Goal: Task Accomplishment & Management: Manage account settings

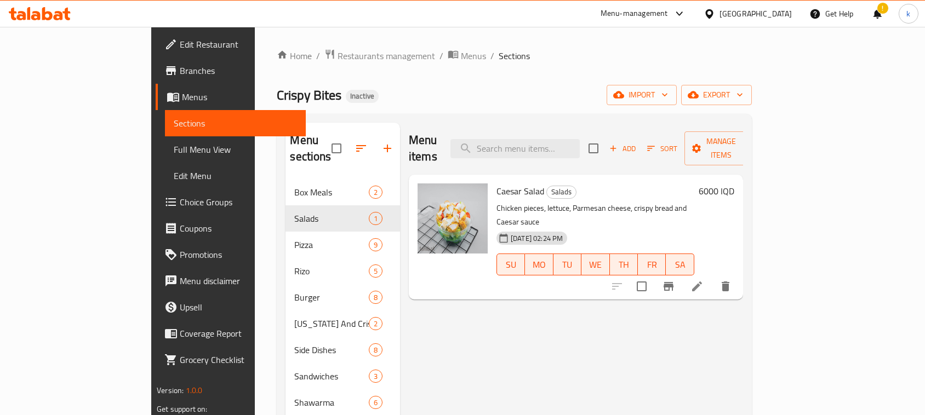
scroll to position [17, 0]
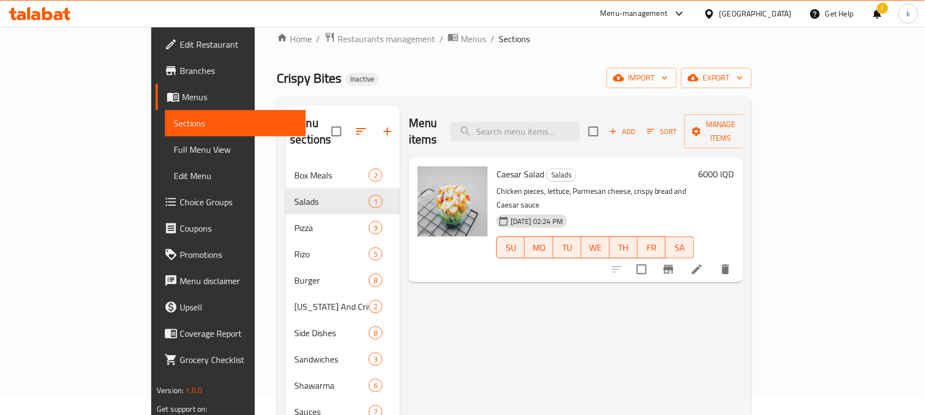
click at [50, 15] on icon at bounding box center [47, 13] width 10 height 13
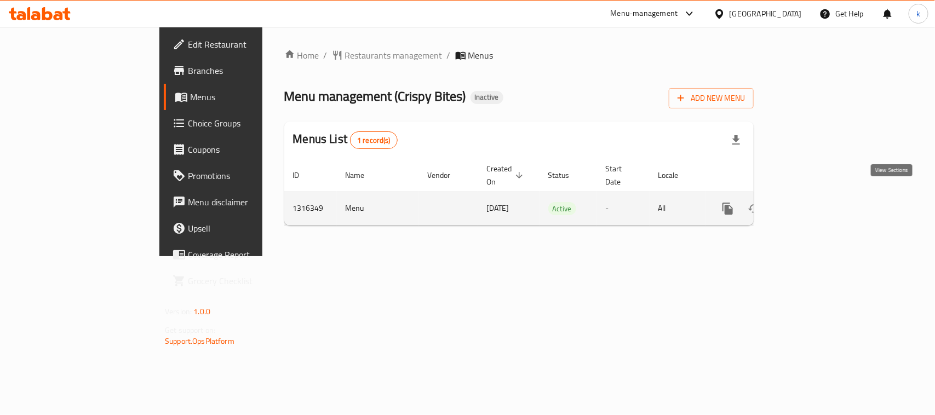
click at [813, 202] on icon "enhanced table" at bounding box center [806, 208] width 13 height 13
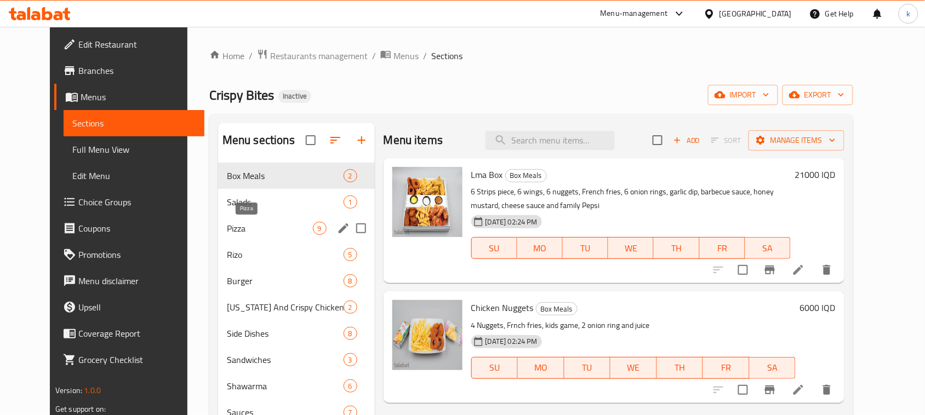
click at [228, 222] on span "Pizza" at bounding box center [270, 228] width 86 height 13
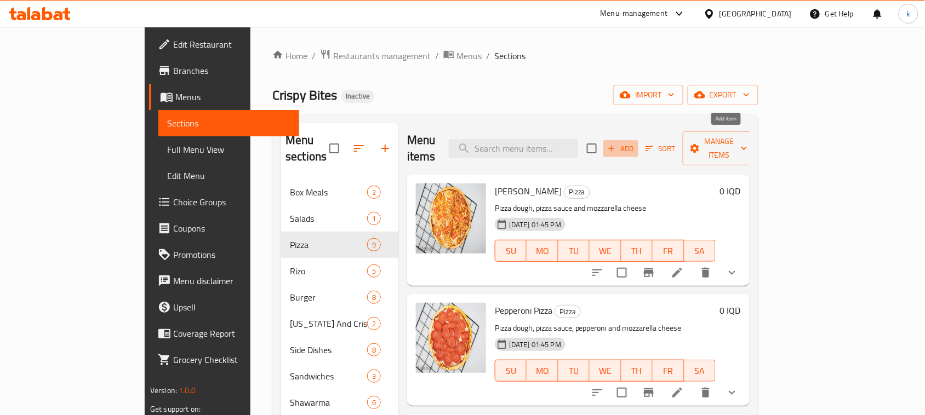
click at [616, 143] on icon "button" at bounding box center [611, 148] width 10 height 10
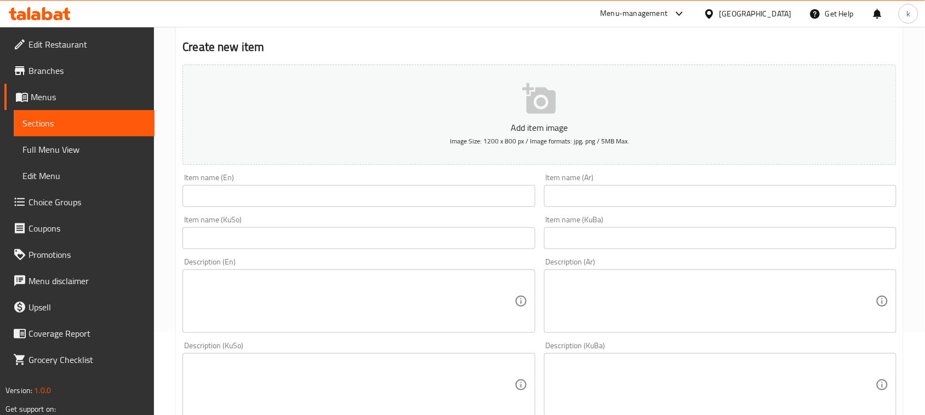
scroll to position [137, 0]
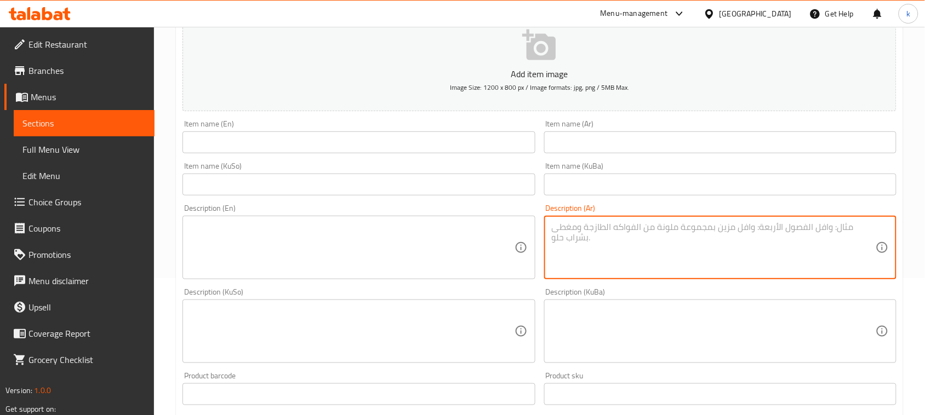
click at [633, 237] on textarea at bounding box center [714, 248] width 324 height 52
paste textarea "عجينة البيتزا, صلصة البيتزا، شرائح المارتديلا و الموزاريلا."
type textarea "عجينة البيتزا, صلصة البيتزا، شرائح المارتديلا و الموزاريلا."
click at [631, 138] on input "text" at bounding box center [720, 142] width 352 height 22
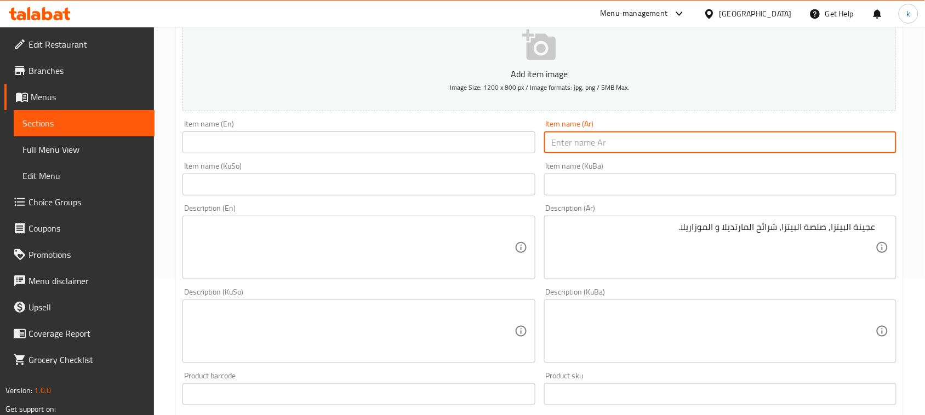
paste input "بيتزا مرتديلا"
type input "بيتزا مرتديلا"
click at [247, 142] on input "text" at bounding box center [358, 142] width 352 height 22
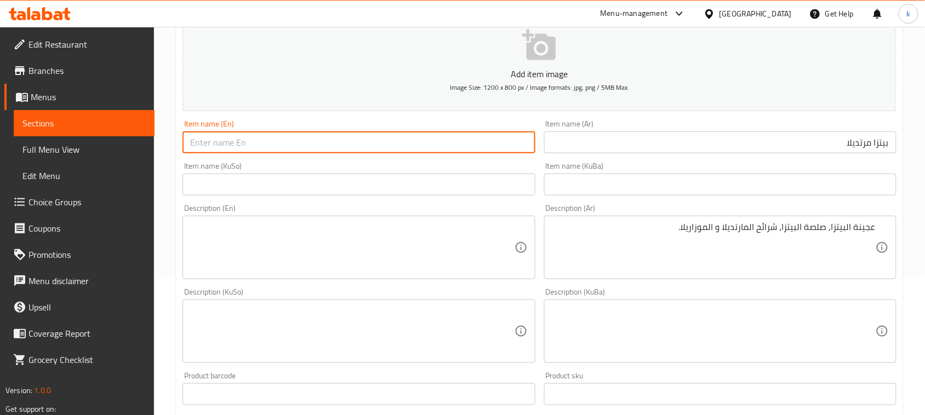
paste input "Mortadella Pizza"
type input "Mortadella Pizza"
click at [799, 185] on input "text" at bounding box center [720, 185] width 352 height 22
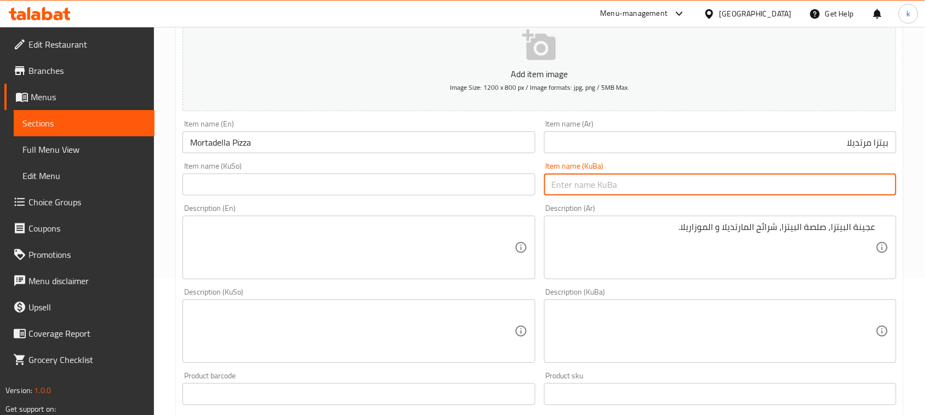
paste input "پیتزای مەرتەدێلا"
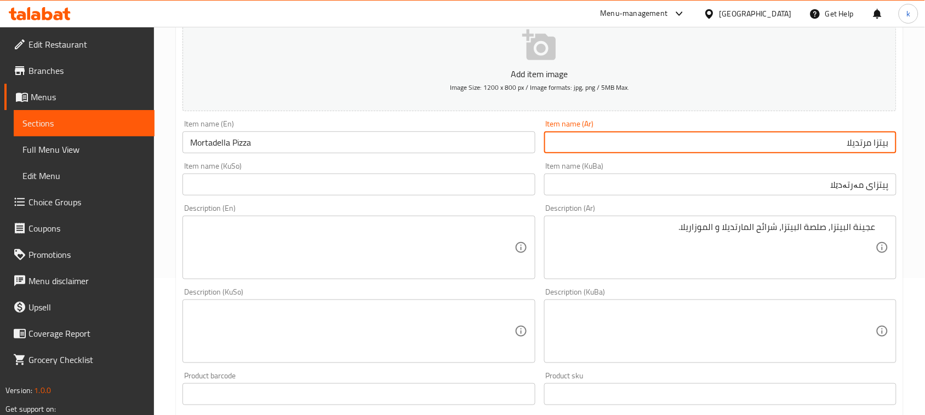
click at [858, 141] on input "بيتزا مرتديلا" at bounding box center [720, 142] width 352 height 22
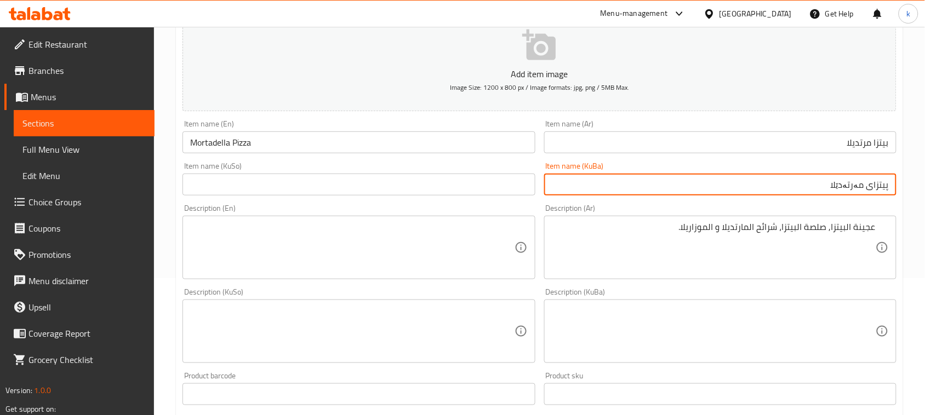
click at [849, 185] on input "پیتزای مەرتەدێلا" at bounding box center [720, 185] width 352 height 22
paste input "ا"
type input "پیتزای مارتەدێلا"
click at [203, 143] on input "Mortadella Pizza" at bounding box center [358, 142] width 352 height 22
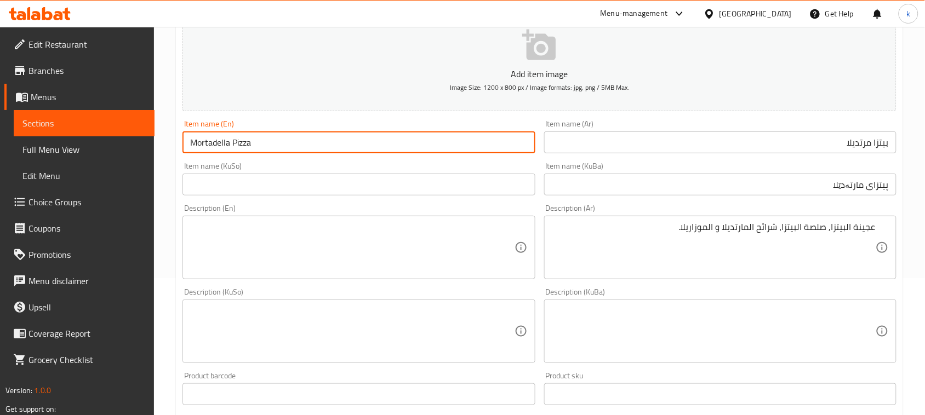
click at [203, 143] on input "Mortadella Pizza" at bounding box center [358, 142] width 352 height 22
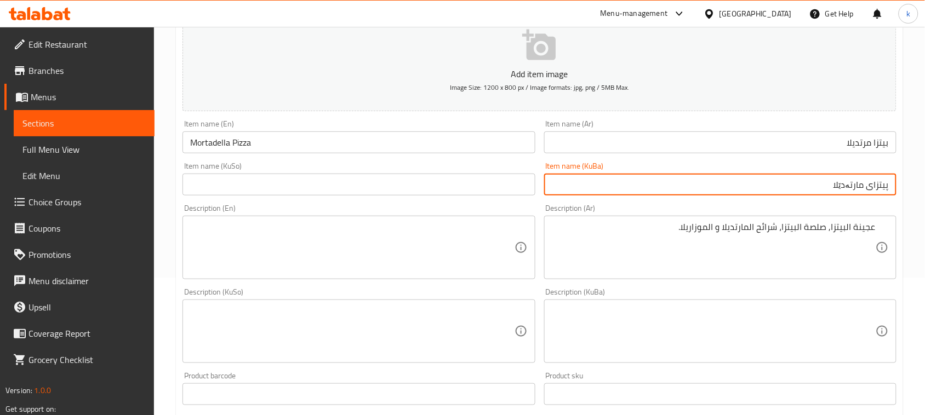
drag, startPoint x: 820, startPoint y: 187, endPoint x: 934, endPoint y: 191, distance: 114.5
click at [925, 191] on html "​ Menu-management Iraq Get Help k Edit Restaurant Branches Menus Sections Full …" at bounding box center [462, 70] width 925 height 415
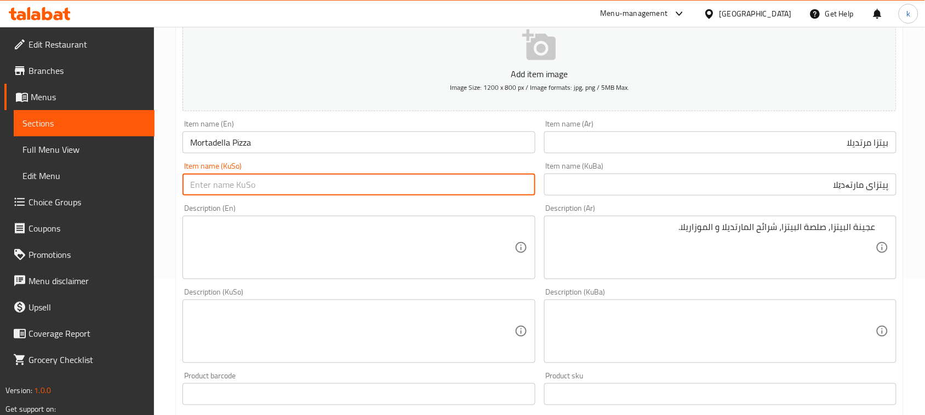
click at [480, 187] on input "text" at bounding box center [358, 185] width 352 height 22
paste input "پیتزای مارتەدێلا"
type input "پیتزای مارتەدێلا"
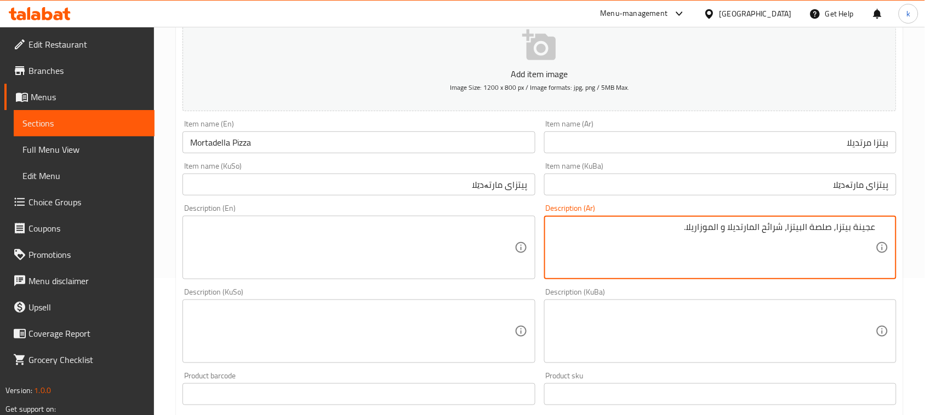
drag, startPoint x: 803, startPoint y: 227, endPoint x: 846, endPoint y: 291, distance: 77.0
click at [808, 231] on textarea "عجينة بيتزا, صلصة البيتزا، شرائح المارتديلا و الموزاريلا." at bounding box center [714, 248] width 324 height 52
click at [760, 226] on textarea "عجينة بيتزا, صلصة بيتزا، شرائح المارتديلا و الموزاريلا." at bounding box center [714, 248] width 324 height 52
click at [726, 229] on textarea "عجينة بيتزا, صلصة بيتزا، شرائح مارتديلا و الموزاريلا." at bounding box center [714, 248] width 324 height 52
click at [679, 234] on textarea "عجينة بيتزا, صلصة بيتزا، شرائح مارتديلا و موزاريلا." at bounding box center [714, 248] width 324 height 52
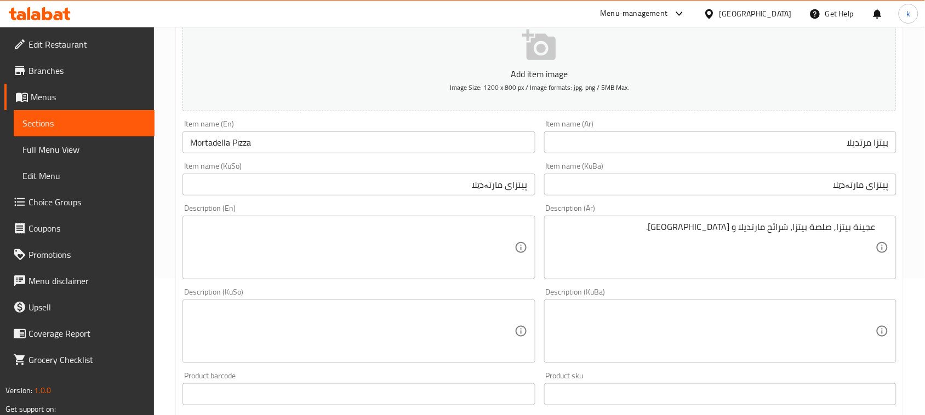
click at [694, 221] on div "عجينة بيتزا, صلصة بيتزا، شرائح مارتديلا و موزاريلا. Description (Ar)" at bounding box center [720, 248] width 352 height 64
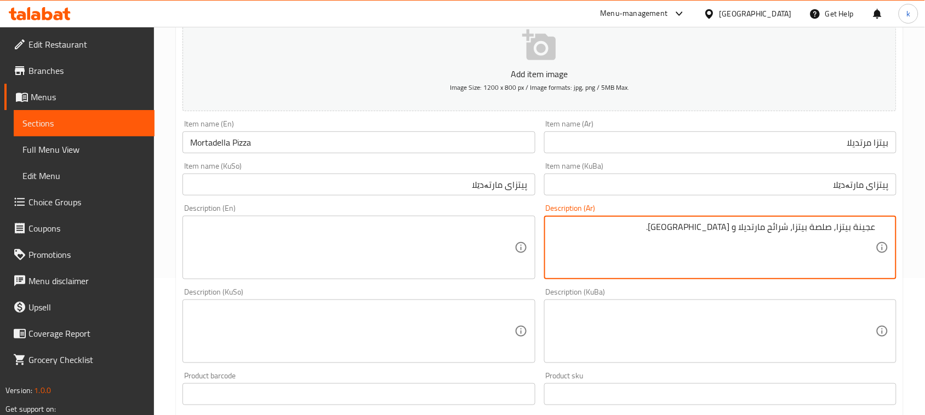
click at [702, 228] on textarea "عجينة بيتزا, صلصة بيتزا، شرائح مارتديلا و موزاريلا." at bounding box center [714, 248] width 324 height 52
click at [811, 231] on textarea "عجينة بيتزا, صلصة بيتزا، شرائح مارتديلا و موزاريلا" at bounding box center [714, 248] width 324 height 52
click at [809, 231] on textarea "عجينة بيتزا, صلصة بيتزا، شرائح مارتديلا و موزاريلا" at bounding box center [714, 248] width 324 height 52
click at [797, 231] on textarea "عجينة بيتزا, صلصة بيتزا، شرائح مارتديلا و موزاريلا" at bounding box center [714, 248] width 324 height 52
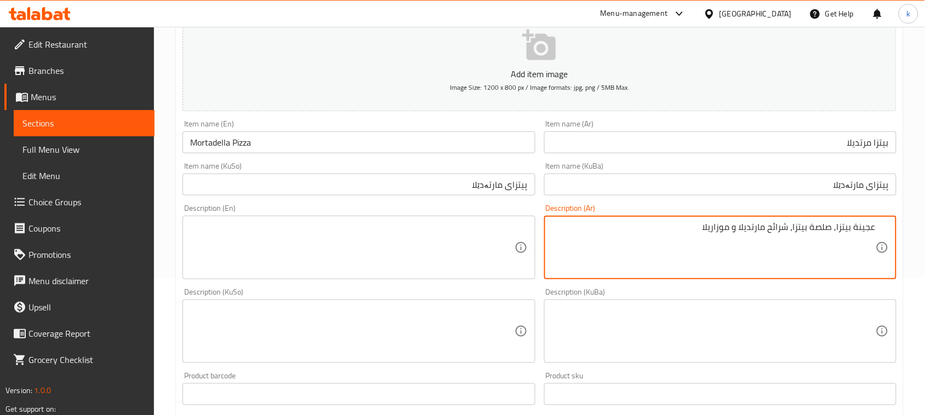
click at [797, 231] on textarea "عجينة بيتزا, صلصة بيتزا، شرائح مارتديلا و موزاريلا" at bounding box center [714, 248] width 324 height 52
type textarea "عجينة بيتزا, صلصة بيتزا، شرائح مارتديلا و موزاريلا"
click at [301, 237] on textarea at bounding box center [352, 248] width 324 height 52
paste textarea "Pizza dough, pizza sauce, mortadella and mozzarella slices"
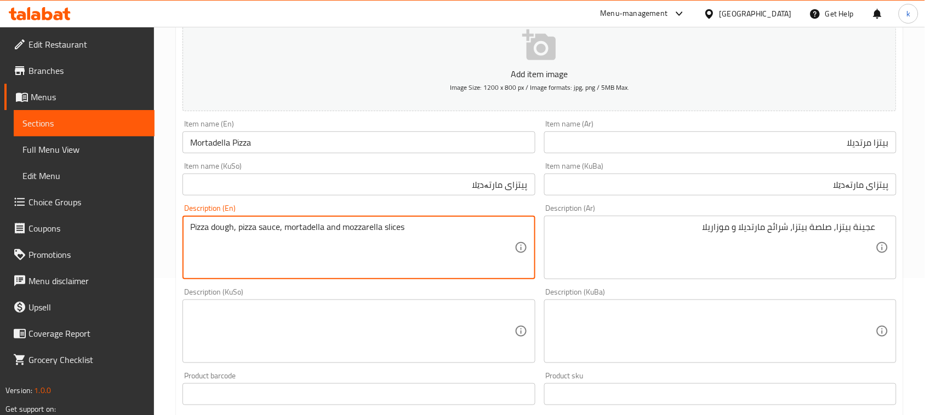
type textarea "Pizza dough, pizza sauce, mortadella and mozzarella slices"
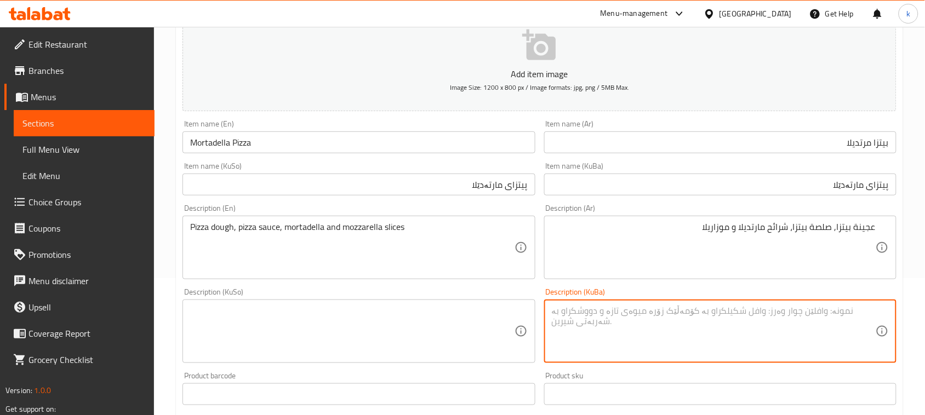
click at [645, 313] on textarea at bounding box center [714, 332] width 324 height 52
paste textarea "هەویرەکەی پیتزا و سۆسی پیتزا و مۆرتادێلا و پارچە مۆزەرێلا"
click at [845, 311] on textarea "هەویرەکەی پیتزا و سۆسی پیتزا و مۆرتادێلا و پارچە مۆزەرێلا" at bounding box center [714, 332] width 324 height 52
click at [825, 311] on textarea "هەویری پیتزا و سۆسی پیتزا و مۆرتادێلا و پارچە مۆزەرێلا" at bounding box center [714, 332] width 324 height 52
click at [778, 312] on textarea "هەویری پیتزا، سۆسی پیتزا و مۆرتادێلا و پارچە مۆزەرێلا" at bounding box center [714, 332] width 324 height 52
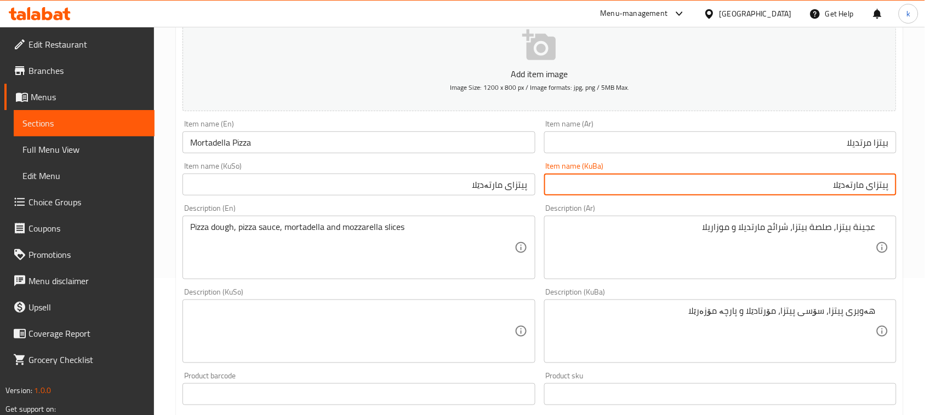
click at [850, 177] on input "پیتزای مارتەدێلا" at bounding box center [720, 185] width 352 height 22
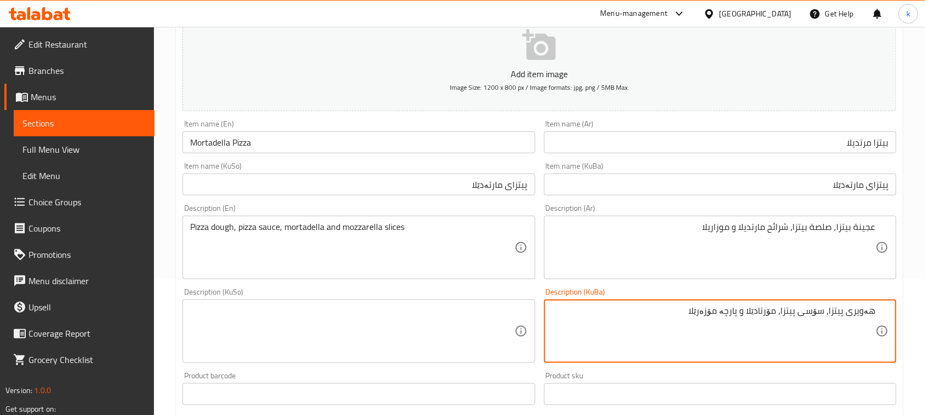
click at [760, 312] on textarea "هەویری پیتزا، سۆسی پیتزا، مۆرتادێلا و پارچە مۆزەرێلا" at bounding box center [714, 332] width 324 height 52
paste textarea "ارتەدێلا"
click at [778, 309] on textarea "هەویری پیتزا، سۆسی پیتزا، مارتەدێلا و پارچە مۆزەرێلا" at bounding box center [714, 332] width 324 height 52
click at [717, 315] on textarea "هەویری پیتزا، سۆسی پیتزا، پارچە مارتەدێلا و پارچە مۆزەرێلا" at bounding box center [714, 332] width 324 height 52
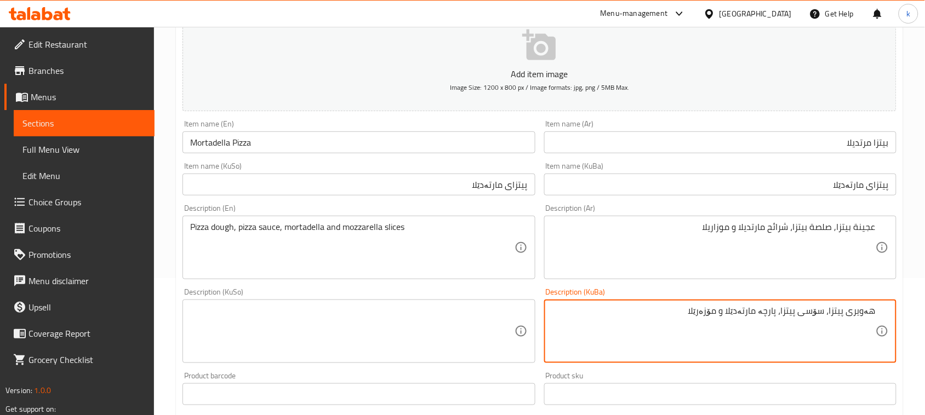
click at [730, 309] on textarea "هەویری پیتزا، سۆسی پیتزا، پارچە مارتەدێلا و مۆزەرێلا" at bounding box center [714, 332] width 324 height 52
type textarea "هەویری پیتزا، سۆسی پیتزا، پارچە مارتەدێلا و مۆزەرێلا"
click at [378, 326] on textarea at bounding box center [352, 332] width 324 height 52
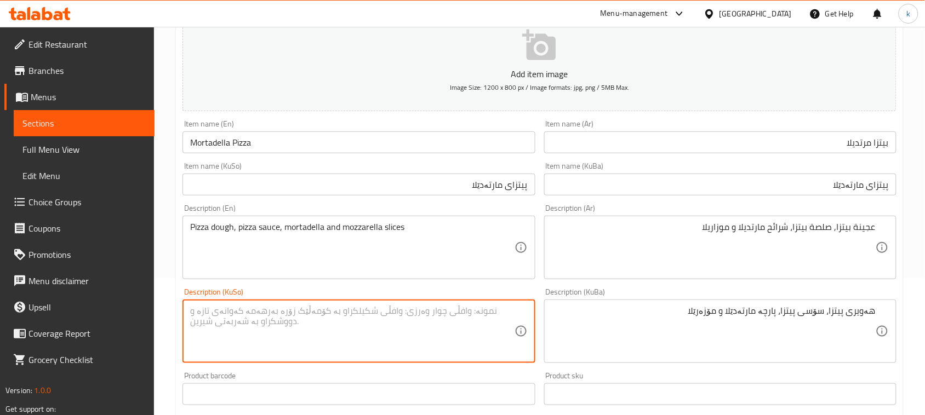
paste textarea "هەویری پیتزا، سۆسی پیتزا، پارچە مارتەدێلا و مۆزەرێلا"
type textarea "هەویری پیتزا، سۆسی پیتزا، پارچە مارتەدێلا و مۆزەرێلا"
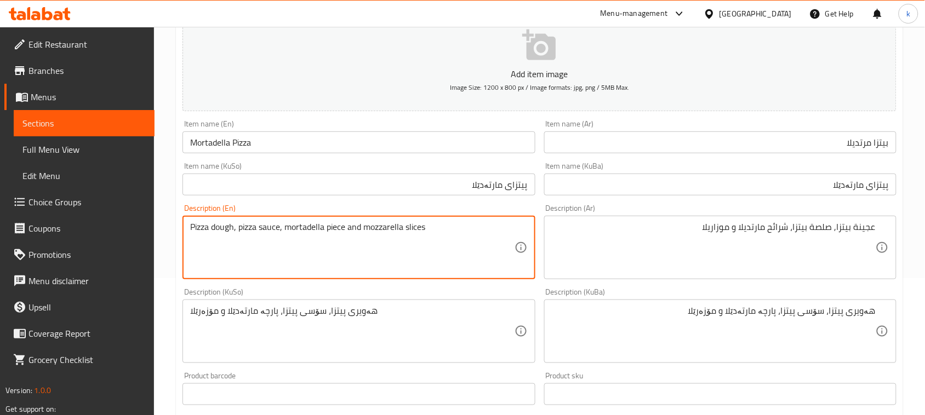
click at [439, 237] on textarea "Pizza dough, pizza sauce, mortadella piece and mozzarella slices" at bounding box center [352, 248] width 324 height 52
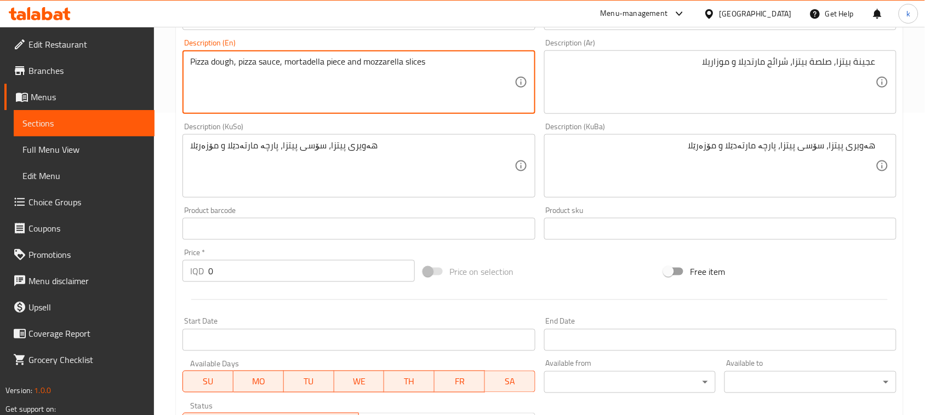
scroll to position [274, 0]
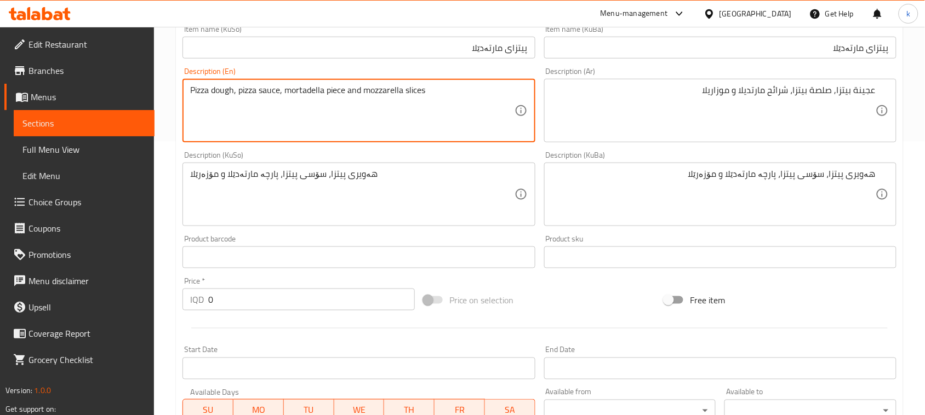
type textarea "Pizza dough, pizza sauce, mortadella piece and mozzarella slices"
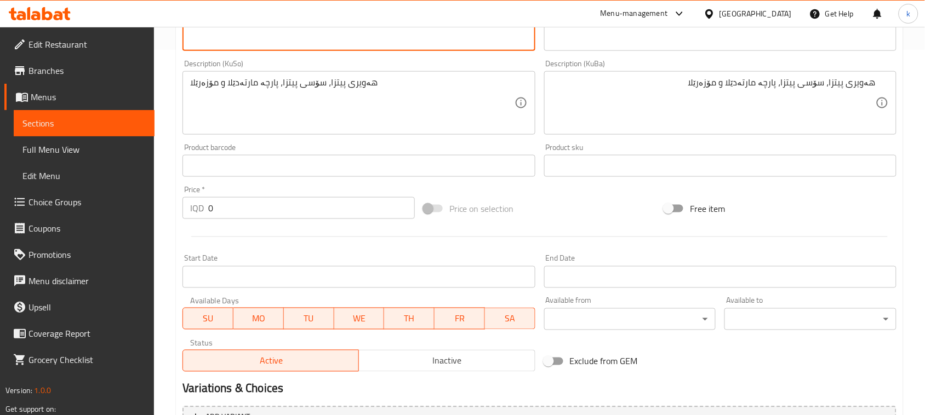
scroll to position [483, 0]
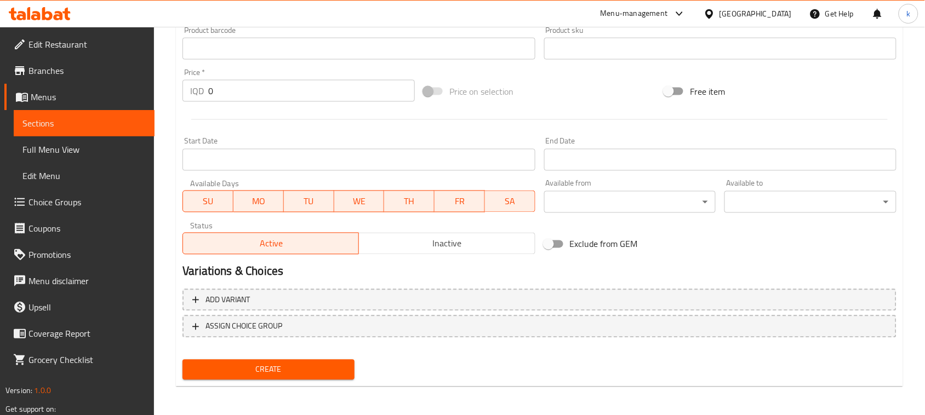
click at [273, 365] on span "Create" at bounding box center [268, 370] width 154 height 14
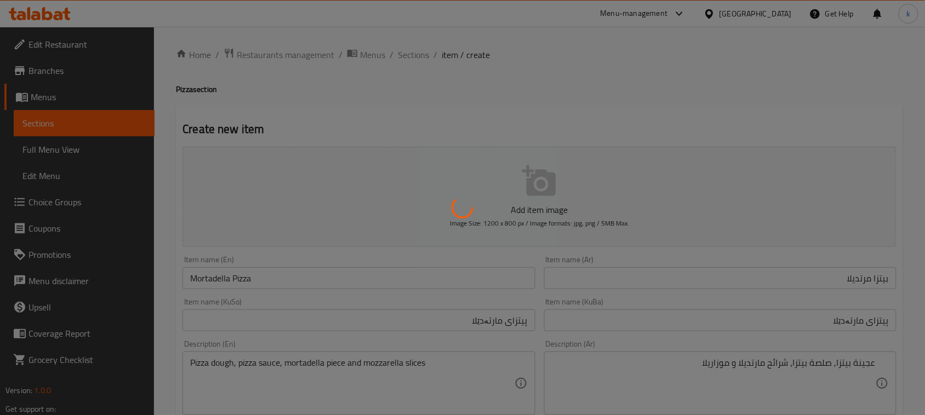
scroll to position [0, 0]
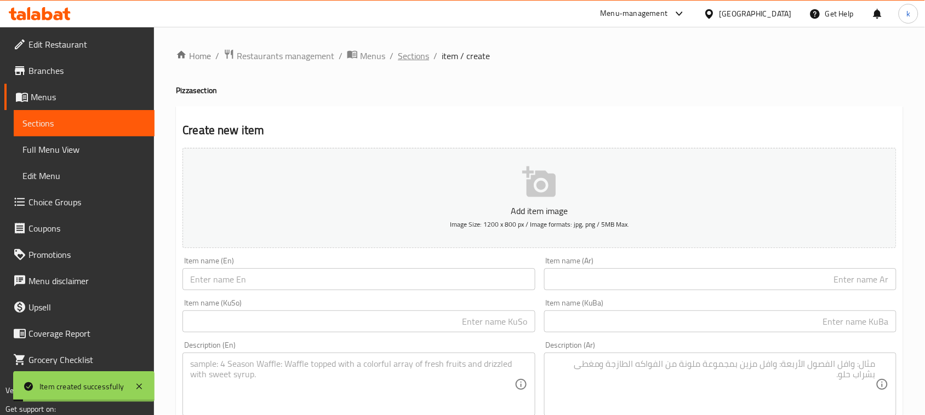
click at [411, 55] on span "Sections" at bounding box center [413, 55] width 31 height 13
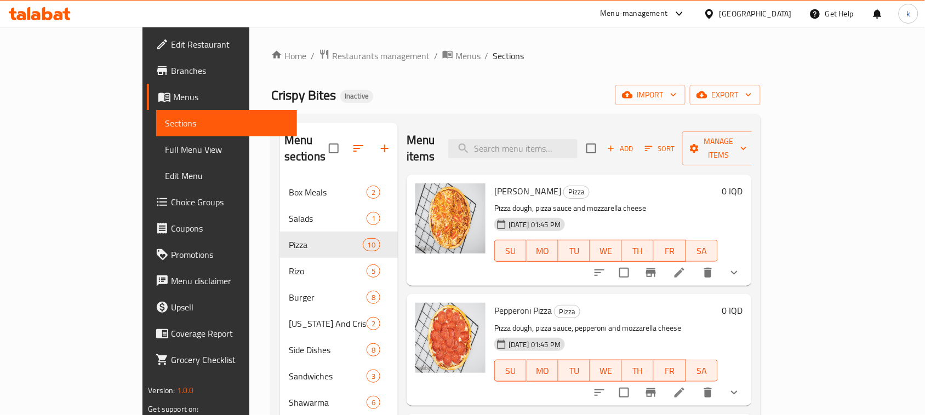
click at [171, 196] on span "Choice Groups" at bounding box center [229, 202] width 117 height 13
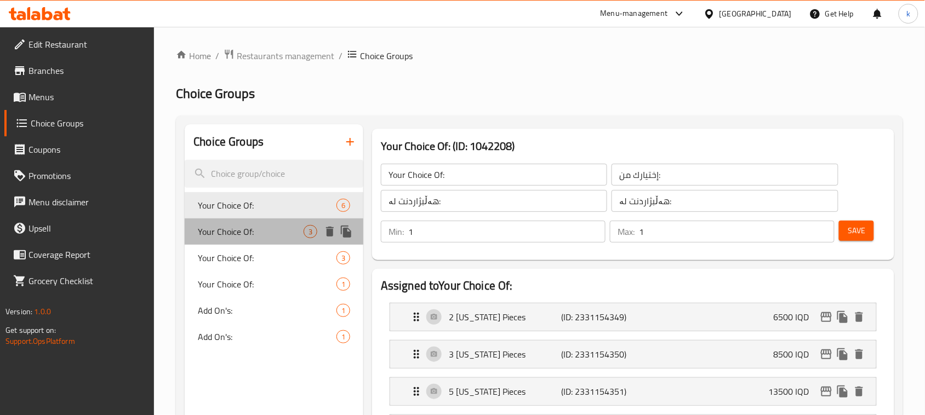
click at [240, 233] on span "Your Choice Of:" at bounding box center [251, 231] width 106 height 13
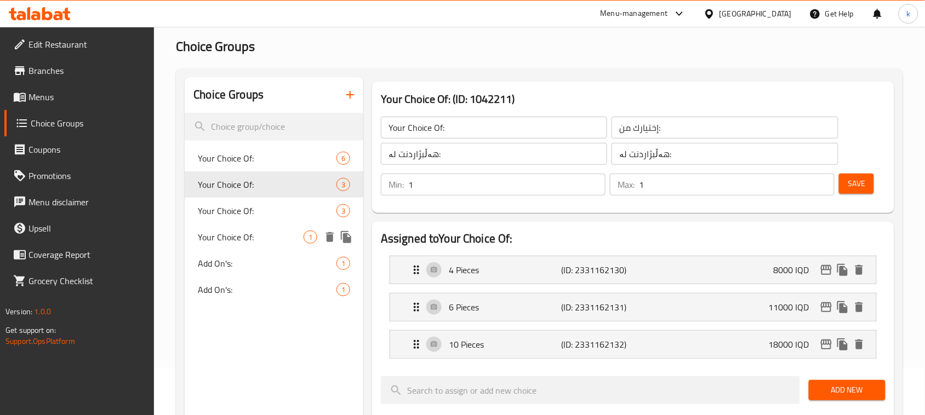
scroll to position [68, 0]
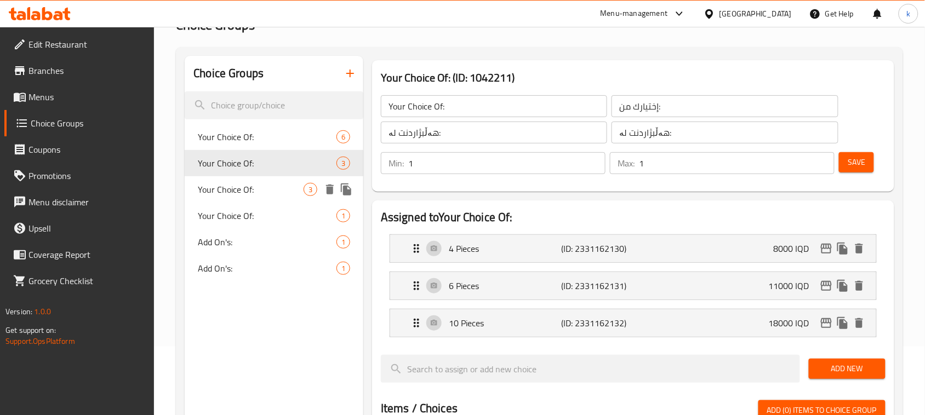
click at [214, 193] on span "Your Choice Of:" at bounding box center [251, 189] width 106 height 13
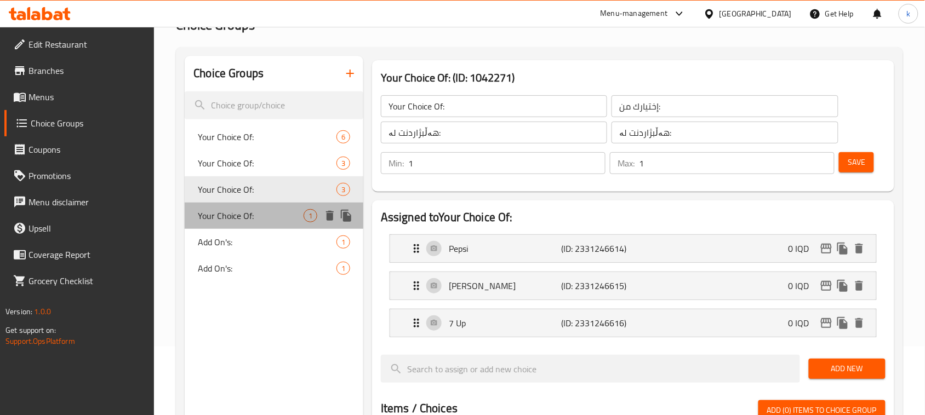
click at [227, 212] on span "Your Choice Of:" at bounding box center [251, 215] width 106 height 13
type input "Your Choice Of:"
type input "إختيارك من:"
type input "0"
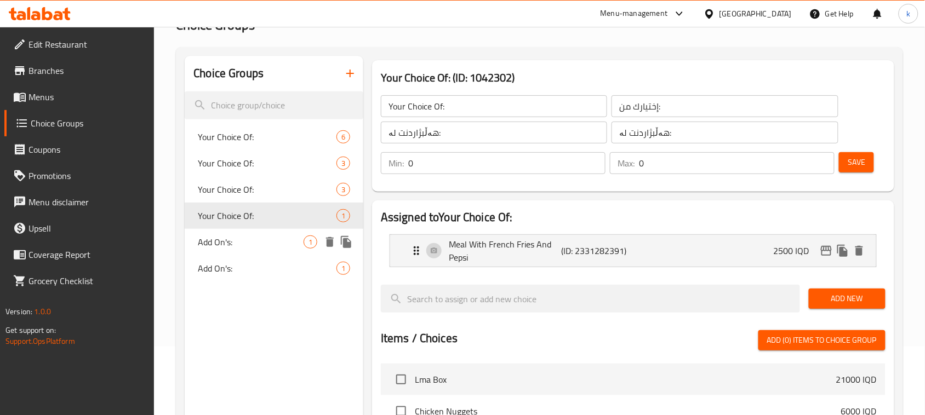
click at [236, 236] on span "Add On's:" at bounding box center [251, 242] width 106 height 13
type input "Add On's:"
type input "الإضافات:"
type input "زیادە:"
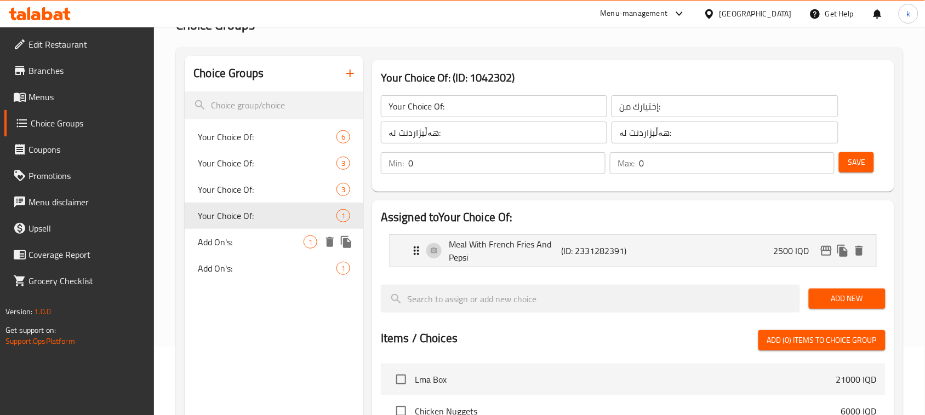
type input "1"
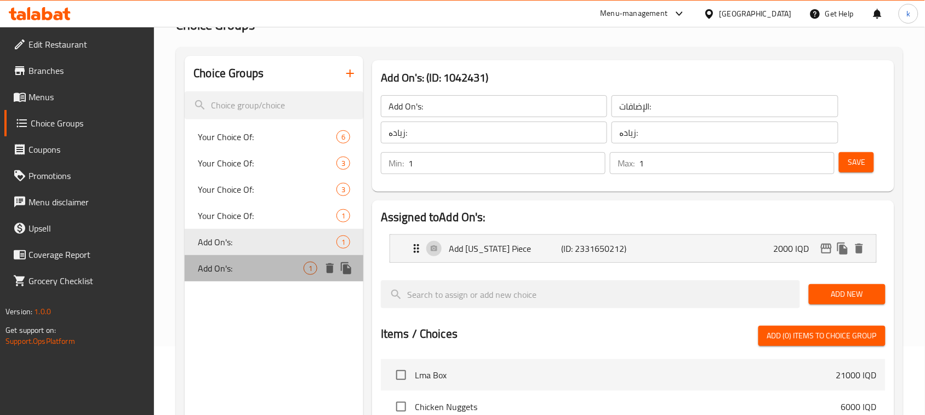
click at [231, 264] on span "Add On's:" at bounding box center [251, 268] width 106 height 13
type input "Add On's:"
type input "الإضافات"
type input "0"
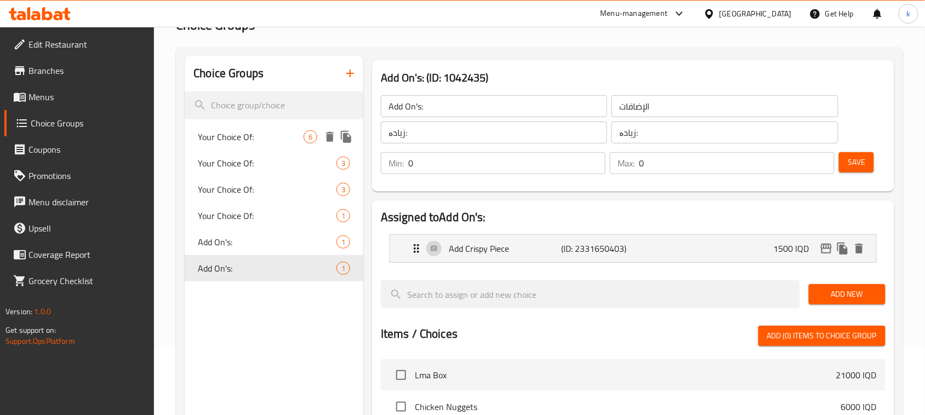
click at [247, 130] on span "Your Choice Of:" at bounding box center [251, 136] width 106 height 13
type input "Your Choice Of:"
type input "إختيارك من:"
type input "هەڵبژاردنت لە:"
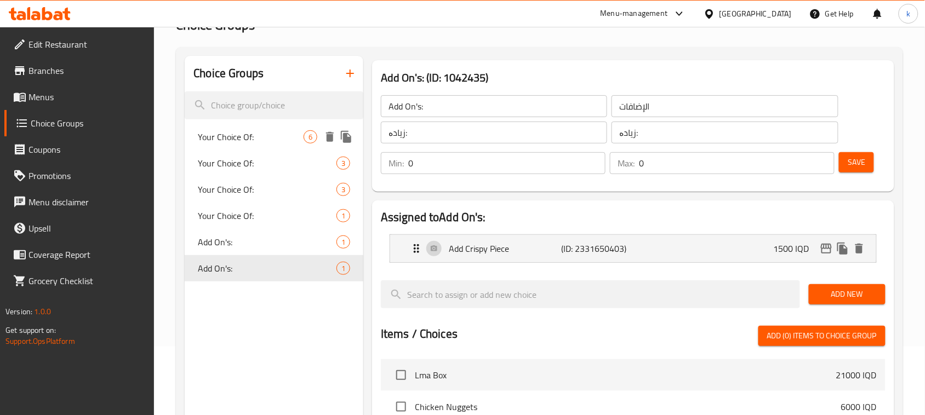
type input "1"
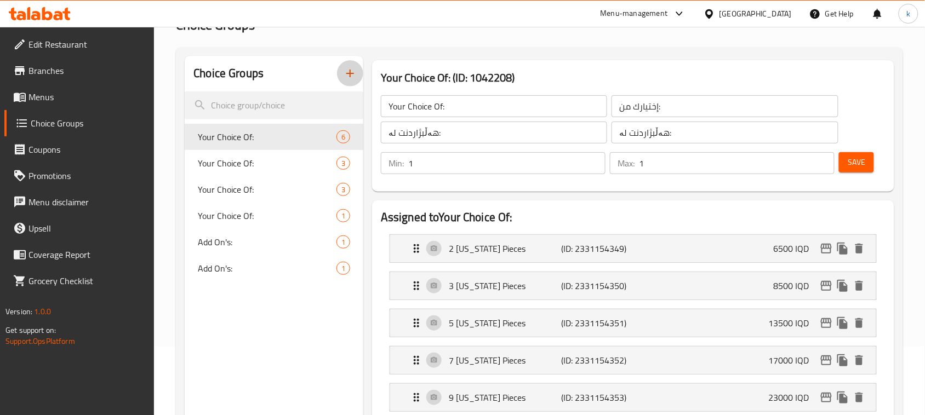
click at [343, 72] on icon "button" at bounding box center [349, 73] width 13 height 13
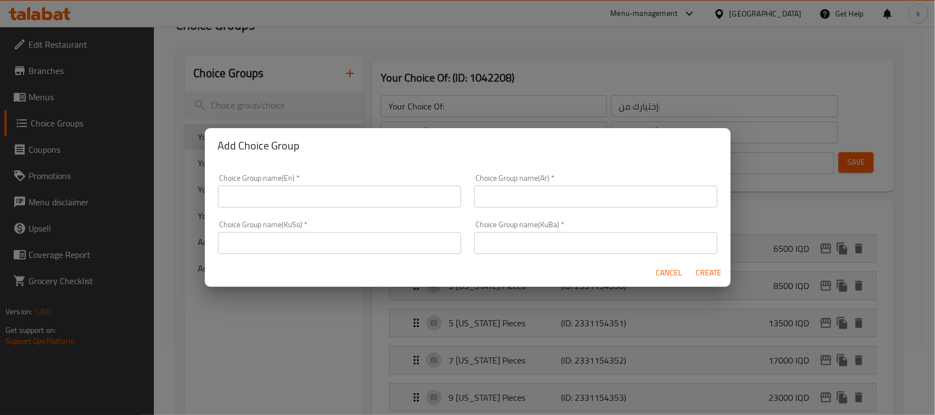
drag, startPoint x: 332, startPoint y: 188, endPoint x: 348, endPoint y: 199, distance: 18.8
click at [332, 188] on input "text" at bounding box center [339, 197] width 243 height 22
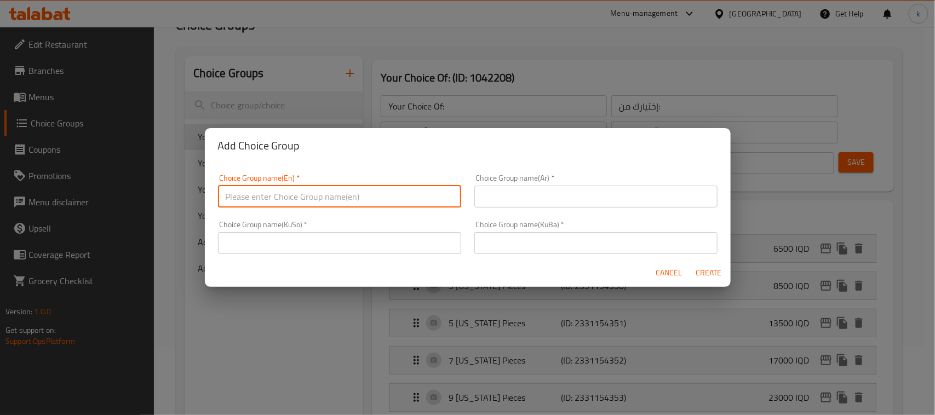
type input "Your Choice Of:"
click at [488, 187] on input "text" at bounding box center [595, 197] width 243 height 22
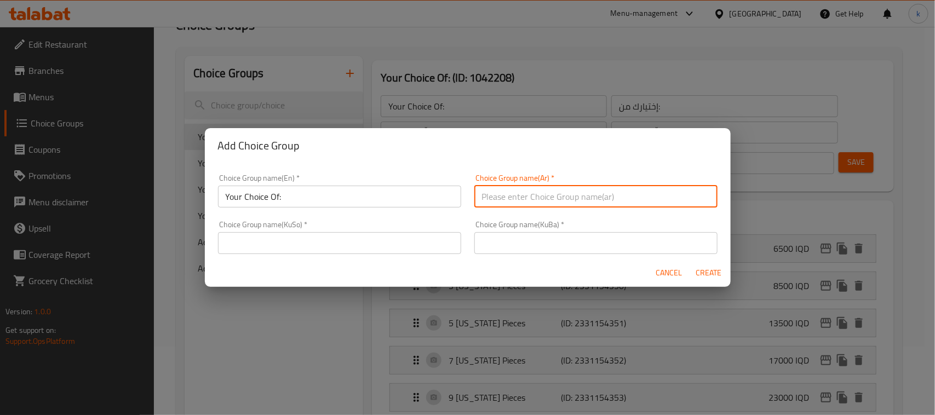
type input "إختيارك من:"
drag, startPoint x: 516, startPoint y: 248, endPoint x: 529, endPoint y: 253, distance: 13.7
click at [516, 248] on input "text" at bounding box center [595, 243] width 243 height 22
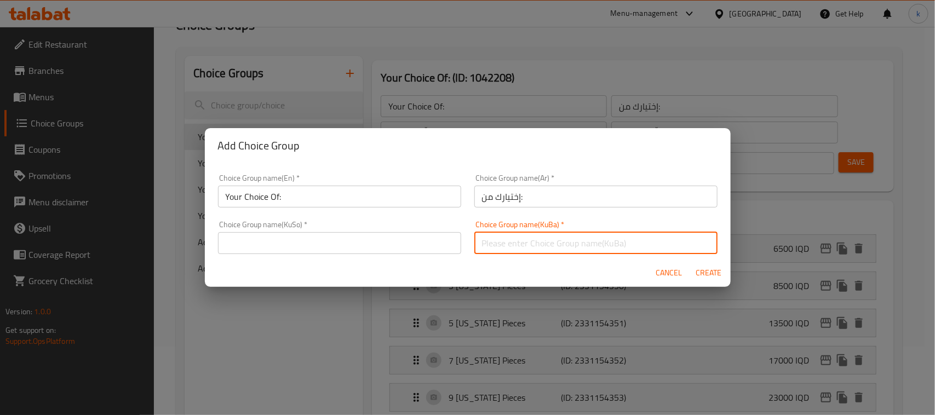
type input "هەڵبژاردنت لە:"
click at [322, 245] on input "text" at bounding box center [339, 243] width 243 height 22
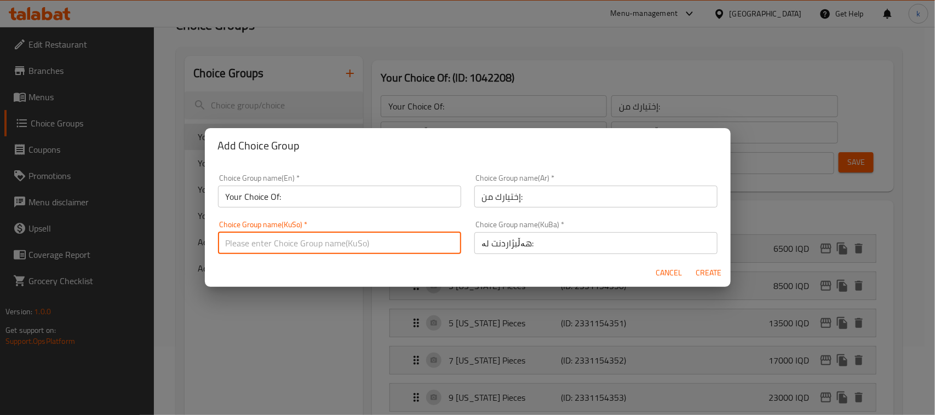
click at [348, 198] on input "Your Choice Of:" at bounding box center [339, 197] width 243 height 22
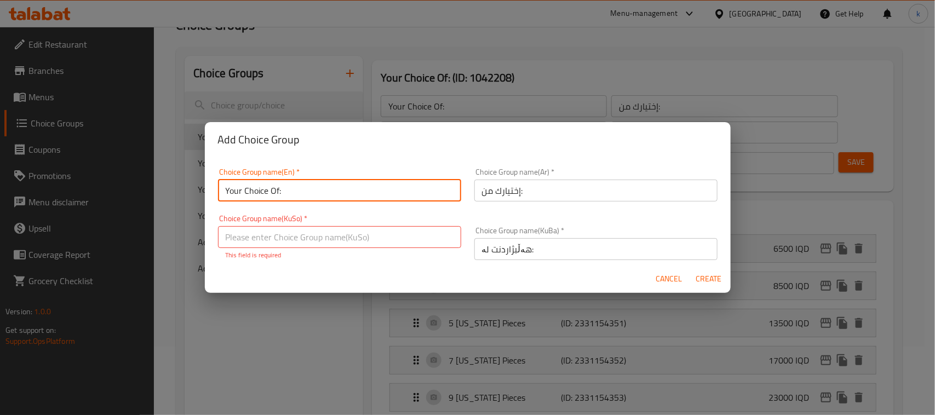
type input "Your Choice Of:"
click at [710, 280] on span "Create" at bounding box center [709, 279] width 26 height 14
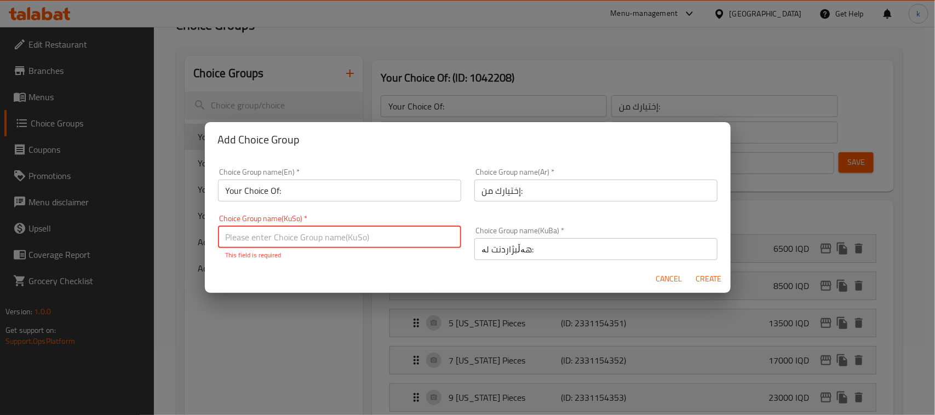
click at [702, 281] on span "Create" at bounding box center [709, 279] width 26 height 14
click at [429, 239] on input "text" at bounding box center [339, 237] width 243 height 22
type input "هەڵبژاردنت لە:"
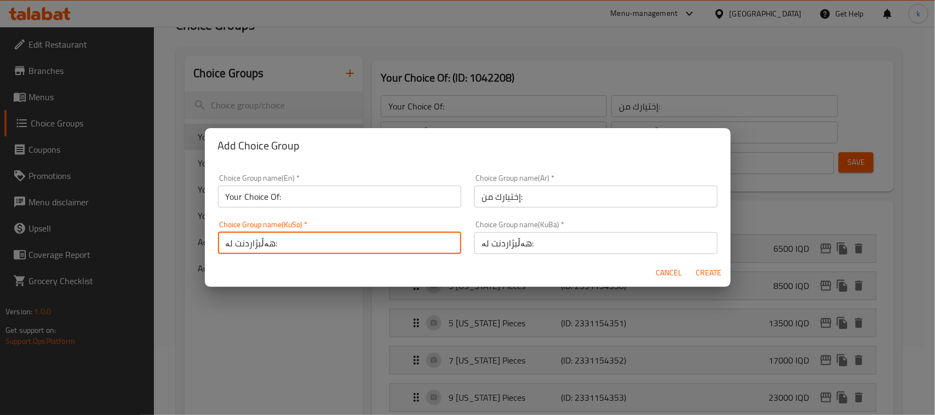
click at [707, 275] on span "Create" at bounding box center [709, 273] width 26 height 14
type input "Your Choice Of:"
type input "إختيارك من:"
type input "0"
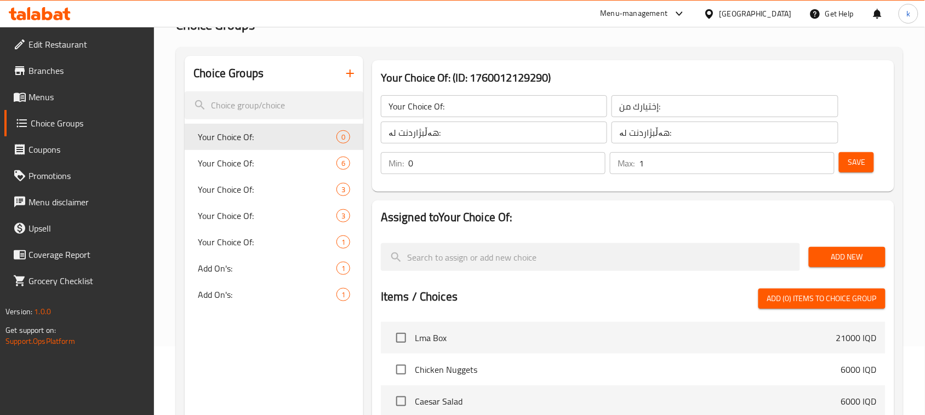
type input "1"
click at [823, 160] on input "1" at bounding box center [737, 163] width 196 height 22
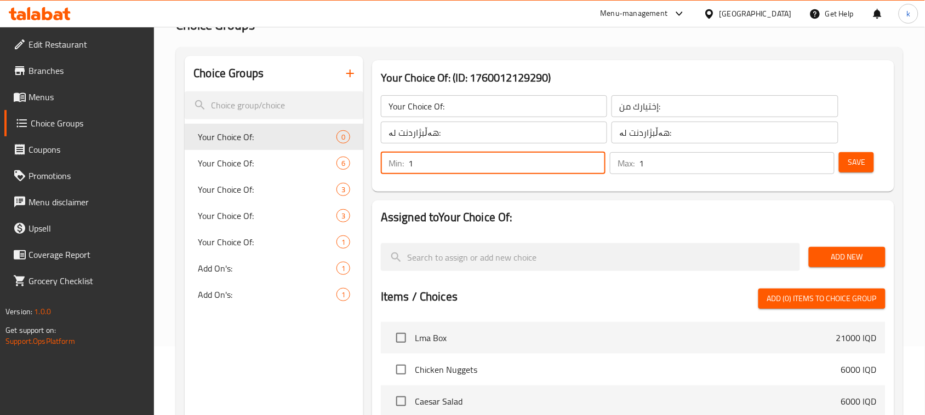
type input "1"
click at [593, 160] on input "1" at bounding box center [506, 163] width 197 height 22
click at [849, 160] on span "Save" at bounding box center [856, 163] width 18 height 14
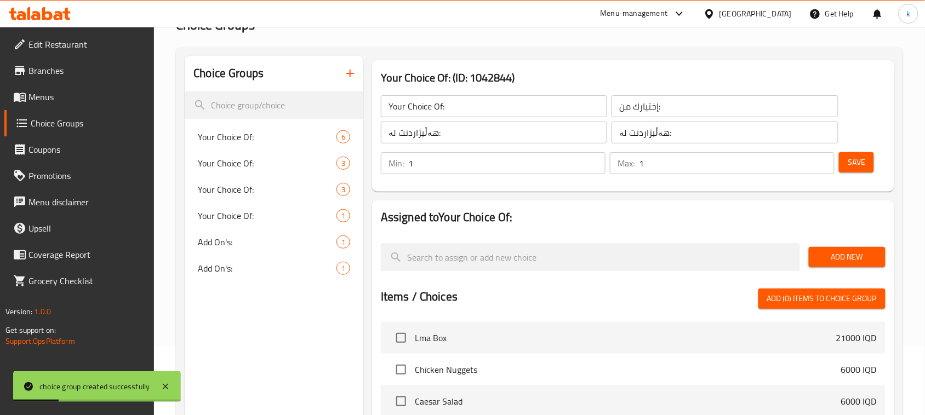
click at [849, 250] on span "Add New" at bounding box center [846, 257] width 59 height 14
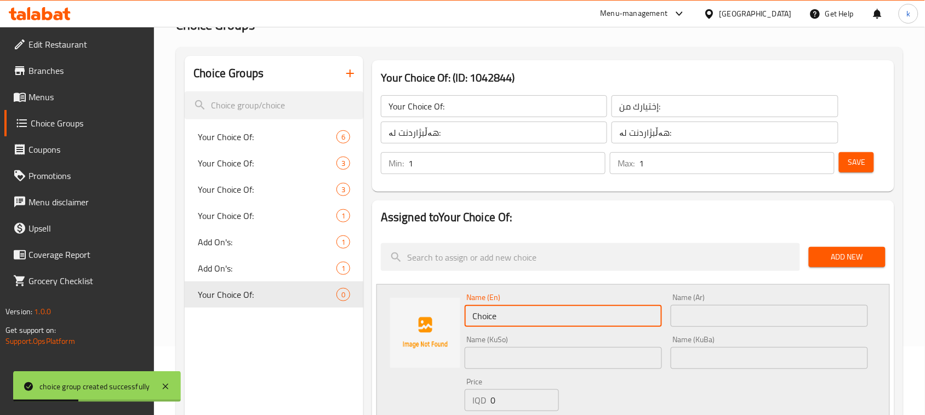
drag, startPoint x: 522, startPoint y: 316, endPoint x: 351, endPoint y: 335, distance: 172.5
type input "Small"
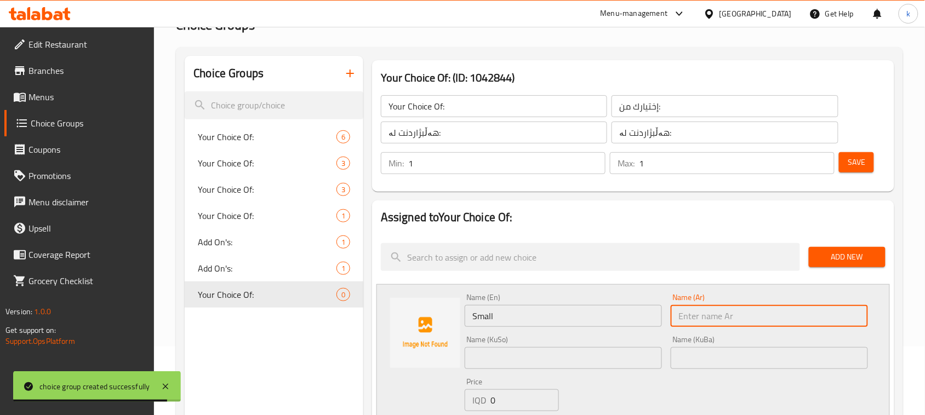
click at [759, 318] on input "text" at bounding box center [768, 316] width 197 height 22
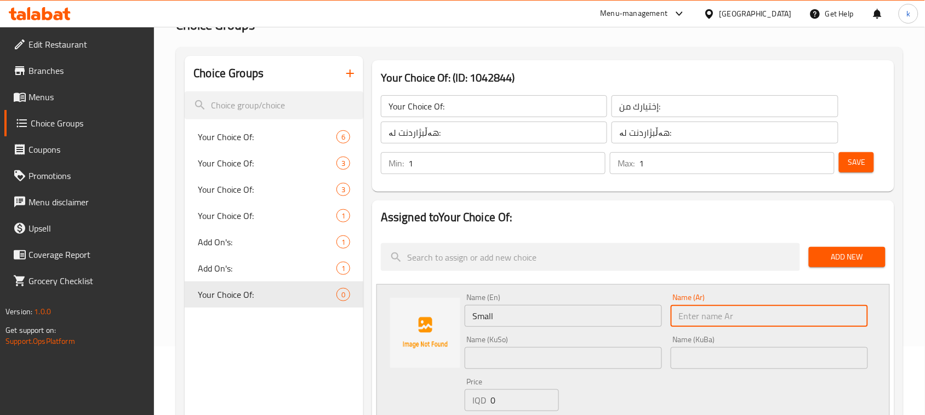
type input "صغير"
click at [771, 354] on input "text" at bounding box center [768, 358] width 197 height 22
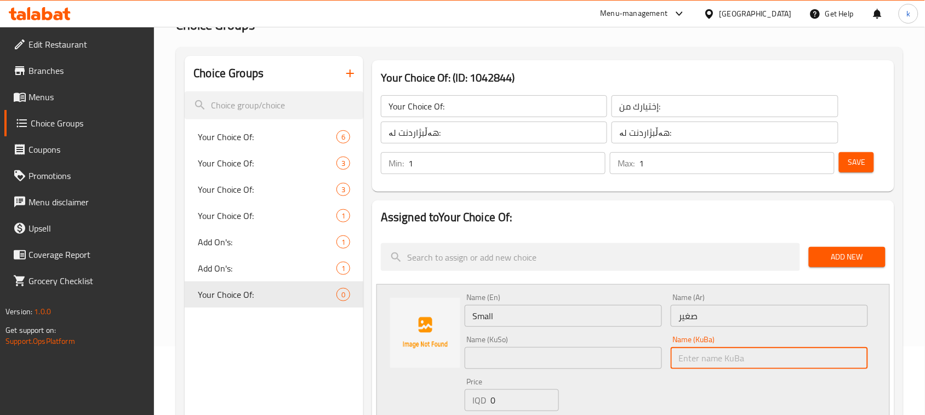
type input "بچووک"
click at [587, 358] on input "text" at bounding box center [562, 358] width 197 height 22
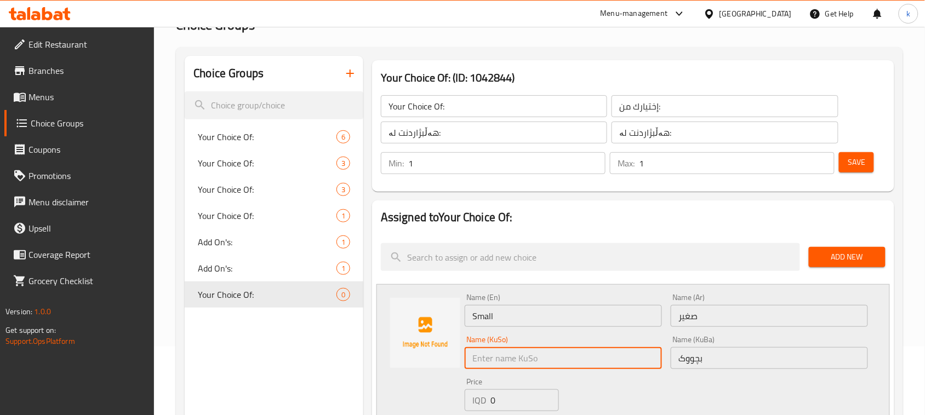
type input "بچووک"
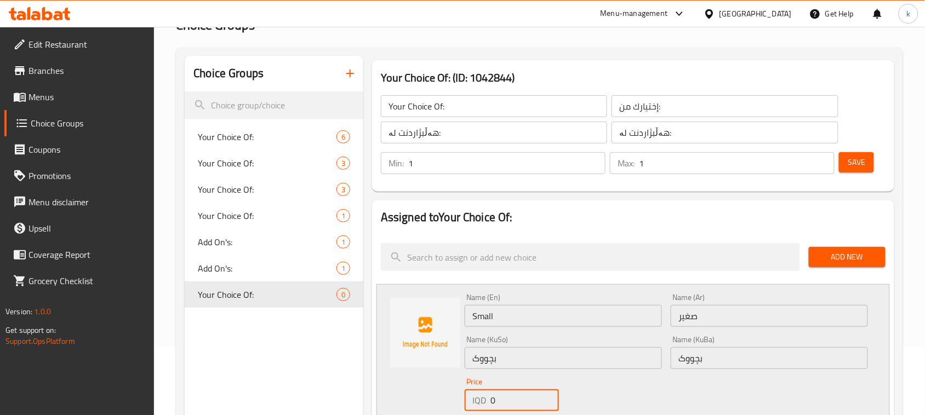
drag, startPoint x: 510, startPoint y: 397, endPoint x: 455, endPoint y: 400, distance: 55.4
click at [455, 400] on div "Name (En) Small Name (En) Name (Ar) صغير Name (Ar) Name (KuSo) بچووک Name (KuSo…" at bounding box center [632, 367] width 513 height 166
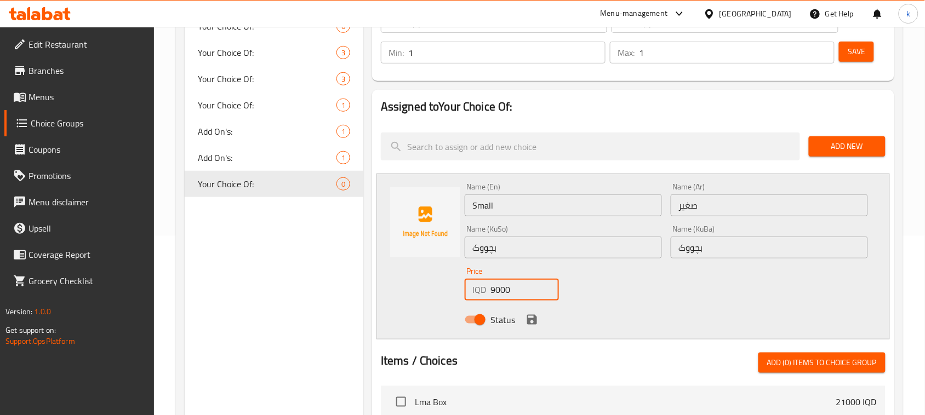
scroll to position [205, 0]
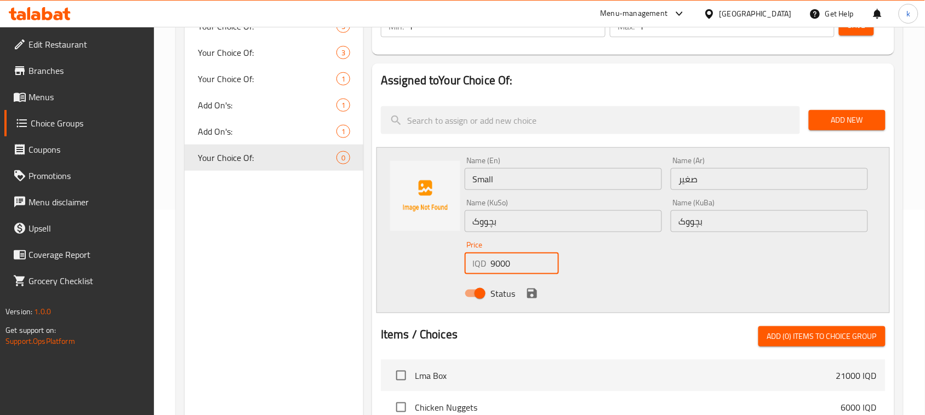
type input "9000"
click at [529, 291] on icon "save" at bounding box center [531, 293] width 13 height 13
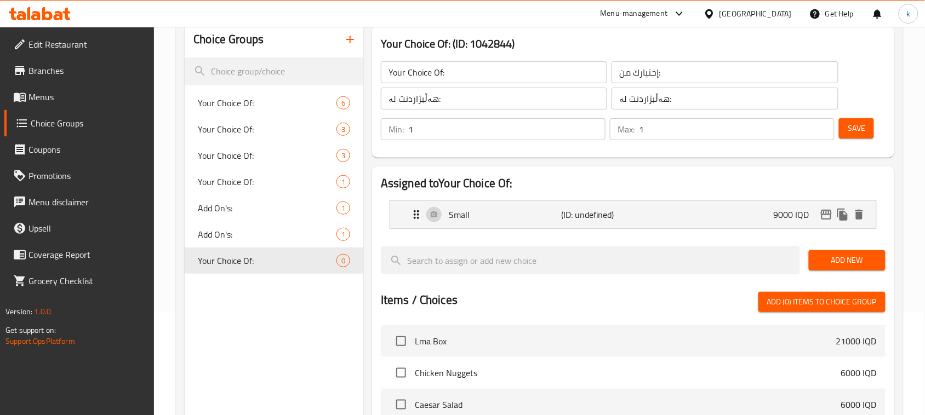
scroll to position [0, 0]
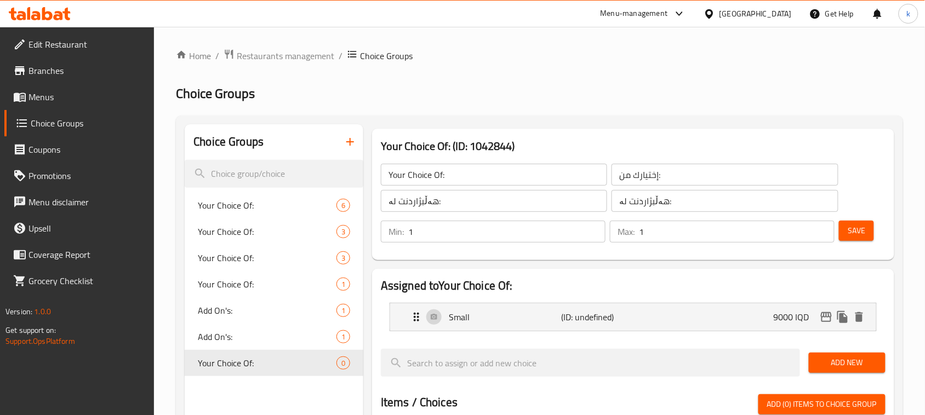
click at [863, 229] on span "Save" at bounding box center [856, 231] width 18 height 14
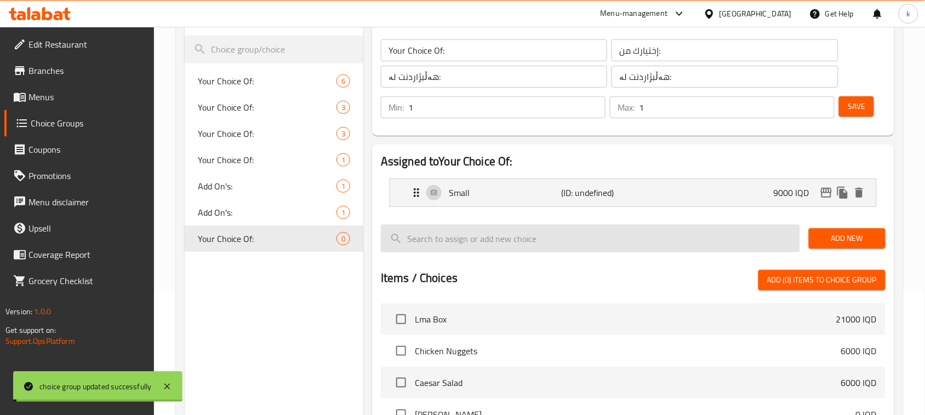
scroll to position [137, 0]
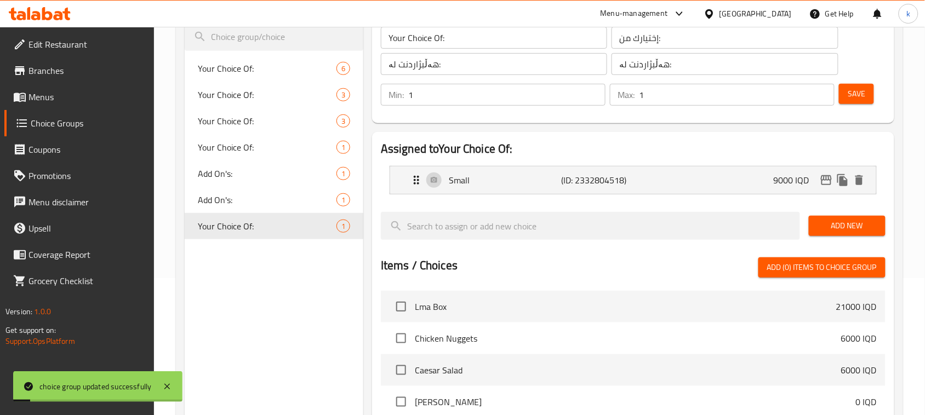
click at [843, 223] on span "Add New" at bounding box center [846, 226] width 59 height 14
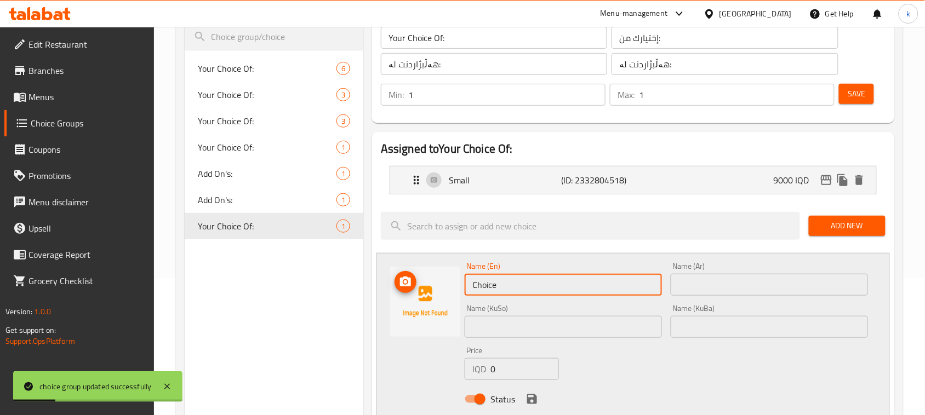
drag, startPoint x: 513, startPoint y: 290, endPoint x: 355, endPoint y: 302, distance: 158.2
click at [357, 302] on div "Choice Groups Your Choice Of: 6 Your Choice Of: 3 Your Choice Of: 3 Your Choice…" at bounding box center [542, 393] width 714 height 813
type input "Medium"
click at [702, 286] on input "text" at bounding box center [768, 285] width 197 height 22
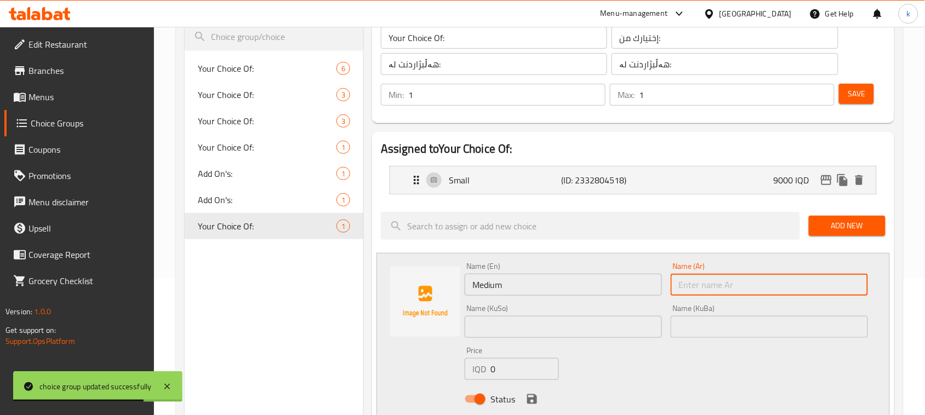
type input "وسط"
click at [731, 343] on div "Name (En) Medium Name (En) Name (Ar) وسط Name (Ar) Name (KuSo) Name (KuSo) Name…" at bounding box center [666, 336] width 412 height 156
drag, startPoint x: 728, startPoint y: 325, endPoint x: 745, endPoint y: 320, distance: 17.5
click at [728, 325] on input "text" at bounding box center [768, 327] width 197 height 22
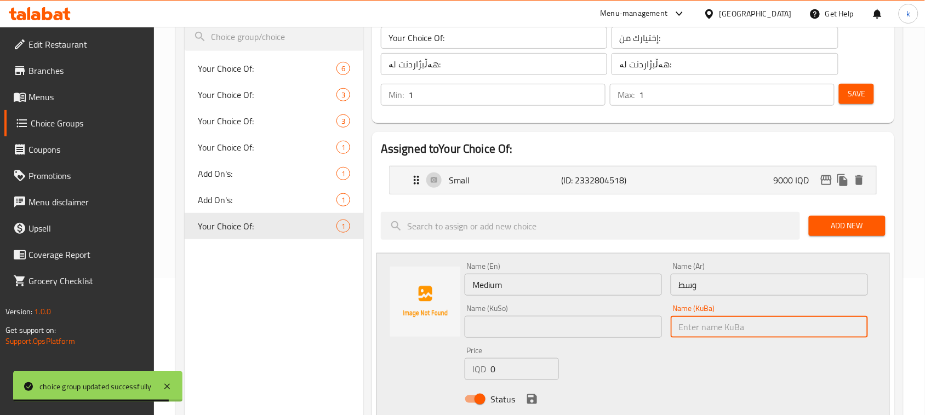
type input "ناوەند"
drag, startPoint x: 631, startPoint y: 335, endPoint x: 626, endPoint y: 330, distance: 7.7
click at [631, 335] on input "text" at bounding box center [562, 327] width 197 height 22
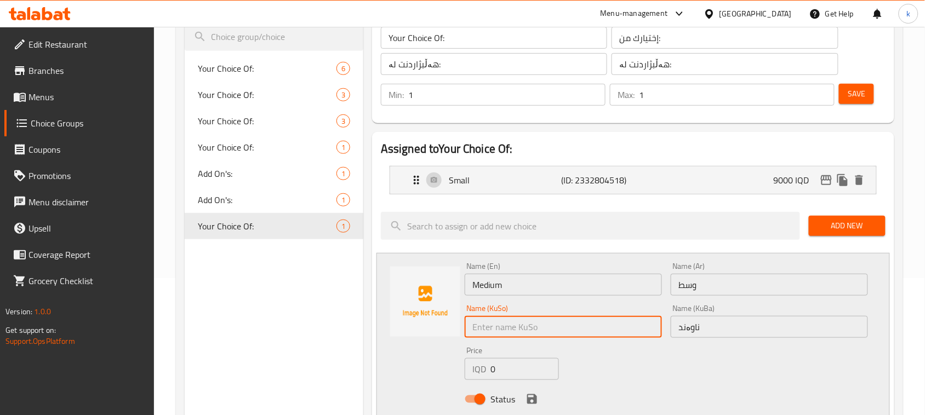
type input "ناوەند"
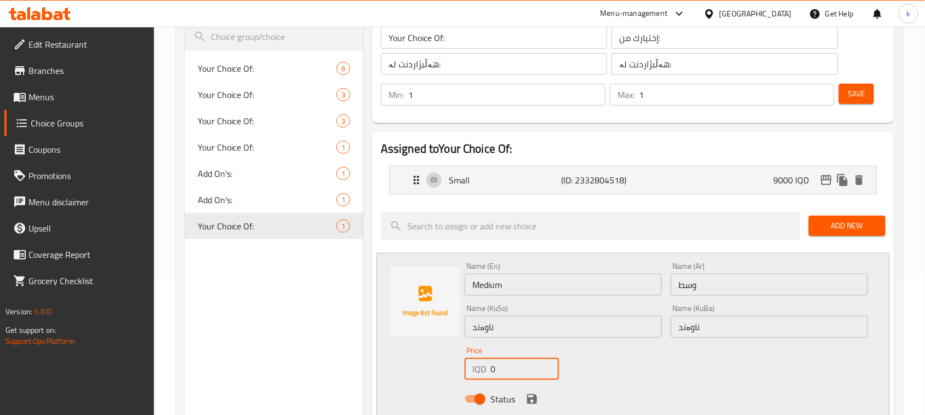
drag, startPoint x: 515, startPoint y: 369, endPoint x: 456, endPoint y: 375, distance: 60.1
click at [456, 375] on div "Name (En) Medium Name (En) Name (Ar) وسط Name (Ar) Name (KuSo) ناوەند Name (KuS…" at bounding box center [632, 336] width 513 height 166
type input "11000"
click at [534, 401] on icon "save" at bounding box center [532, 399] width 10 height 10
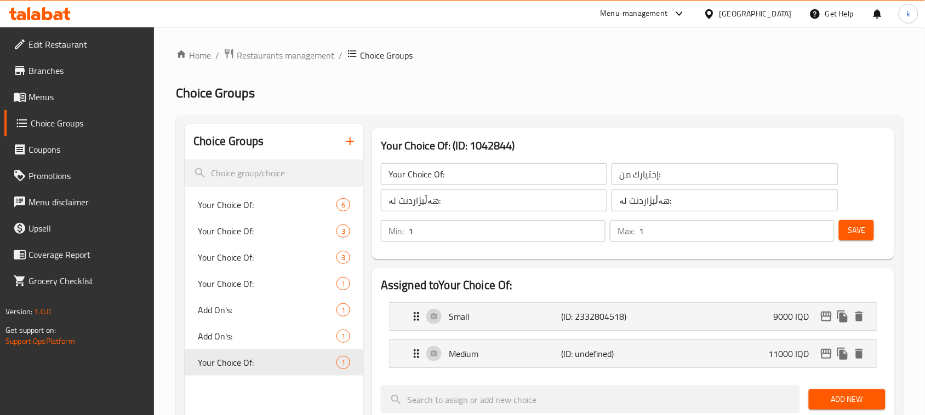
scroll to position [0, 0]
click at [860, 229] on span "Save" at bounding box center [856, 231] width 18 height 14
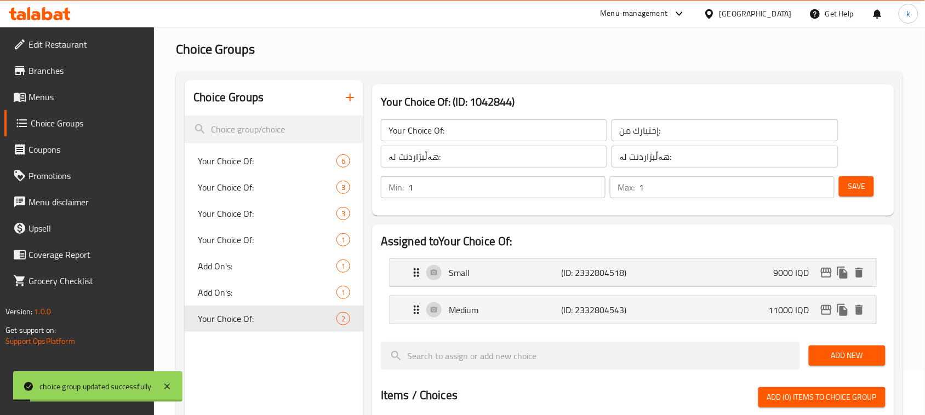
scroll to position [68, 0]
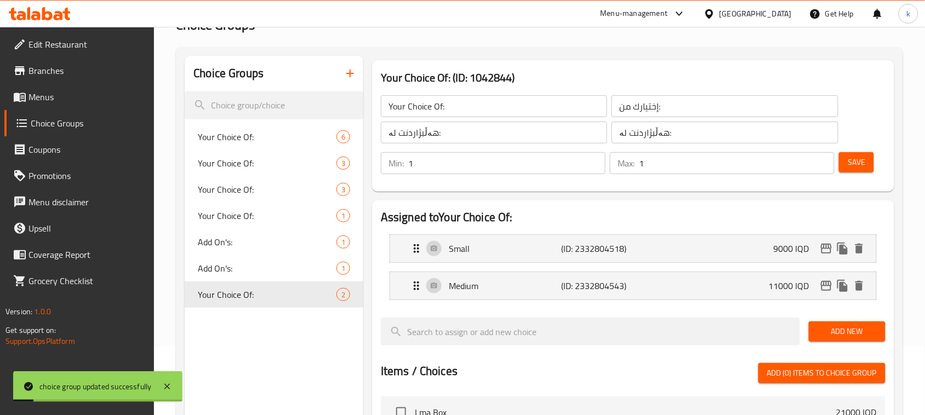
click at [844, 338] on span "Add New" at bounding box center [846, 332] width 59 height 14
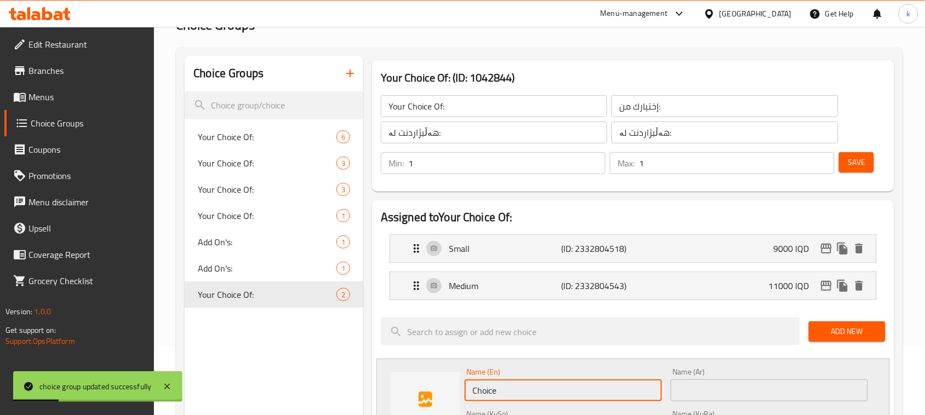
drag, startPoint x: 552, startPoint y: 395, endPoint x: 429, endPoint y: 395, distance: 123.2
type input "Large"
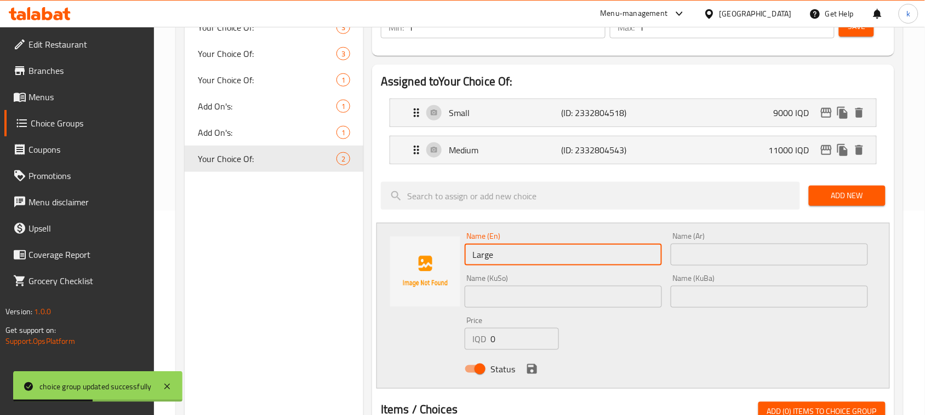
scroll to position [205, 0]
click at [713, 250] on input "text" at bounding box center [768, 254] width 197 height 22
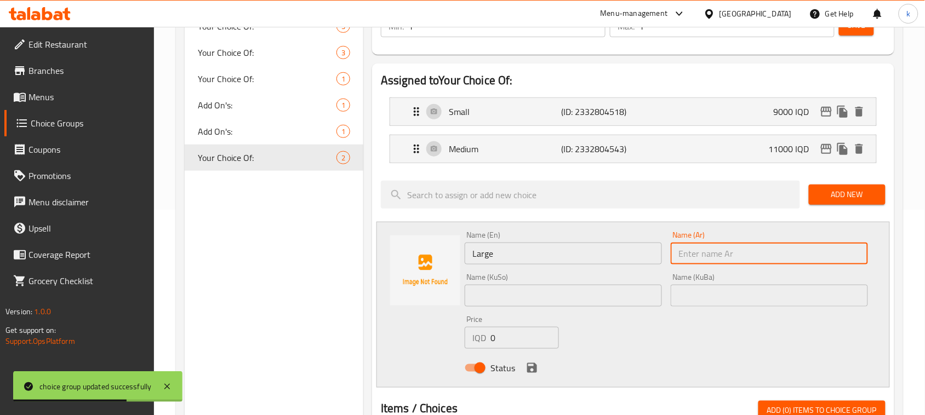
type input "كبير"
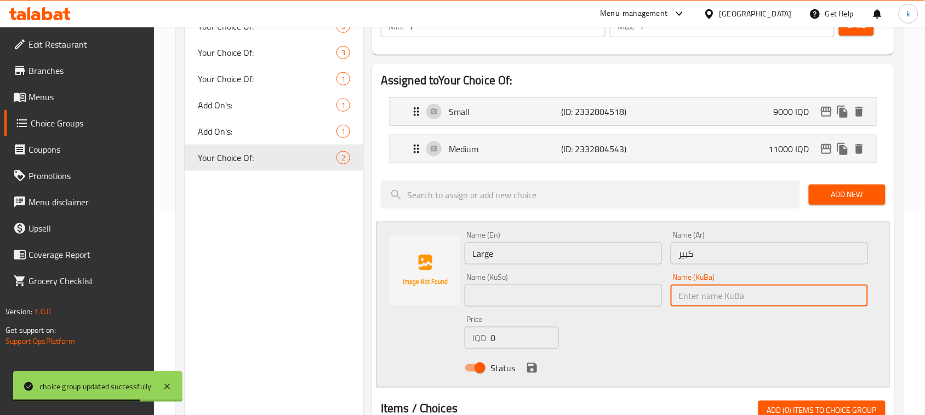
click at [767, 294] on input "text" at bounding box center [768, 296] width 197 height 22
type input "گەورە"
click at [603, 294] on input "text" at bounding box center [562, 296] width 197 height 22
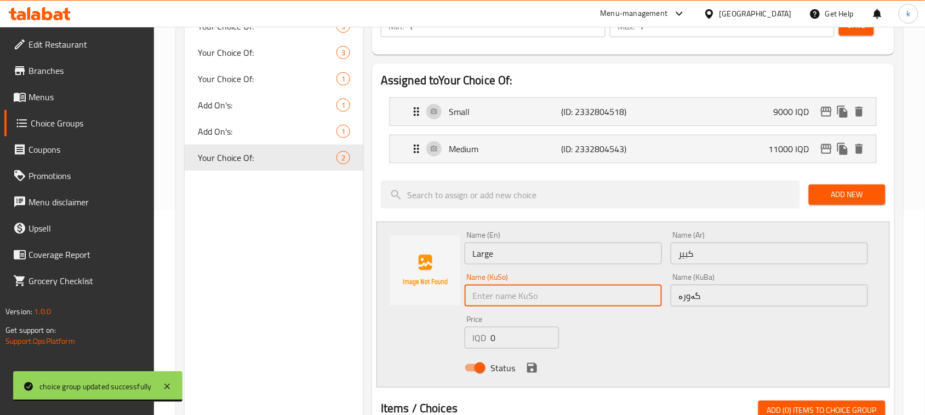
type input "گەورە"
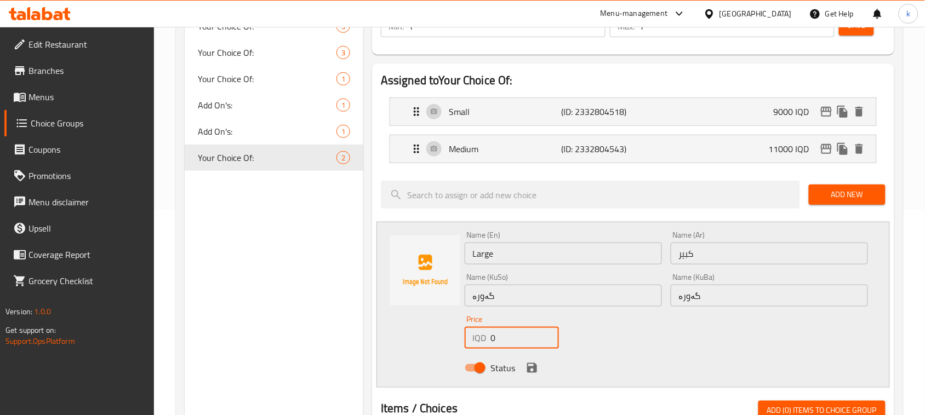
drag, startPoint x: 515, startPoint y: 337, endPoint x: 434, endPoint y: 329, distance: 82.0
click at [434, 329] on div "Name (En) Large Name (En) Name (Ar) كبير Name (Ar) Name (KuSo) گەورە Name (KuSo…" at bounding box center [632, 305] width 513 height 166
type input "14000"
click at [532, 363] on icon "save" at bounding box center [531, 367] width 13 height 13
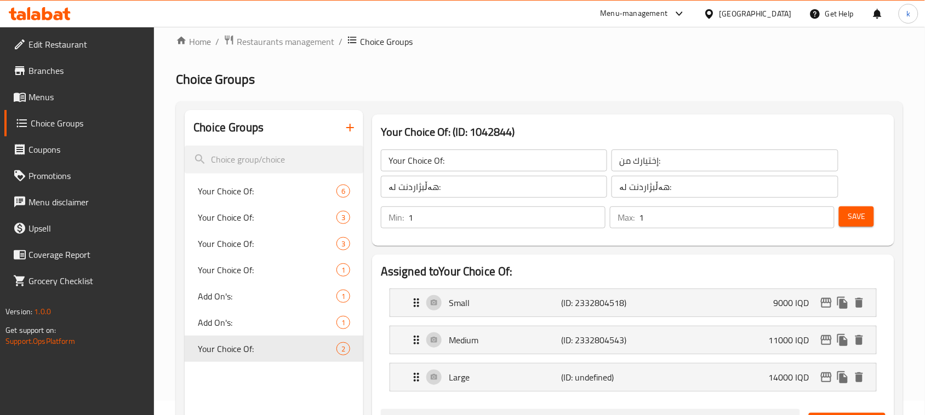
scroll to position [0, 0]
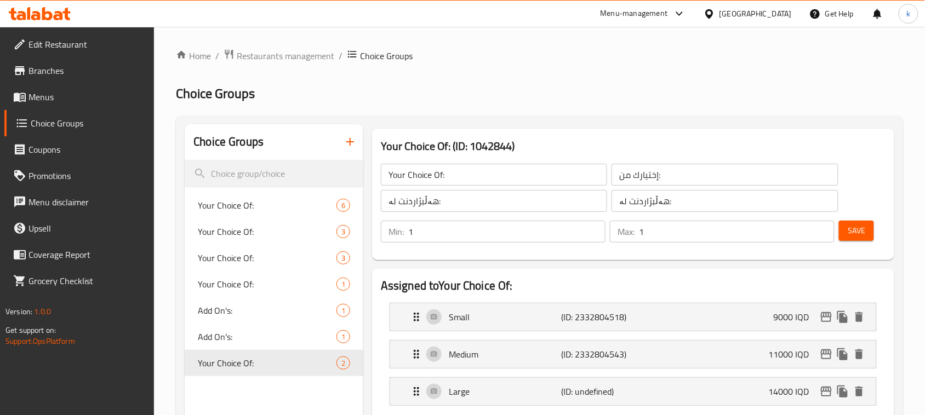
click at [845, 237] on button "Save" at bounding box center [856, 231] width 35 height 20
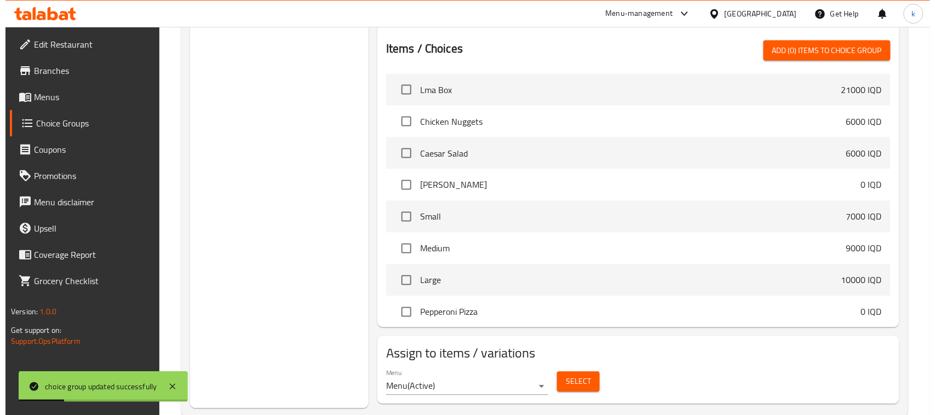
scroll to position [453, 0]
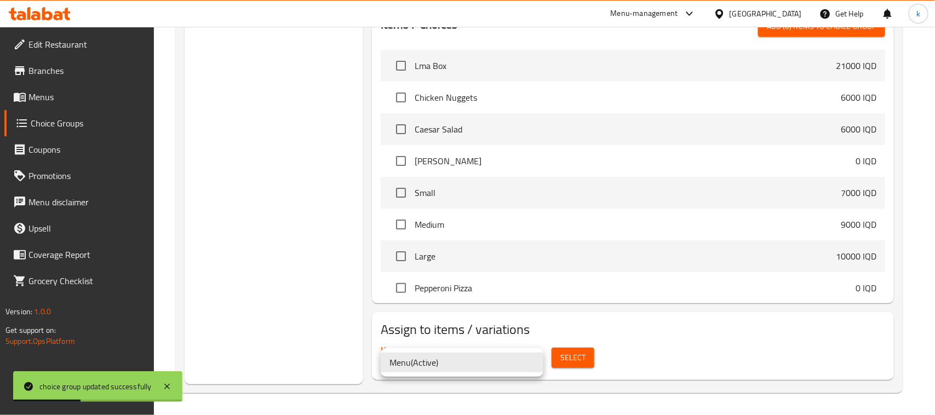
click at [412, 360] on li "Menu ( Active )" at bounding box center [462, 363] width 163 height 20
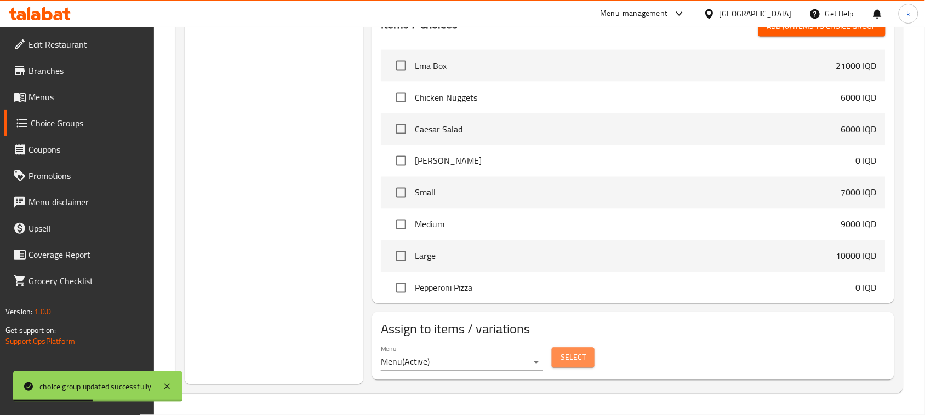
click at [581, 348] on button "Select" at bounding box center [573, 358] width 43 height 20
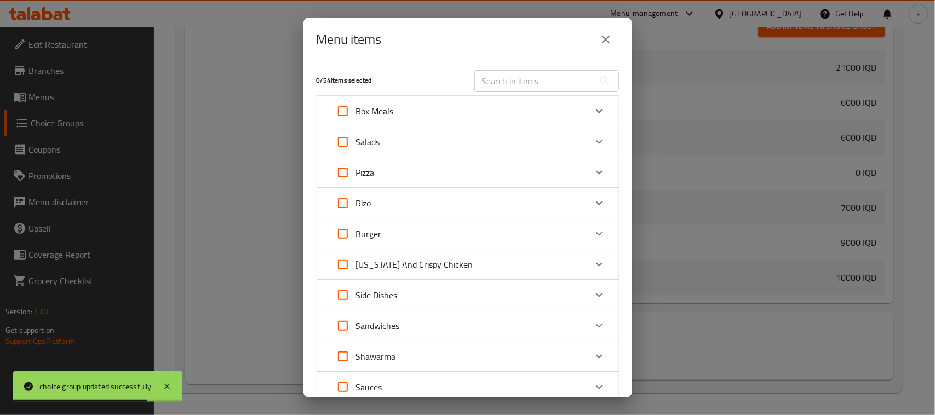
click at [378, 175] on div "Pizza" at bounding box center [458, 172] width 256 height 26
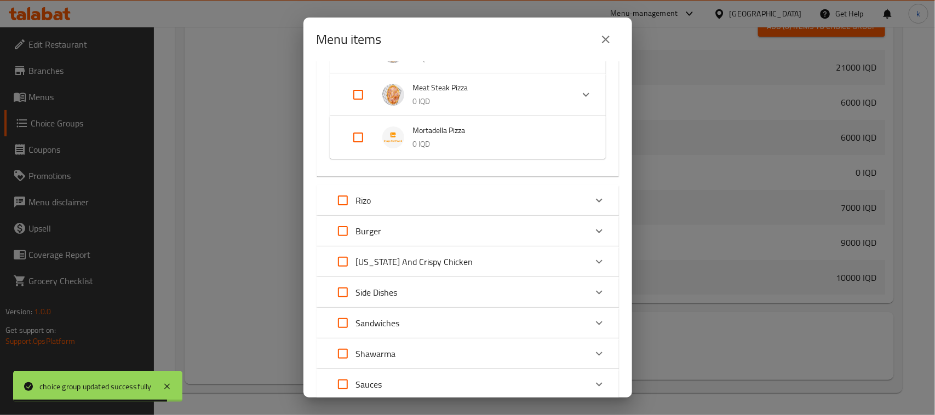
scroll to position [479, 0]
click at [357, 132] on input "Expand" at bounding box center [358, 136] width 26 height 26
checkbox input "true"
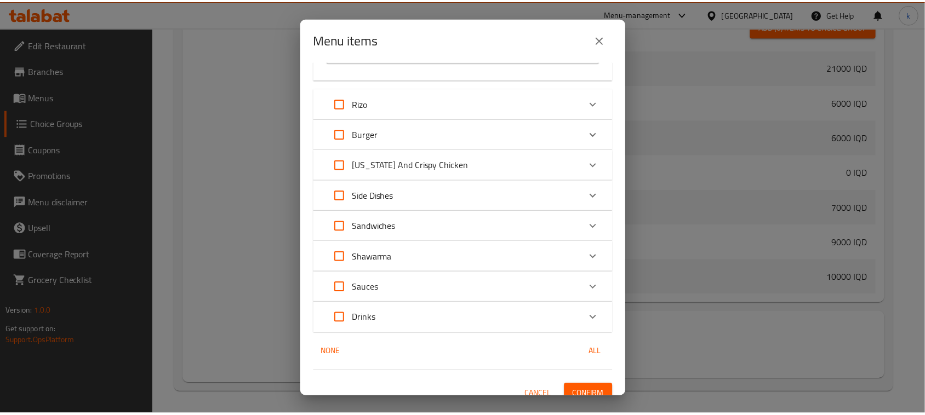
scroll to position [594, 0]
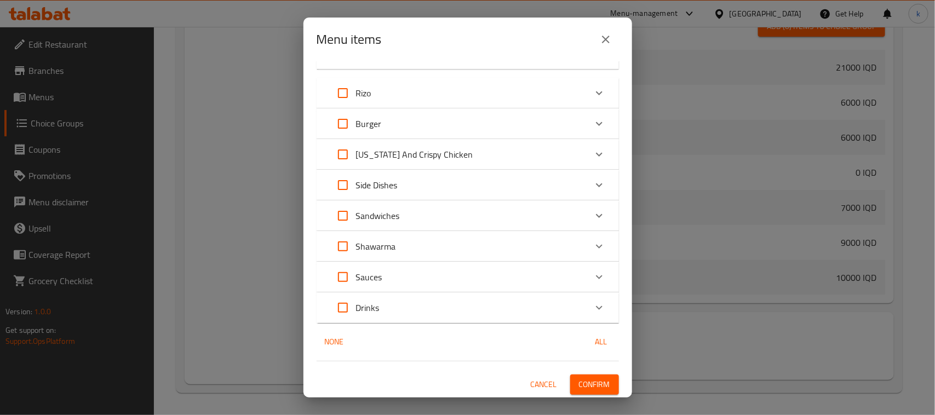
click at [590, 382] on span "Confirm" at bounding box center [594, 385] width 31 height 14
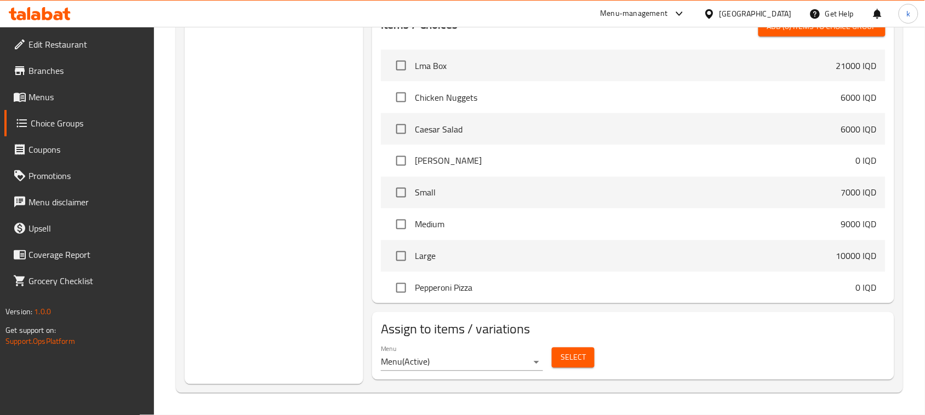
click at [52, 97] on span "Menus" at bounding box center [86, 96] width 117 height 13
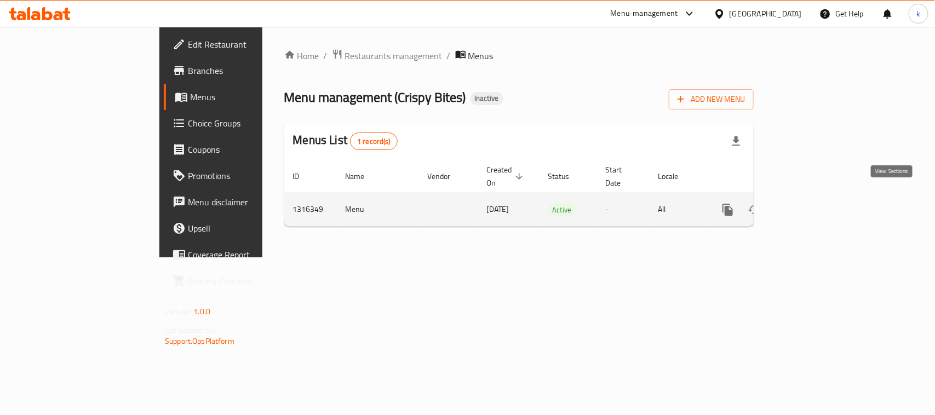
click at [813, 203] on icon "enhanced table" at bounding box center [806, 209] width 13 height 13
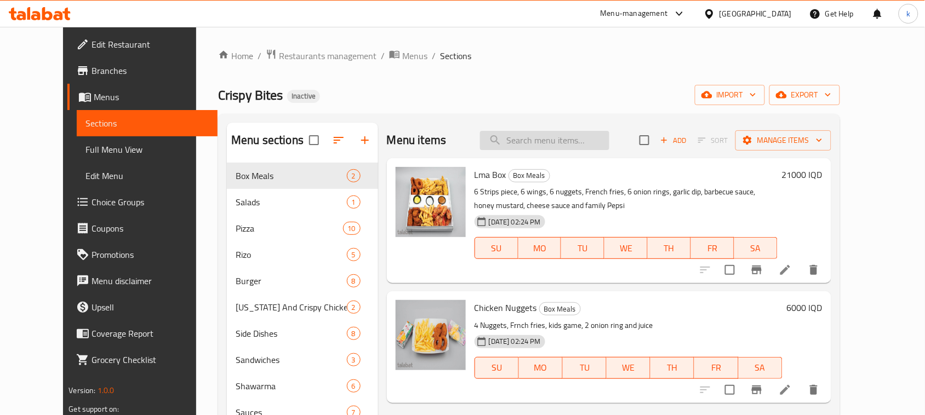
click at [557, 138] on input "search" at bounding box center [544, 140] width 129 height 19
paste input "Mortadella"
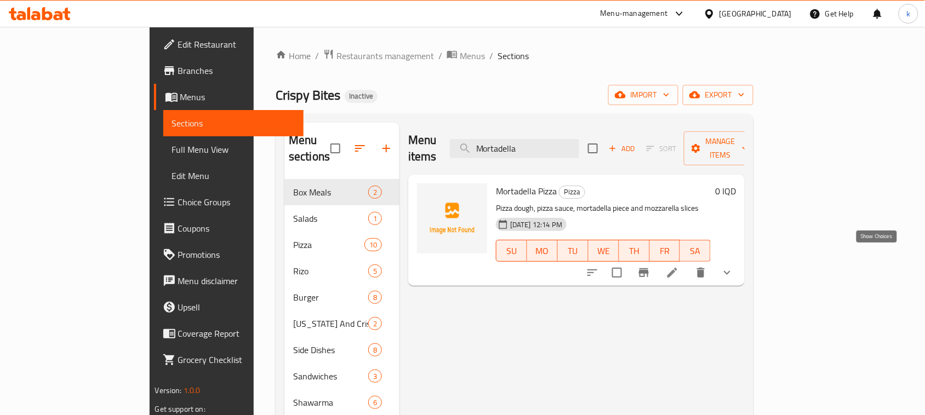
type input "Mortadella"
click at [733, 266] on icon "show more" at bounding box center [726, 272] width 13 height 13
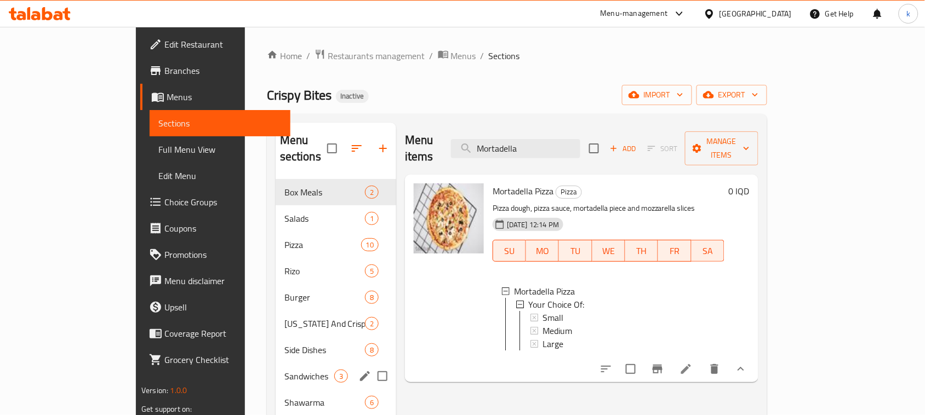
scroll to position [68, 0]
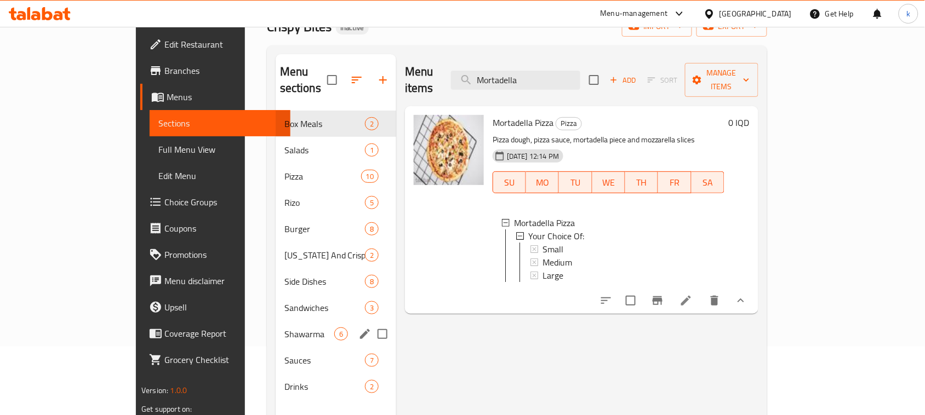
click at [284, 328] on span "Shawarma" at bounding box center [309, 334] width 50 height 13
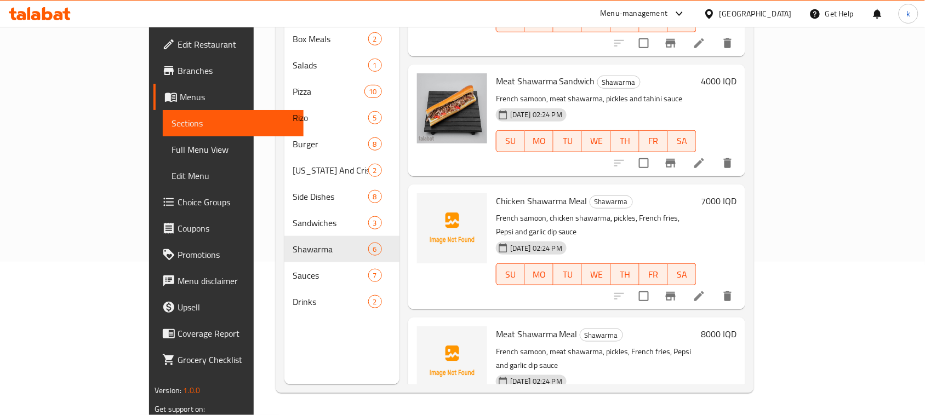
scroll to position [154, 0]
click at [704, 291] on icon at bounding box center [699, 296] width 10 height 10
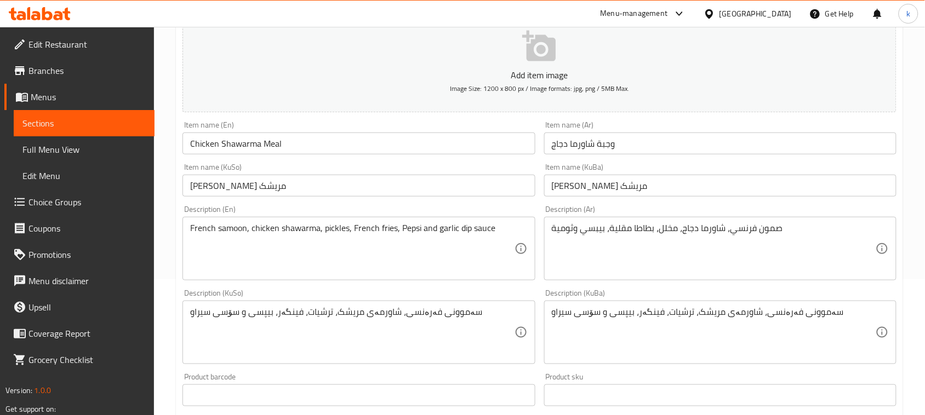
scroll to position [137, 0]
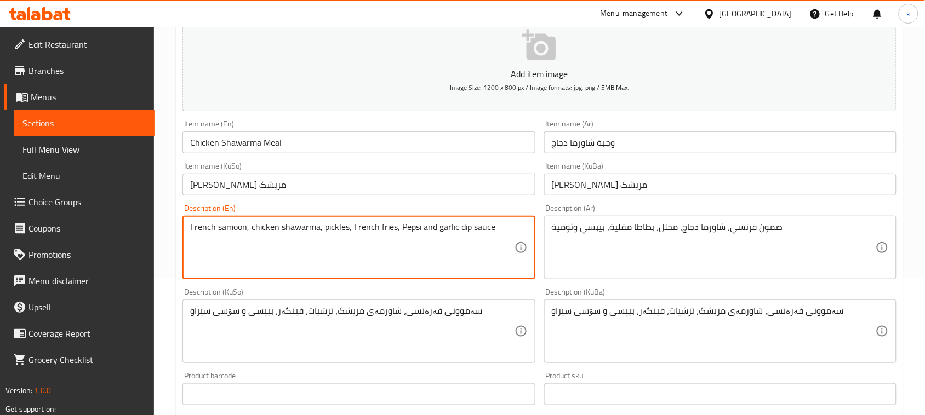
drag, startPoint x: 249, startPoint y: 229, endPoint x: 116, endPoint y: 248, distance: 134.9
type textarea "Bread, chicken shawarma, pickles, French fries, Pepsi and garlic dip sauce"
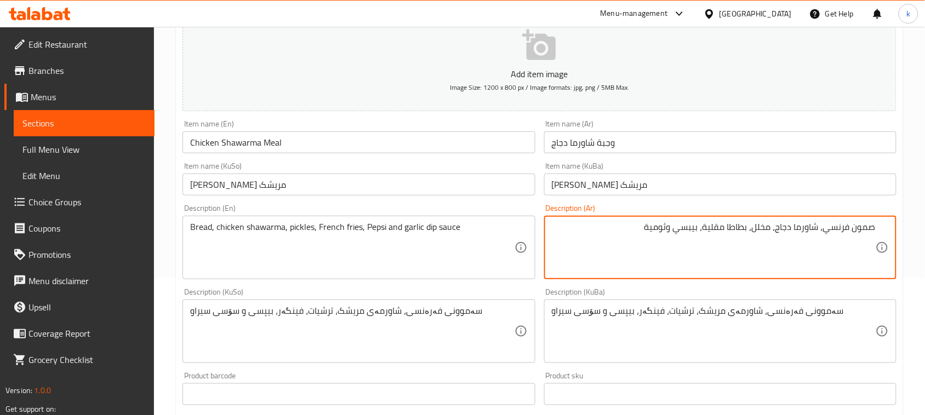
drag, startPoint x: 825, startPoint y: 230, endPoint x: 934, endPoint y: 240, distance: 109.4
click at [925, 240] on html "​ Menu-management Iraq Get Help k Edit Restaurant Branches Menus Sections Full …" at bounding box center [462, 70] width 925 height 415
type textarea "خبز، شاورما دجاج، مخلل، بطاطا مقلية، بيبسي وثومية"
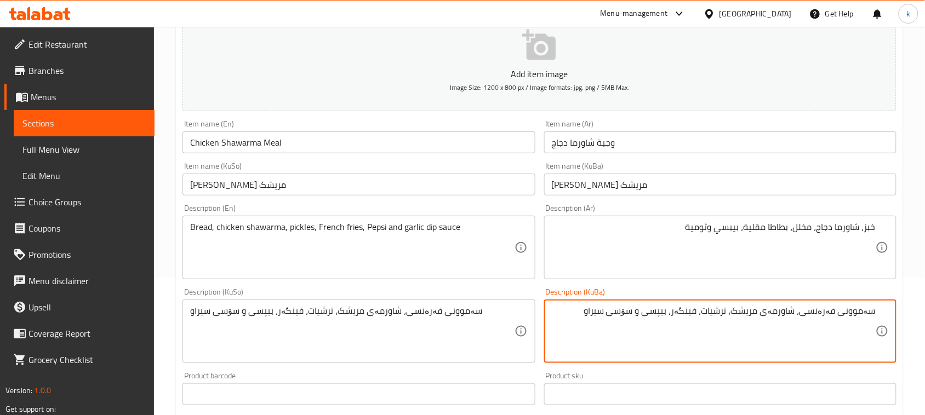
drag, startPoint x: 808, startPoint y: 312, endPoint x: 917, endPoint y: 302, distance: 109.4
click at [917, 303] on div "Home / Restaurants management / Menus / Sections / item / update Shawarma secti…" at bounding box center [539, 326] width 771 height 873
type textarea "نان، شاورمەی مریشک، ترشیات، فینگەر، بیپسی و سۆسی سیراو"
click at [687, 301] on div "نان، شاورمەی مریشک، ترشیات، فینگەر، بیپسی و سۆسی سیراو Description (KuBa)" at bounding box center [720, 332] width 352 height 64
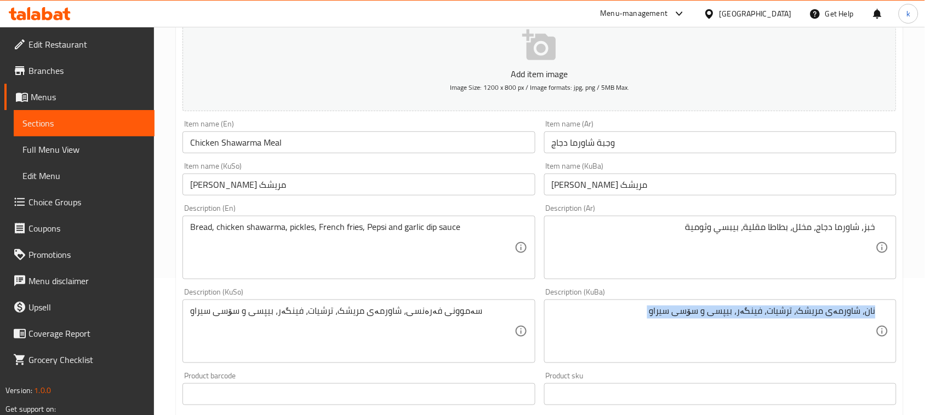
click at [687, 301] on div "نان، شاورمەی مریشک، ترشیات، فینگەر، بیپسی و سۆسی سیراو Description (KuBa)" at bounding box center [720, 332] width 352 height 64
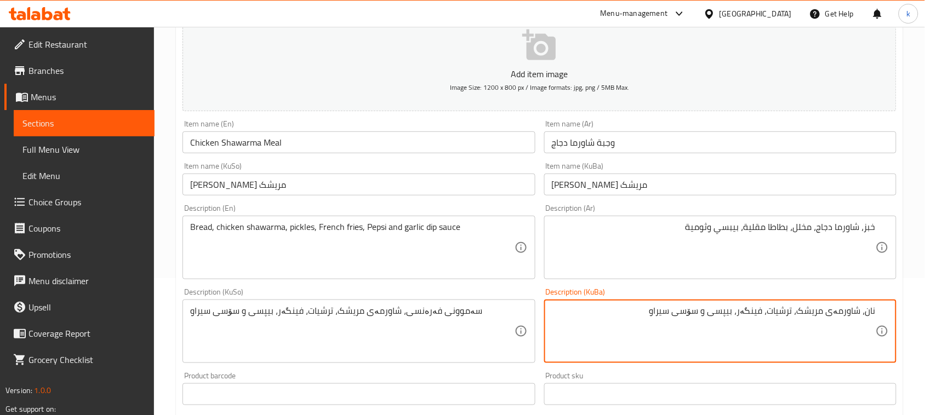
click at [687, 301] on div "نان، شاورمەی مریشک، ترشیات، فینگەر، بیپسی و سۆسی سیراو Description (KuBa)" at bounding box center [720, 332] width 352 height 64
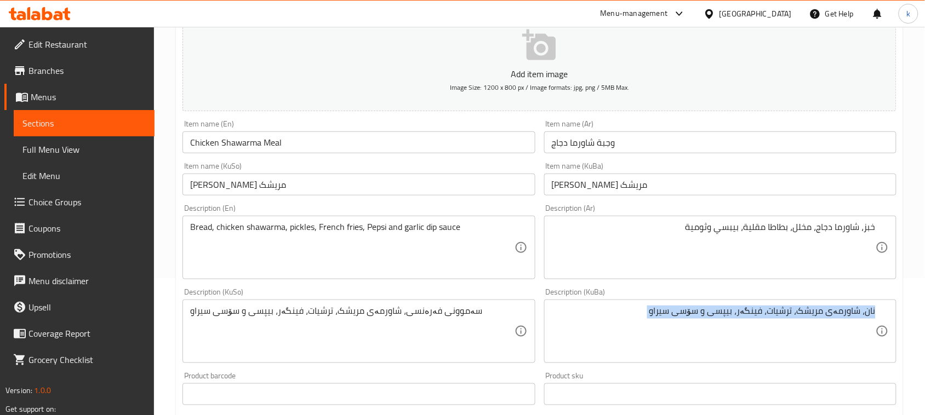
click at [687, 301] on div "نان، شاورمەی مریشک، ترشیات، فینگەر، بیپسی و سۆسی سیراو Description (KuBa)" at bounding box center [720, 332] width 352 height 64
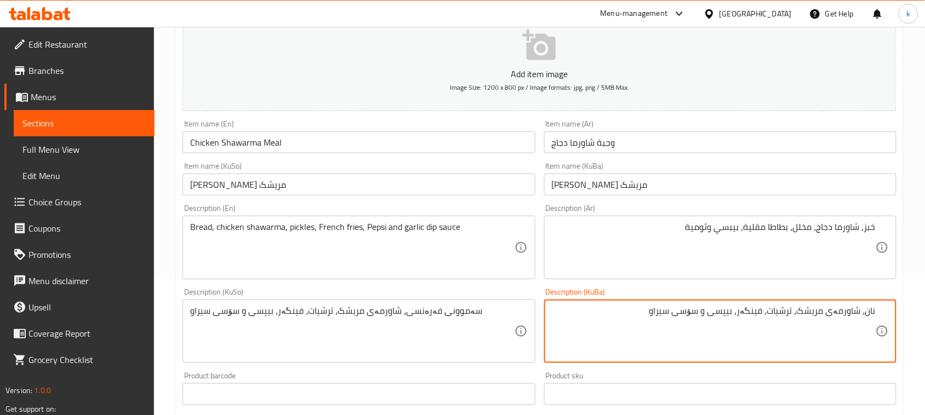
click at [686, 306] on textarea "نان، شاورمەی مریشک، ترشیات، فینگەر، بیپسی و سۆسی سیراو" at bounding box center [714, 332] width 324 height 52
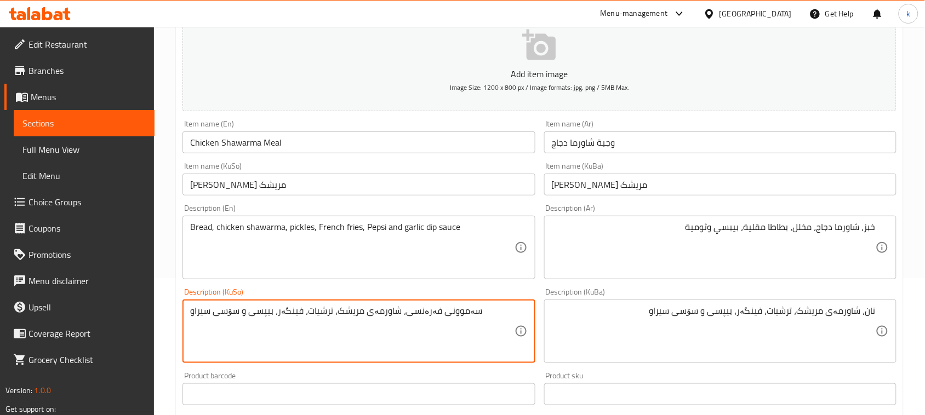
click at [328, 306] on textarea "سەموونی فەرەنسی، شاورمەی مریشک، ترشیات، فینگەر، بیپسی و سۆسی سیراو" at bounding box center [352, 332] width 324 height 52
paste textarea "نان"
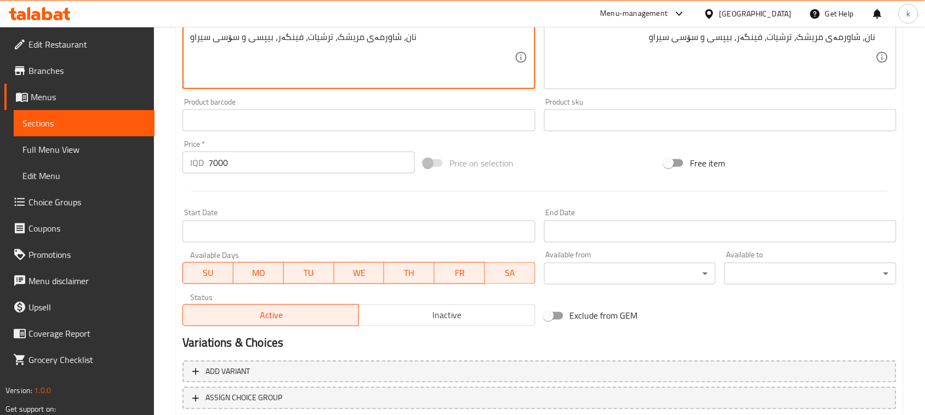
scroll to position [483, 0]
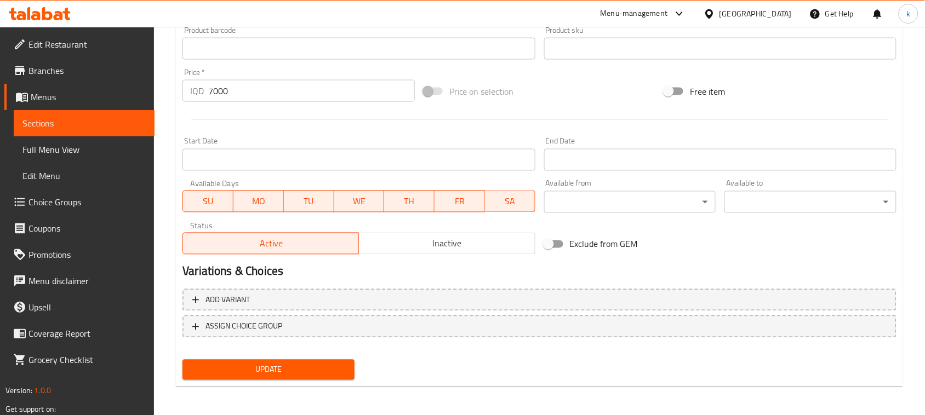
type textarea "نان، شاورمەی مریشک، ترشیات، فینگەر، بیپسی و سۆسی سیراو"
click at [307, 363] on span "Update" at bounding box center [268, 370] width 154 height 14
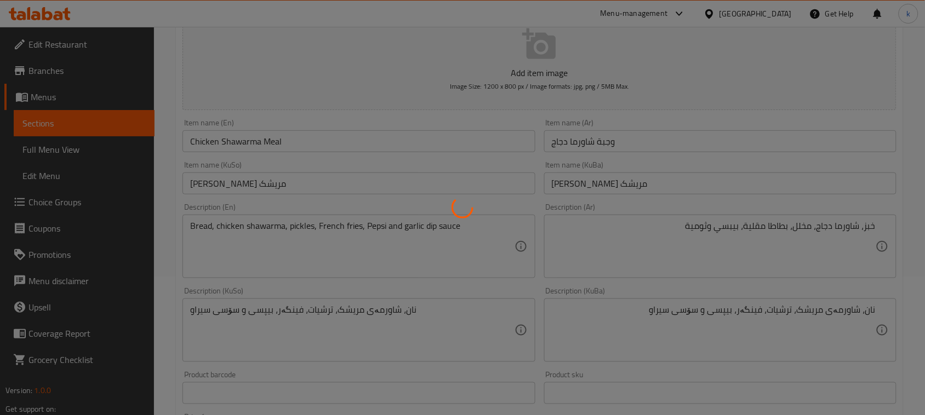
scroll to position [3, 0]
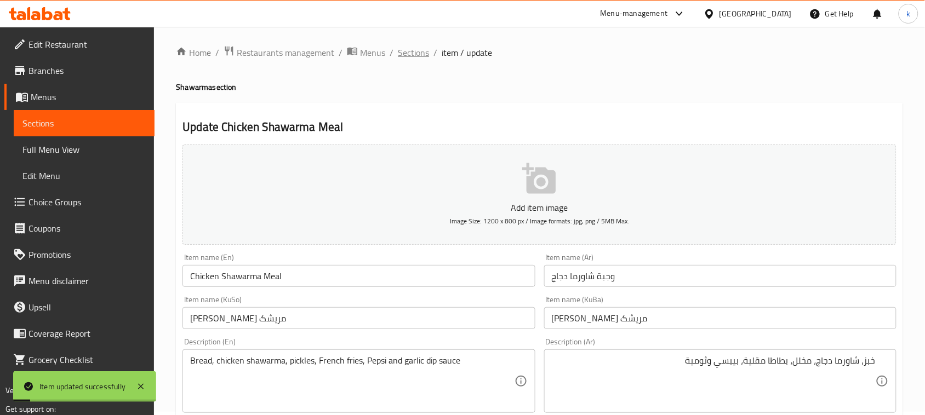
click at [400, 51] on span "Sections" at bounding box center [413, 52] width 31 height 13
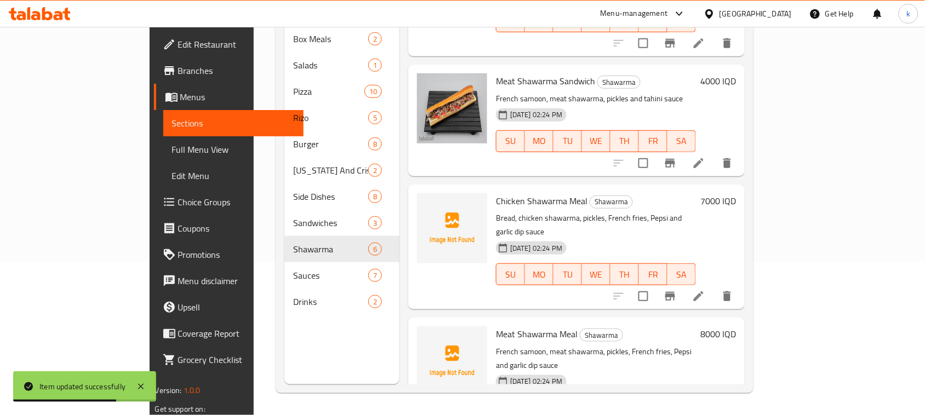
scroll to position [154, 0]
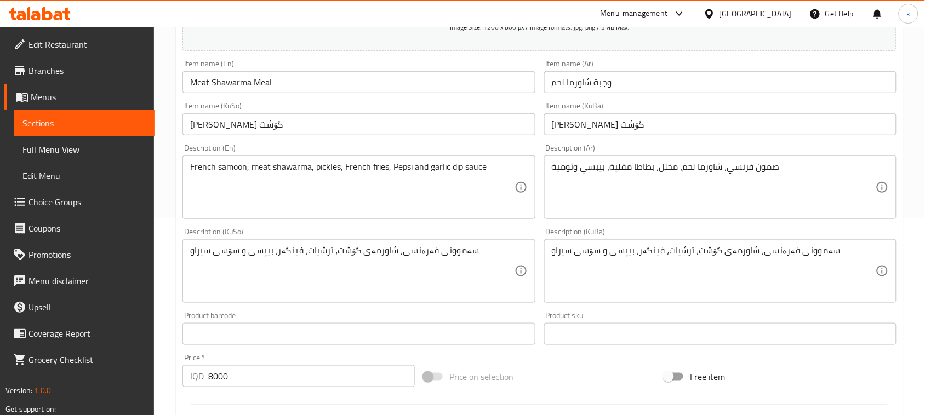
scroll to position [205, 0]
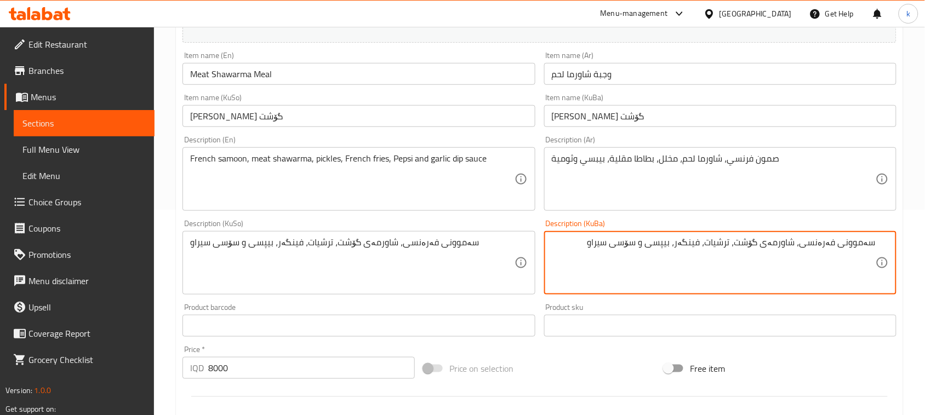
drag, startPoint x: 807, startPoint y: 242, endPoint x: 934, endPoint y: 237, distance: 127.7
click at [925, 210] on html "​ Menu-management Iraq Get Help k Edit Restaurant Branches Menus Sections Full …" at bounding box center [462, 2] width 925 height 415
click at [778, 241] on textarea "نان، شاورمەی گۆشت، ترشیات، فینگەر، بیپسی و سۆسی سیراو" at bounding box center [714, 263] width 324 height 52
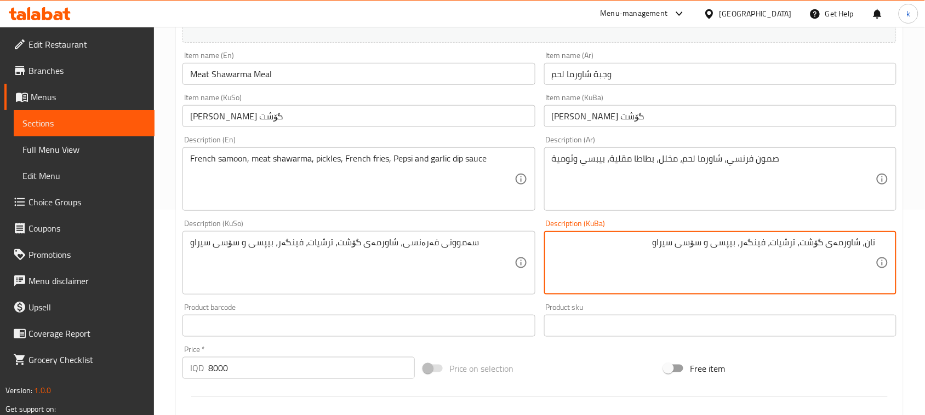
type textarea "نان، شاورمەی گۆشت، ترشیات، فینگەر، بیپسی و سۆسی سیراو"
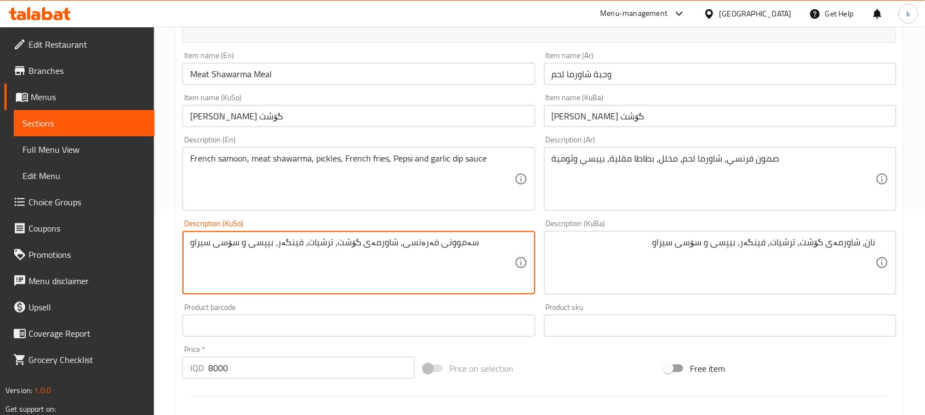
click at [284, 248] on textarea "سەموونی فەرەنسی، شاورمەی گۆشت، ترشیات، فینگەر، بیپسی و سۆسی سیراو" at bounding box center [352, 263] width 324 height 52
paste textarea "نان"
type textarea "نان، شاورمەی گۆشت، ترشیات، فینگەر، بیپسی و سۆسی سیراو"
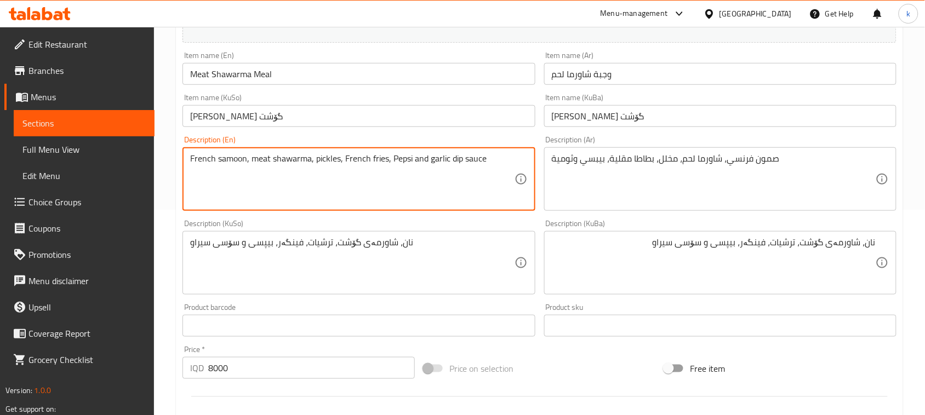
drag, startPoint x: 246, startPoint y: 157, endPoint x: 163, endPoint y: 164, distance: 83.6
type textarea "Bread, meat shawarma, pickles, French fries, Pepsi and garlic dip sauce"
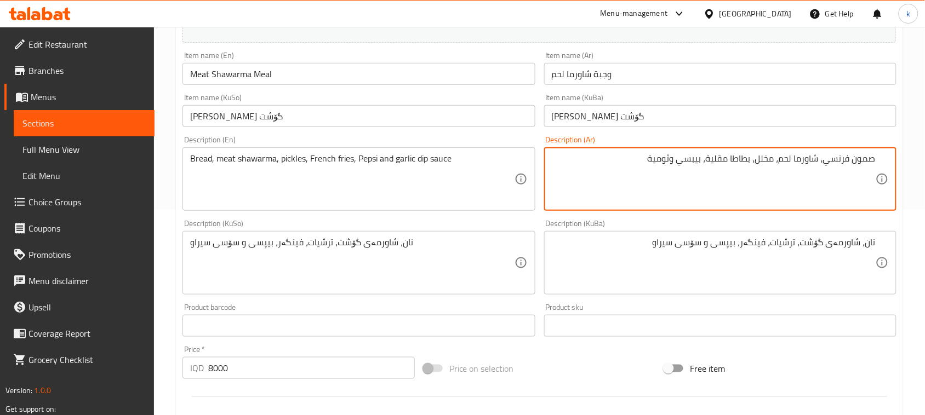
drag, startPoint x: 823, startPoint y: 157, endPoint x: 934, endPoint y: 179, distance: 113.9
click at [925, 179] on html "​ Menu-management Iraq Get Help k Edit Restaurant Branches Menus Sections Full …" at bounding box center [462, 2] width 925 height 415
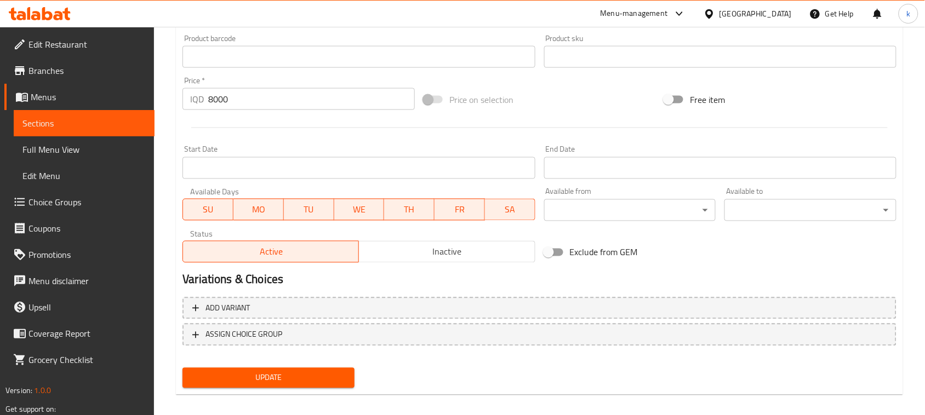
scroll to position [483, 0]
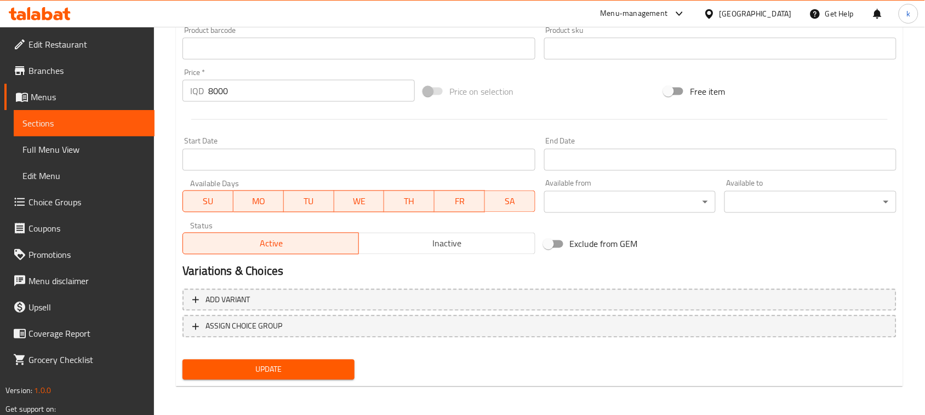
type textarea "خبز، شاورما لحم، مخلل، بطاطا مقلية، بيبسي وثومية"
click at [307, 371] on span "Update" at bounding box center [268, 370] width 154 height 14
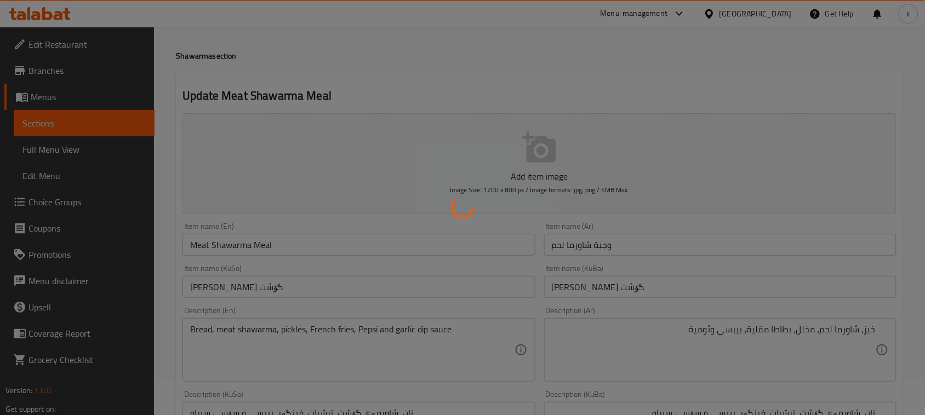
scroll to position [0, 0]
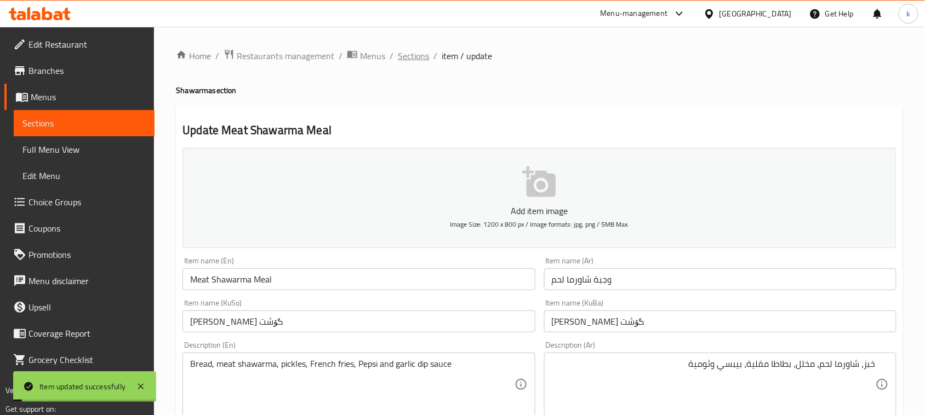
click at [398, 60] on span "Sections" at bounding box center [413, 55] width 31 height 13
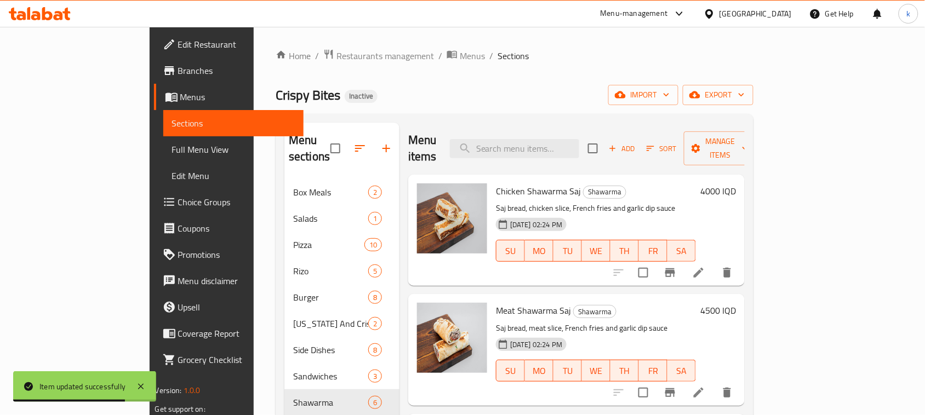
click at [463, 77] on div "Home / Restaurants management / Menus / Sections Crispy Bites Inactive import e…" at bounding box center [514, 298] width 478 height 498
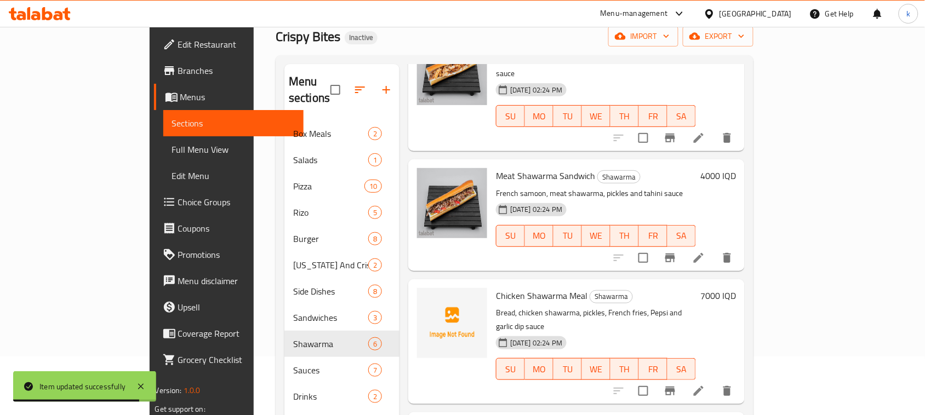
scroll to position [154, 0]
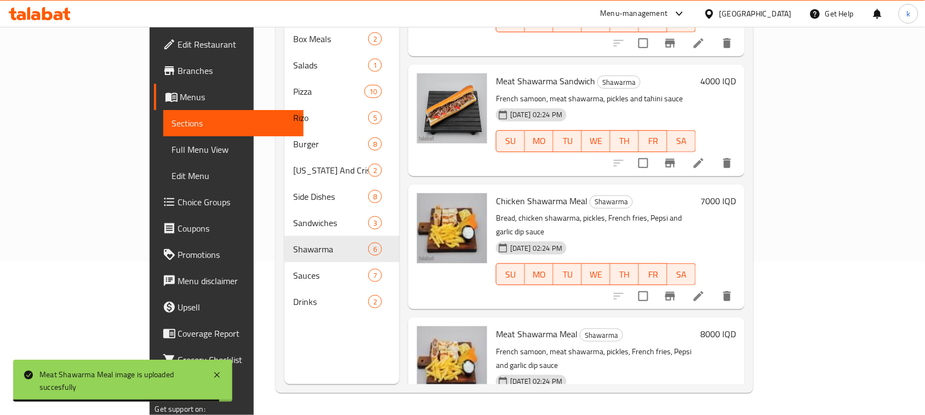
click at [696, 211] on p "Bread, chicken shawarma, pickles, French fries, Pepsi and garlic dip sauce" at bounding box center [596, 224] width 200 height 27
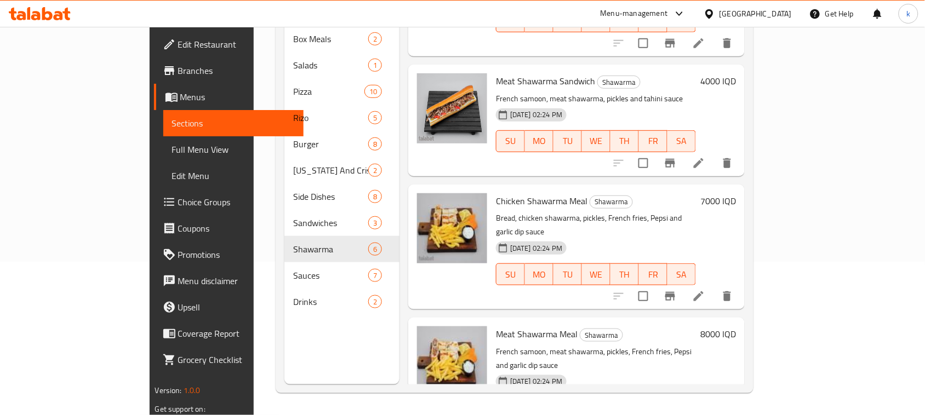
click at [172, 143] on span "Full Menu View" at bounding box center [233, 149] width 123 height 13
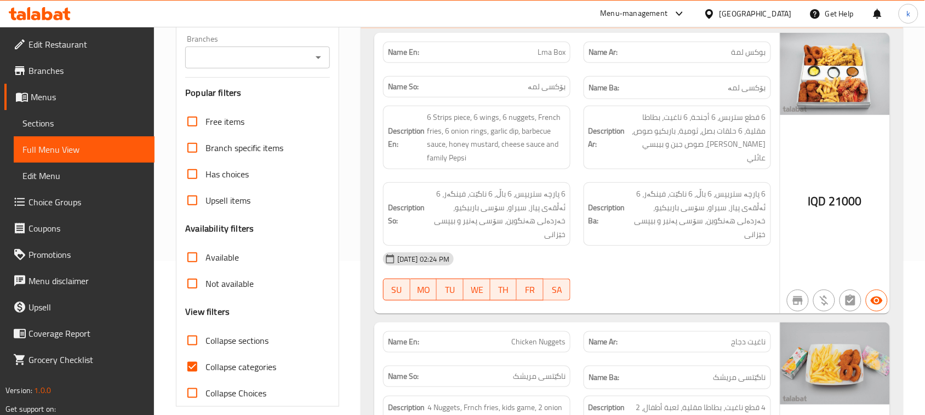
click at [317, 55] on icon "Open" at bounding box center [318, 57] width 13 height 13
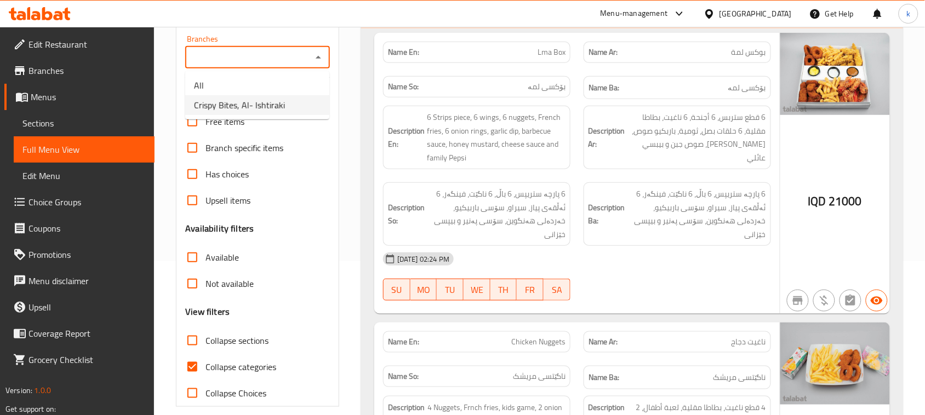
click at [257, 99] on span "Crispy Bites, Al- Ishtiraki" at bounding box center [239, 105] width 91 height 13
type input "Crispy Bites, Al- Ishtiraki"
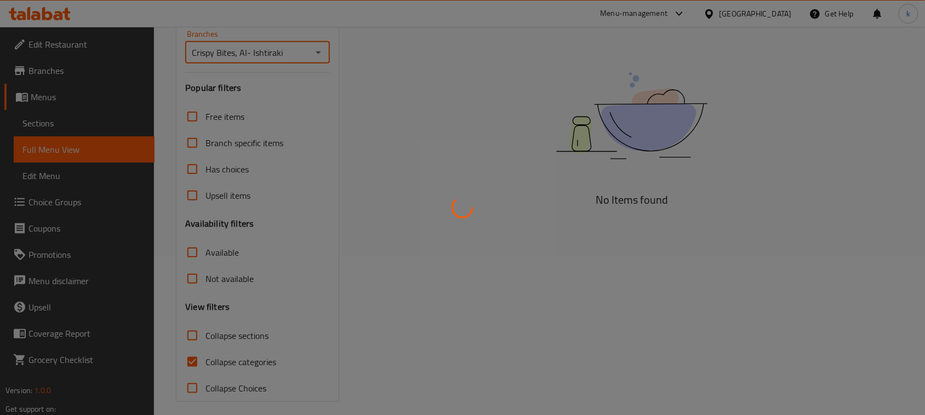
scroll to position [168, 0]
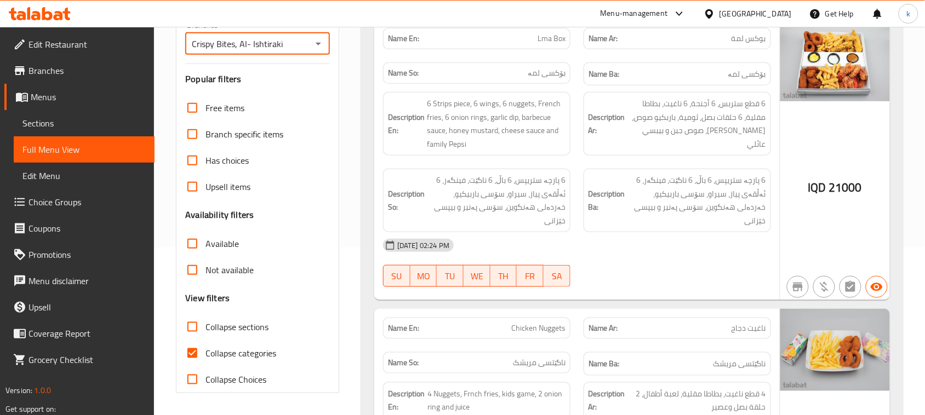
click at [190, 351] on input "Collapse categories" at bounding box center [192, 353] width 26 height 26
checkbox input "false"
click at [190, 332] on input "Collapse sections" at bounding box center [192, 327] width 26 height 26
checkbox input "true"
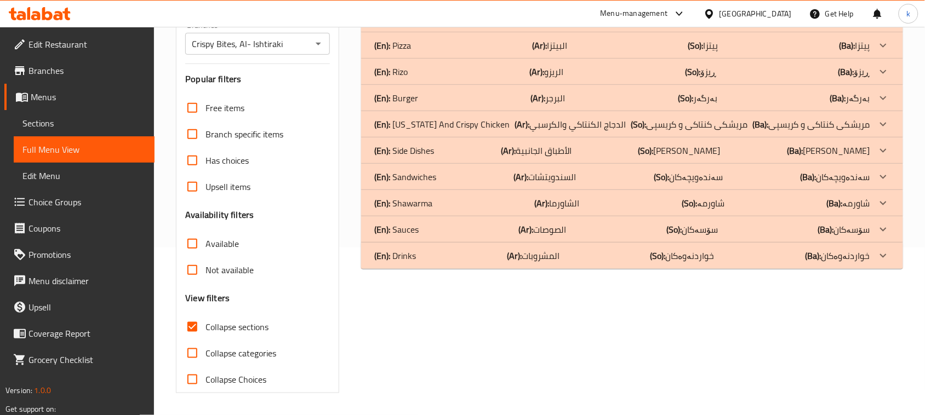
scroll to position [0, 0]
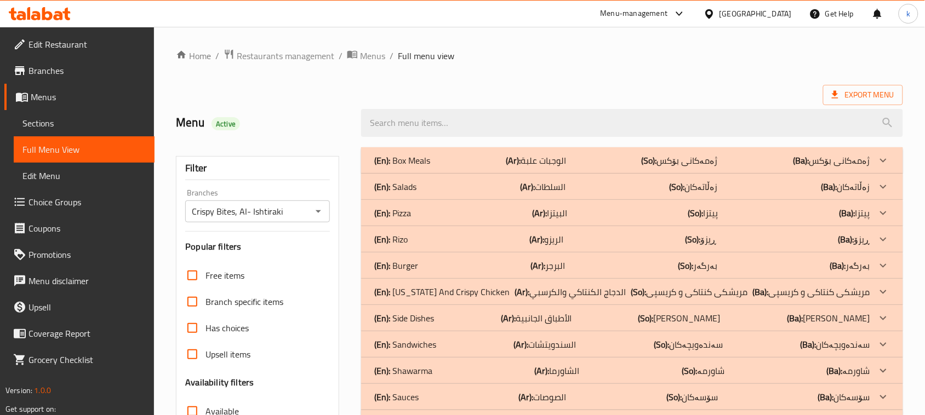
click at [411, 372] on p "(En): Shawarma" at bounding box center [403, 370] width 58 height 13
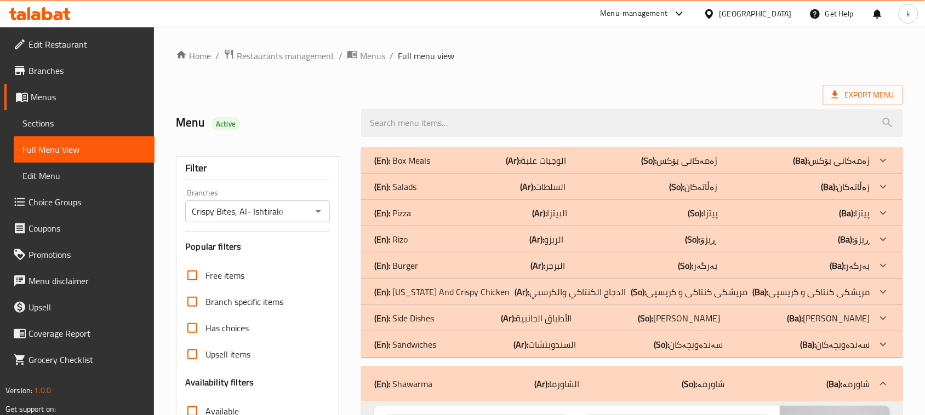
click at [416, 209] on div "(En): Pizza (Ar): البيتزا (So): پیتزا (Ba): پیتزا" at bounding box center [622, 212] width 496 height 13
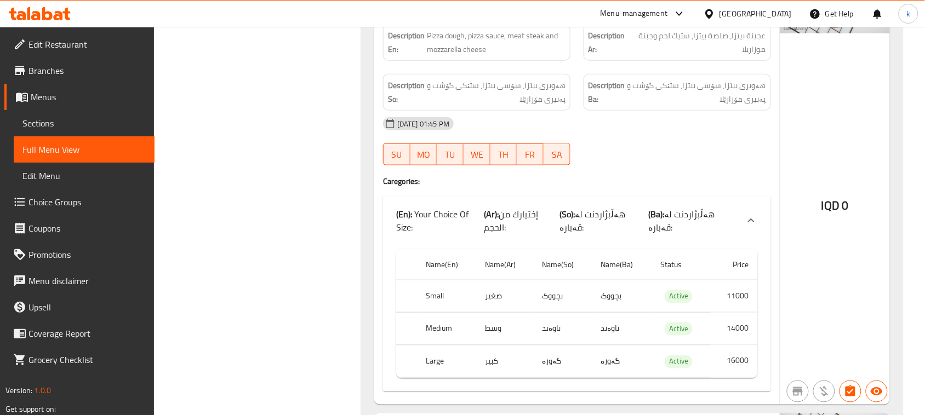
scroll to position [4176, 0]
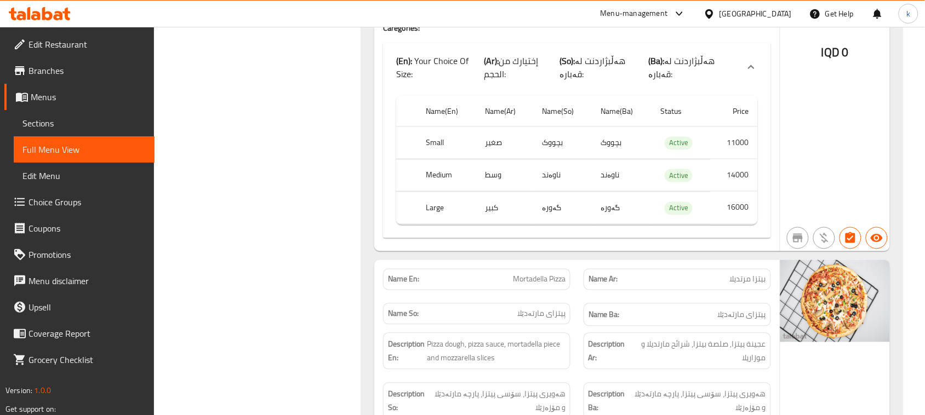
drag, startPoint x: 55, startPoint y: 95, endPoint x: 141, endPoint y: 99, distance: 85.5
click at [56, 95] on span "Menus" at bounding box center [88, 96] width 115 height 13
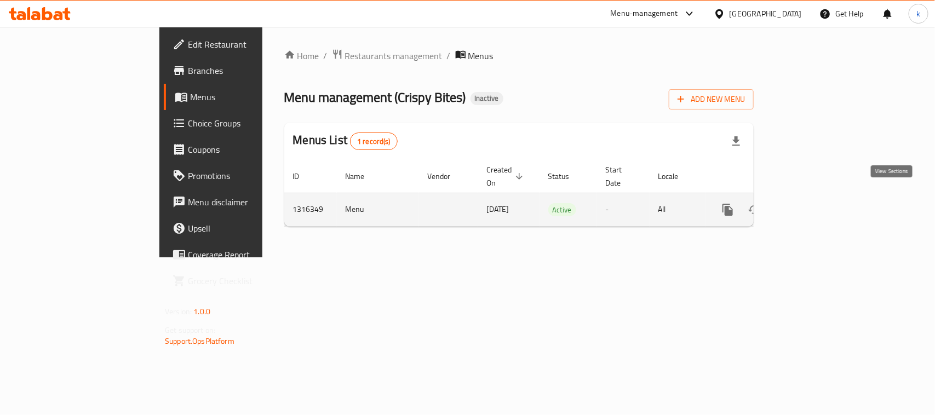
click at [813, 203] on icon "enhanced table" at bounding box center [806, 209] width 13 height 13
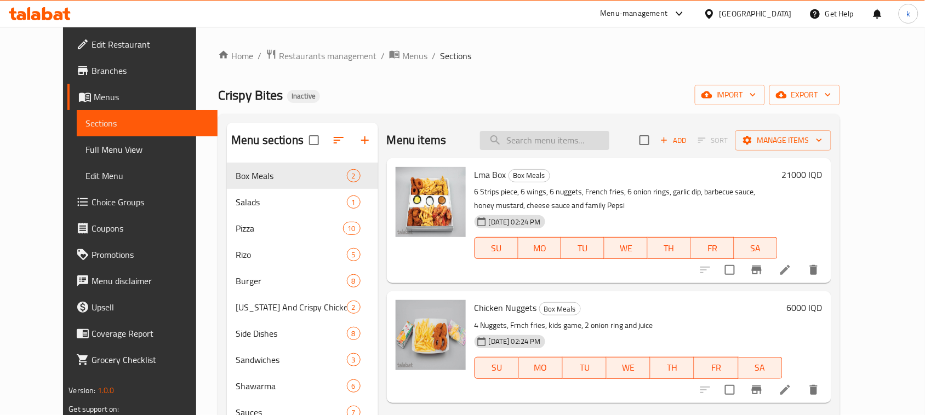
click at [529, 142] on input "search" at bounding box center [544, 140] width 129 height 19
type input "ة"
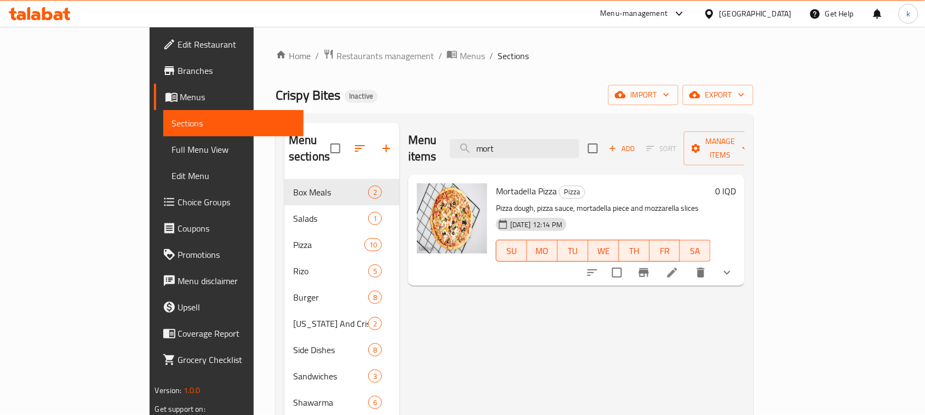
type input "mort"
click at [677, 268] on icon at bounding box center [672, 273] width 10 height 10
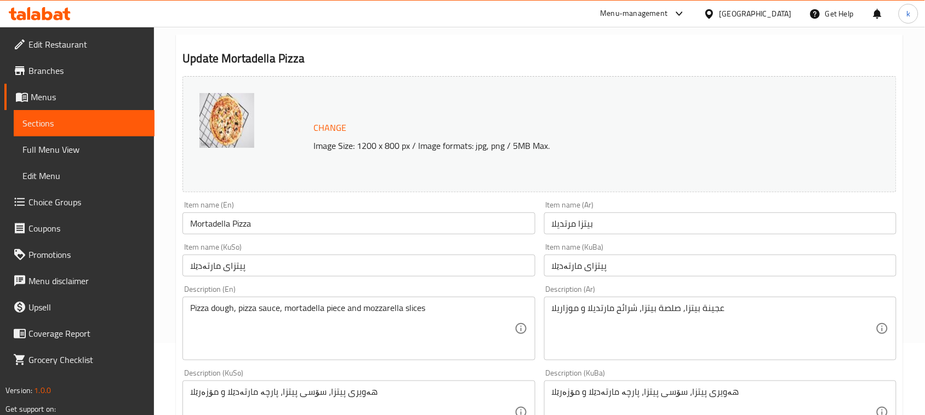
scroll to position [205, 0]
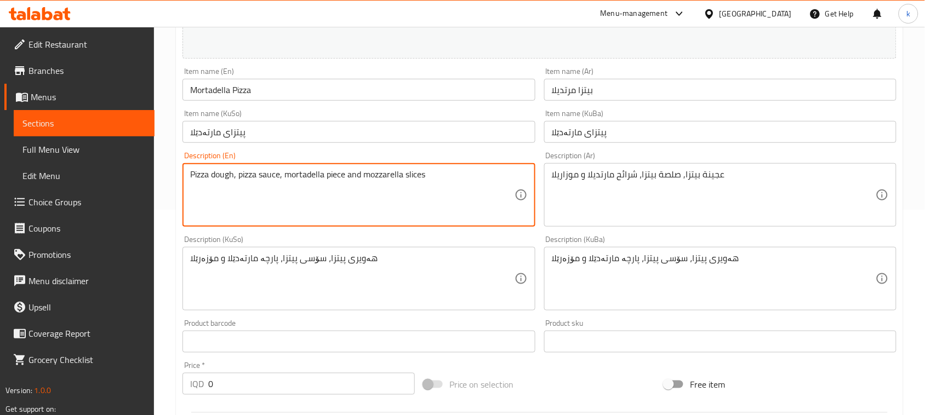
click at [424, 176] on textarea "Pizza dough, pizza sauce, mortadella piece and mozzarella slices" at bounding box center [352, 195] width 324 height 52
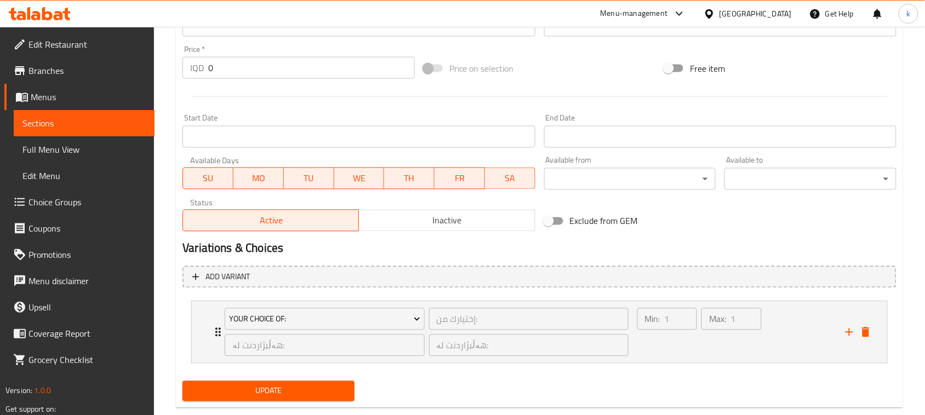
scroll to position [544, 0]
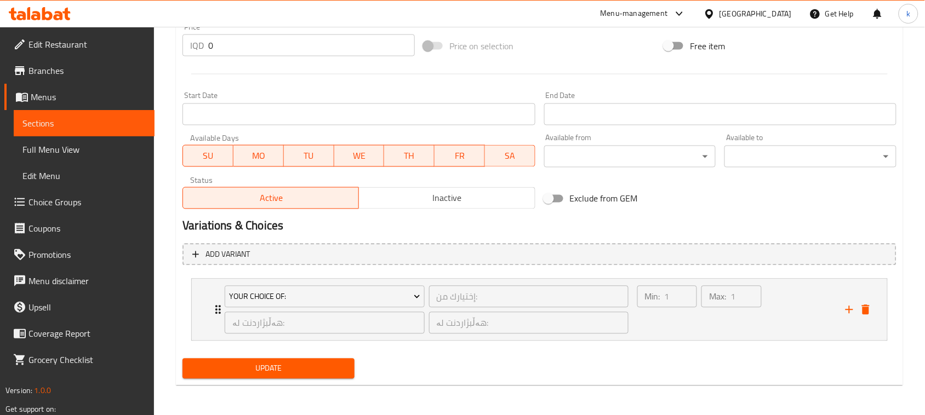
type textarea "Pizza dough, pizza sauce, mortadella piece and mozzarella"
click at [288, 360] on button "Update" at bounding box center [268, 369] width 172 height 20
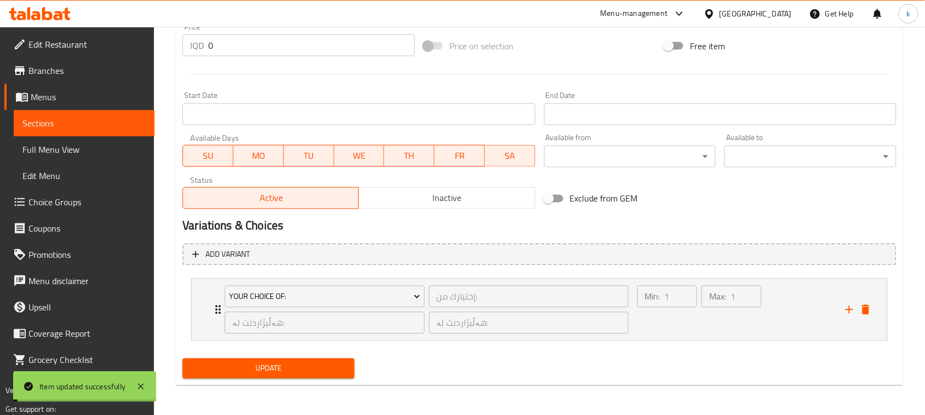
click at [49, 145] on span "Full Menu View" at bounding box center [83, 149] width 123 height 13
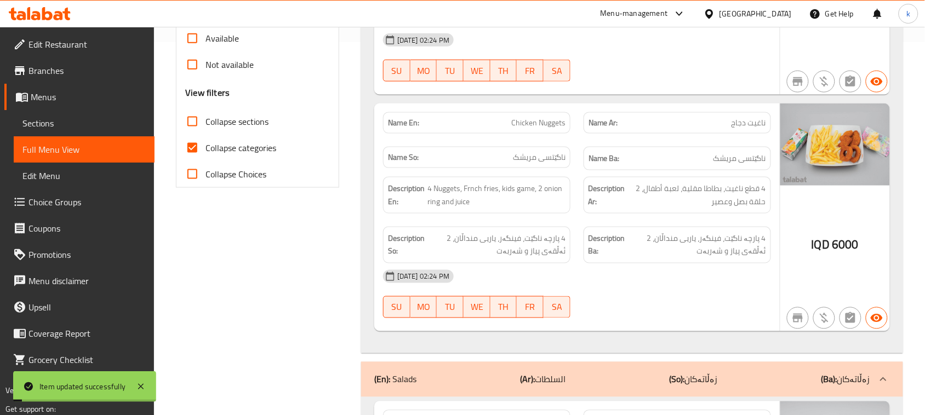
scroll to position [338, 0]
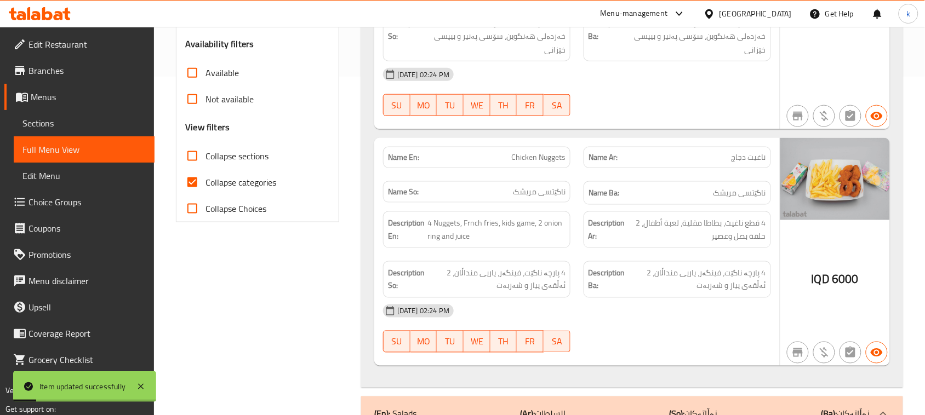
click at [196, 184] on input "Collapse categories" at bounding box center [192, 182] width 26 height 26
checkbox input "false"
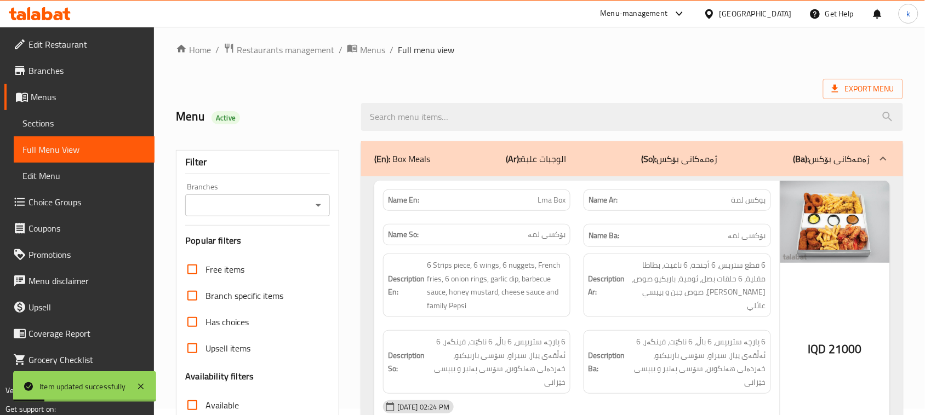
scroll to position [0, 0]
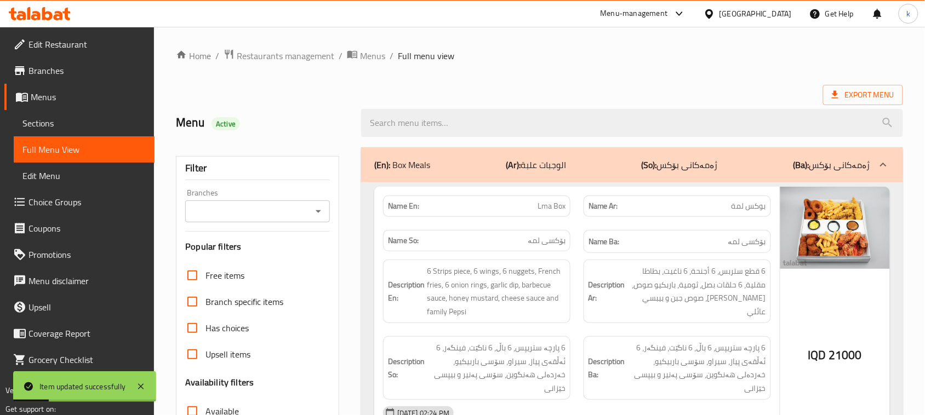
click at [316, 205] on icon "Open" at bounding box center [318, 211] width 13 height 13
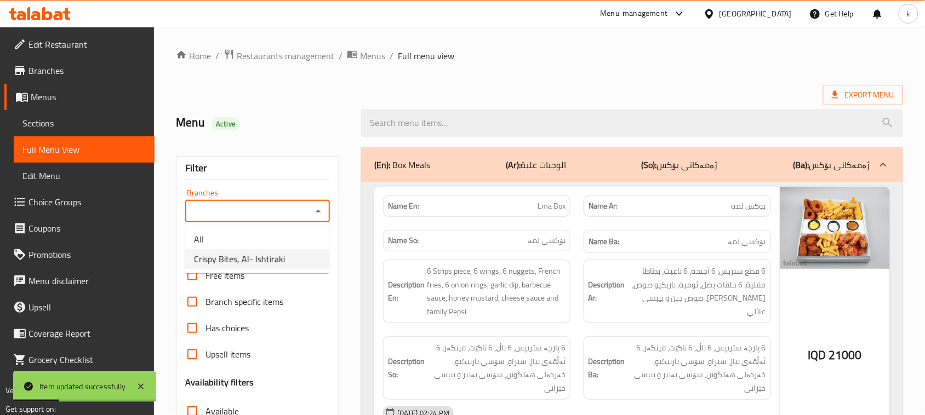
click at [239, 255] on span "Crispy Bites, Al- Ishtiraki" at bounding box center [239, 258] width 91 height 13
type input "Crispy Bites, Al- Ishtiraki"
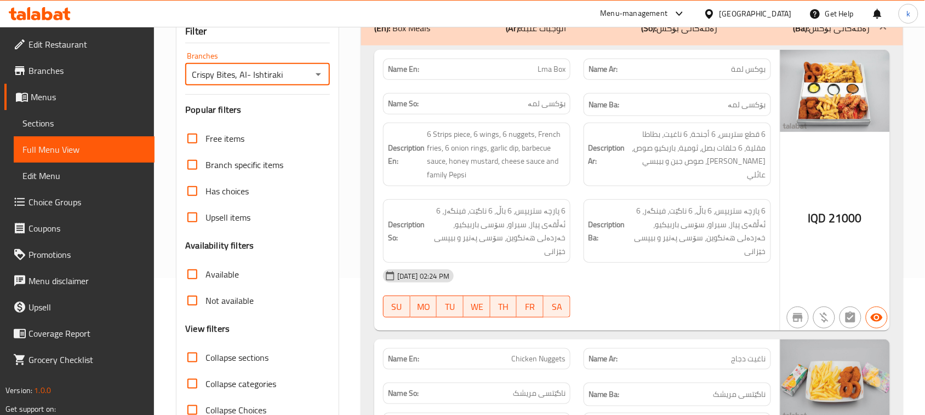
scroll to position [205, 0]
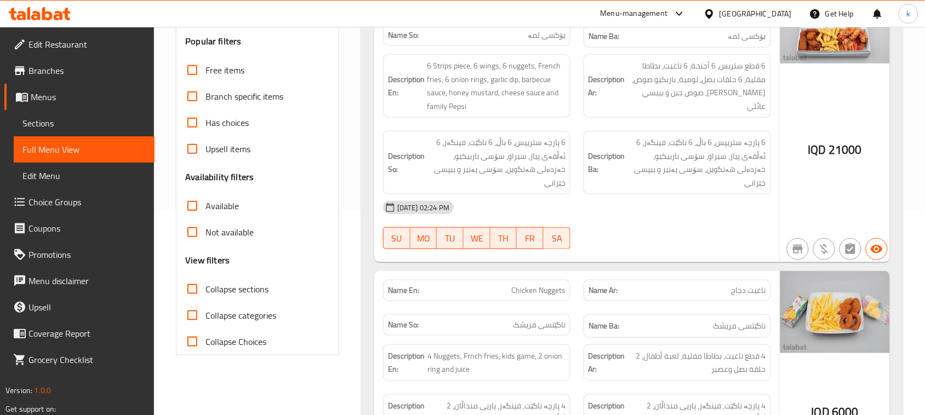
click at [191, 291] on input "Collapse sections" at bounding box center [192, 289] width 26 height 26
checkbox input "true"
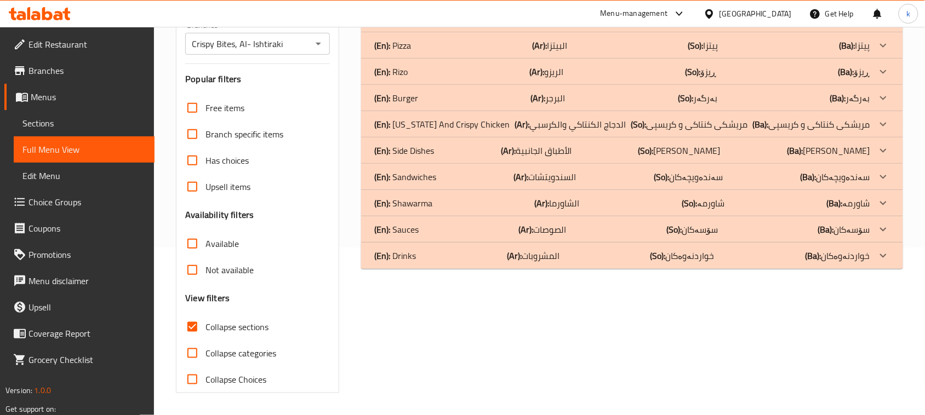
scroll to position [168, 0]
click at [404, 51] on p "(En): Pizza" at bounding box center [392, 45] width 37 height 13
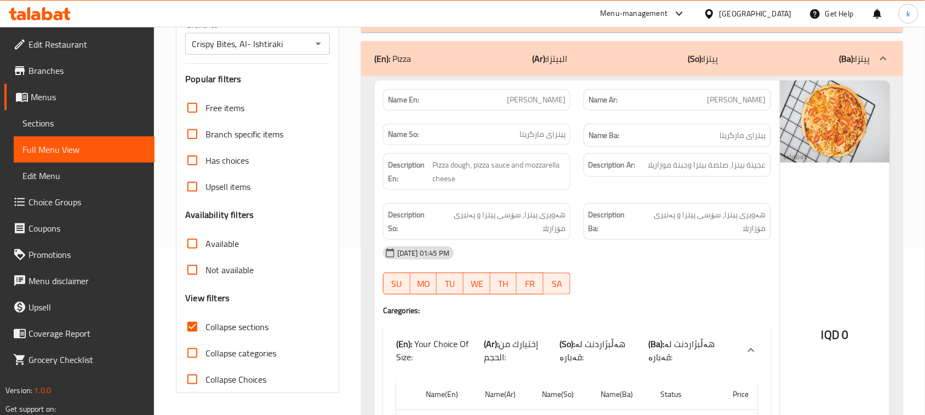
scroll to position [0, 0]
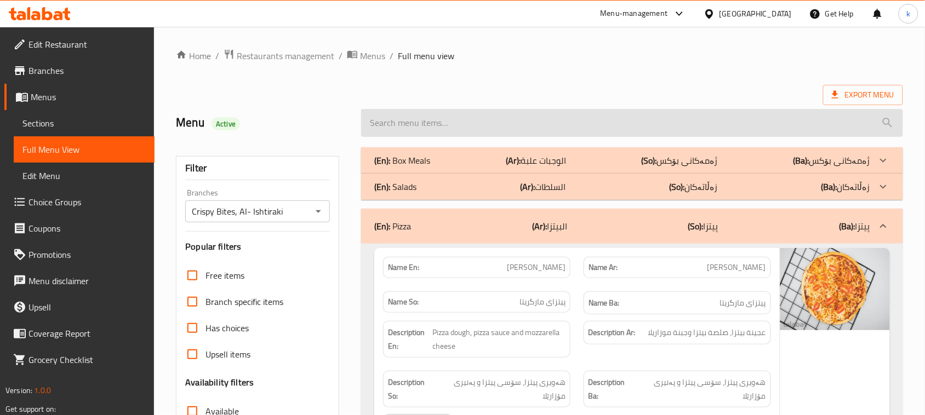
click at [403, 115] on input "search" at bounding box center [632, 123] width 542 height 28
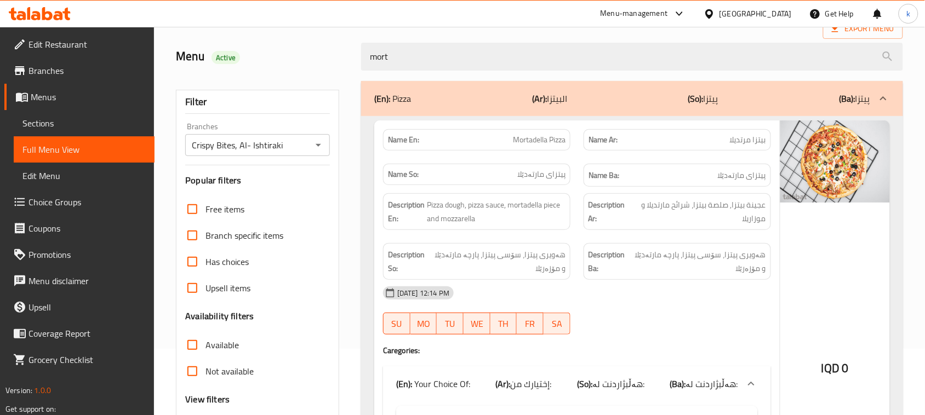
scroll to position [68, 0]
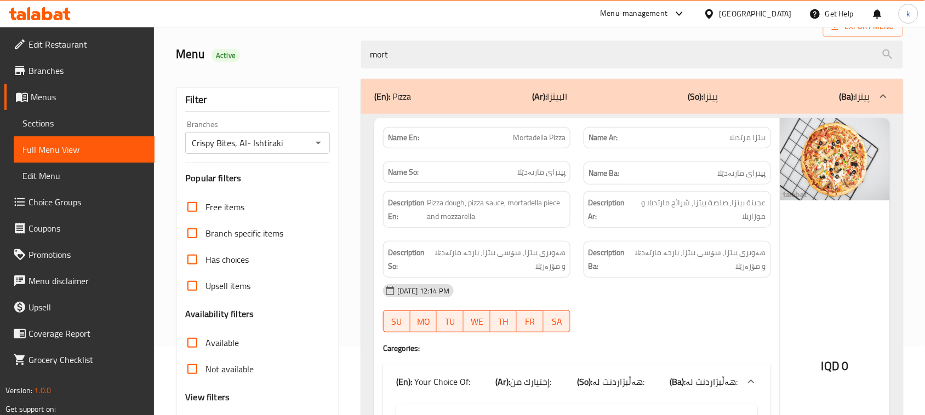
type input "mort"
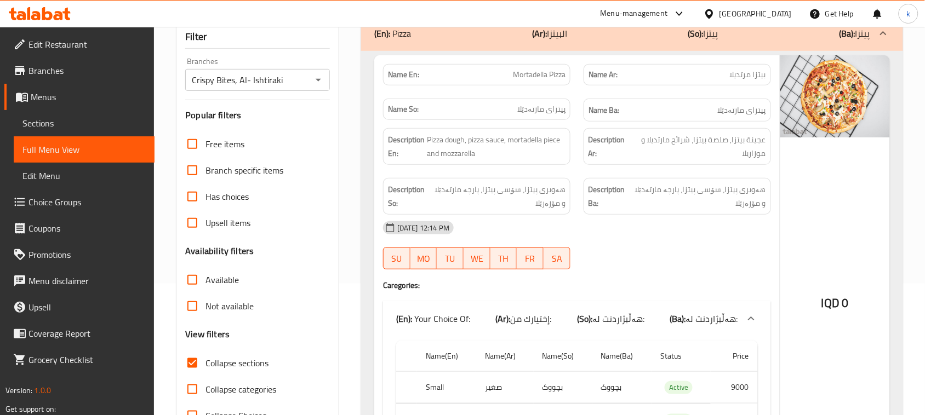
scroll to position [0, 0]
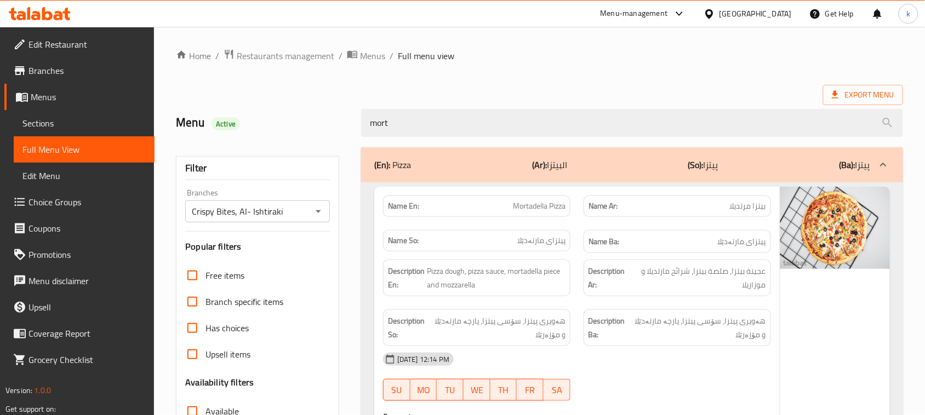
drag, startPoint x: 415, startPoint y: 120, endPoint x: 338, endPoint y: 136, distance: 78.2
click at [338, 136] on div "Menu Active mort" at bounding box center [539, 123] width 740 height 49
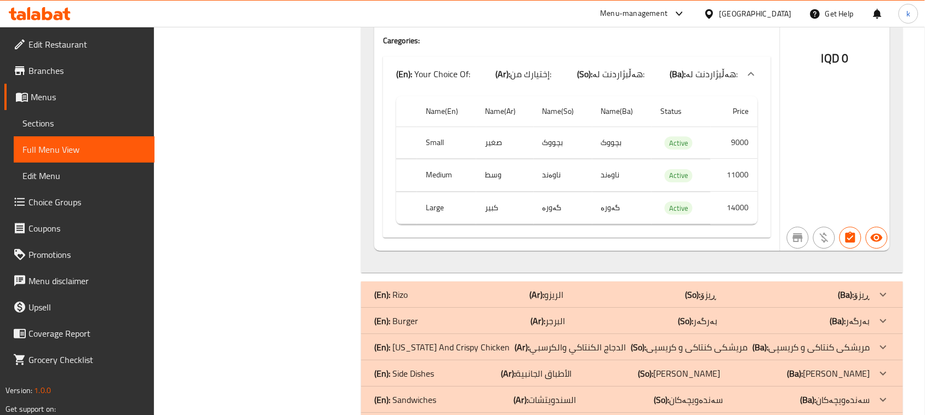
scroll to position [4633, 0]
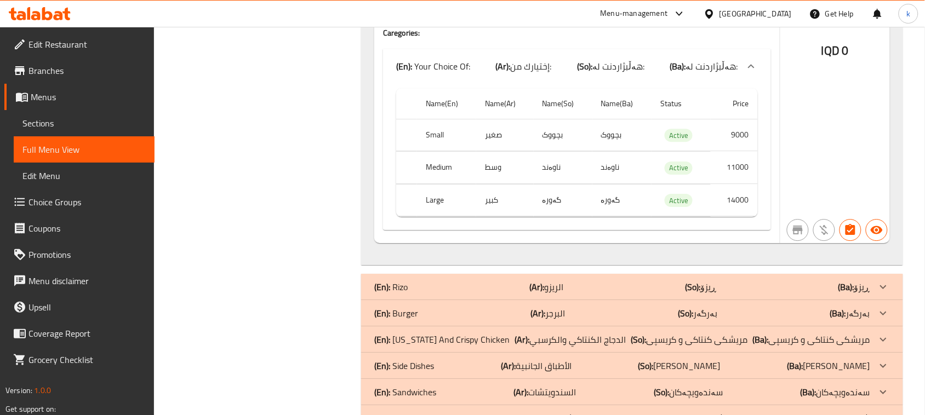
click at [416, 412] on p "(En): Shawarma" at bounding box center [403, 418] width 58 height 13
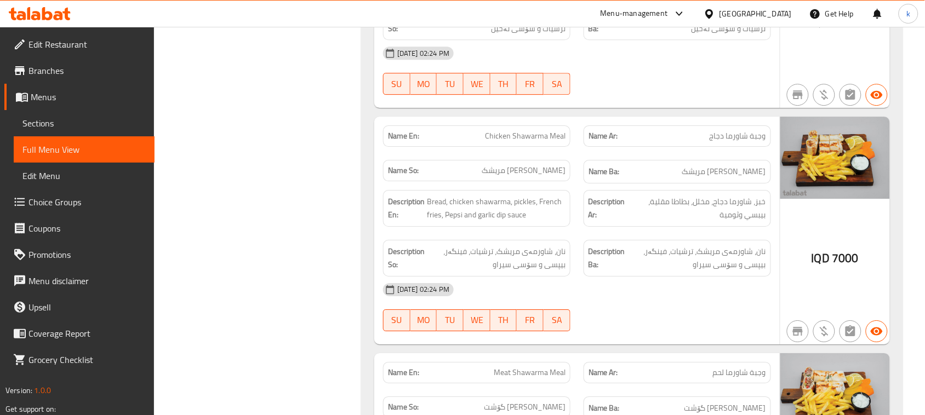
scroll to position [5895, 0]
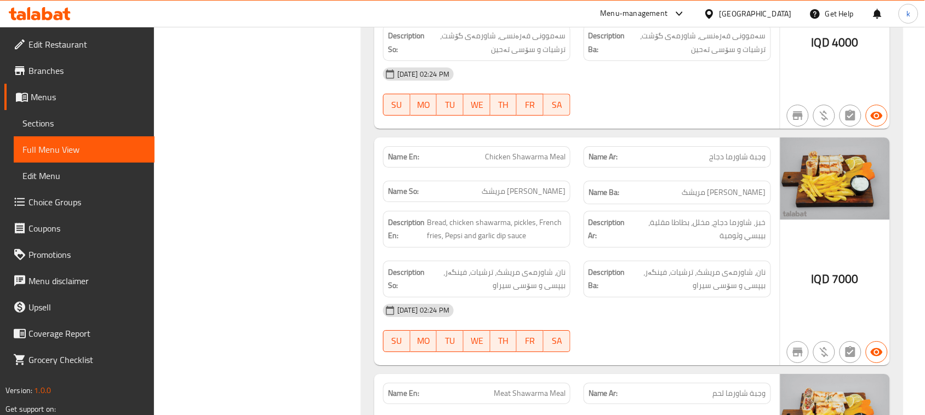
click at [60, 85] on link "Menus" at bounding box center [79, 97] width 150 height 26
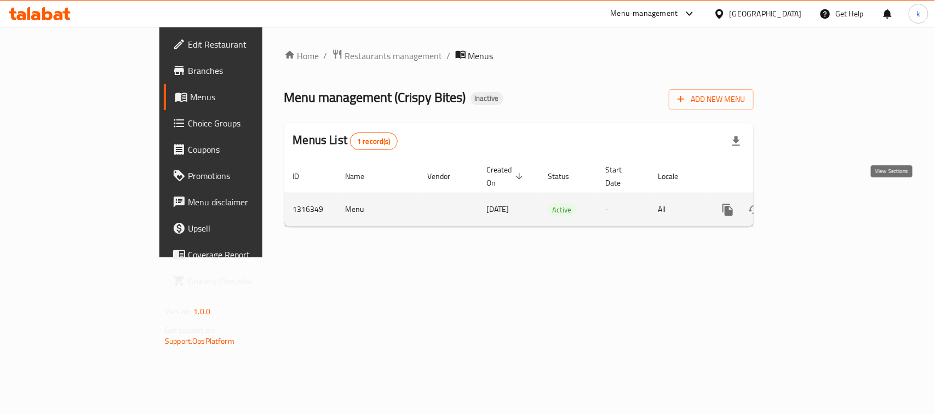
click at [813, 203] on icon "enhanced table" at bounding box center [806, 209] width 13 height 13
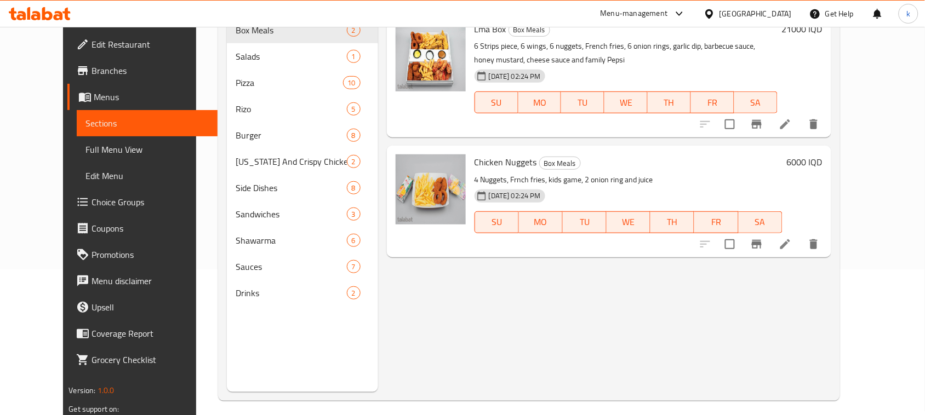
scroll to position [154, 0]
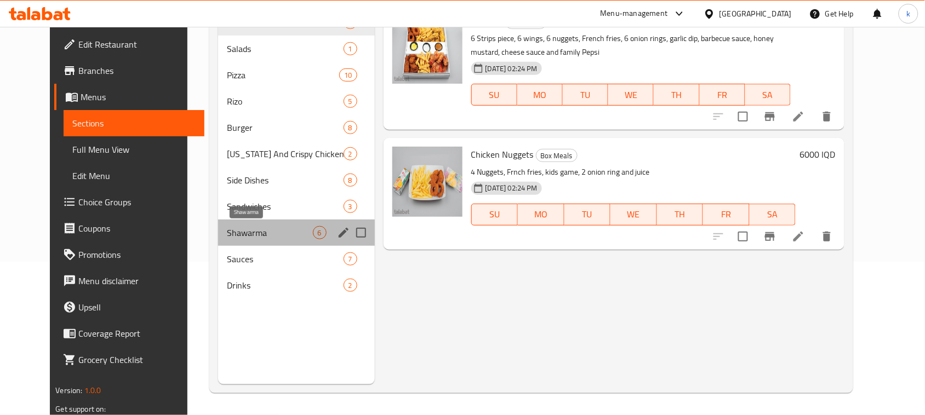
click at [227, 231] on span "Shawarma" at bounding box center [270, 232] width 86 height 13
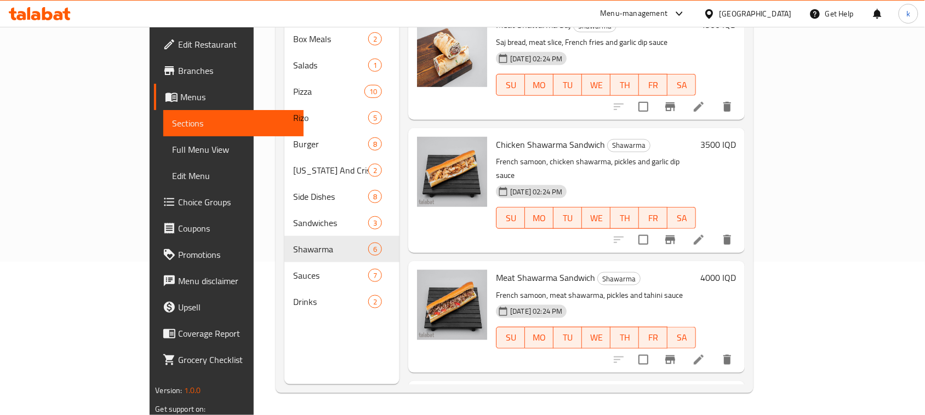
scroll to position [329, 0]
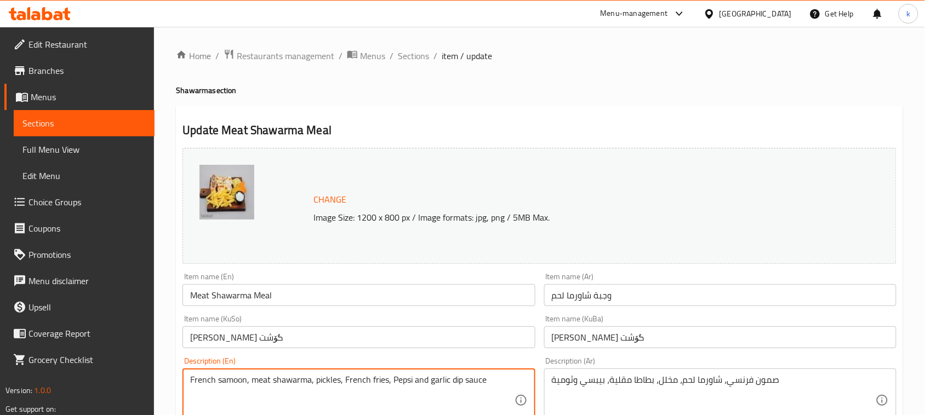
drag, startPoint x: 247, startPoint y: 379, endPoint x: 90, endPoint y: 392, distance: 157.2
type textarea "Bread, meat shawarma, pickles, French fries, Pepsi and garlic dip sauce"
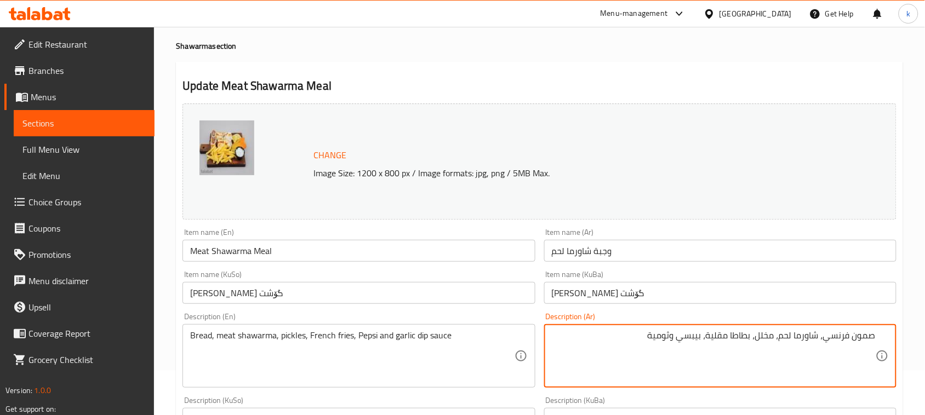
scroll to position [68, 0]
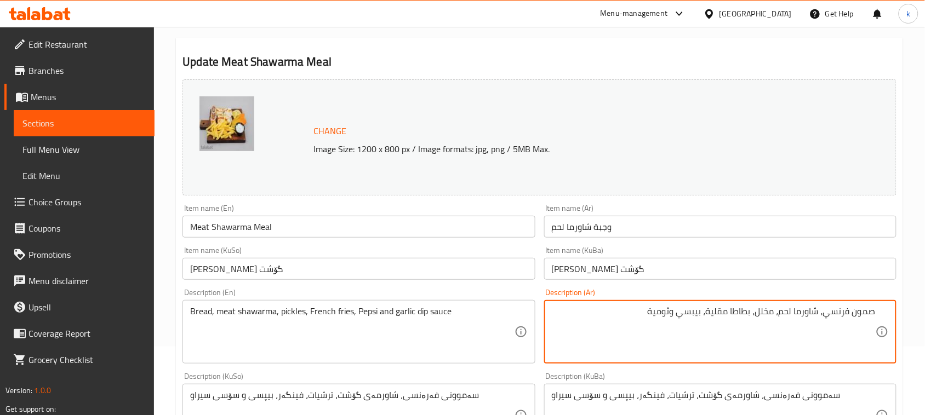
drag, startPoint x: 823, startPoint y: 318, endPoint x: 934, endPoint y: 326, distance: 111.4
click at [925, 326] on html "​ Menu-management Iraq Get Help k Edit Restaurant Branches Menus Sections Full …" at bounding box center [462, 139] width 925 height 415
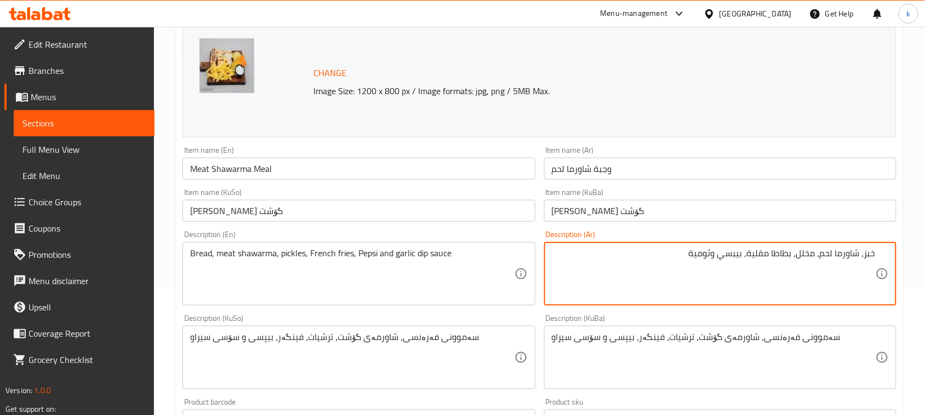
scroll to position [274, 0]
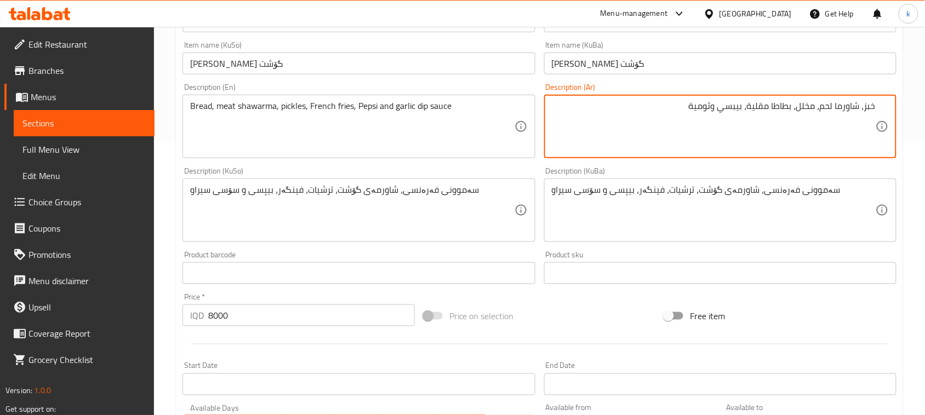
type textarea "خبز، شاورما لحم، مخلل، بطاطا مقلية، بيبسي وثومية"
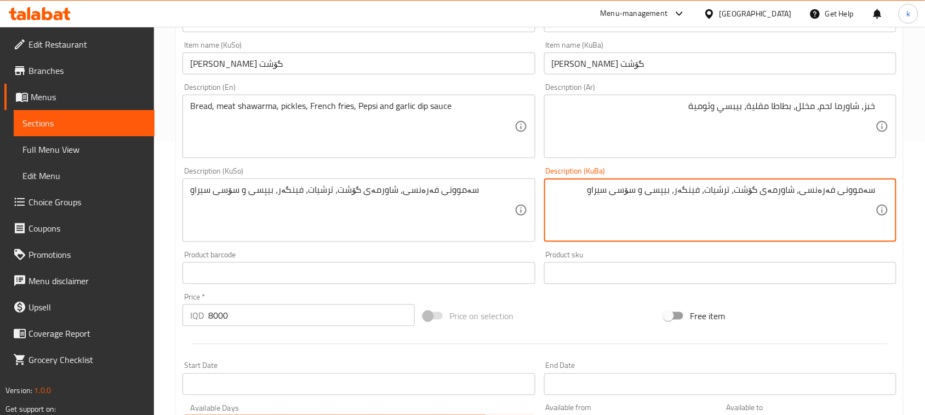
drag, startPoint x: 808, startPoint y: 192, endPoint x: 926, endPoint y: 213, distance: 119.6
click at [835, 191] on textarea "نان، شاورمەی گۆشت، ترشیات، فینگەر، بیپسی و سۆسی سیراو" at bounding box center [714, 211] width 324 height 52
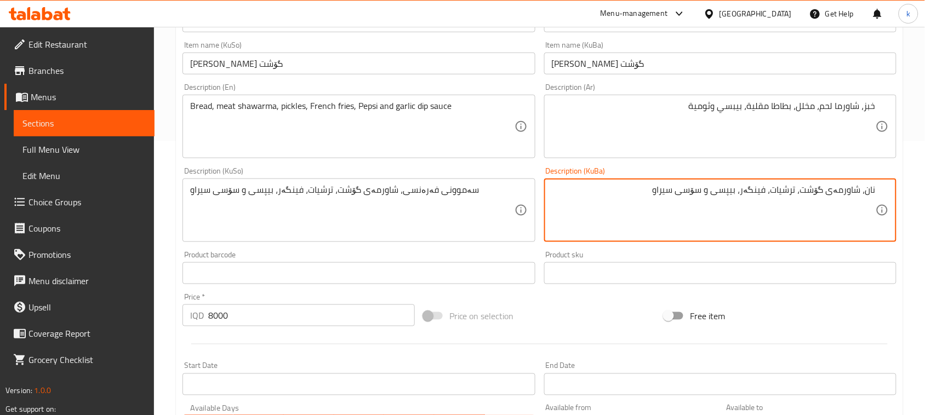
type textarea "نان، شاورمەی گۆشت، ترشیات، فینگەر، بیپسی و سۆسی سیراو"
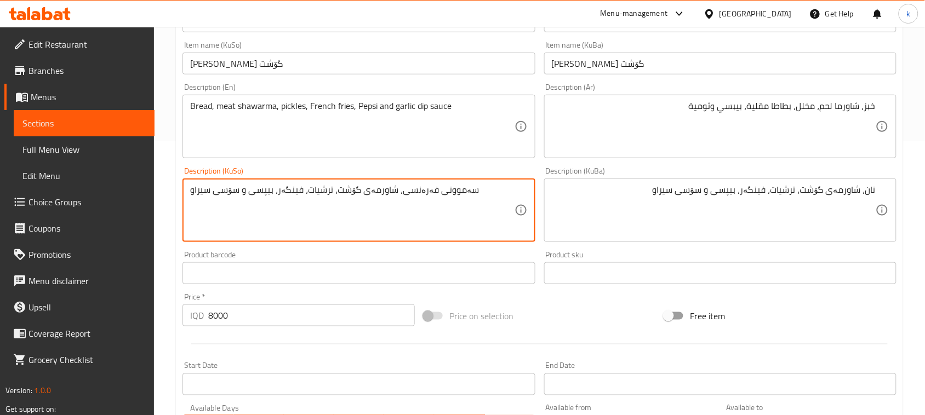
click at [352, 188] on textarea "سەموونی فەرەنسی، شاورمەی گۆشت، ترشیات، فینگەر، بیپسی و سۆسی سیراو" at bounding box center [352, 211] width 324 height 52
paste textarea "نان"
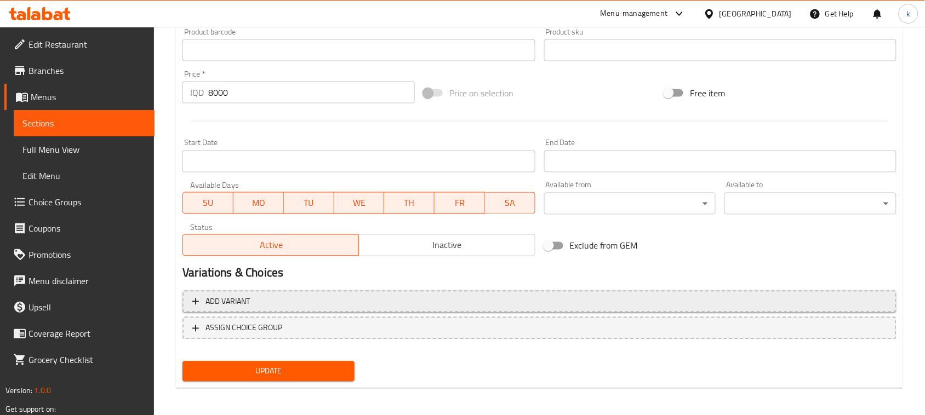
scroll to position [499, 0]
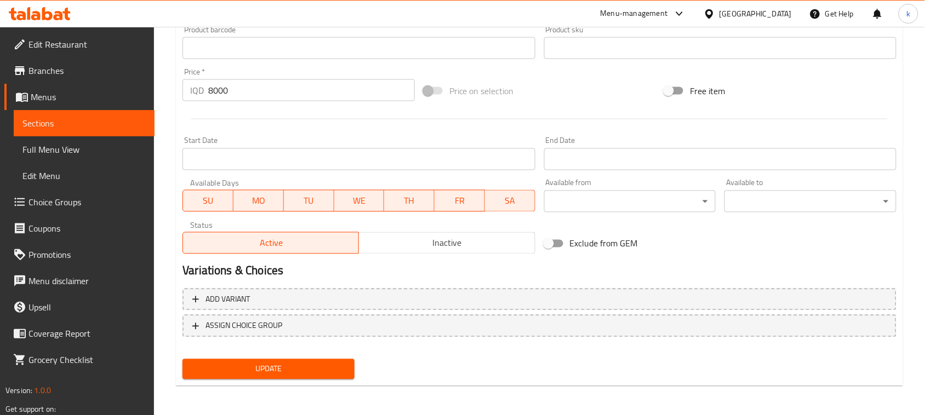
type textarea "نان، شاورمەی گۆشت، ترشیات، فینگەر، بیپسی و سۆسی سیراو"
drag, startPoint x: 319, startPoint y: 370, endPoint x: 421, endPoint y: 393, distance: 104.0
click at [319, 370] on span "Update" at bounding box center [268, 370] width 154 height 14
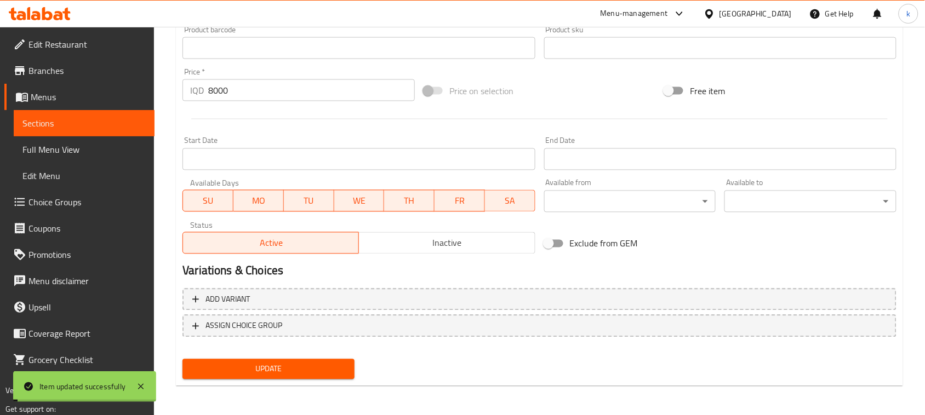
click at [55, 150] on span "Full Menu View" at bounding box center [83, 149] width 123 height 13
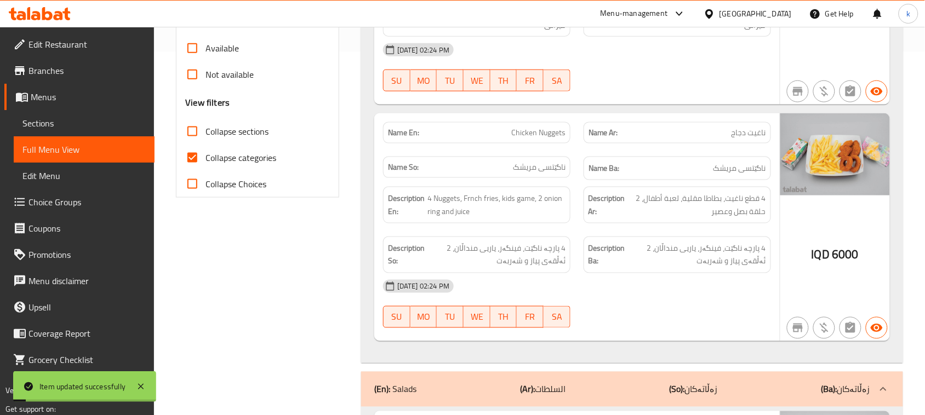
scroll to position [362, 0]
drag, startPoint x: 192, startPoint y: 160, endPoint x: 228, endPoint y: 165, distance: 36.5
click at [192, 159] on input "Collapse categories" at bounding box center [192, 159] width 26 height 26
checkbox input "false"
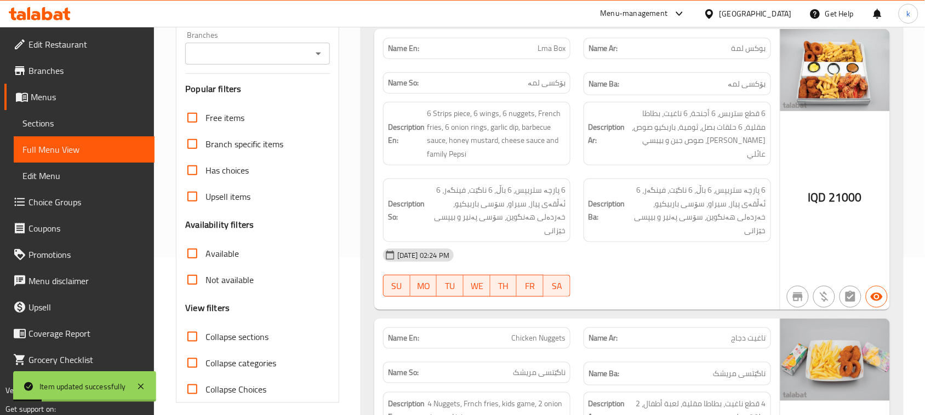
scroll to position [20, 0]
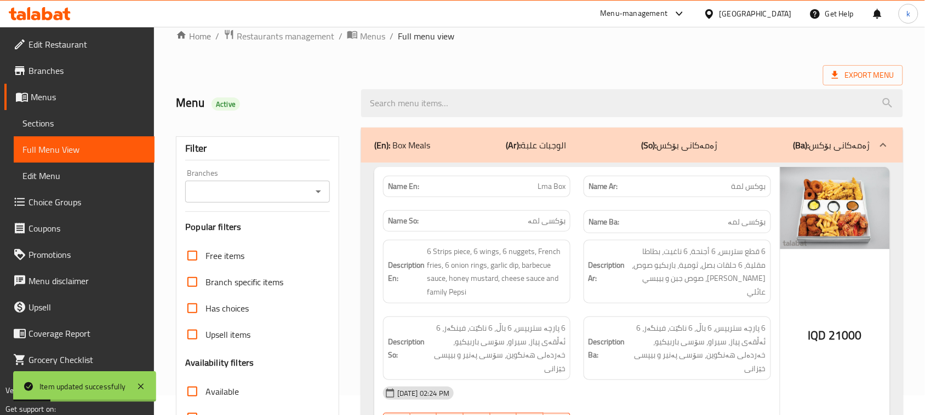
click at [313, 193] on icon "Open" at bounding box center [318, 191] width 13 height 13
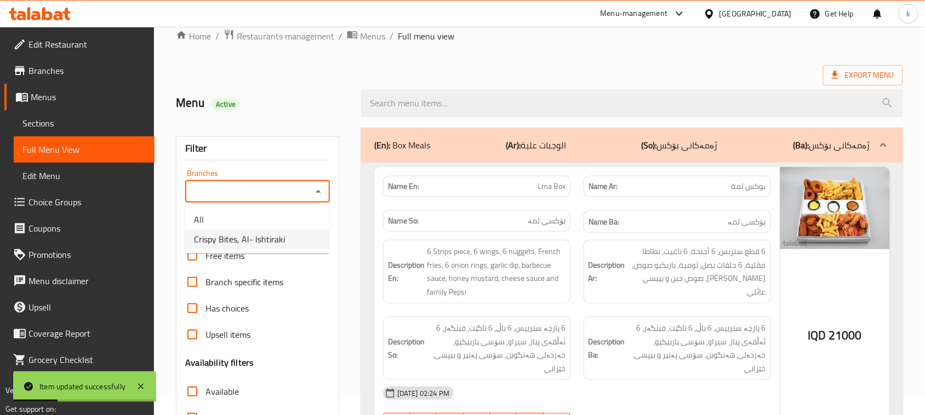
click at [272, 240] on span "Crispy Bites, Al- Ishtiraki" at bounding box center [239, 239] width 91 height 13
type input "Crispy Bites, Al- Ishtiraki"
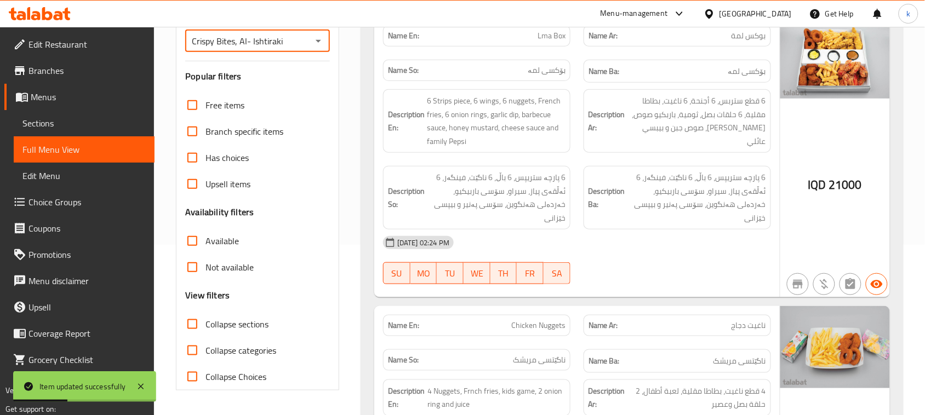
scroll to position [225, 0]
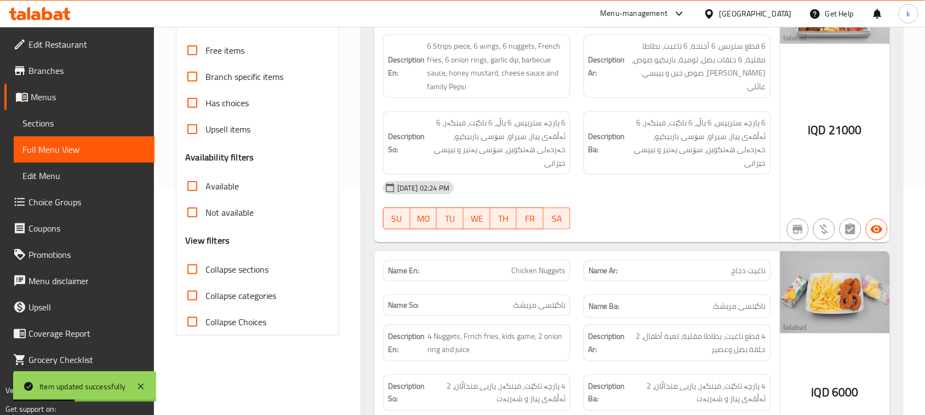
drag, startPoint x: 188, startPoint y: 266, endPoint x: 260, endPoint y: 288, distance: 75.7
click at [189, 265] on input "Collapse sections" at bounding box center [192, 269] width 26 height 26
checkbox input "true"
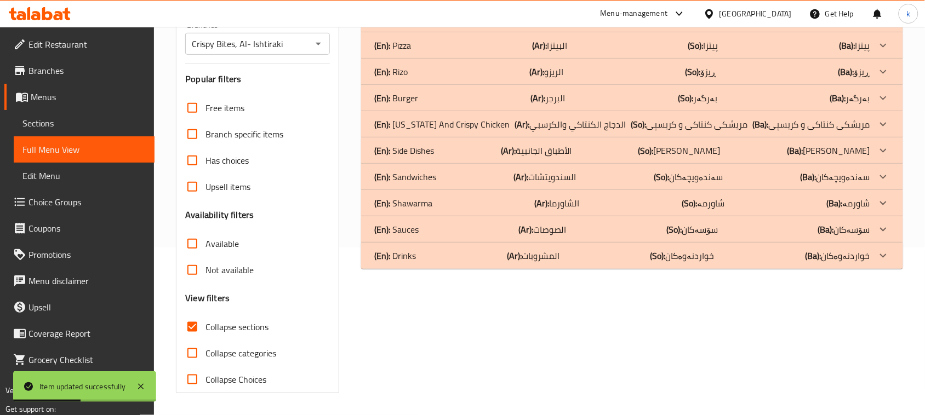
scroll to position [0, 0]
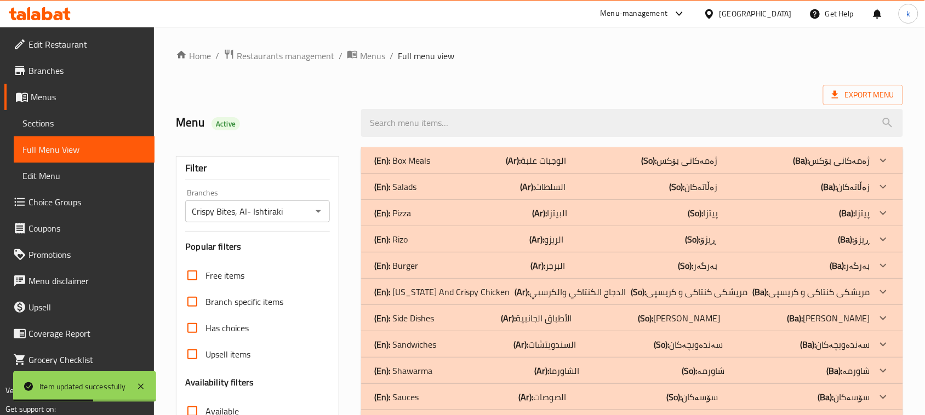
click at [403, 206] on p "(En): Pizza" at bounding box center [392, 212] width 37 height 13
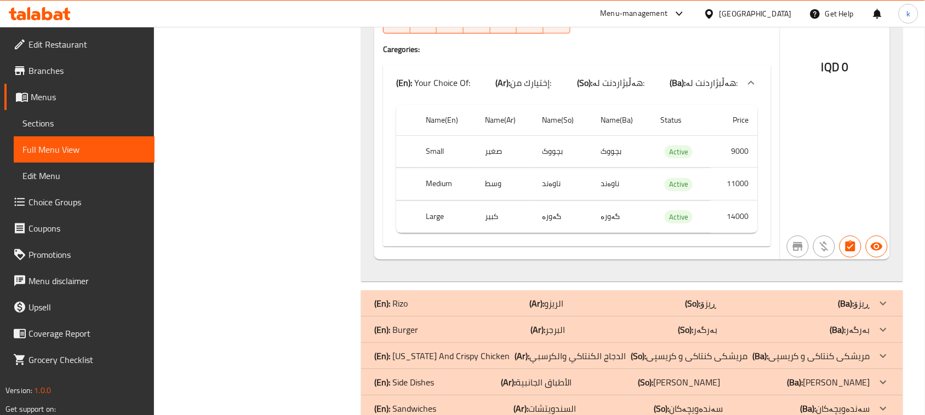
scroll to position [4633, 0]
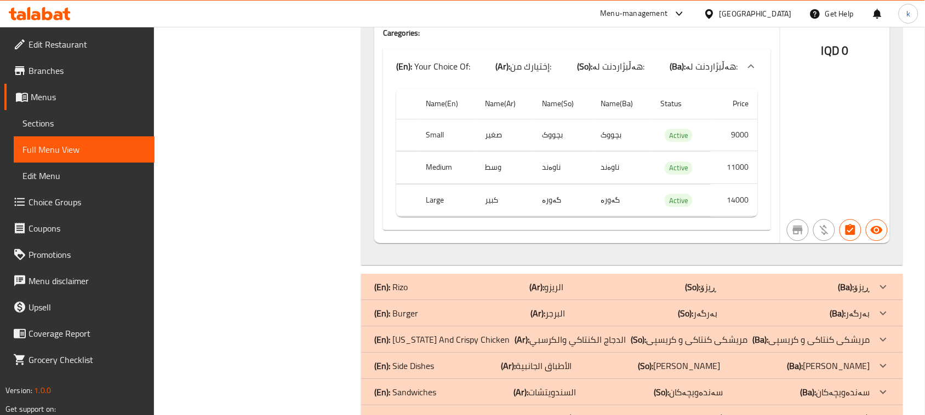
click at [415, 412] on p "(En): Shawarma" at bounding box center [403, 418] width 58 height 13
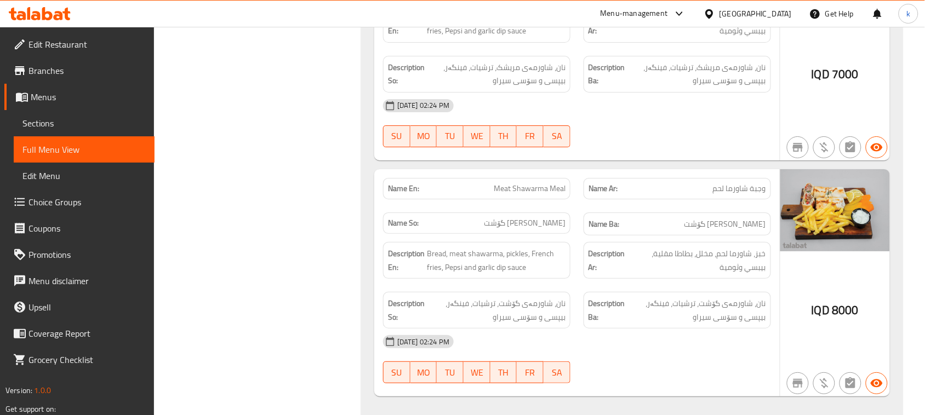
scroll to position [6100, 0]
click at [738, 328] on div "08-10-2025 02:24 PM SU MO TU WE TH FR SA" at bounding box center [576, 358] width 401 height 61
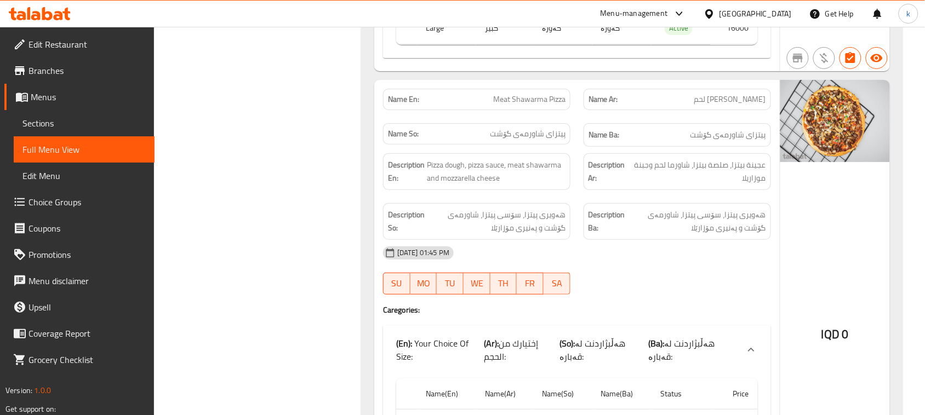
scroll to position [2335, 0]
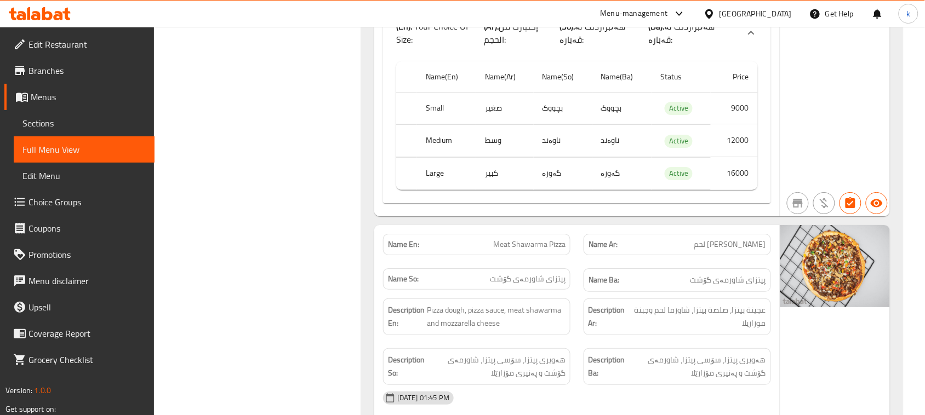
click at [43, 15] on icon at bounding box center [47, 13] width 10 height 13
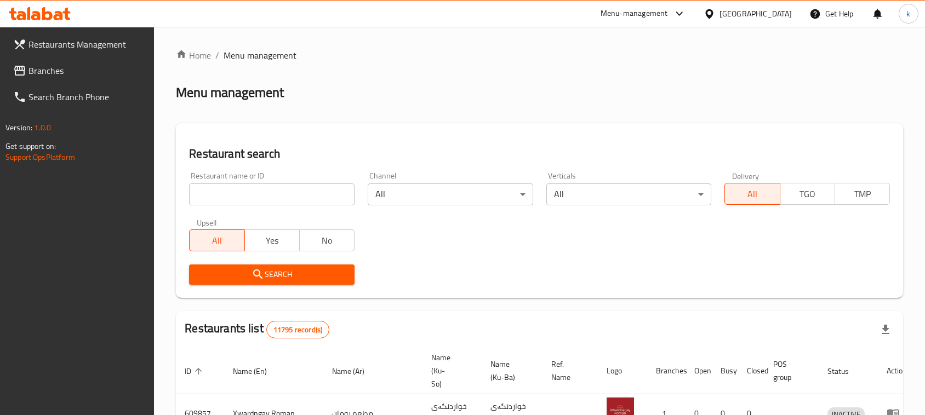
scroll to position [151, 0]
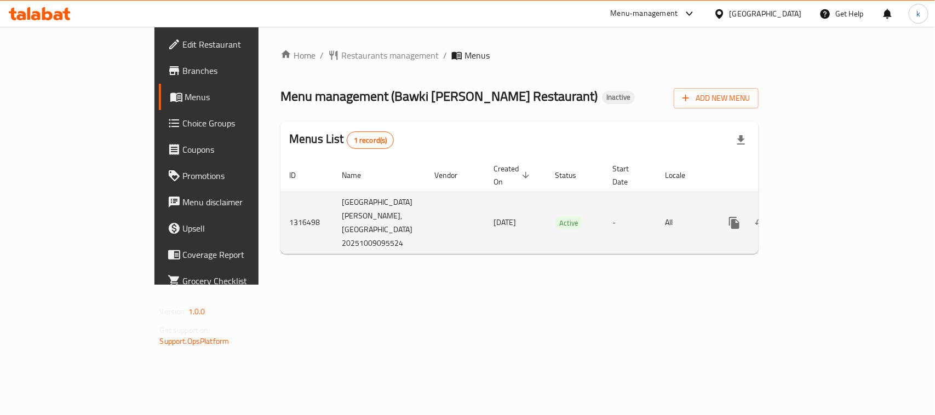
click at [820, 216] on icon "enhanced table" at bounding box center [813, 222] width 13 height 13
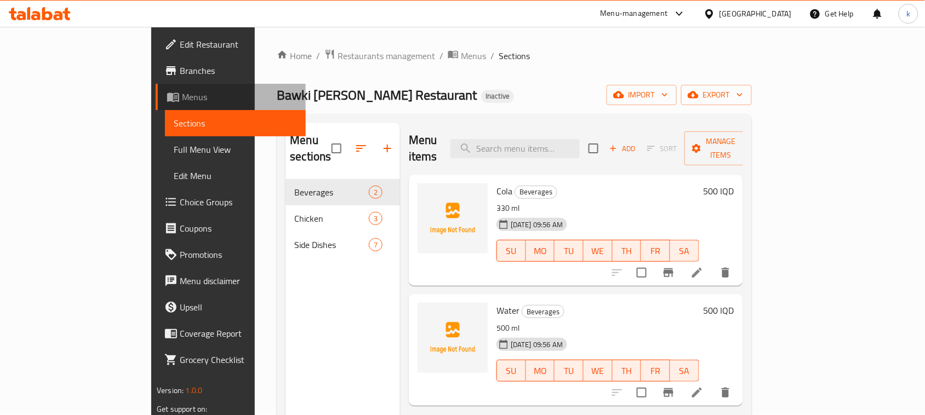
click at [182, 99] on span "Menus" at bounding box center [239, 96] width 115 height 13
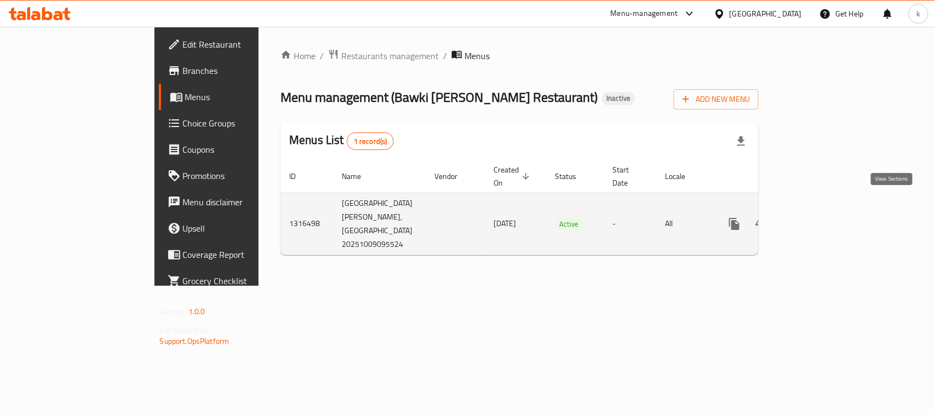
click at [820, 217] on icon "enhanced table" at bounding box center [813, 223] width 13 height 13
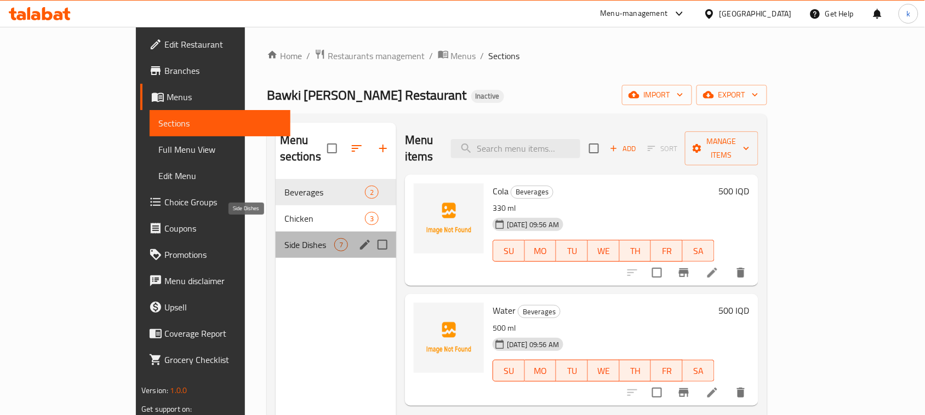
click at [284, 238] on span "Side Dishes" at bounding box center [309, 244] width 50 height 13
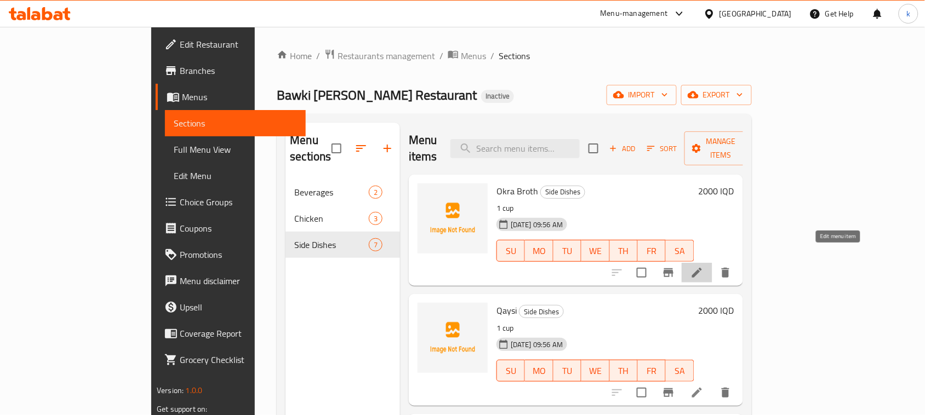
click at [703, 266] on icon at bounding box center [696, 272] width 13 height 13
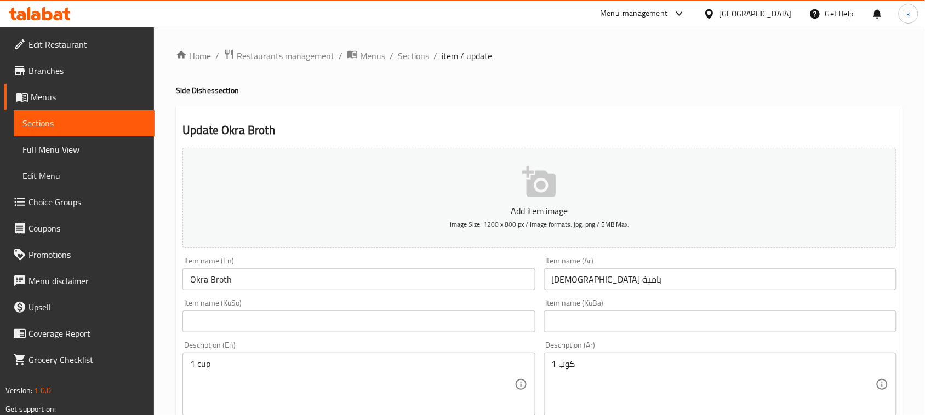
click at [410, 58] on span "Sections" at bounding box center [413, 55] width 31 height 13
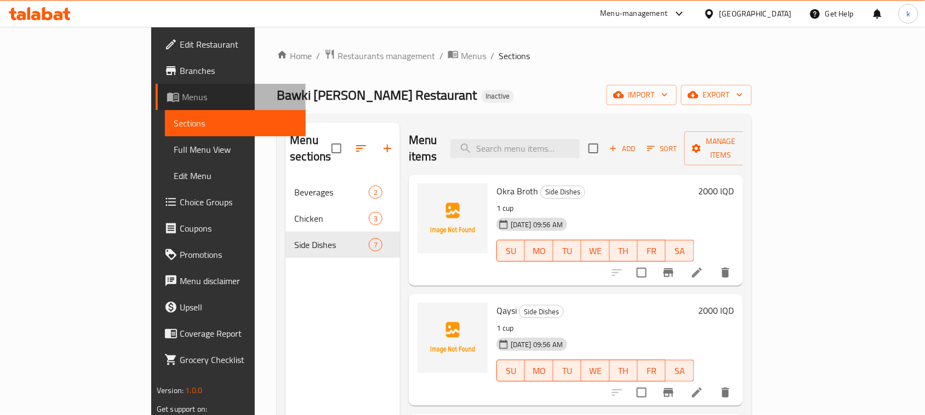
click at [182, 90] on span "Menus" at bounding box center [239, 96] width 115 height 13
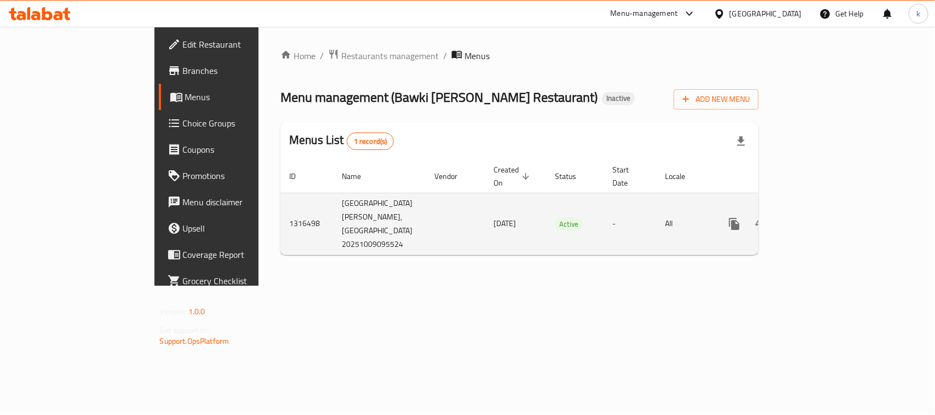
click at [794, 217] on icon "enhanced table" at bounding box center [786, 223] width 13 height 13
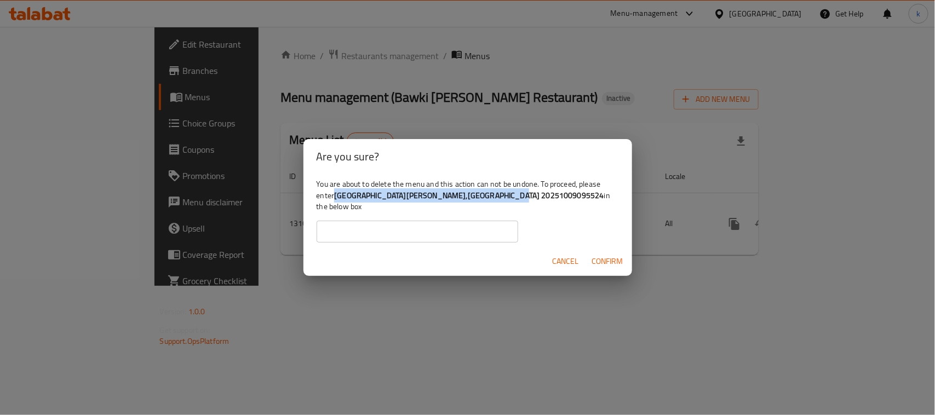
drag, startPoint x: 337, startPoint y: 201, endPoint x: 499, endPoint y: 201, distance: 162.1
click at [499, 201] on b "Bawki Ella Restaurant,Sarbasti 20251009095524" at bounding box center [468, 195] width 269 height 14
copy b "Bawki Ella Restaurant,Sarbasti 20251009095524"
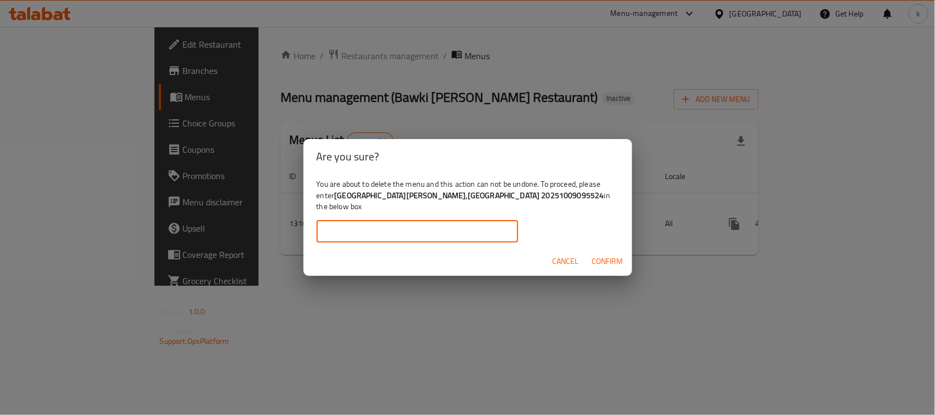
click at [389, 229] on input "text" at bounding box center [418, 232] width 202 height 22
paste input "Bawki Ella Restaurant,Sarbasti 20251009095524"
type input "Bawki Ella Restaurant,Sarbasti 20251009095524"
click at [595, 255] on span "Confirm" at bounding box center [607, 262] width 31 height 14
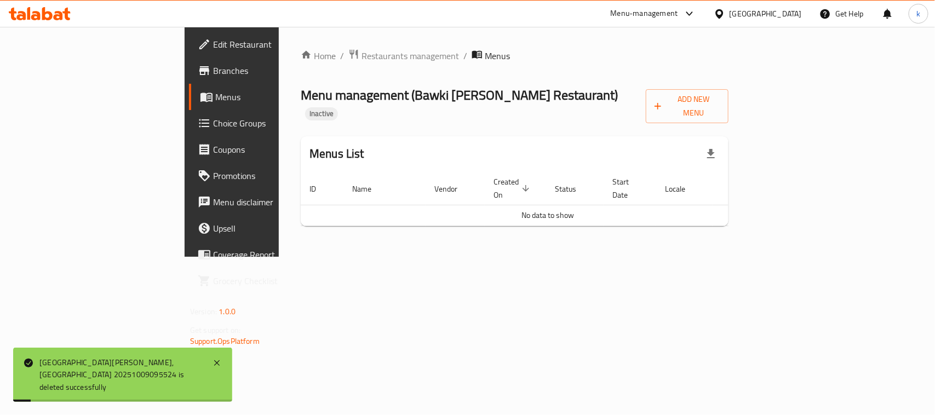
click at [386, 257] on div "Home / Restaurants management / Menus Menu management ( Bawki Ella Restaurant )…" at bounding box center [515, 142] width 472 height 230
click at [720, 105] on span "Add New Menu" at bounding box center [686, 106] width 65 height 27
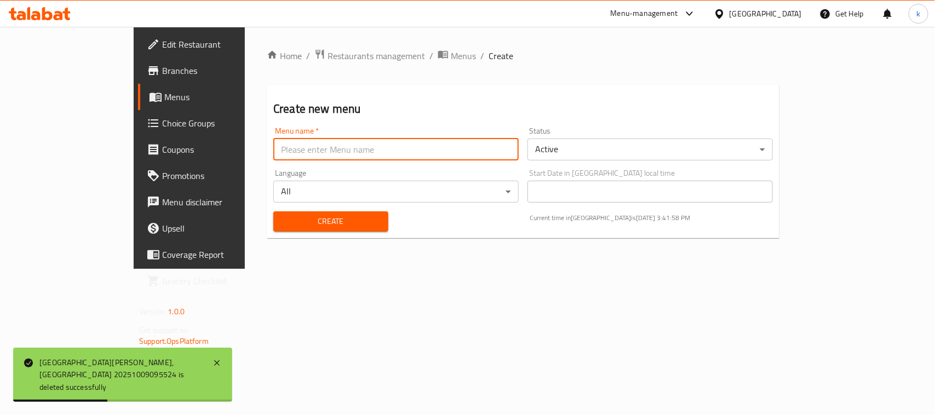
click at [273, 152] on input "text" at bounding box center [395, 150] width 245 height 22
type input "Menu"
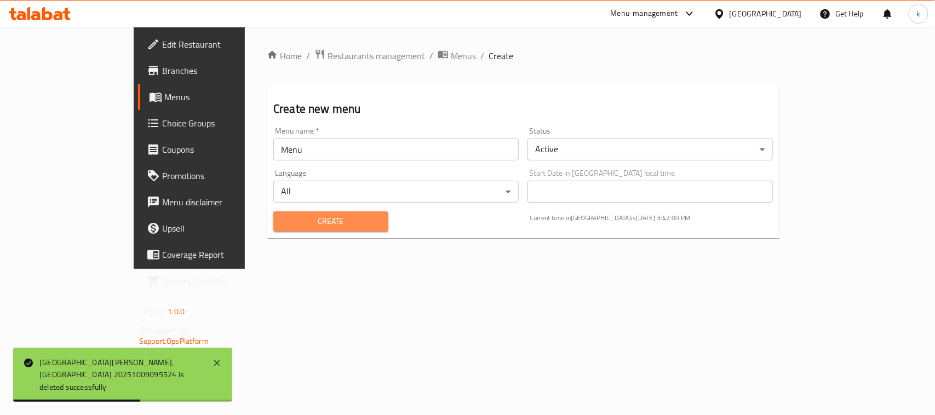
click at [282, 215] on span "Create" at bounding box center [330, 222] width 97 height 14
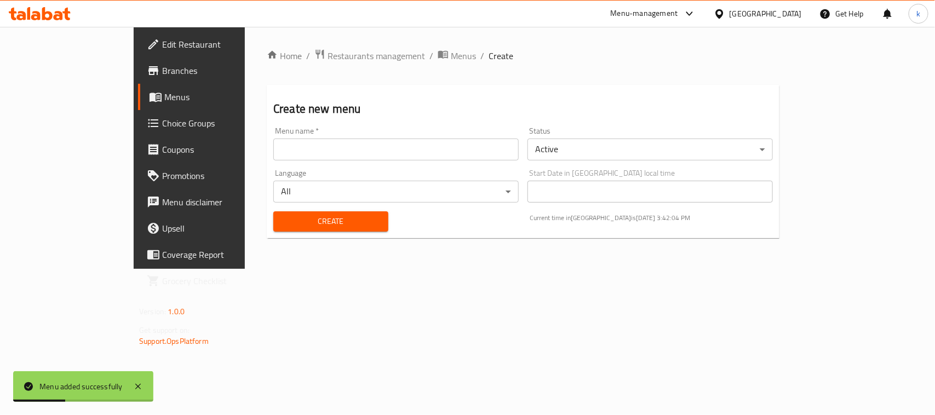
click at [164, 90] on span "Menus" at bounding box center [222, 96] width 117 height 13
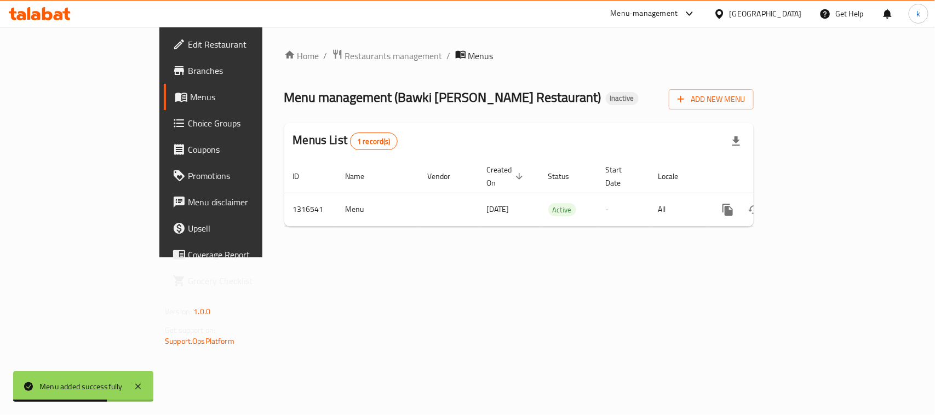
click at [587, 257] on div "Home / Restaurants management / Menus Menu management ( Bawki Ella Restaurant )…" at bounding box center [518, 142] width 513 height 231
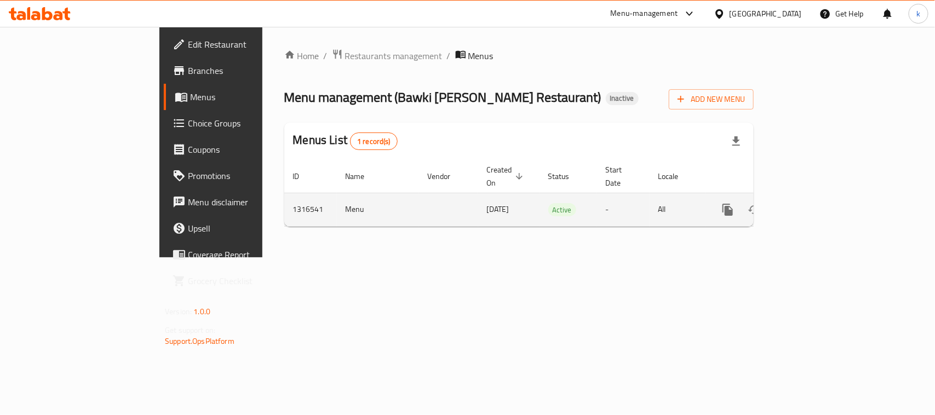
click at [813, 203] on icon "enhanced table" at bounding box center [806, 209] width 13 height 13
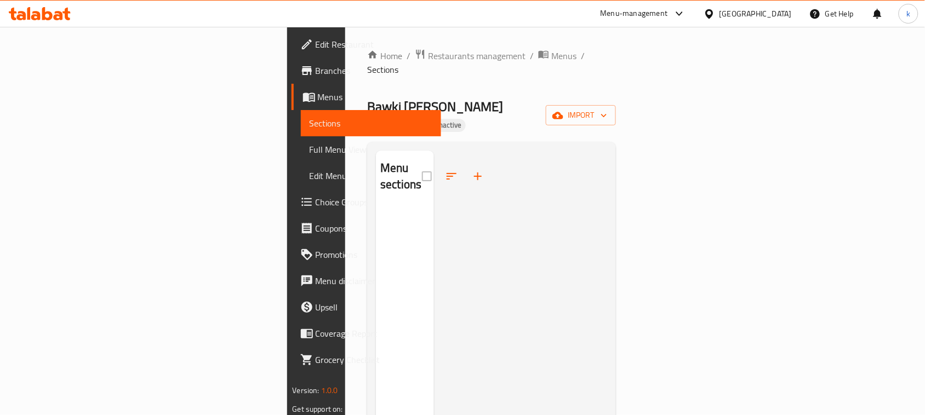
click at [318, 94] on span "Menus" at bounding box center [375, 96] width 115 height 13
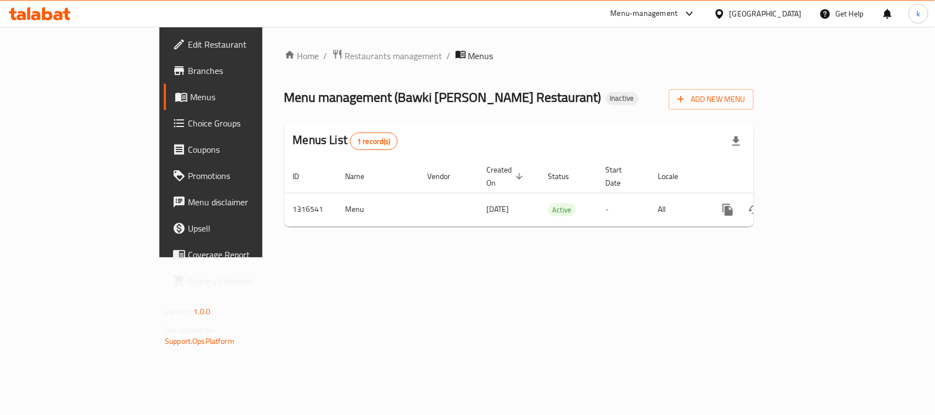
click at [707, 257] on div "Home / Restaurants management / Menus Menu management ( Bawki Ella Restaurant )…" at bounding box center [518, 142] width 513 height 231
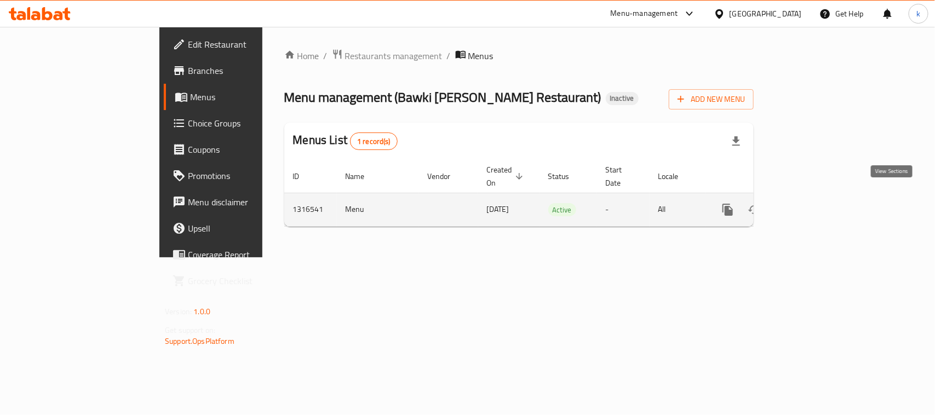
click at [813, 203] on icon "enhanced table" at bounding box center [806, 209] width 13 height 13
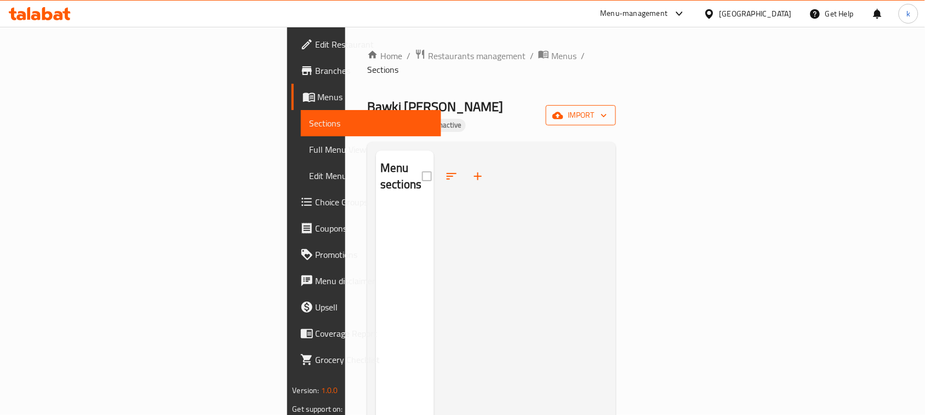
click at [607, 108] on span "import" at bounding box center [580, 115] width 53 height 14
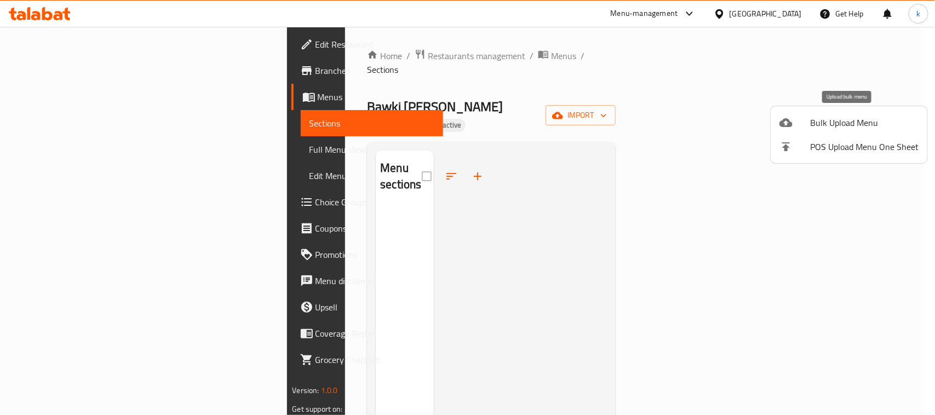
click at [790, 120] on icon at bounding box center [785, 122] width 13 height 13
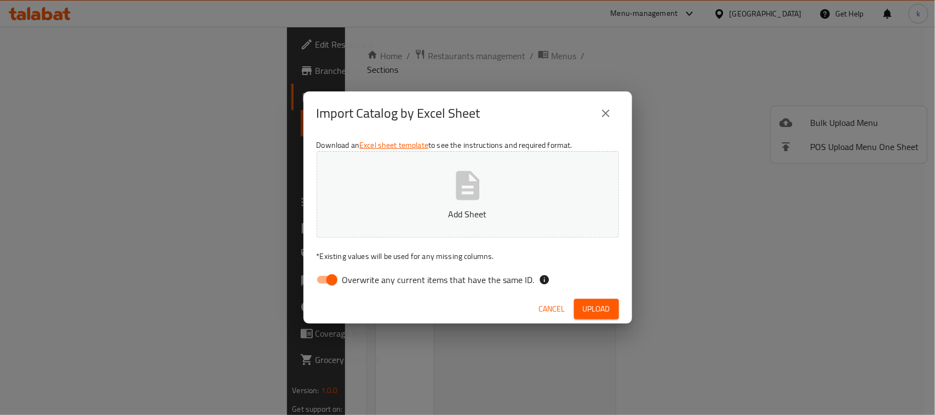
click at [335, 280] on input "Overwrite any current items that have the same ID." at bounding box center [332, 279] width 62 height 21
checkbox input "false"
click at [460, 202] on icon "button" at bounding box center [467, 185] width 35 height 35
click at [595, 302] on button "Upload" at bounding box center [596, 309] width 45 height 20
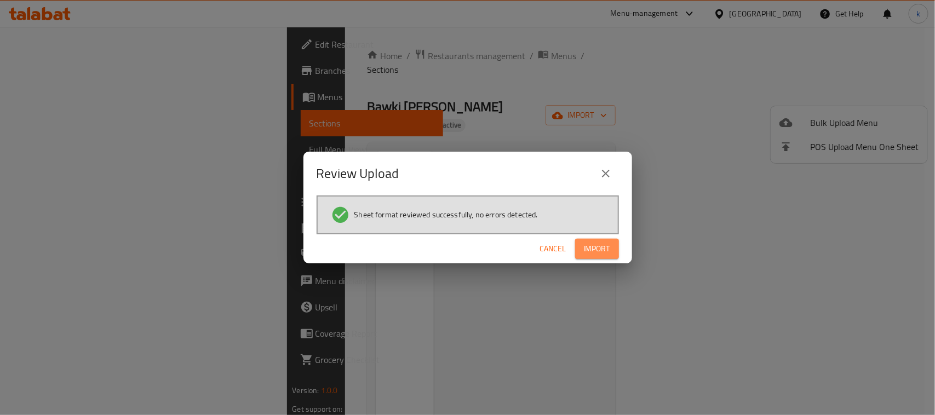
click at [592, 246] on span "Import" at bounding box center [597, 249] width 26 height 14
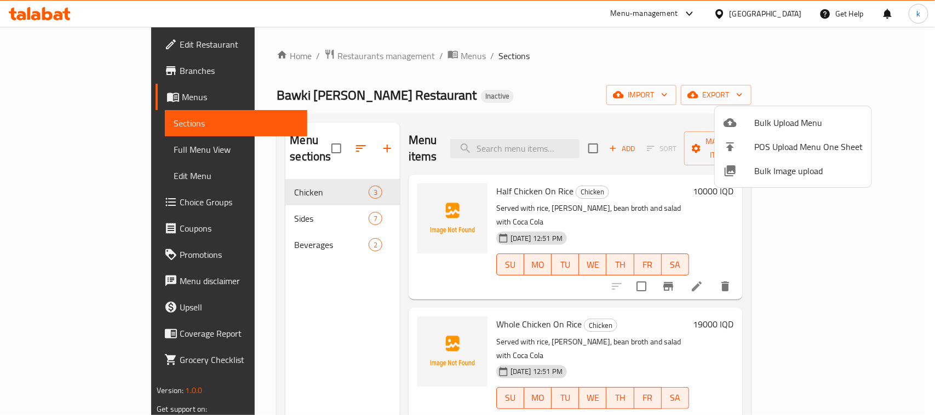
drag, startPoint x: 642, startPoint y: 66, endPoint x: 784, endPoint y: 1, distance: 156.1
click at [670, 58] on div at bounding box center [467, 207] width 935 height 415
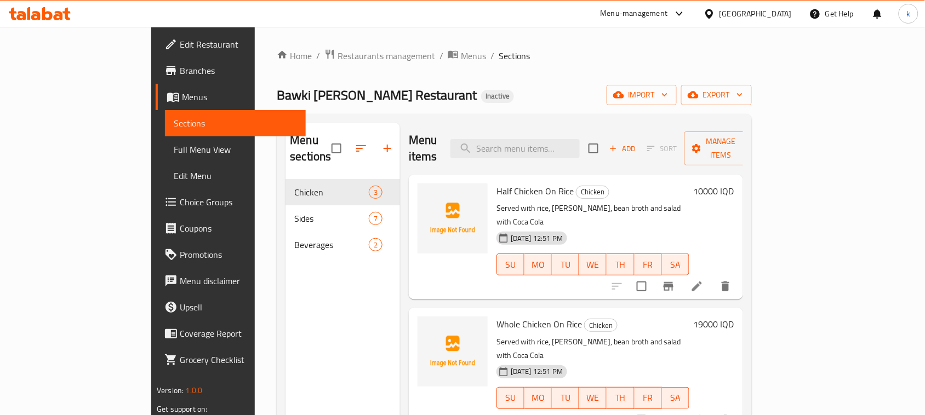
click at [452, 77] on div "Home / Restaurants management / Menus / Sections Bawki Ella Restaurant Inactive…" at bounding box center [514, 298] width 474 height 498
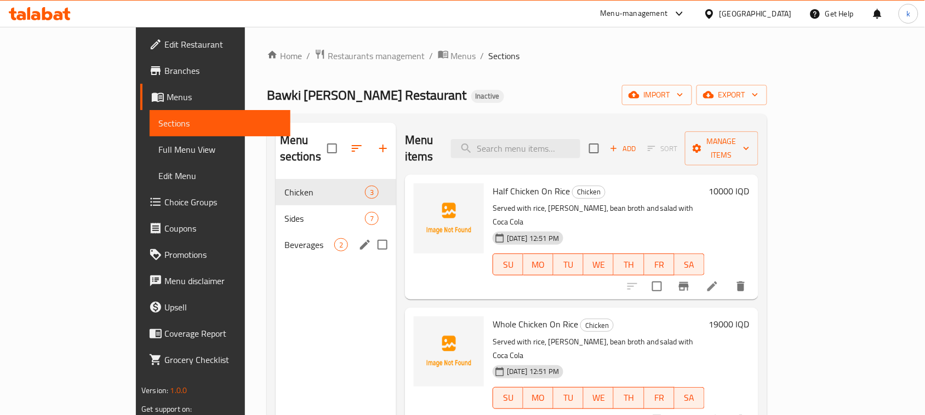
click at [275, 232] on div "Beverages 2" at bounding box center [335, 245] width 120 height 26
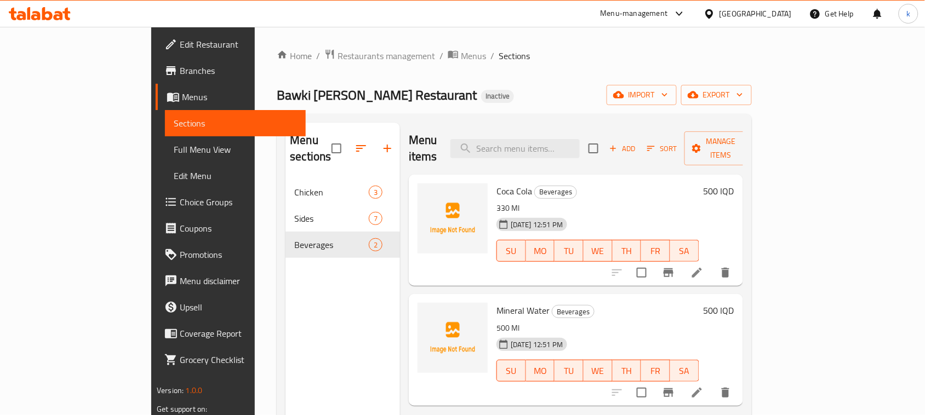
click at [449, 118] on div "Menu sections Chicken 3 Sides 7 Beverages 2 Menu items Add Sort Manage items Co…" at bounding box center [514, 330] width 474 height 433
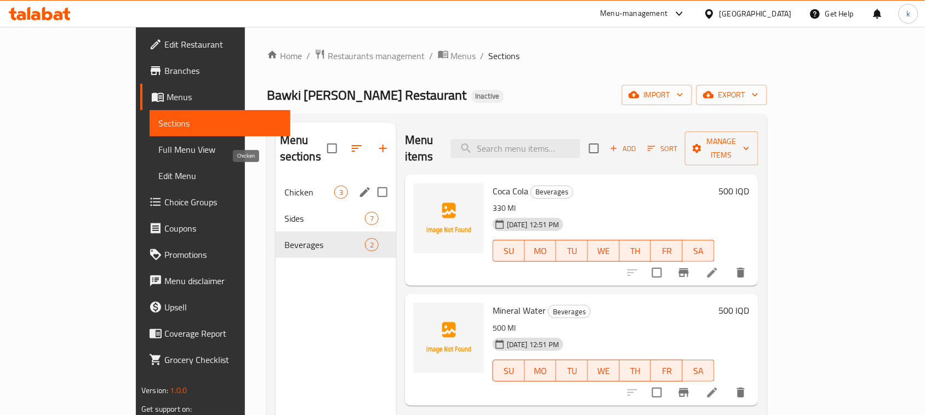
click at [284, 186] on span "Chicken" at bounding box center [309, 192] width 50 height 13
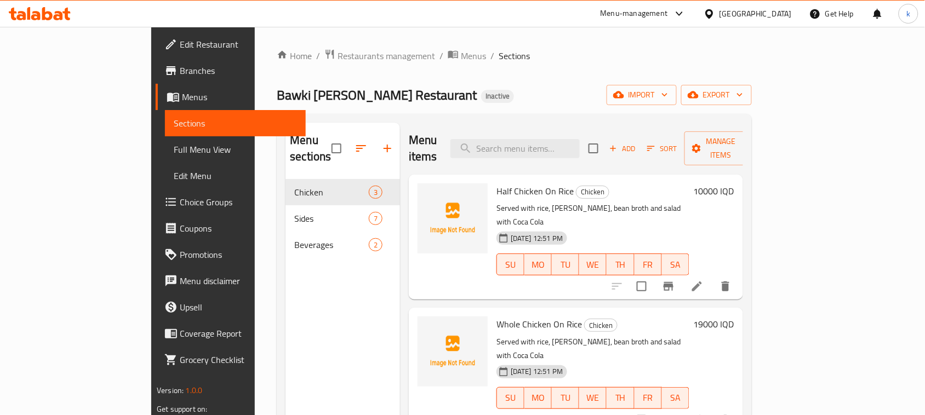
click at [671, 76] on div "Home / Restaurants management / Menus / Sections Bawki Ella Restaurant Inactive…" at bounding box center [514, 298] width 474 height 498
drag, startPoint x: 518, startPoint y: 86, endPoint x: 538, endPoint y: 72, distance: 24.0
click at [527, 81] on div "Home / Restaurants management / Menus / Sections Bawki Ella Restaurant Inactive…" at bounding box center [514, 298] width 474 height 498
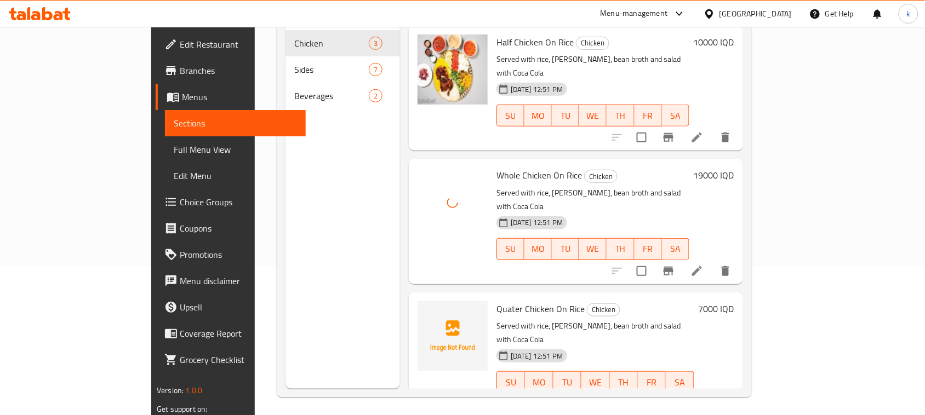
scroll to position [154, 0]
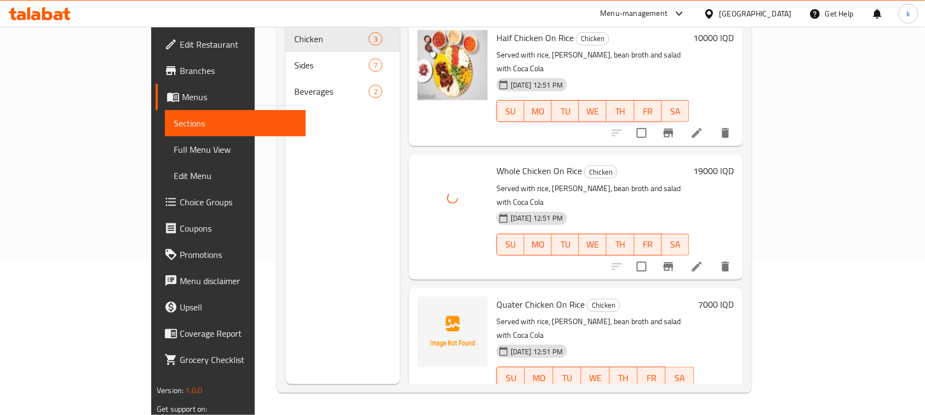
click at [698, 292] on div "Quater Chicken On Rice Chicken Served with rice, bryani, bean broth and salad w…" at bounding box center [595, 350] width 206 height 116
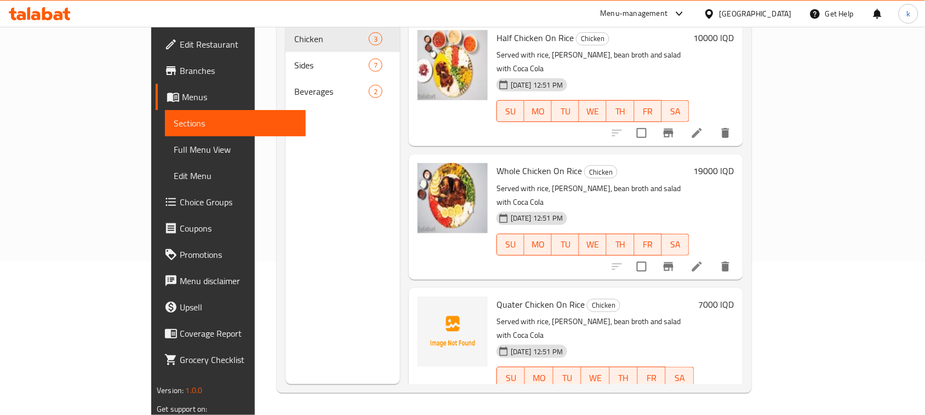
click at [492, 364] on div "Menu items Add Sort Manage items Half Chicken On Rice Chicken Served with rice,…" at bounding box center [571, 176] width 343 height 415
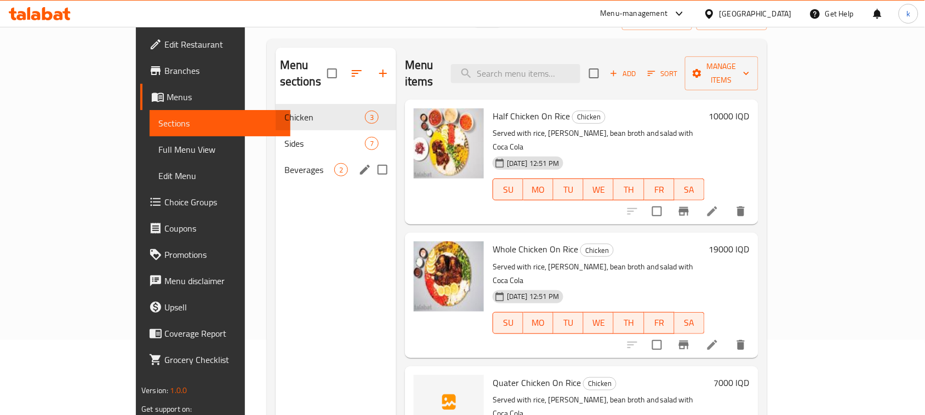
scroll to position [17, 0]
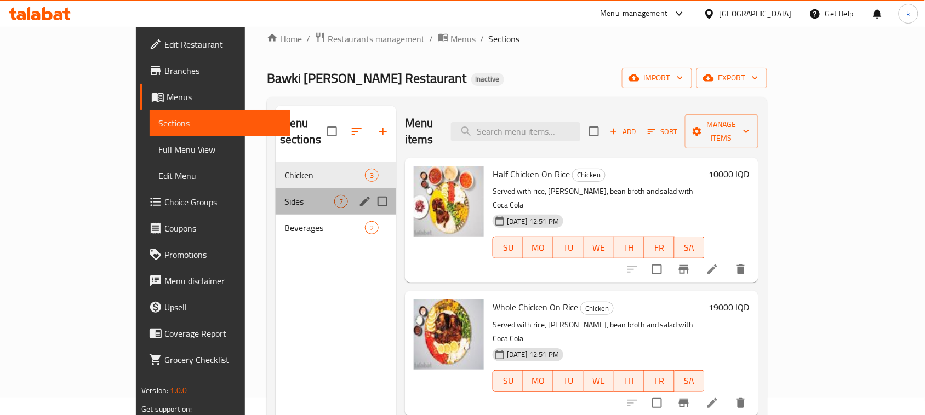
click at [275, 188] on div "Sides 7" at bounding box center [335, 201] width 120 height 26
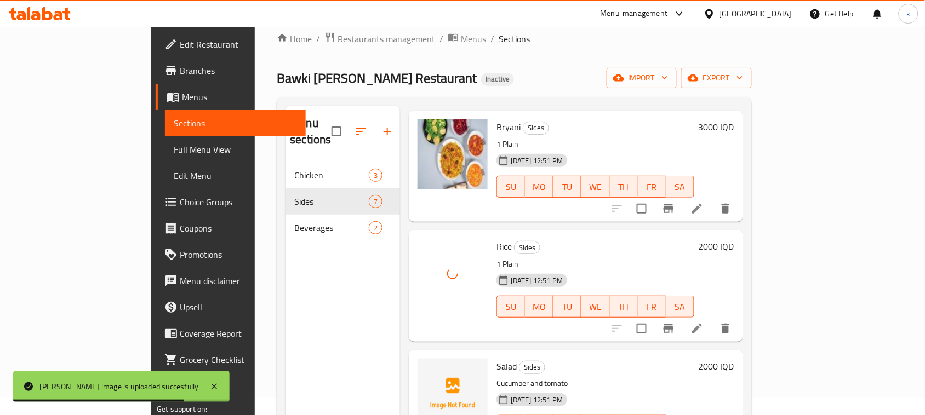
scroll to position [137, 0]
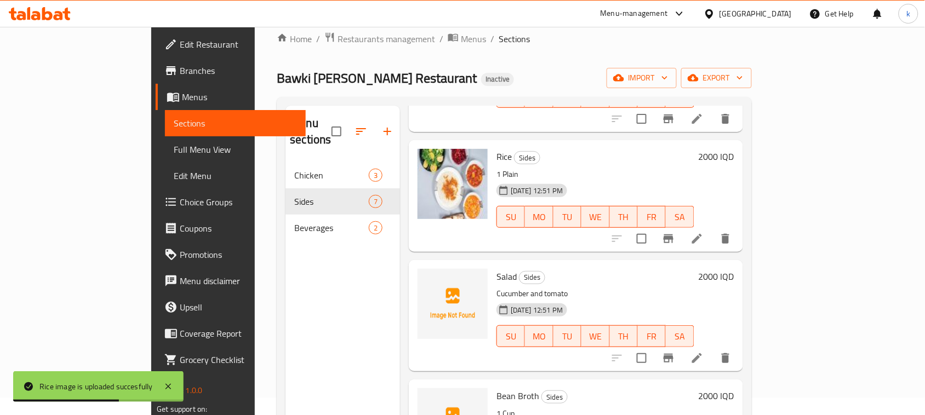
click at [573, 269] on h6 "Salad Sides" at bounding box center [595, 276] width 198 height 15
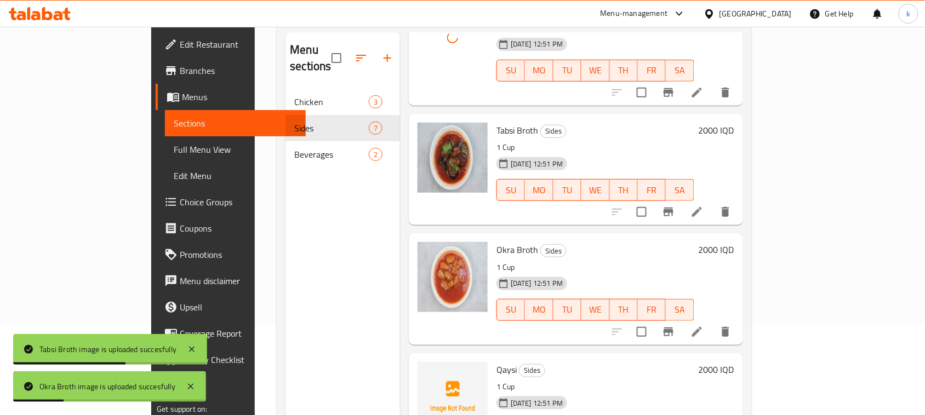
scroll to position [154, 0]
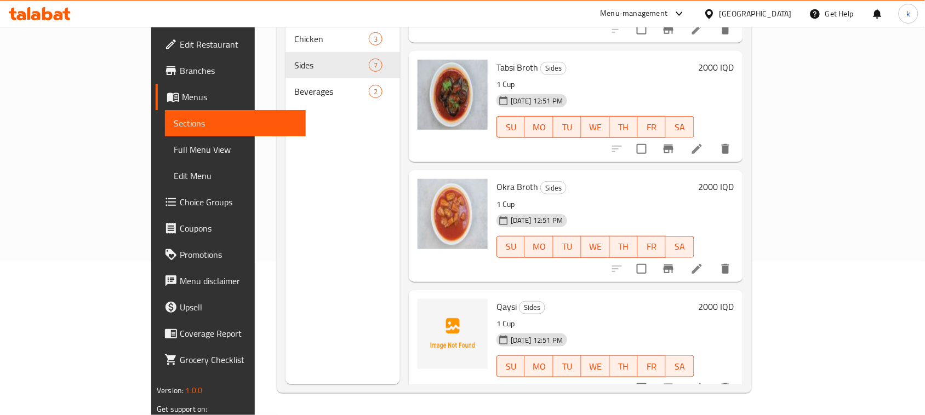
drag, startPoint x: 584, startPoint y: 176, endPoint x: 356, endPoint y: 42, distance: 265.2
click at [585, 179] on h6 "Okra Broth Sides" at bounding box center [595, 186] width 198 height 15
click at [285, 286] on div "Menu sections Chicken 3 Sides 7 Beverages 2" at bounding box center [342, 176] width 114 height 415
click at [694, 317] on p "1 Cup" at bounding box center [595, 324] width 198 height 14
click at [496, 298] on span "Qaysi" at bounding box center [506, 306] width 20 height 16
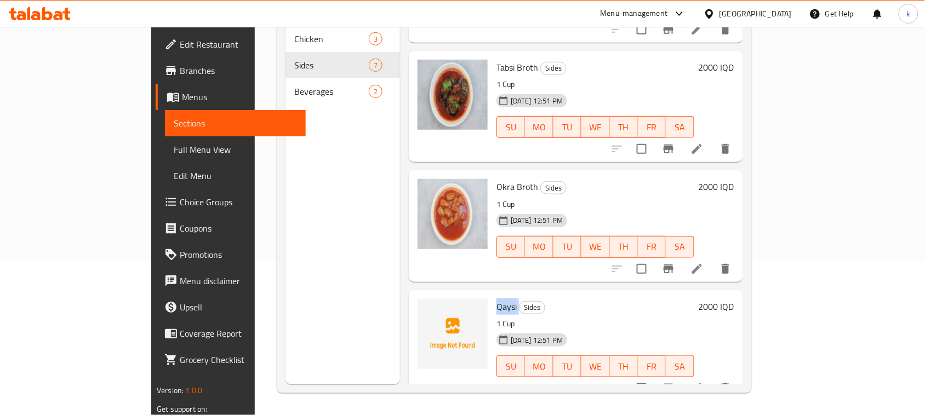
click at [496, 298] on span "Qaysi" at bounding box center [506, 306] width 20 height 16
copy h6 "Qaysi"
click at [694, 198] on p "1 Cup" at bounding box center [595, 205] width 198 height 14
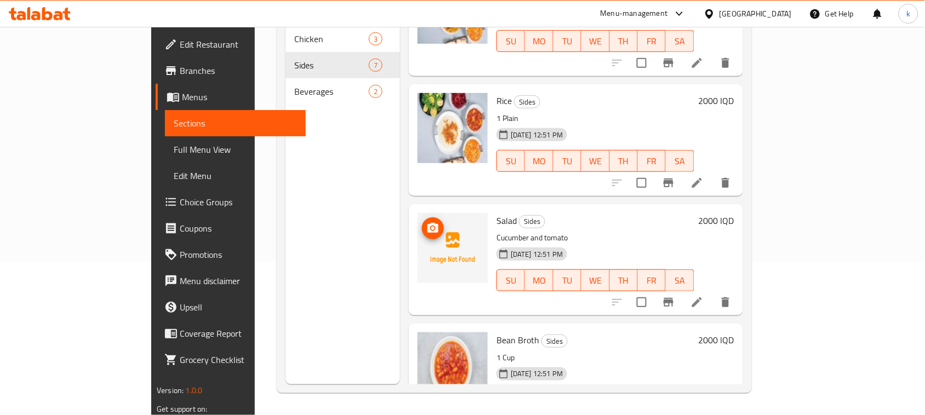
scroll to position [0, 0]
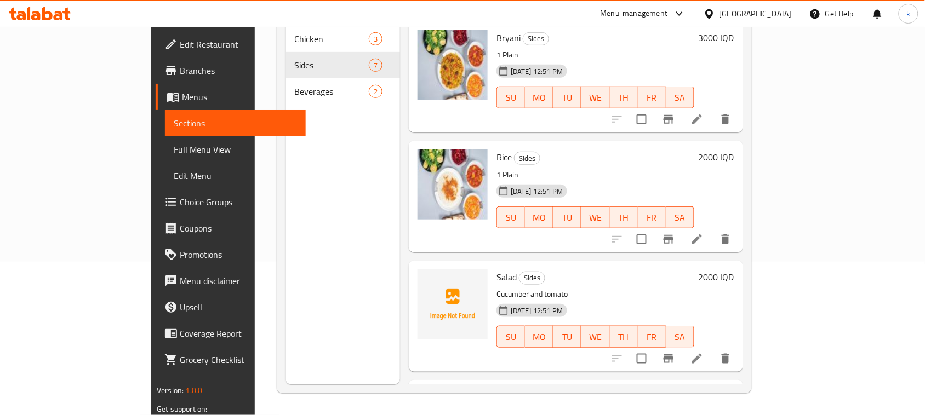
click at [496, 269] on span "Salad" at bounding box center [506, 277] width 20 height 16
copy h6 "Salad"
click at [734, 150] on h6 "2000 IQD" at bounding box center [716, 157] width 36 height 15
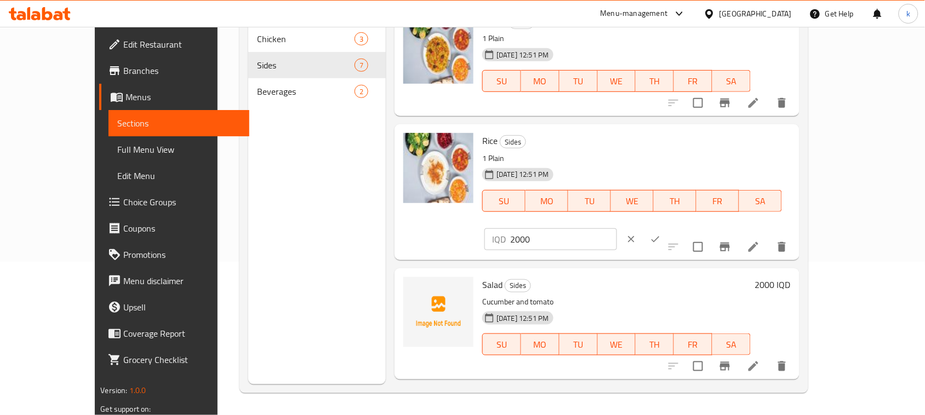
drag, startPoint x: 831, startPoint y: 141, endPoint x: 791, endPoint y: 173, distance: 51.4
click at [636, 234] on icon "clear" at bounding box center [630, 239] width 11 height 11
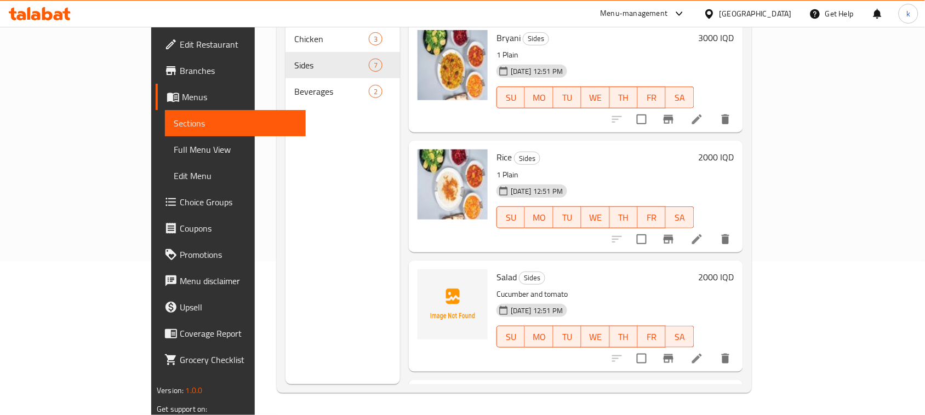
click at [694, 269] on h6 "Salad Sides" at bounding box center [595, 276] width 198 height 15
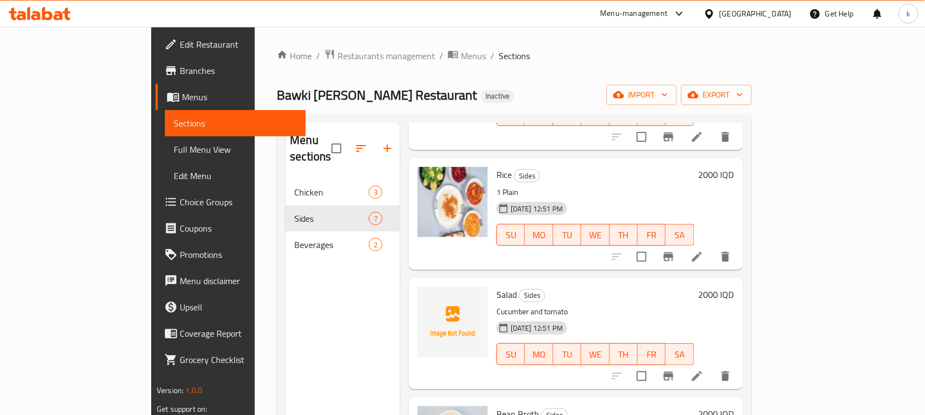
scroll to position [137, 0]
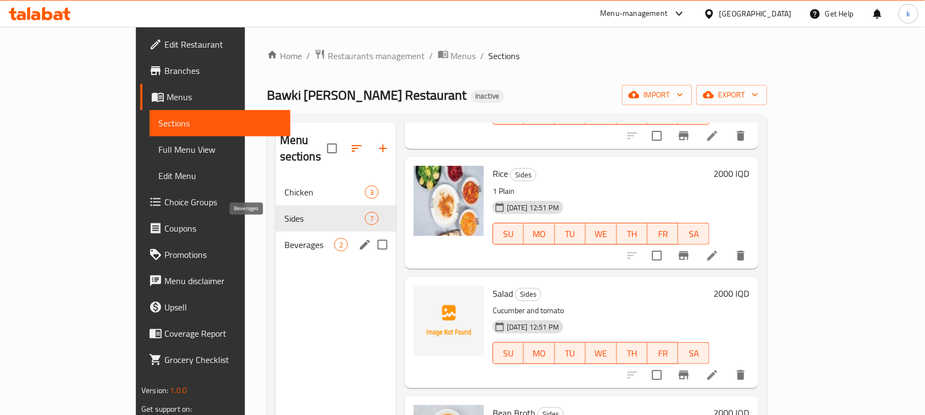
click at [284, 238] on span "Beverages" at bounding box center [309, 244] width 50 height 13
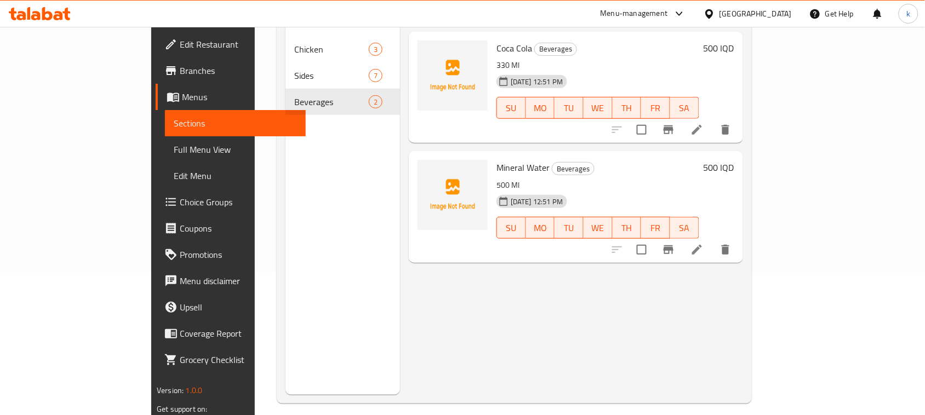
scroll to position [154, 0]
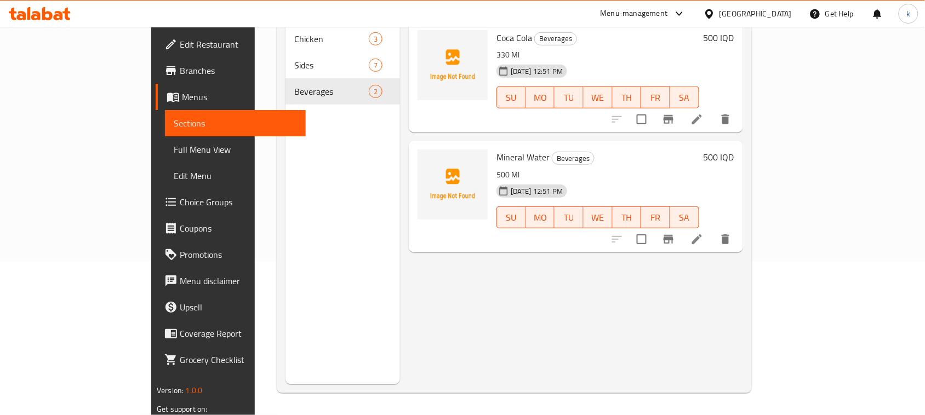
click at [496, 149] on span "Mineral Water" at bounding box center [522, 157] width 53 height 16
copy h6 "Mineral Water"
click at [743, 308] on div "Menu items Add Sort Manage items Coca Cola Beverages 330 Ml 09-10-2025 12:51 PM…" at bounding box center [571, 176] width 343 height 415
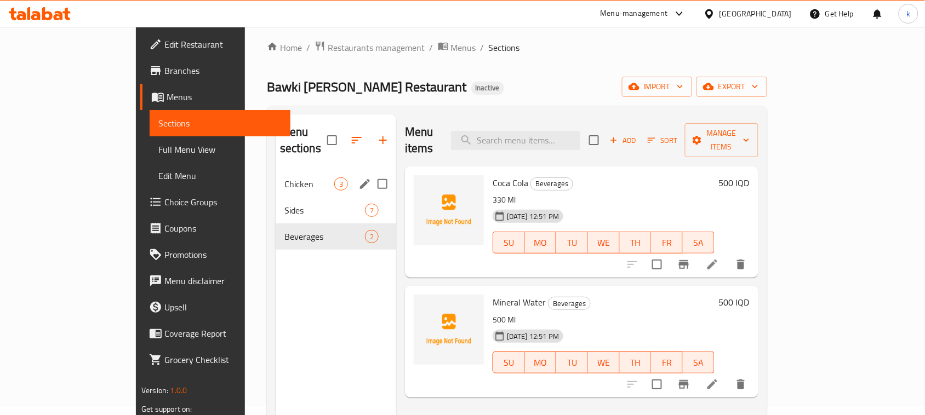
scroll to position [0, 0]
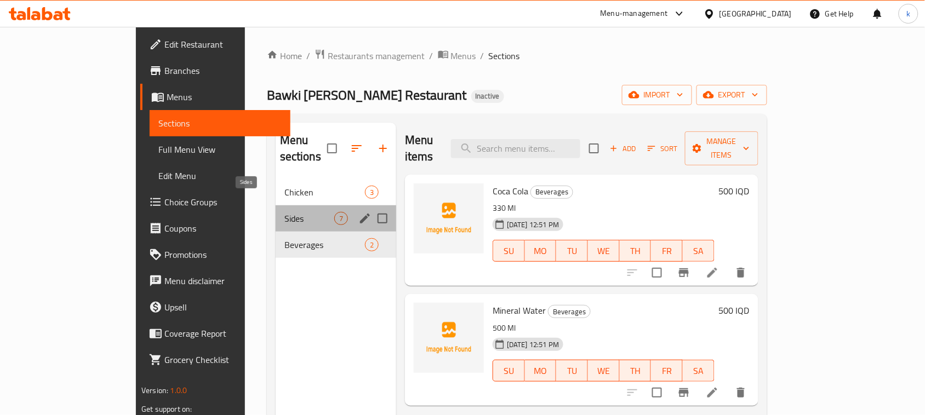
click at [284, 212] on span "Sides" at bounding box center [309, 218] width 50 height 13
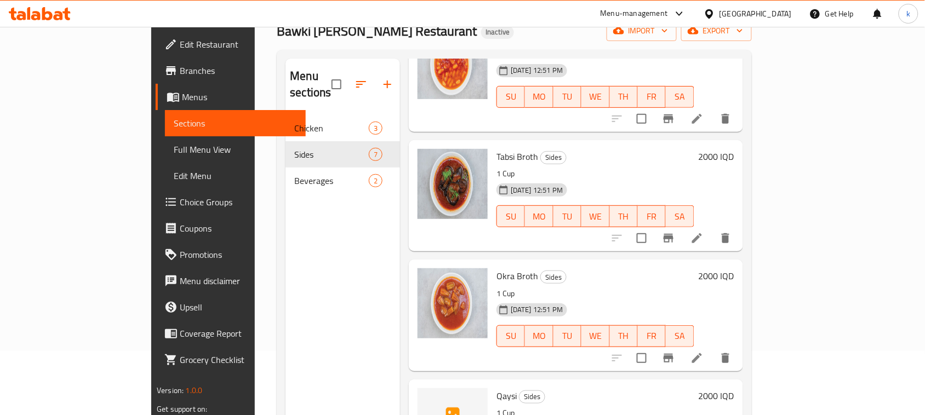
scroll to position [154, 0]
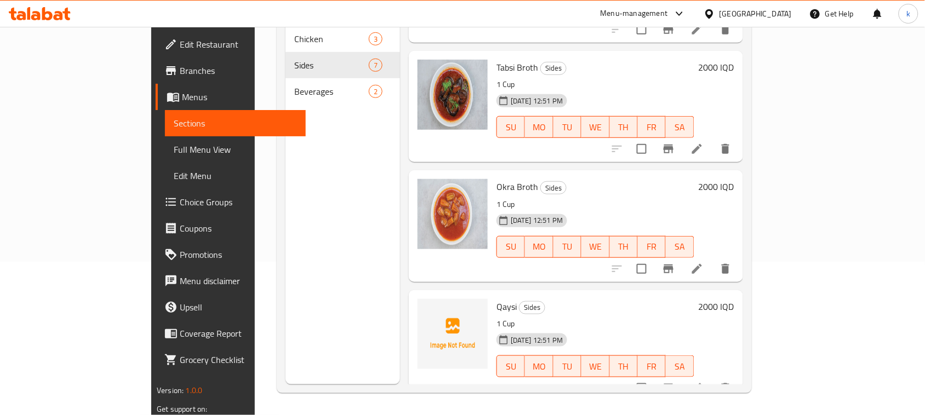
drag, startPoint x: 692, startPoint y: 153, endPoint x: 631, endPoint y: 188, distance: 69.9
click at [692, 170] on div "Okra Broth Sides 1 Cup 09-10-2025 12:51 PM SU MO TU WE TH FR SA 2000 IQD" at bounding box center [576, 225] width 334 height 111
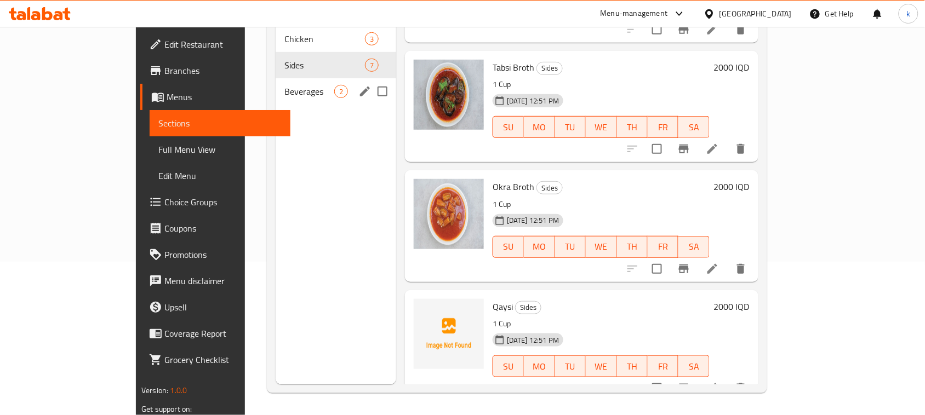
click at [275, 78] on div "Beverages 2" at bounding box center [335, 91] width 120 height 26
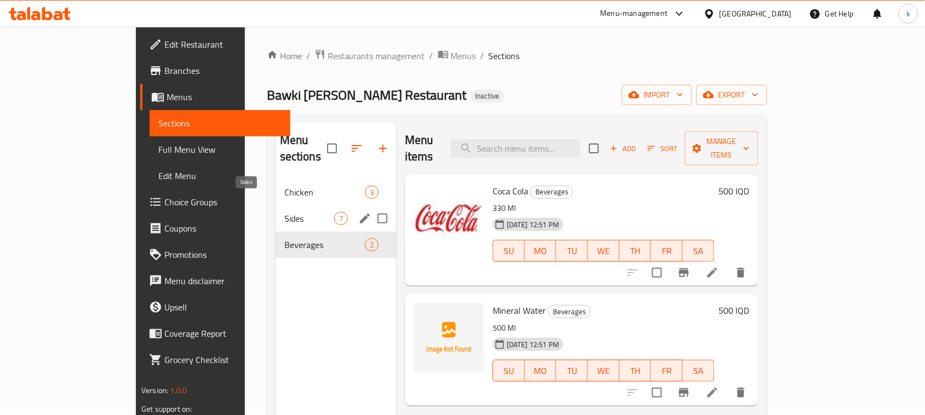
click at [284, 212] on span "Sides" at bounding box center [309, 218] width 50 height 13
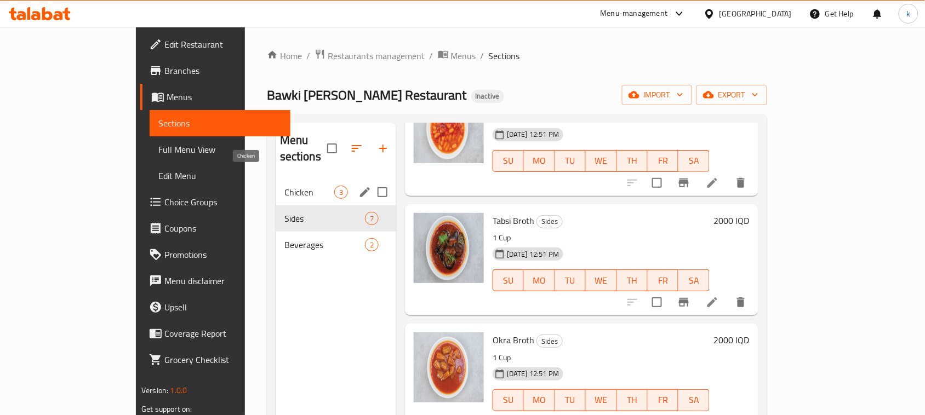
drag, startPoint x: 237, startPoint y: 176, endPoint x: 244, endPoint y: 180, distance: 7.6
click at [284, 186] on span "Chicken" at bounding box center [309, 192] width 50 height 13
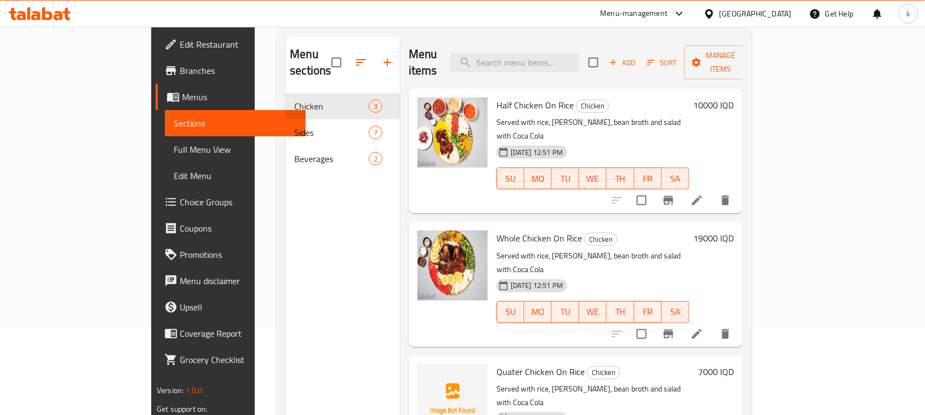
scroll to position [85, 0]
click at [499, 364] on span "Quater Chicken On Rice" at bounding box center [540, 372] width 88 height 16
copy h6 "Quater Chicken On Rice"
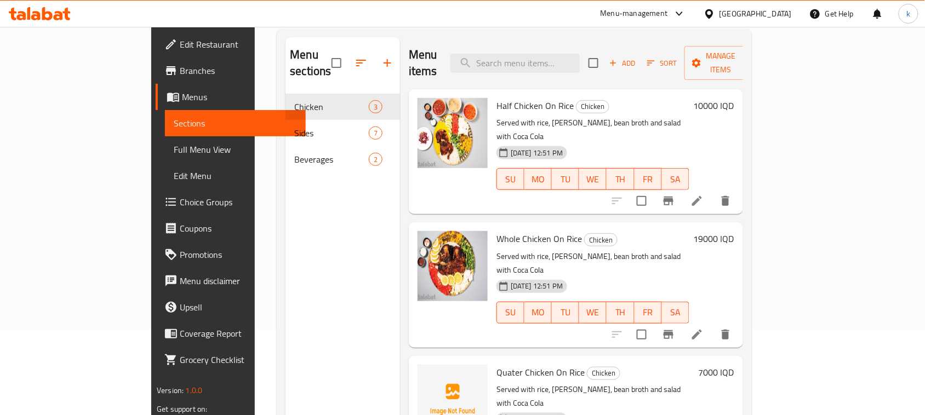
click at [693, 275] on div "09-10-2025 12:51 PM SU MO TU WE TH FR SA" at bounding box center [593, 304] width 202 height 59
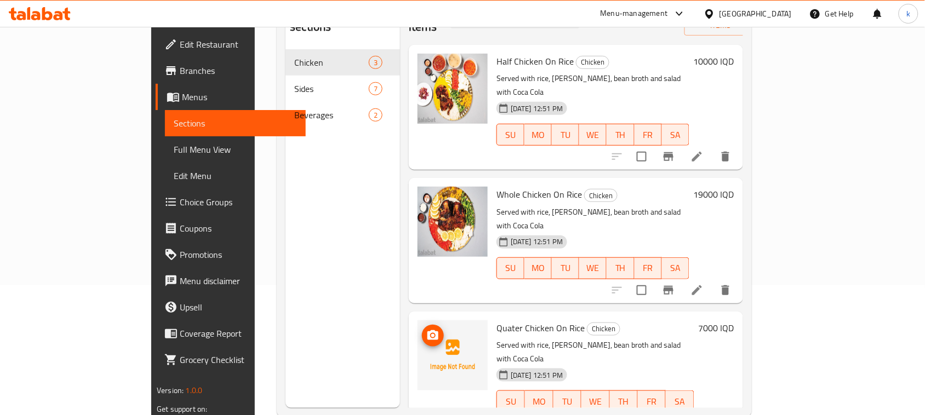
scroll to position [154, 0]
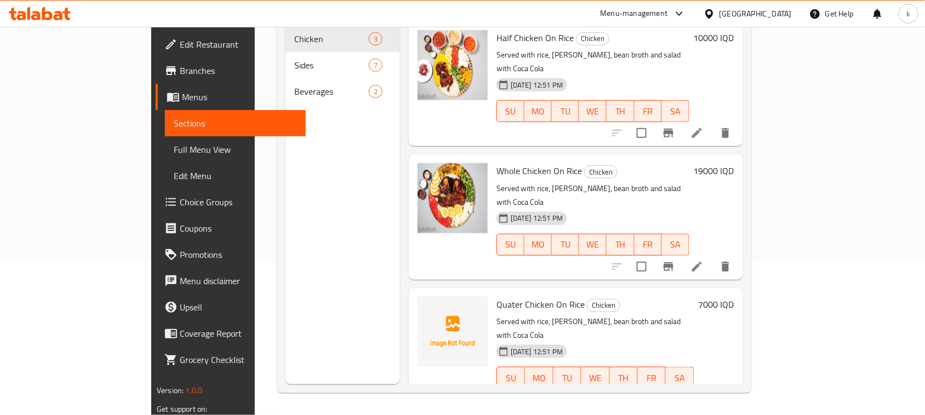
click at [507, 296] on span "Quater Chicken On Rice" at bounding box center [540, 304] width 88 height 16
copy h6 "Quater Chicken On Rice"
drag, startPoint x: 751, startPoint y: 261, endPoint x: 709, endPoint y: 262, distance: 41.6
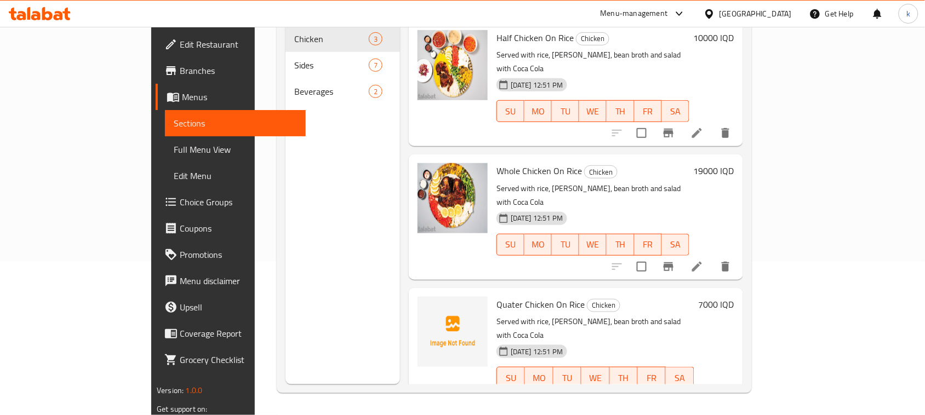
click at [694, 297] on h6 "Quater Chicken On Rice Chicken" at bounding box center [595, 304] width 198 height 15
click at [660, 163] on h6 "Whole Chicken On Rice Chicken" at bounding box center [592, 170] width 193 height 15
click at [180, 39] on span "Edit Restaurant" at bounding box center [238, 44] width 117 height 13
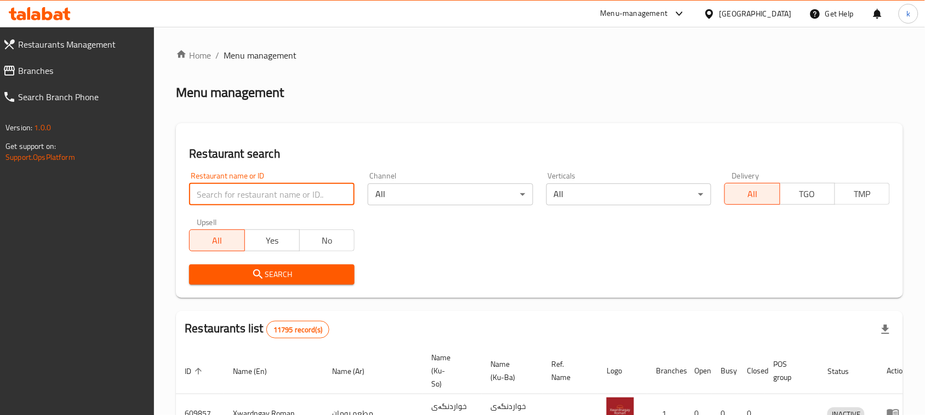
click at [305, 184] on input "search" at bounding box center [271, 194] width 165 height 22
paste input "Restaurant"
type input "Restaurant"
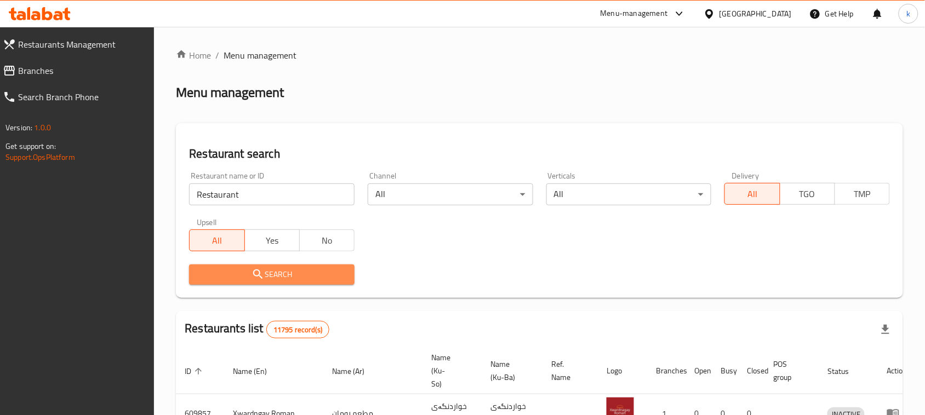
click at [303, 267] on button "Search" at bounding box center [271, 275] width 165 height 20
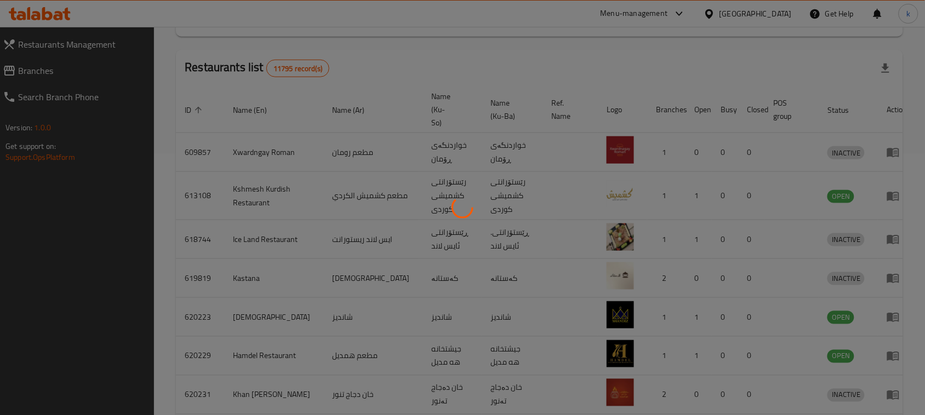
scroll to position [274, 0]
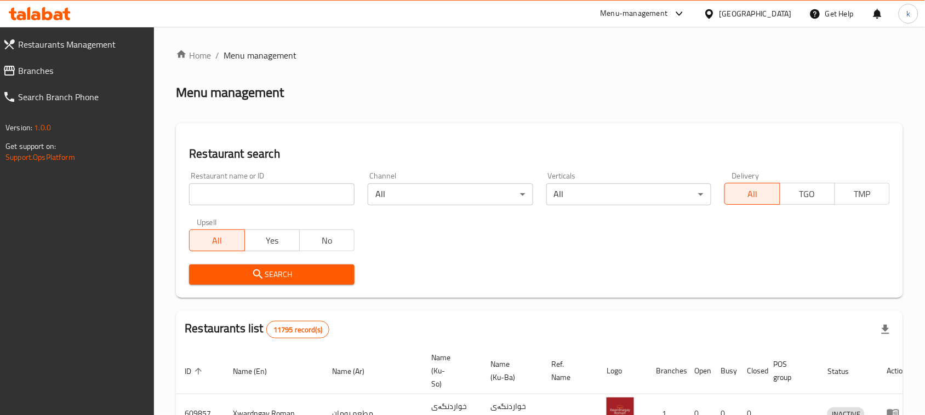
click at [22, 74] on span "Branches" at bounding box center [82, 70] width 128 height 13
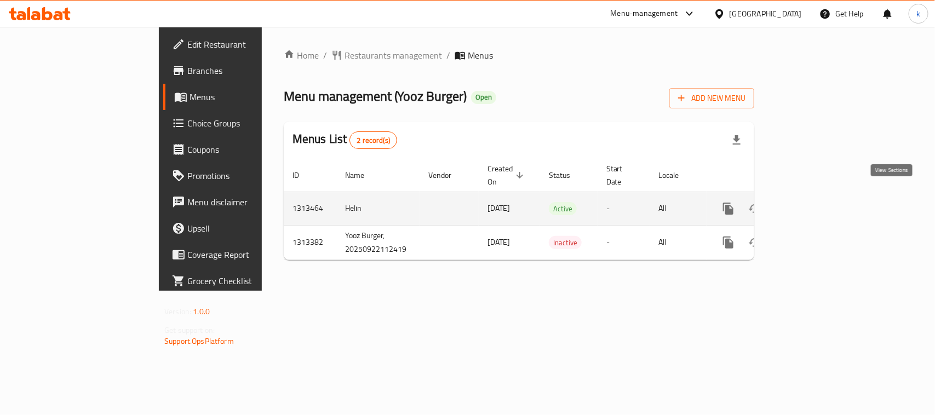
click at [814, 202] on icon "enhanced table" at bounding box center [807, 208] width 13 height 13
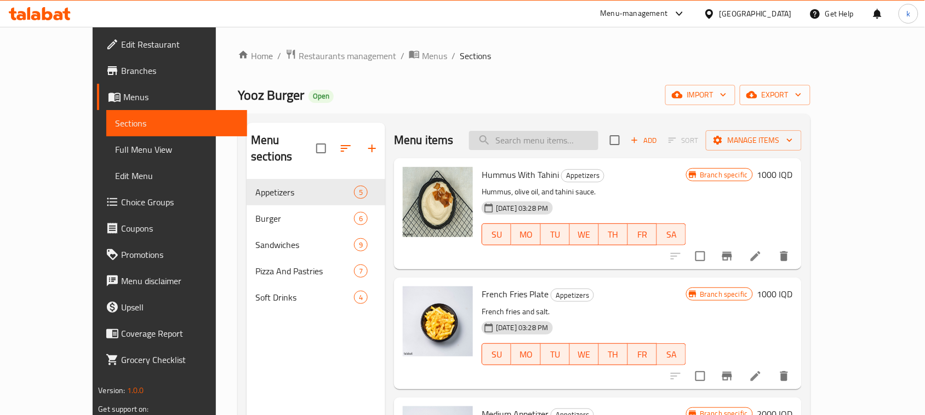
click at [530, 143] on input "search" at bounding box center [533, 140] width 129 height 19
paste input "Thyme Manakish"
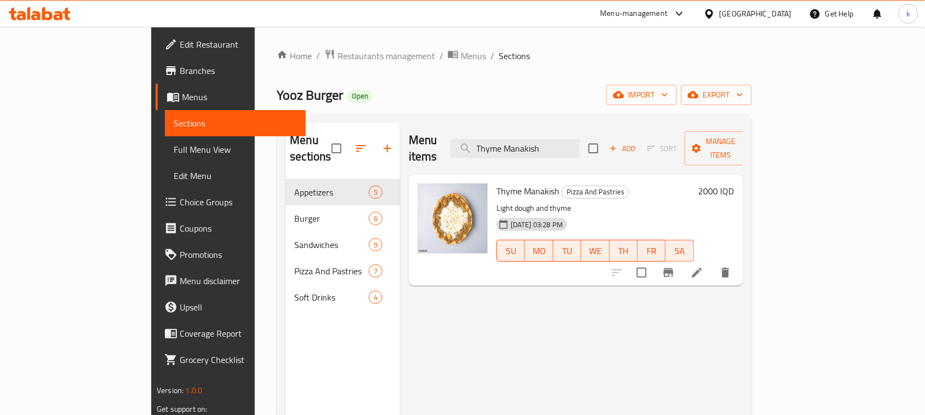
type input "Thyme Manakish"
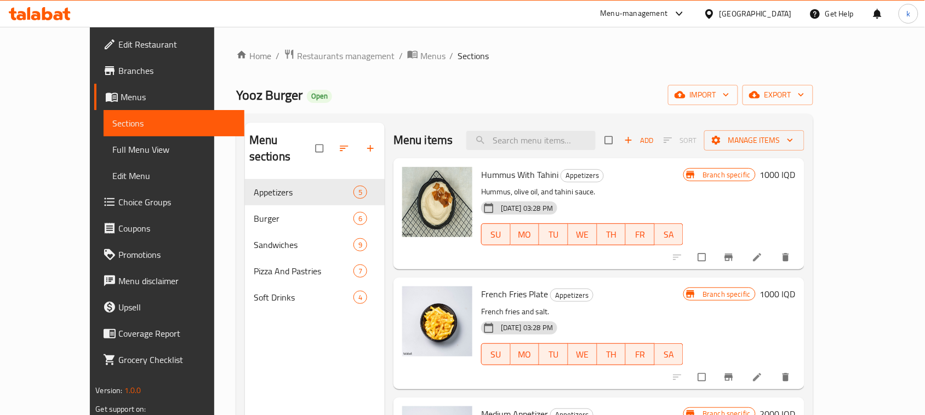
click at [112, 152] on span "Full Menu View" at bounding box center [173, 149] width 123 height 13
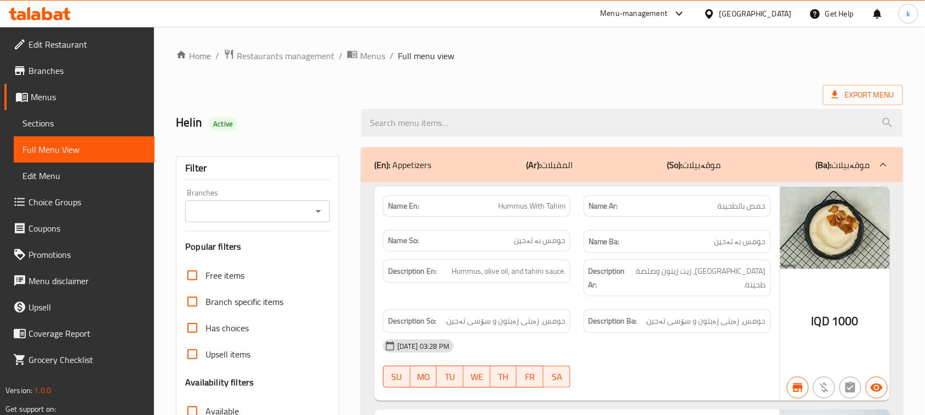
click at [309, 211] on div "Branches" at bounding box center [257, 211] width 145 height 22
click at [319, 215] on icon "Open" at bounding box center [318, 211] width 13 height 13
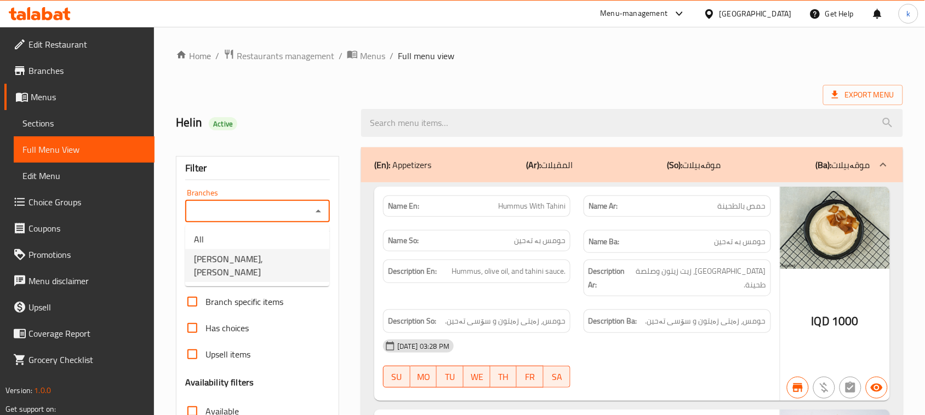
click at [245, 261] on span "[PERSON_NAME], [PERSON_NAME]" at bounding box center [257, 265] width 127 height 26
type input "[PERSON_NAME], [PERSON_NAME]"
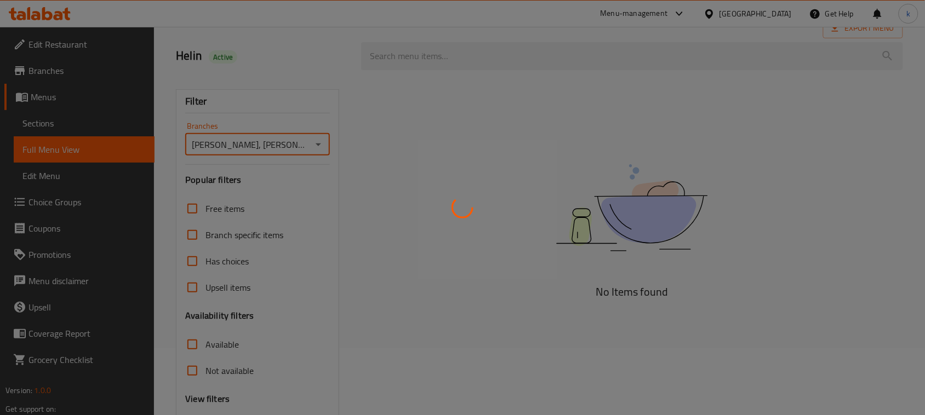
scroll to position [168, 0]
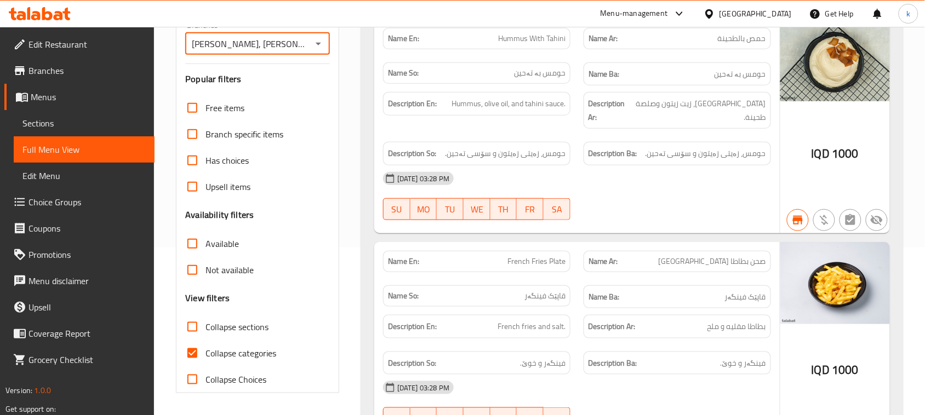
click at [192, 355] on input "Collapse categories" at bounding box center [192, 353] width 26 height 26
checkbox input "false"
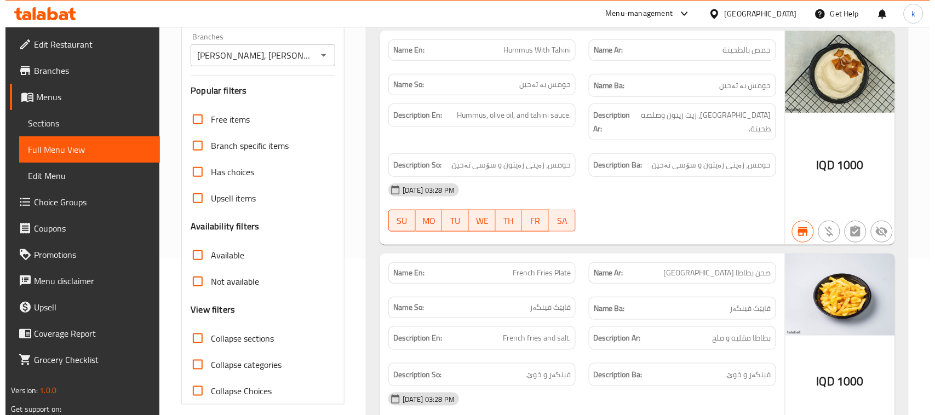
scroll to position [0, 0]
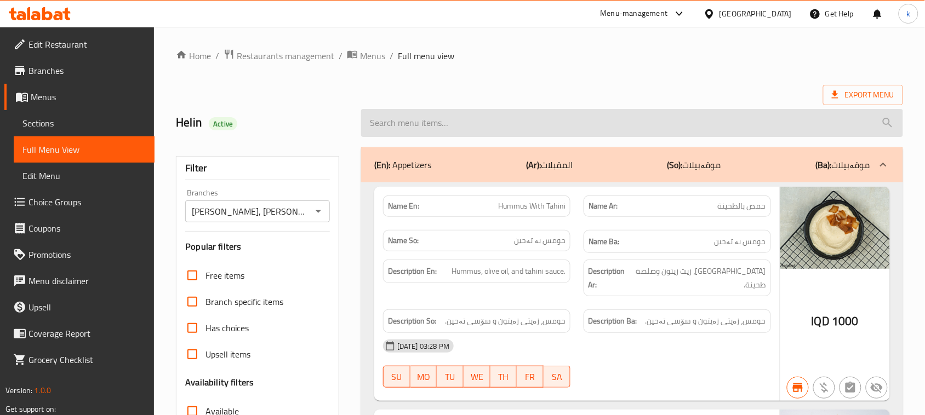
click at [412, 113] on input "search" at bounding box center [632, 123] width 542 height 28
paste input "Thyme Manakish"
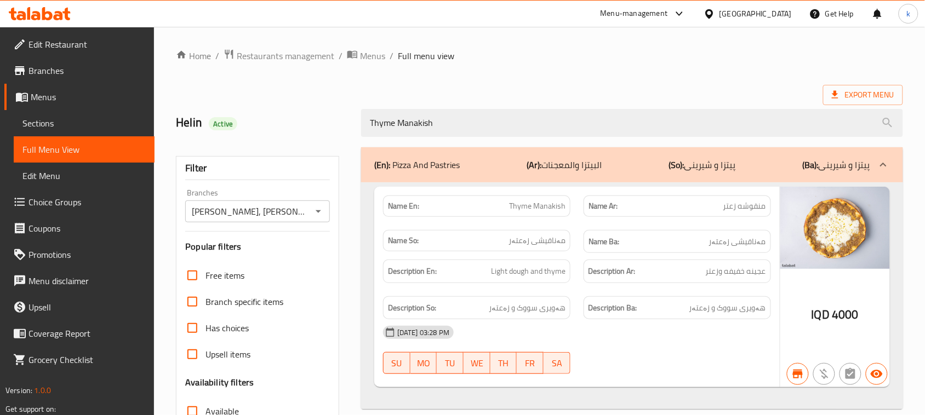
drag, startPoint x: 471, startPoint y: 123, endPoint x: 338, endPoint y: 148, distance: 134.8
click at [338, 148] on div "Home / Restaurants management / Menus / Full menu view Export Menu Helin Active…" at bounding box center [539, 305] width 727 height 512
paste input "Pepperoni Pizza"
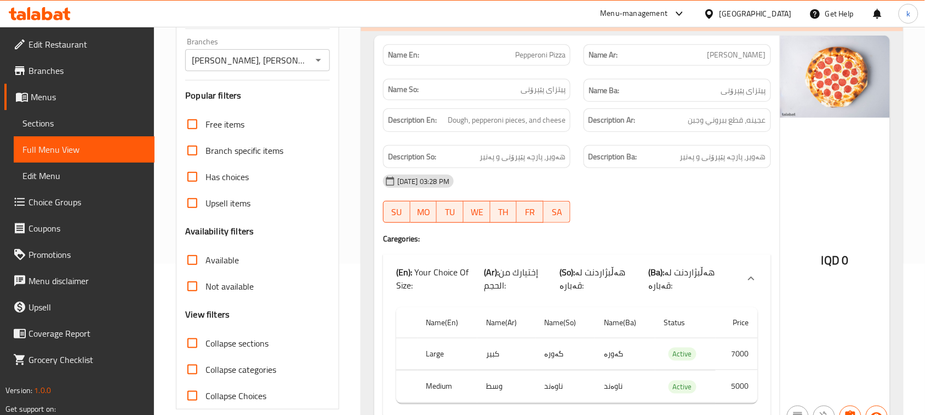
scroll to position [198, 0]
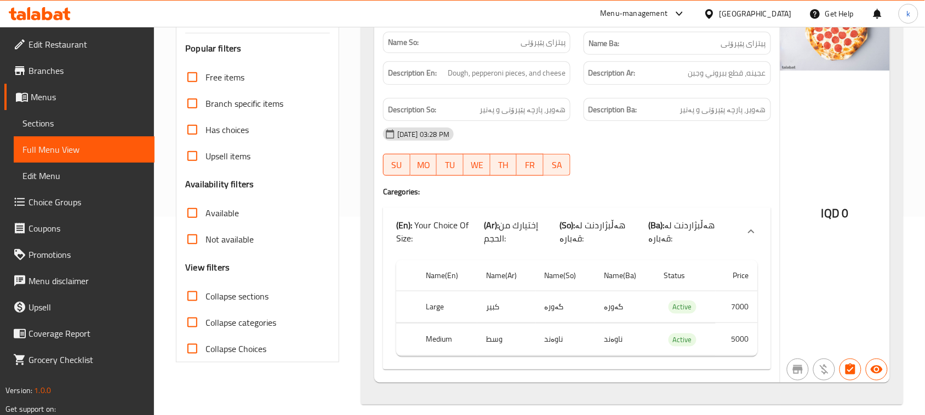
type input "Pepperoni Pizza"
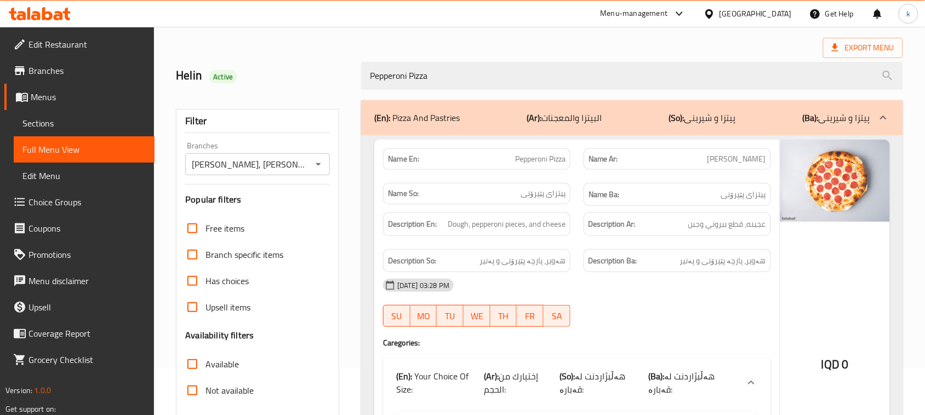
scroll to position [68, 0]
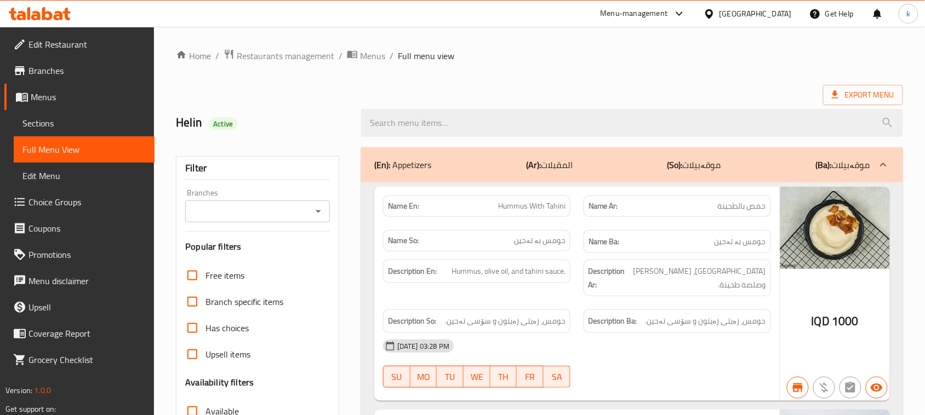
click at [311, 211] on button "Open" at bounding box center [318, 211] width 15 height 15
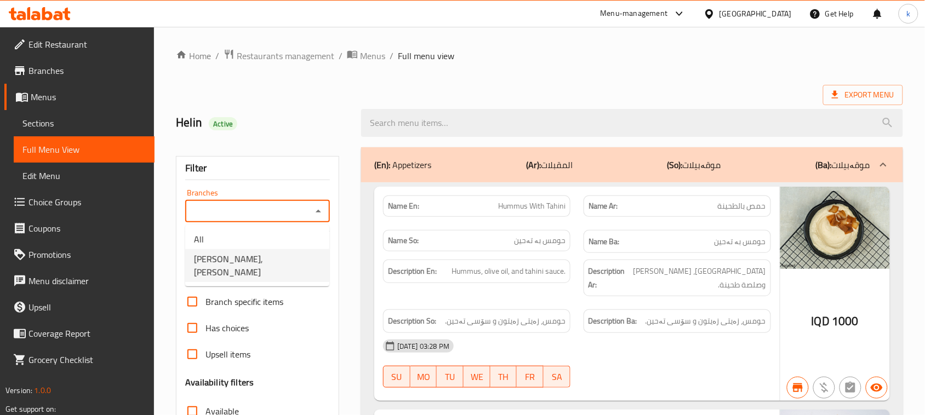
click at [228, 266] on span "[PERSON_NAME], [PERSON_NAME]" at bounding box center [257, 265] width 127 height 26
type input "[PERSON_NAME], [PERSON_NAME]"
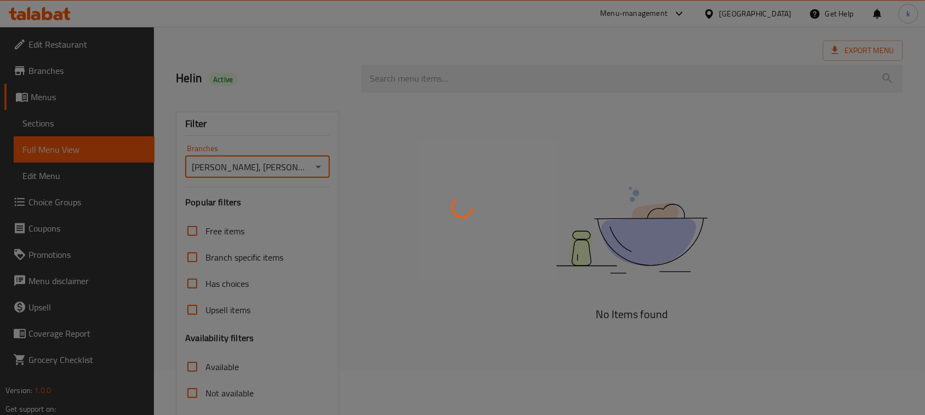
scroll to position [137, 0]
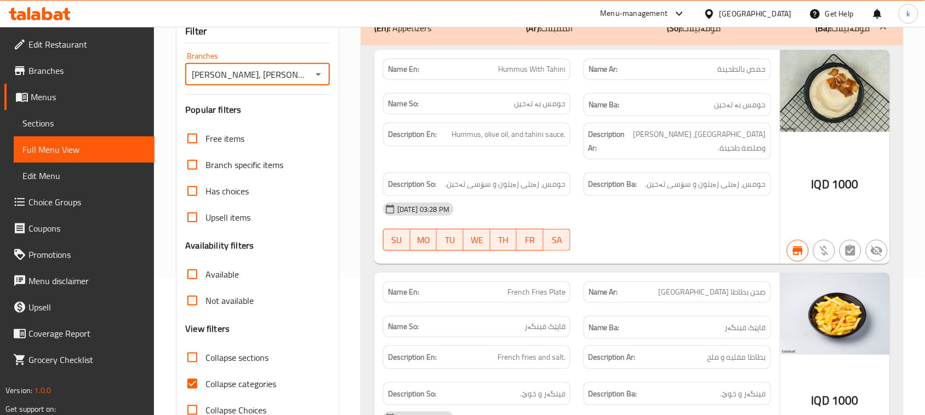
click at [193, 382] on input "Collapse categories" at bounding box center [192, 384] width 26 height 26
checkbox input "false"
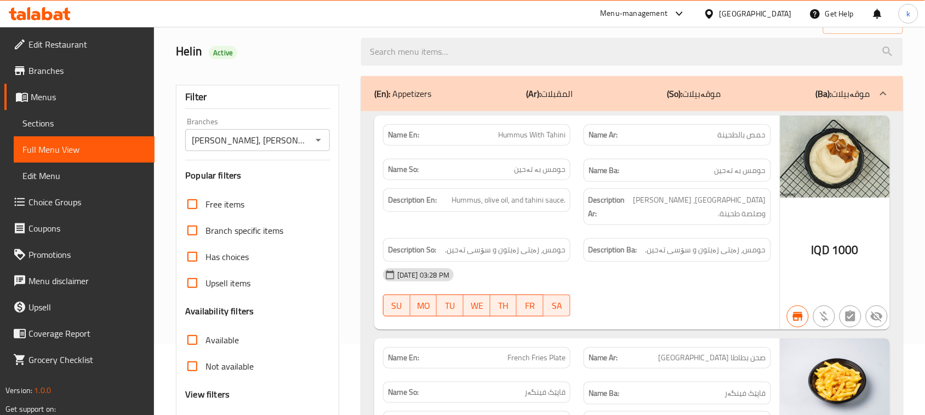
scroll to position [0, 0]
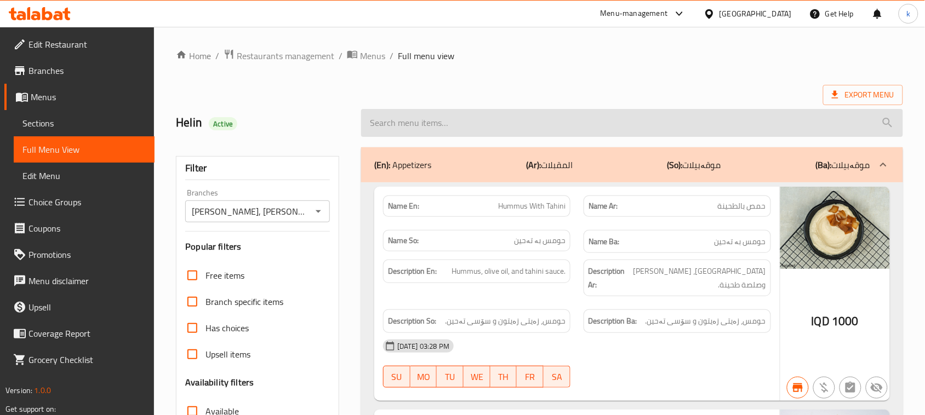
click at [404, 118] on input "search" at bounding box center [632, 123] width 542 height 28
paste input "Pepperoni Pizza"
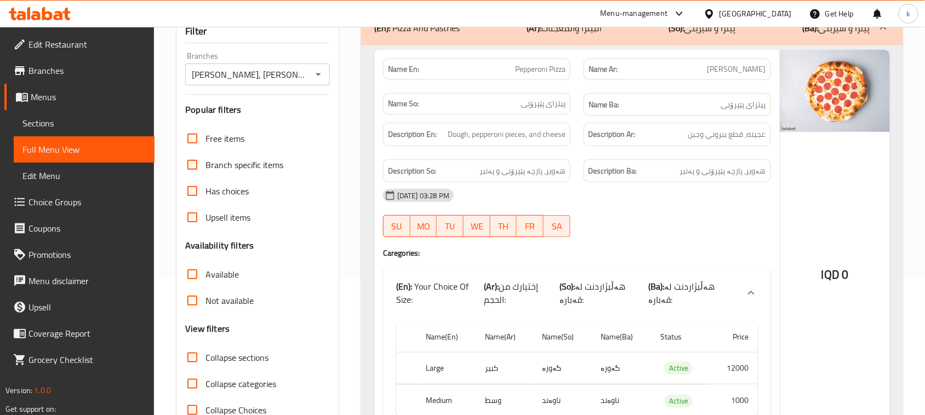
scroll to position [198, 0]
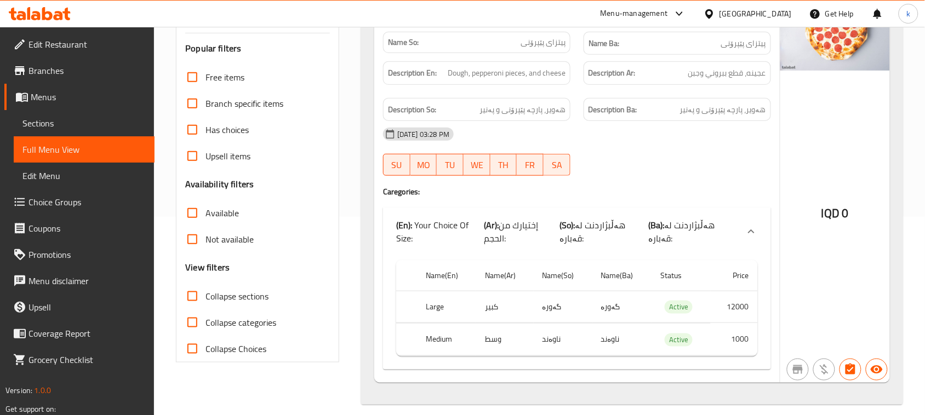
type input "Pepperoni Pizza"
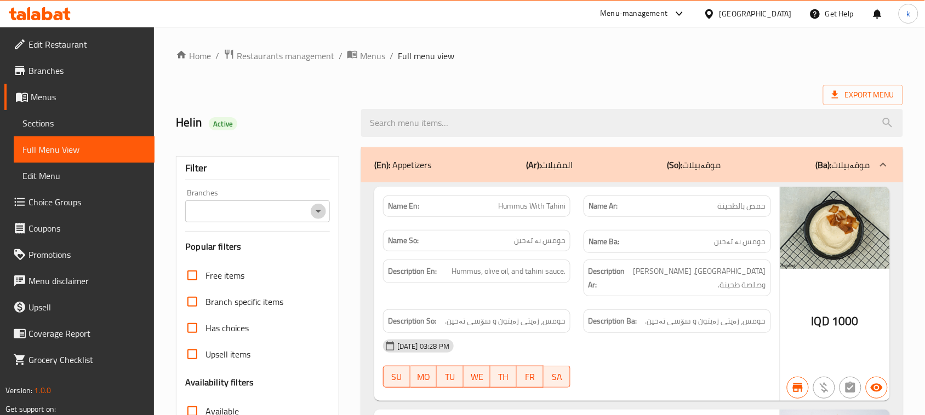
click at [320, 215] on icon "Open" at bounding box center [318, 211] width 13 height 13
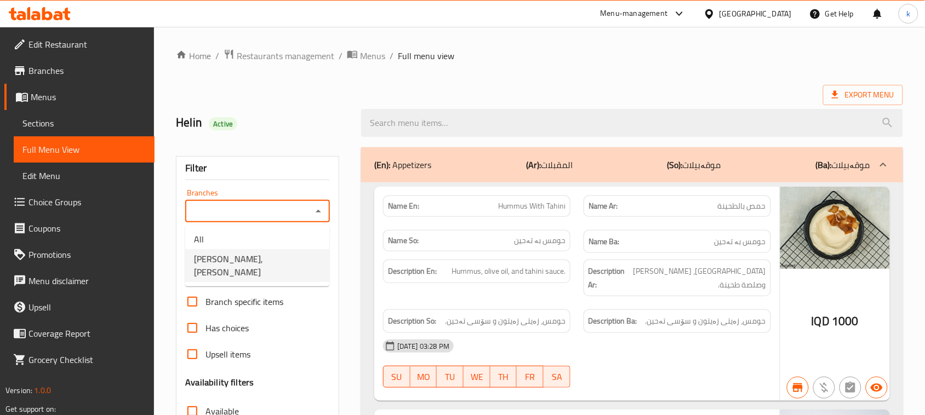
click at [240, 256] on span "[PERSON_NAME], [PERSON_NAME]" at bounding box center [257, 265] width 127 height 26
type input "[PERSON_NAME], [PERSON_NAME]"
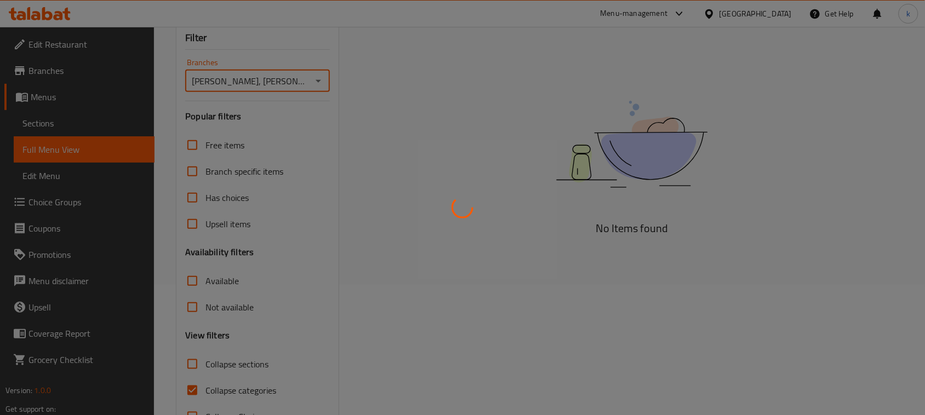
scroll to position [168, 0]
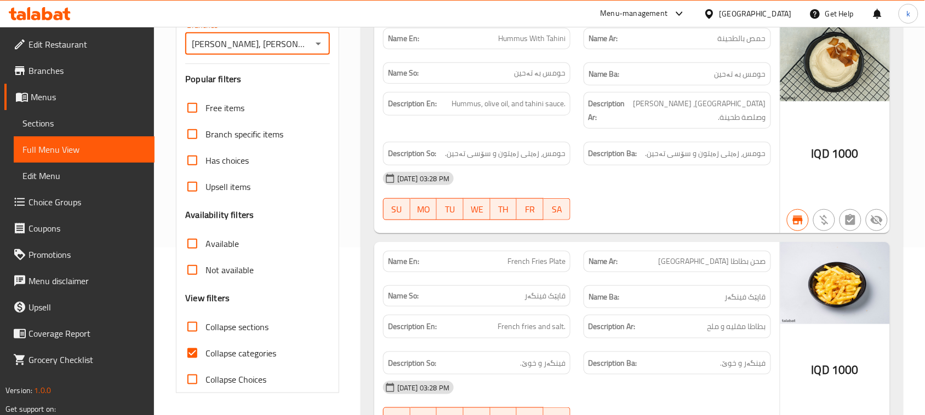
click at [189, 360] on input "Collapse categories" at bounding box center [192, 353] width 26 height 26
checkbox input "false"
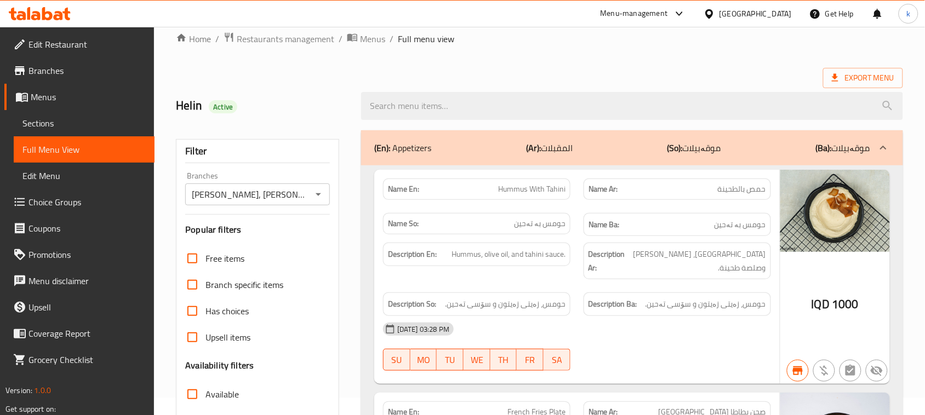
scroll to position [0, 0]
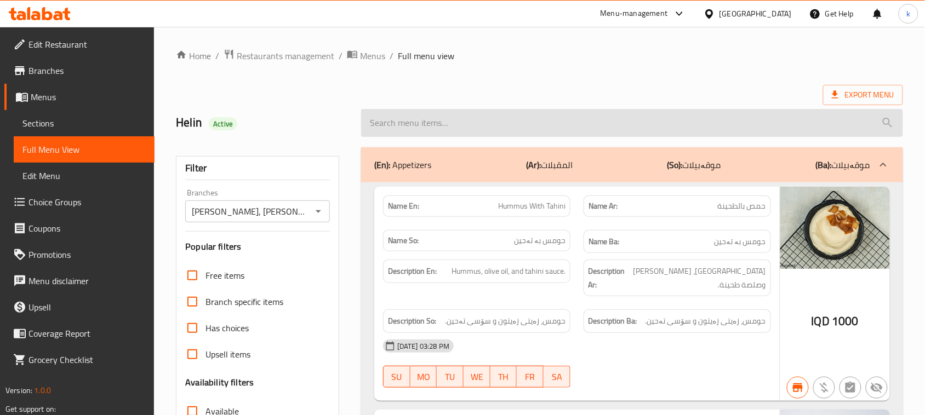
click at [403, 119] on input "search" at bounding box center [632, 123] width 542 height 28
paste input "Pepperoni Pizza"
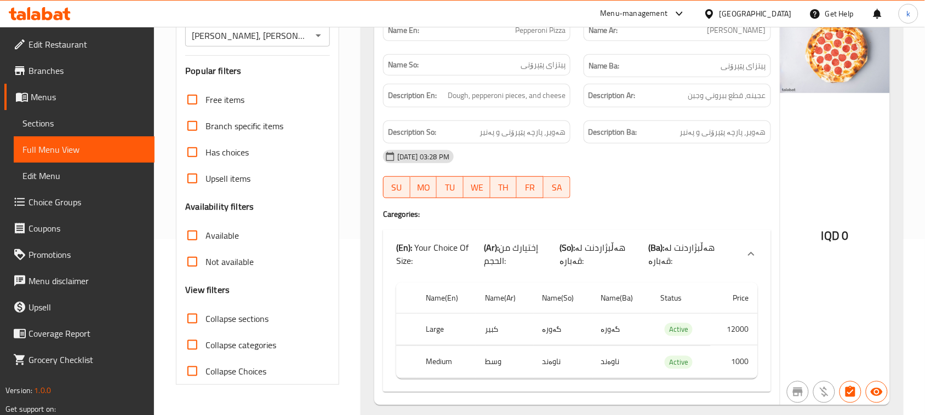
scroll to position [198, 0]
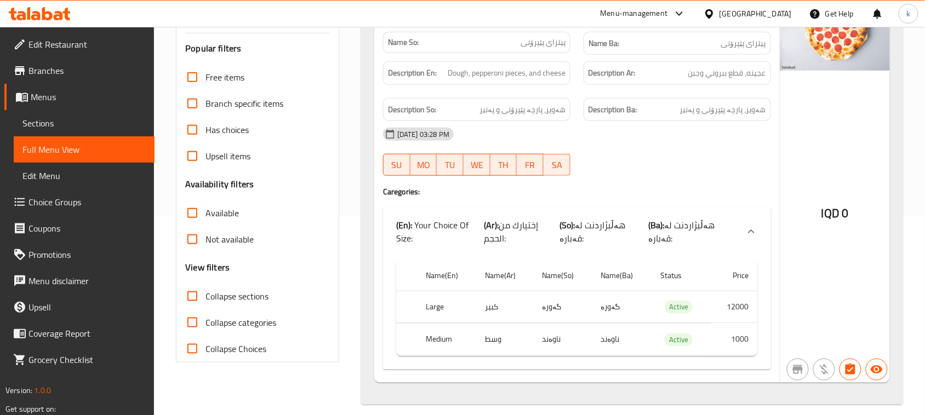
type input "Pepperoni Pizza"
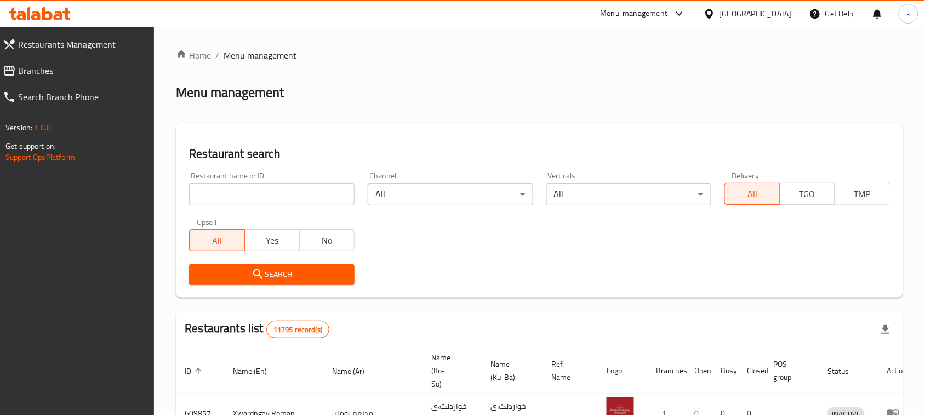
click at [36, 77] on span "Branches" at bounding box center [82, 70] width 128 height 13
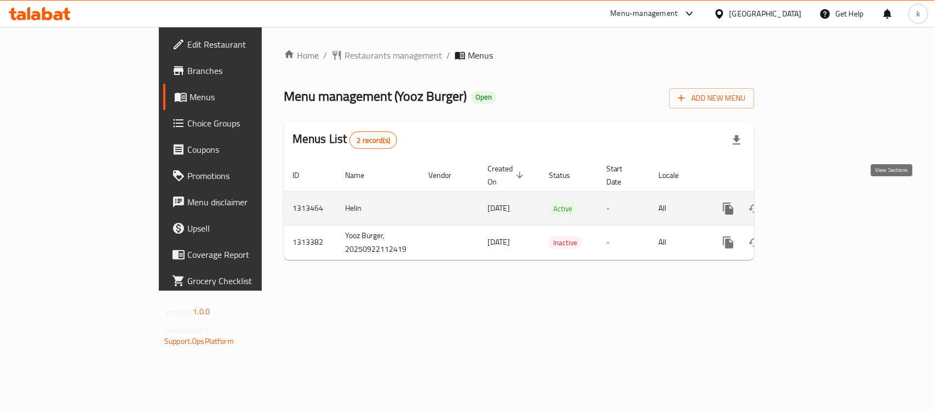
click at [820, 196] on link "enhanced table" at bounding box center [807, 209] width 26 height 26
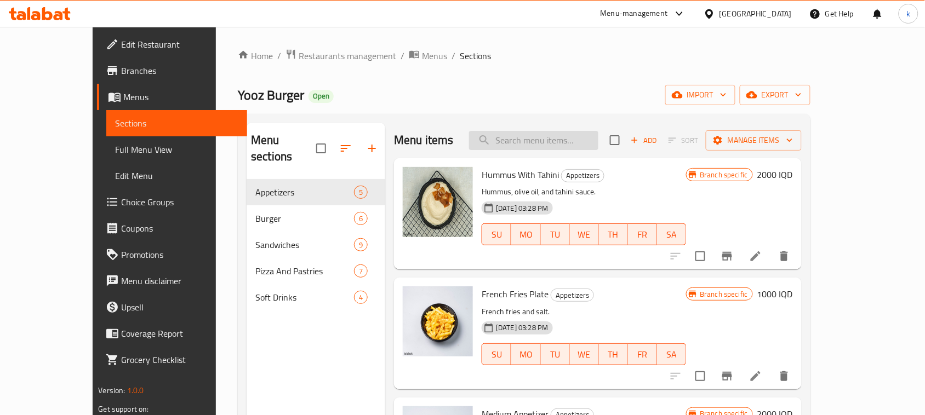
click at [547, 139] on input "search" at bounding box center [533, 140] width 129 height 19
paste input "Chicken Pizza"
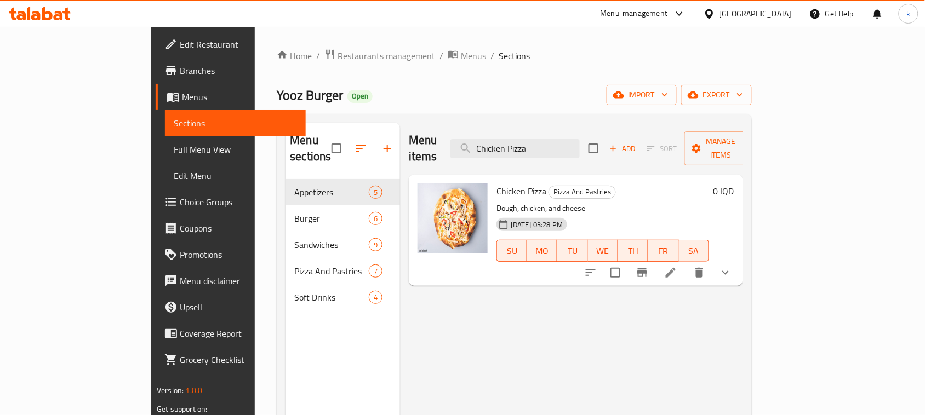
type input "Chicken Pizza"
click at [174, 143] on span "Full Menu View" at bounding box center [235, 149] width 123 height 13
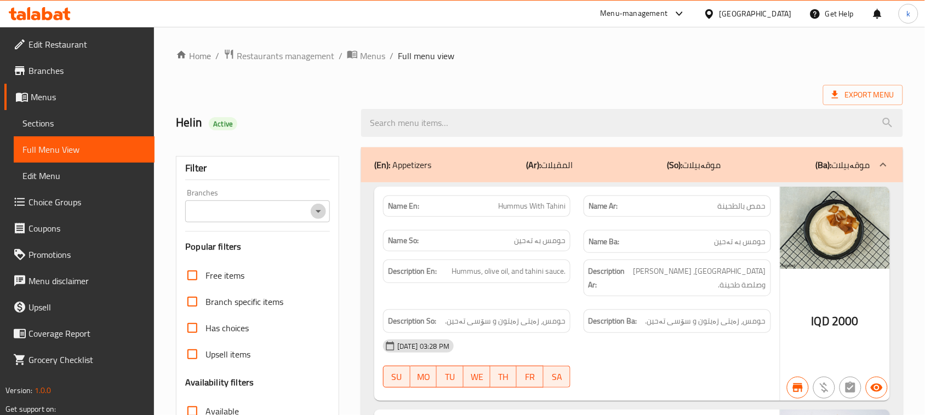
click at [318, 205] on icon "Open" at bounding box center [318, 211] width 13 height 13
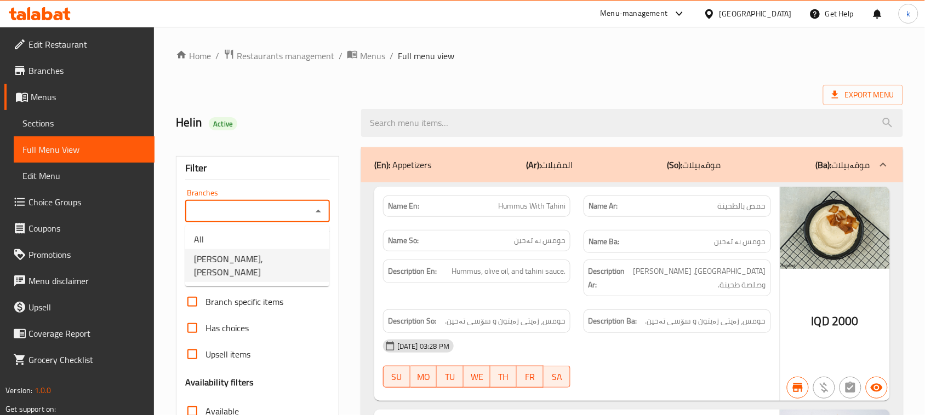
click at [265, 256] on span "[PERSON_NAME], [PERSON_NAME]" at bounding box center [257, 265] width 127 height 26
type input "[PERSON_NAME], [PERSON_NAME]"
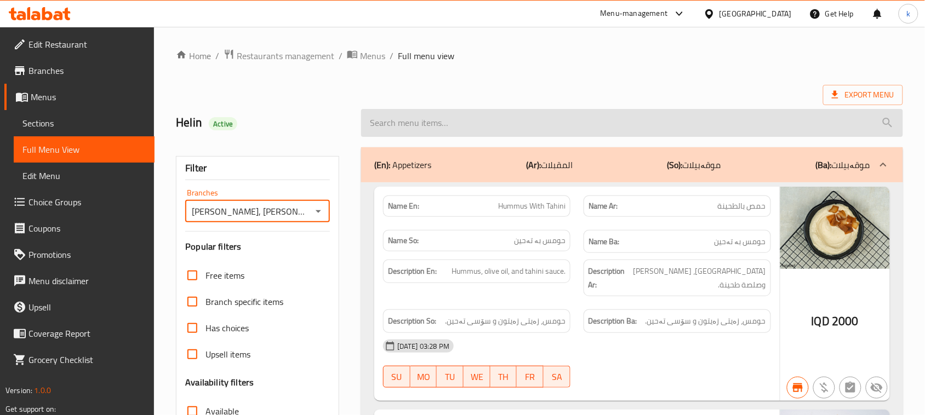
click at [424, 120] on input "search" at bounding box center [632, 123] width 542 height 28
paste input "Chicken Pizza"
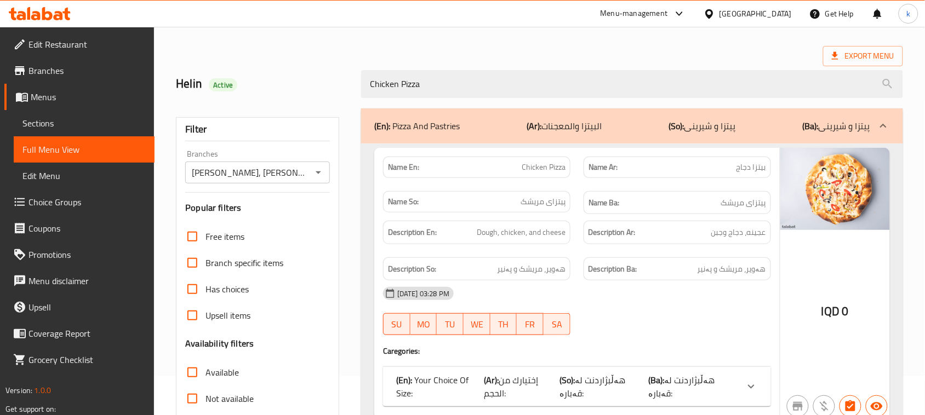
scroll to position [137, 0]
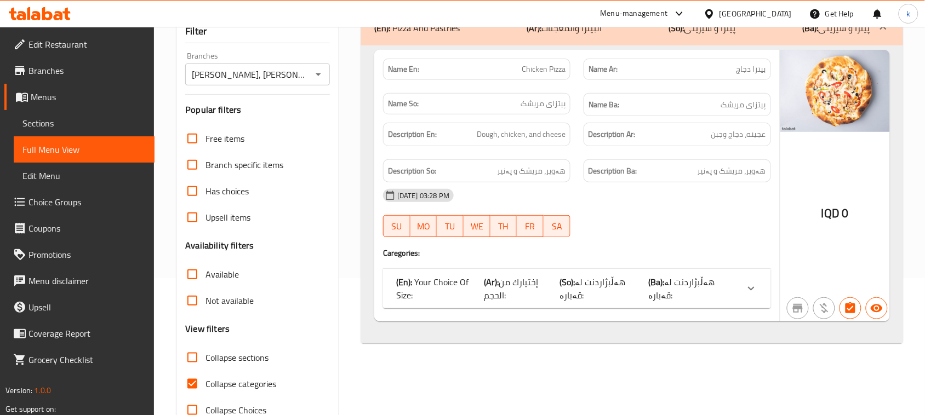
type input "Chicken Pizza"
click at [750, 286] on icon at bounding box center [750, 288] width 13 height 13
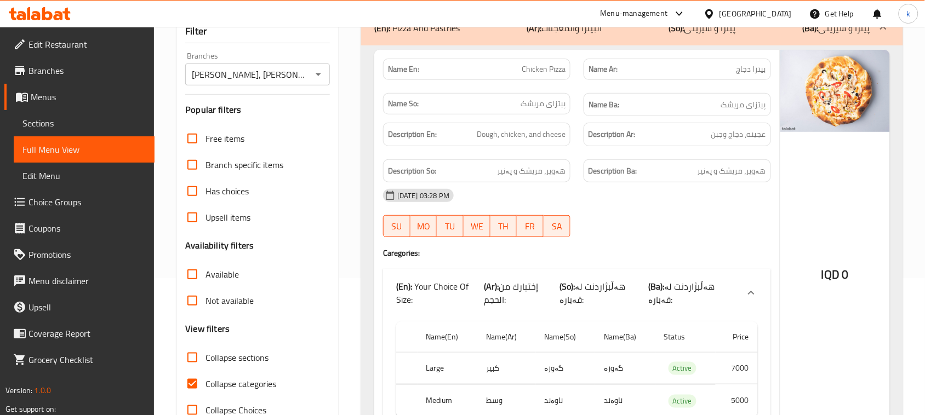
click at [190, 382] on input "Collapse categories" at bounding box center [192, 384] width 26 height 26
checkbox input "false"
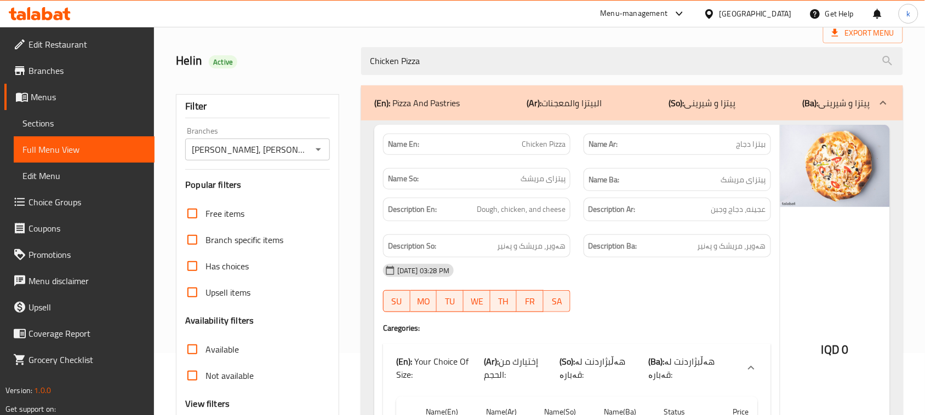
scroll to position [61, 0]
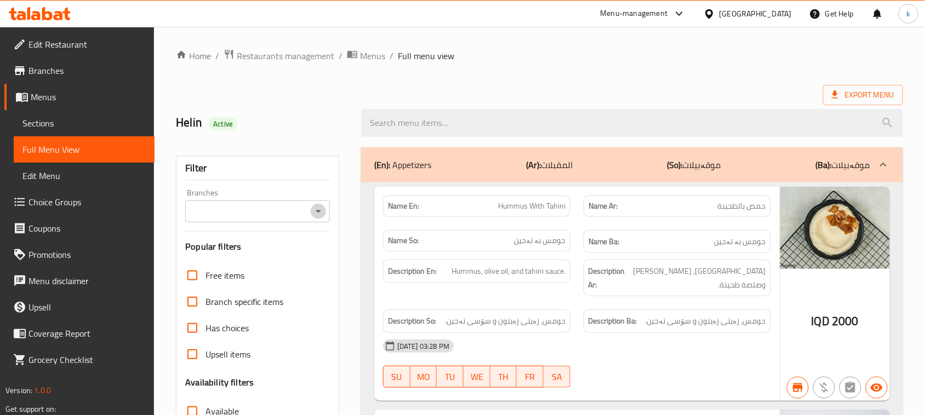
click at [319, 215] on icon "Open" at bounding box center [318, 211] width 13 height 13
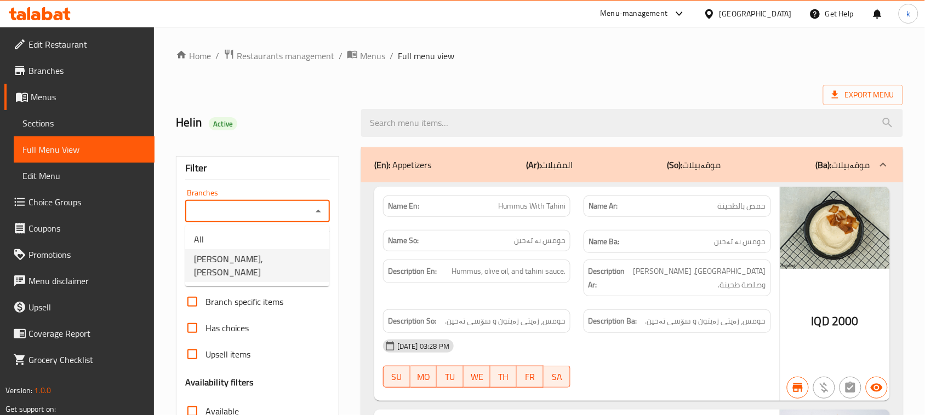
click at [263, 257] on span "[PERSON_NAME], [PERSON_NAME]" at bounding box center [257, 265] width 127 height 26
type input "[PERSON_NAME], [PERSON_NAME]"
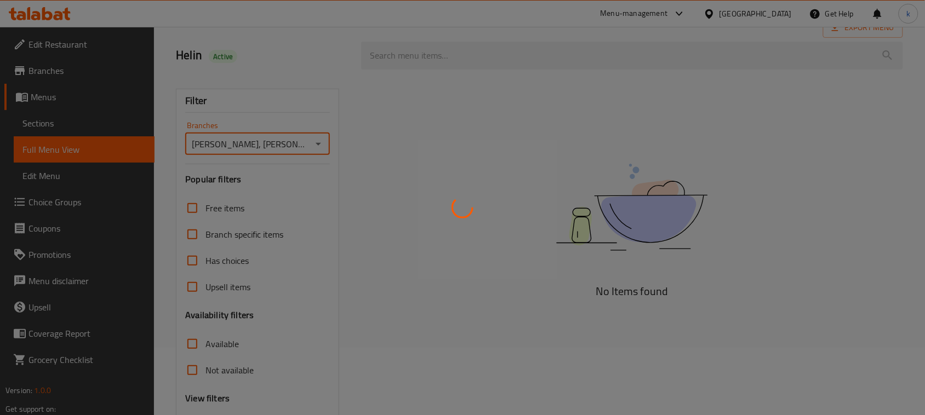
scroll to position [168, 0]
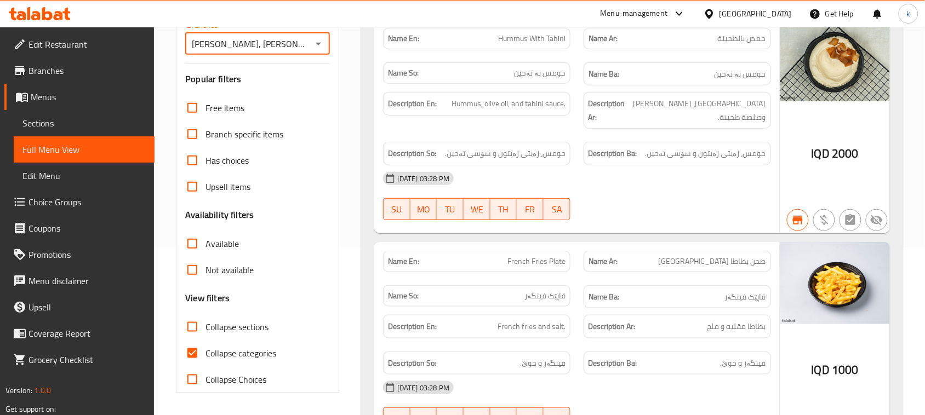
click at [193, 355] on input "Collapse categories" at bounding box center [192, 353] width 26 height 26
checkbox input "false"
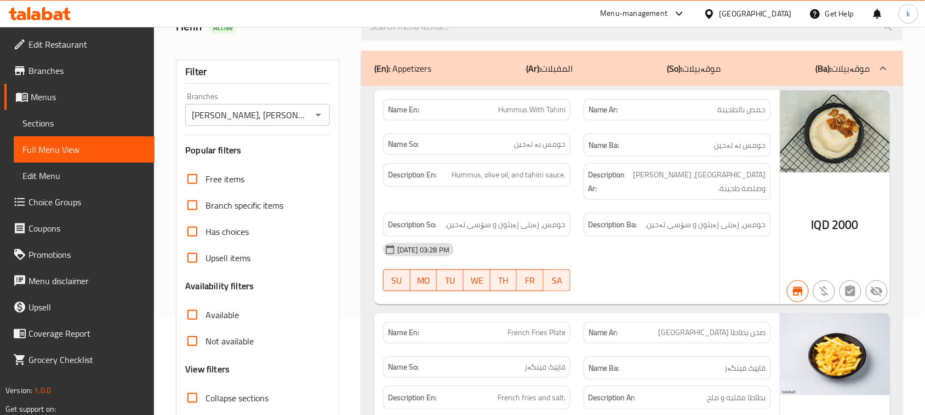
scroll to position [0, 0]
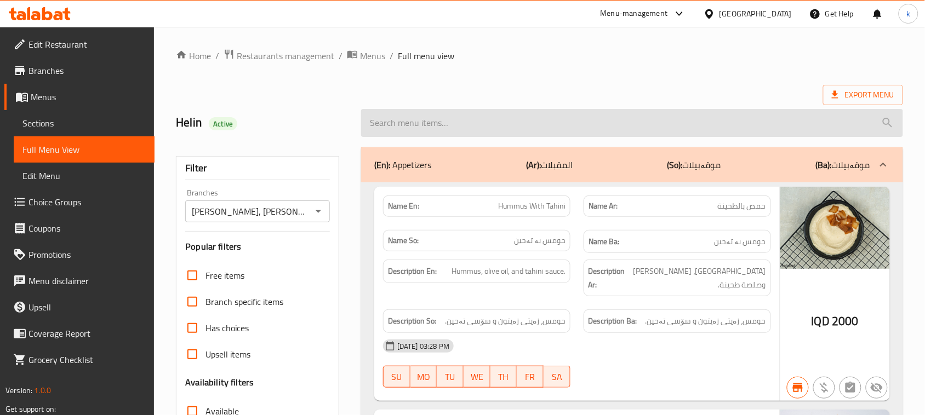
click at [417, 121] on input "search" at bounding box center [632, 123] width 542 height 28
paste input "Chicken Pizza"
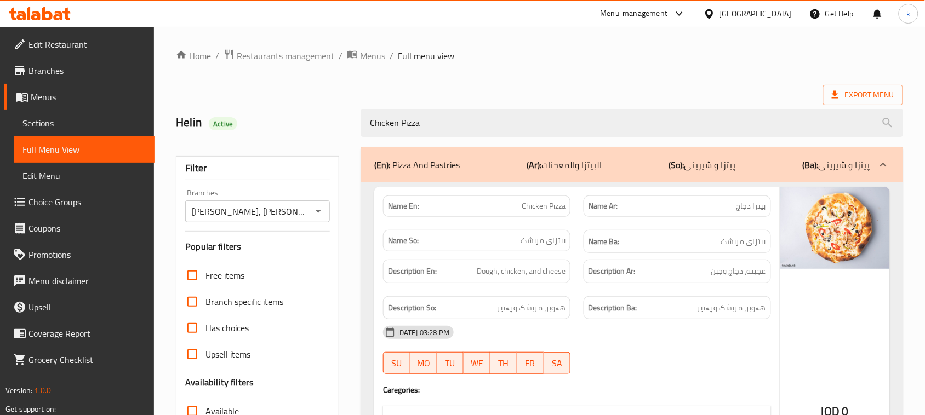
drag, startPoint x: 450, startPoint y: 115, endPoint x: 309, endPoint y: 125, distance: 141.1
click at [310, 125] on div "Helin Active Chicken Pizza" at bounding box center [539, 123] width 740 height 49
paste input "Medium Appetizer"
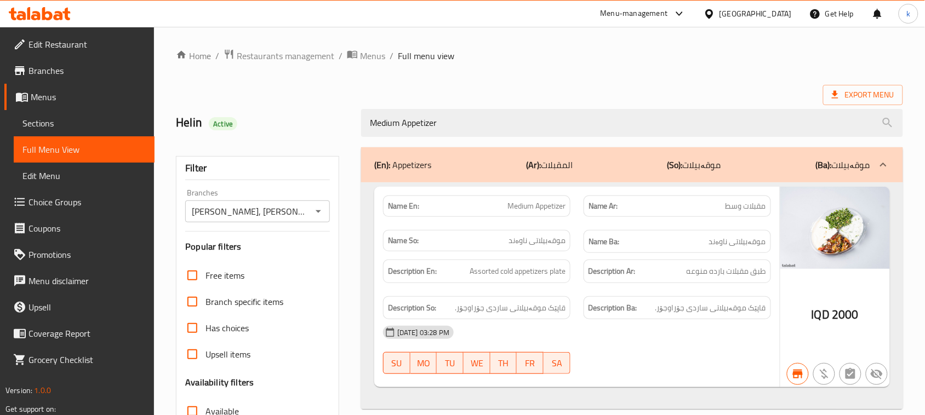
type input "Medium Appetizer"
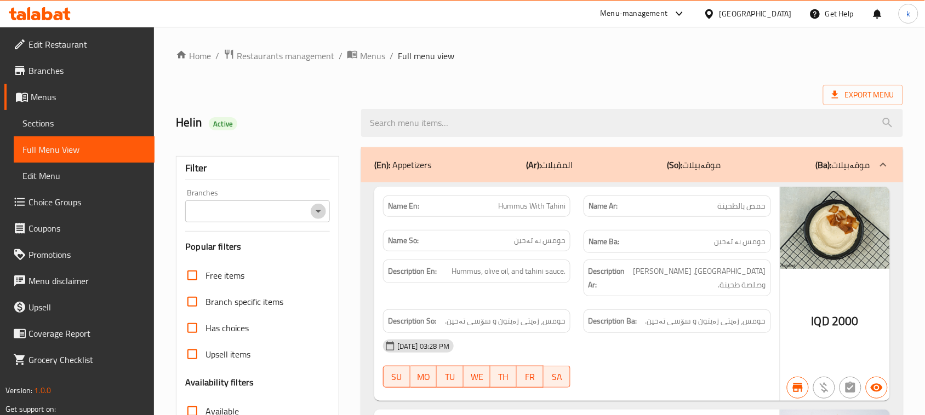
click at [318, 217] on icon "Open" at bounding box center [318, 211] width 13 height 13
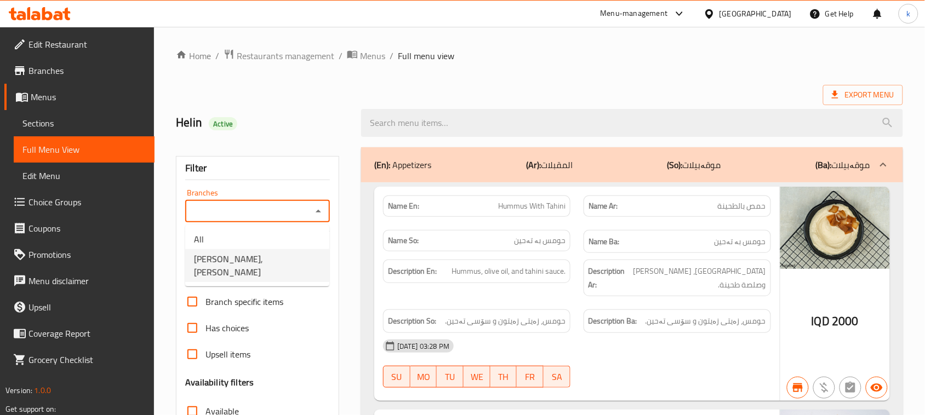
click at [261, 254] on span "[PERSON_NAME], [PERSON_NAME]" at bounding box center [257, 265] width 127 height 26
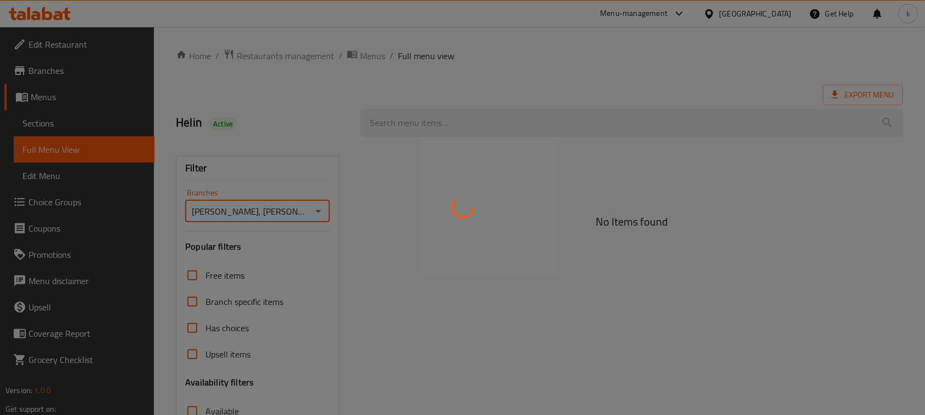
type input "[PERSON_NAME], [PERSON_NAME]"
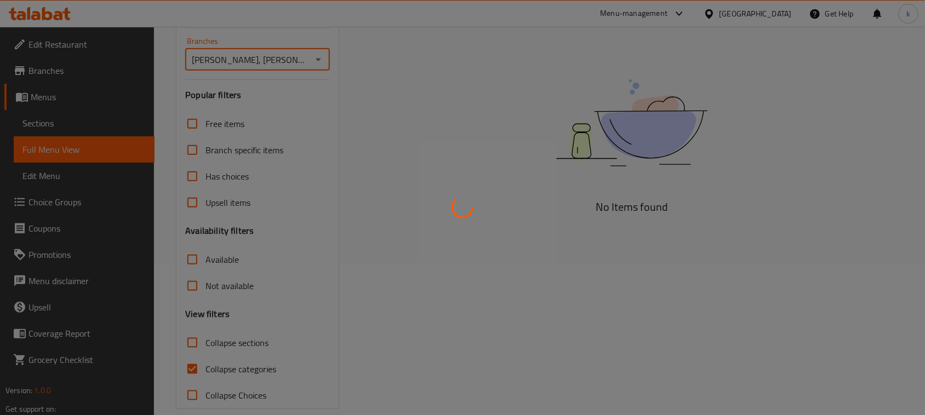
scroll to position [168, 0]
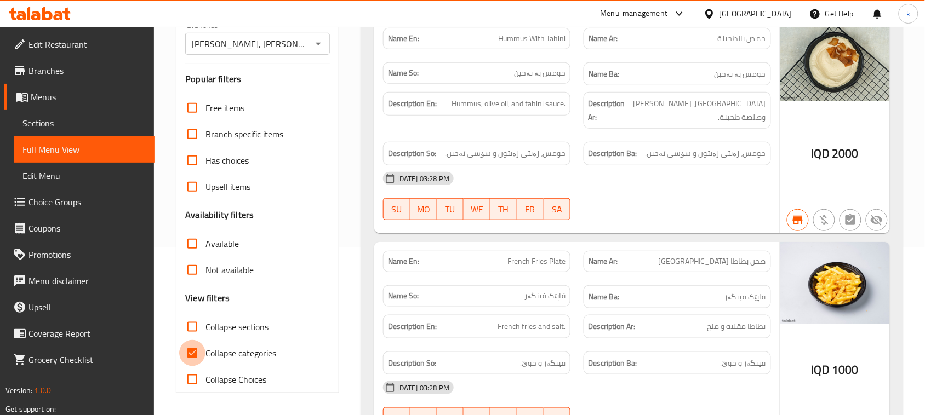
click at [195, 353] on input "Collapse categories" at bounding box center [192, 353] width 26 height 26
checkbox input "false"
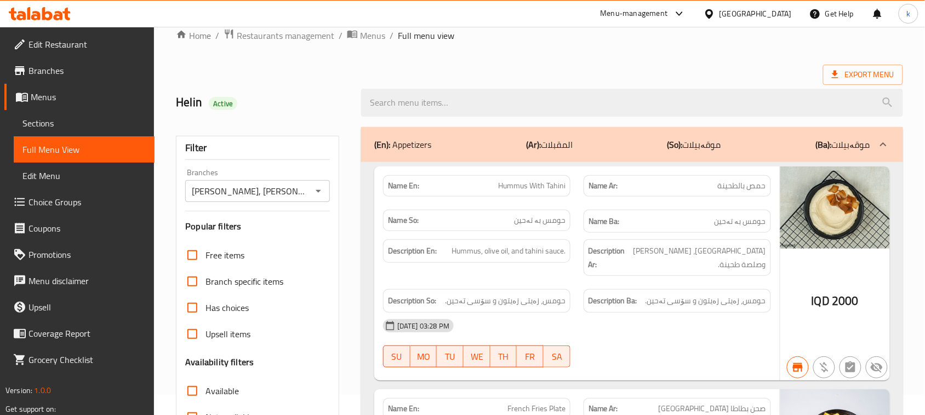
scroll to position [0, 0]
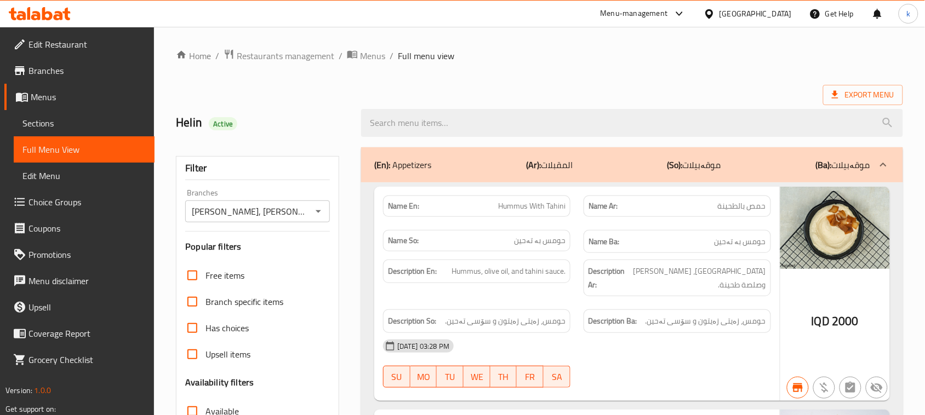
click at [319, 208] on icon "Open" at bounding box center [318, 211] width 13 height 13
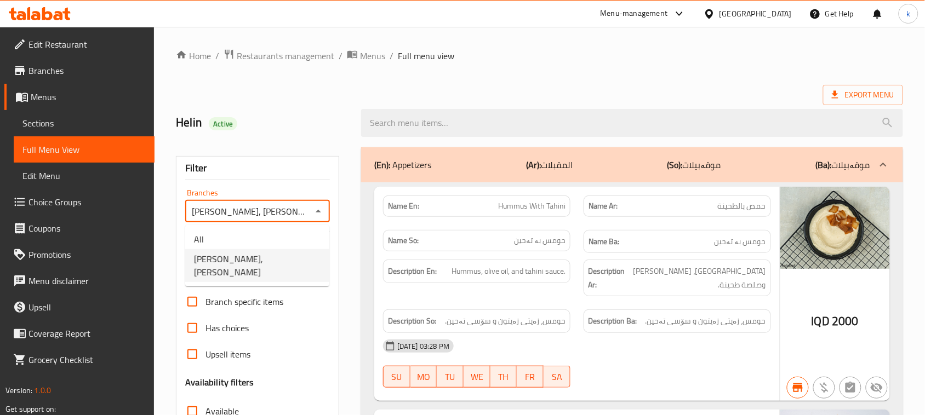
click at [271, 255] on span "[PERSON_NAME], [PERSON_NAME]" at bounding box center [257, 265] width 127 height 26
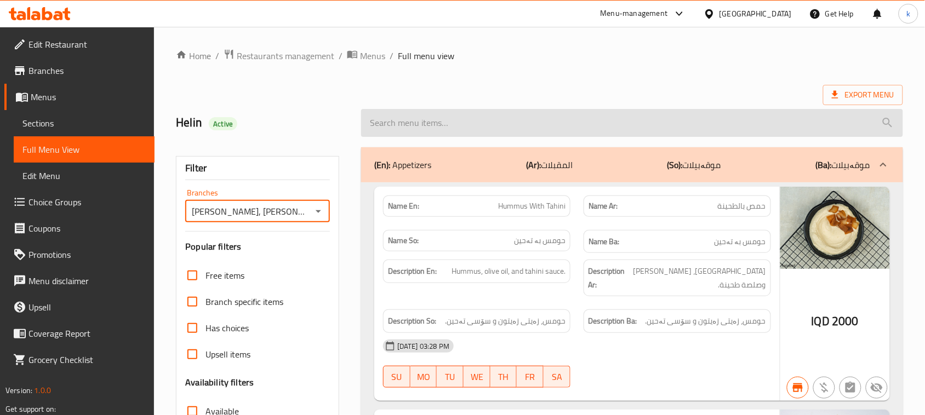
click at [406, 126] on input "search" at bounding box center [632, 123] width 542 height 28
paste input "Medium Appetizer"
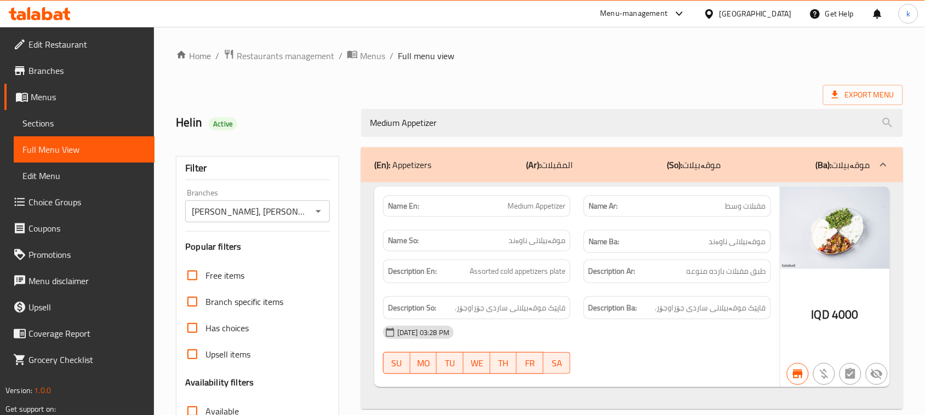
drag, startPoint x: 450, startPoint y: 125, endPoint x: 341, endPoint y: 142, distance: 110.9
click at [341, 142] on div "Home / Restaurants management / Menus / Full menu view Export Menu Helin Active…" at bounding box center [539, 305] width 727 height 512
paste input "French Fries Plate"
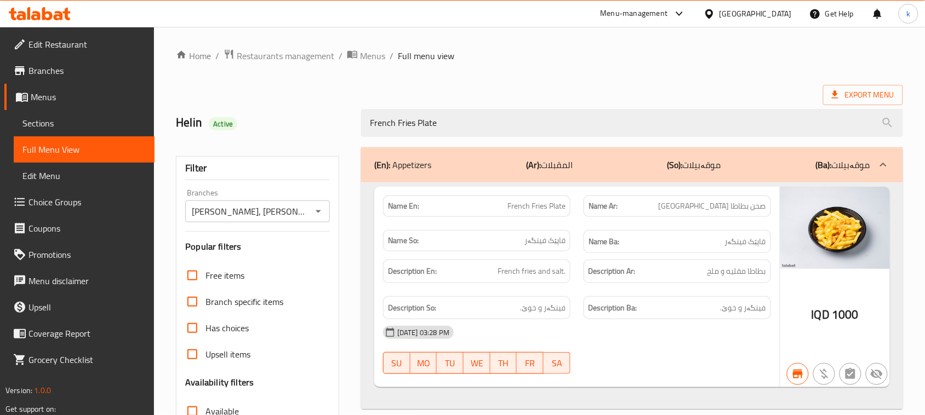
type input "French Fries Plate"
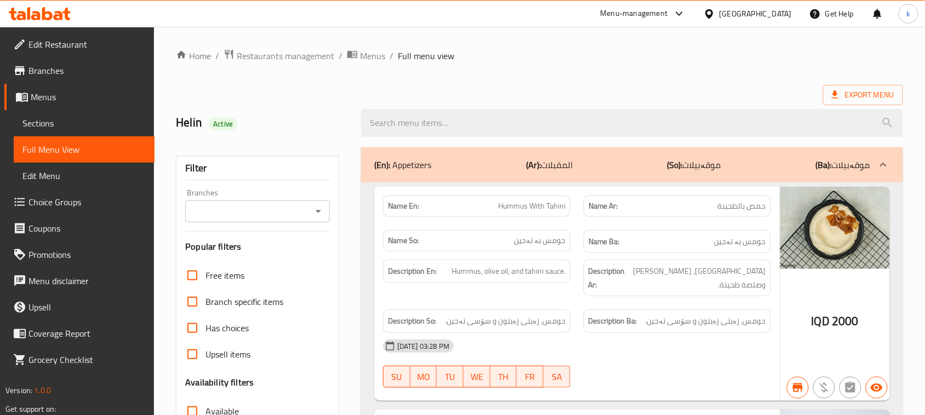
click at [321, 217] on icon "Open" at bounding box center [318, 211] width 13 height 13
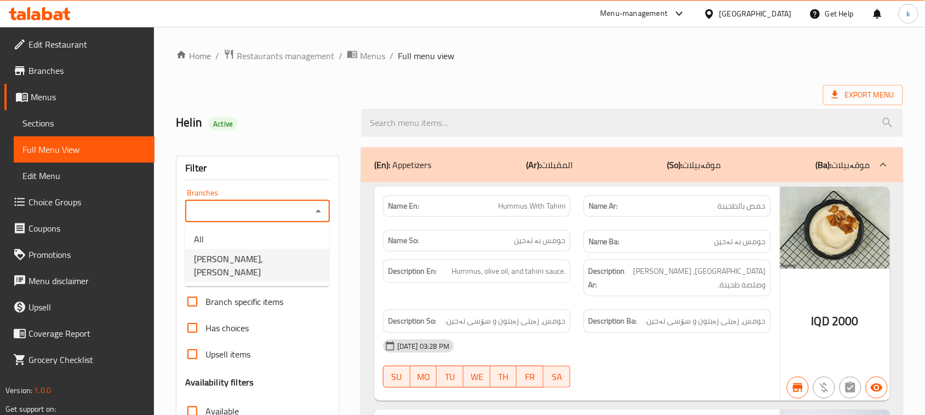
click at [252, 252] on span "[PERSON_NAME], [PERSON_NAME]" at bounding box center [257, 265] width 127 height 26
type input "[PERSON_NAME], [PERSON_NAME]"
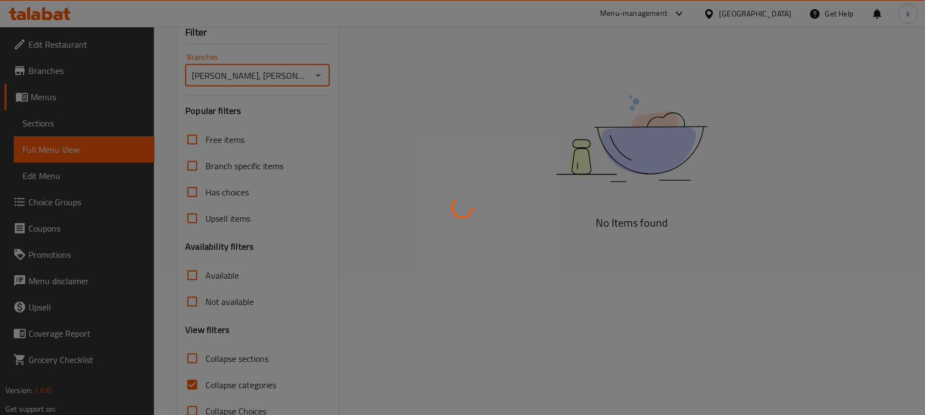
scroll to position [137, 0]
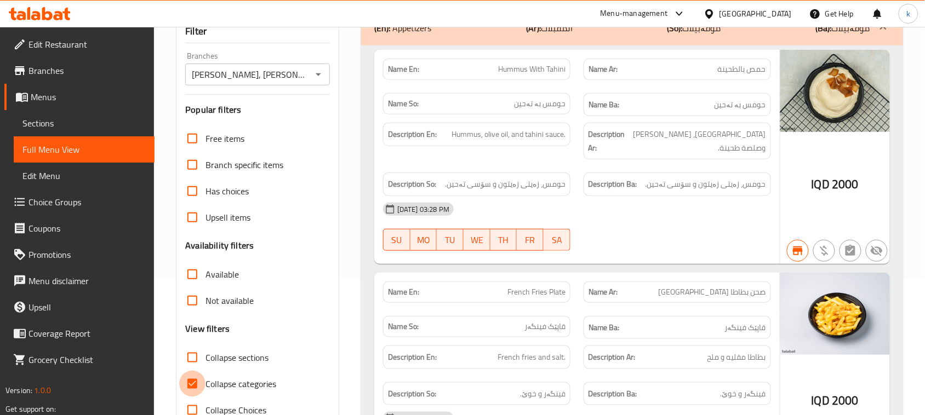
click at [188, 384] on input "Collapse categories" at bounding box center [192, 384] width 26 height 26
checkbox input "false"
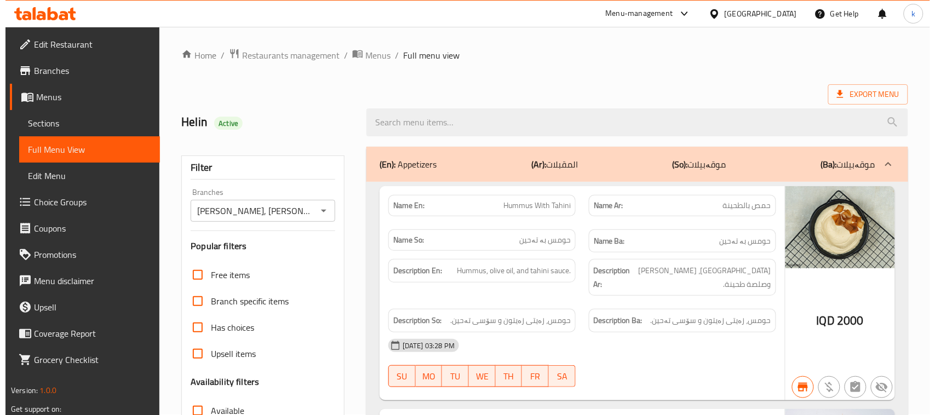
scroll to position [0, 0]
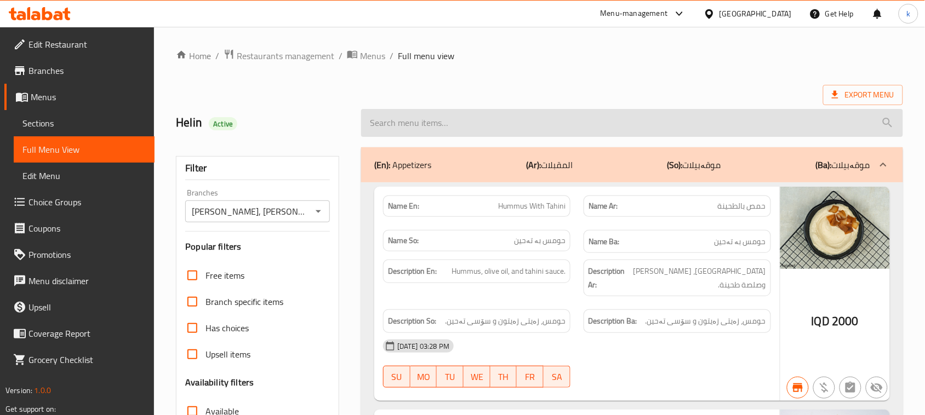
click at [407, 122] on input "search" at bounding box center [632, 123] width 542 height 28
paste input "French Fries Plate"
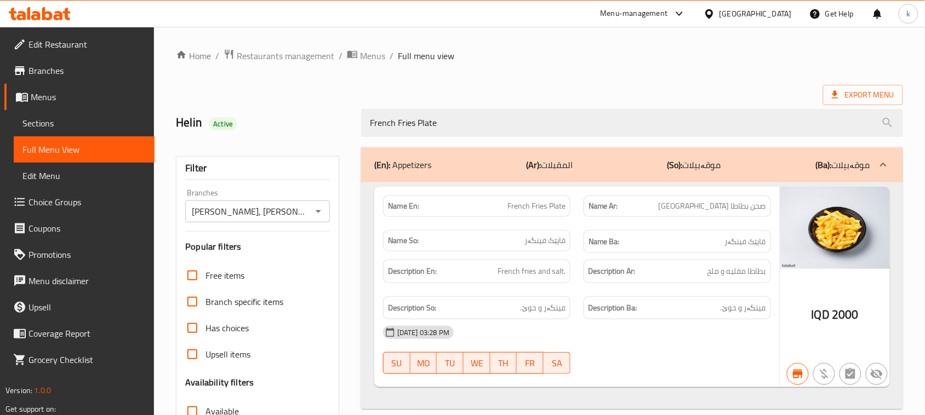
type input "French Fries Plate"
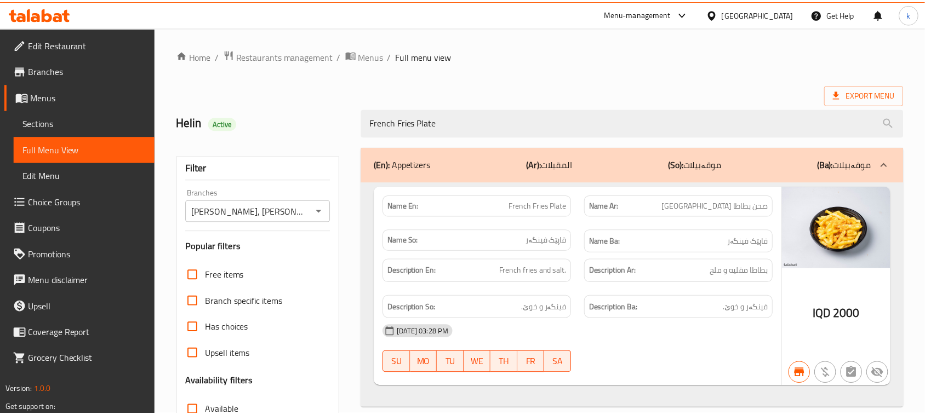
scroll to position [168, 0]
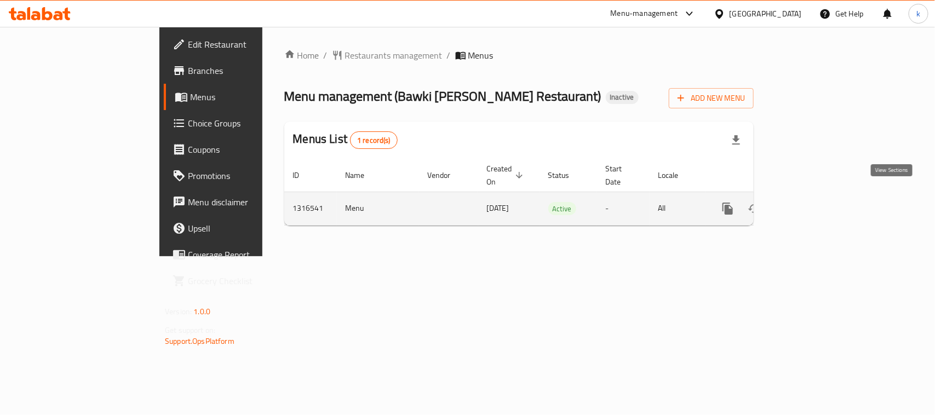
click at [813, 202] on icon "enhanced table" at bounding box center [806, 208] width 13 height 13
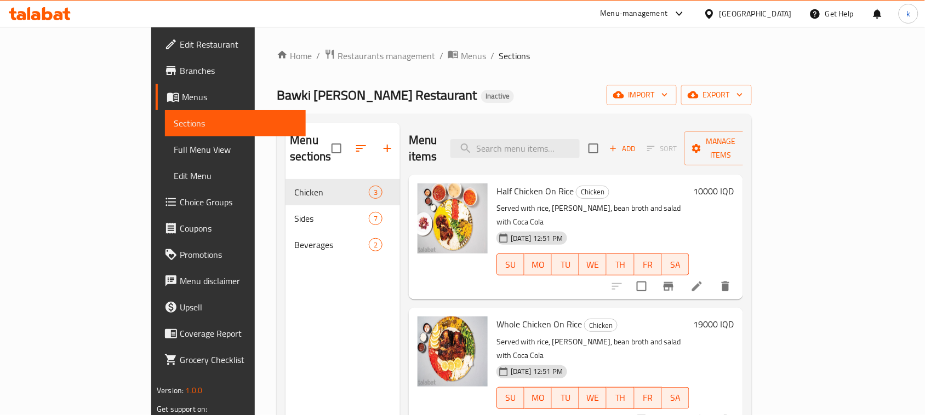
click at [174, 144] on span "Full Menu View" at bounding box center [235, 149] width 123 height 13
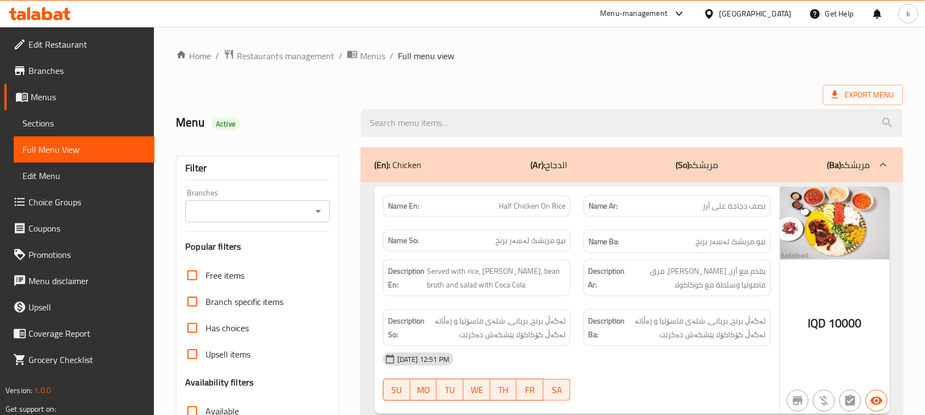
click at [313, 204] on div at bounding box center [318, 211] width 14 height 15
click at [312, 213] on icon "Open" at bounding box center [318, 211] width 13 height 13
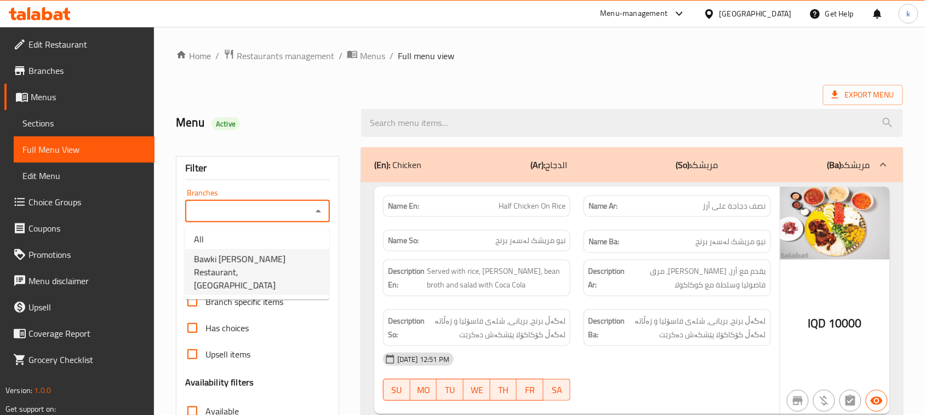
click at [252, 254] on span "Bawki [PERSON_NAME] Restaurant, [GEOGRAPHIC_DATA]" at bounding box center [257, 271] width 127 height 39
type input "Bawki [PERSON_NAME] Restaurant, [GEOGRAPHIC_DATA]"
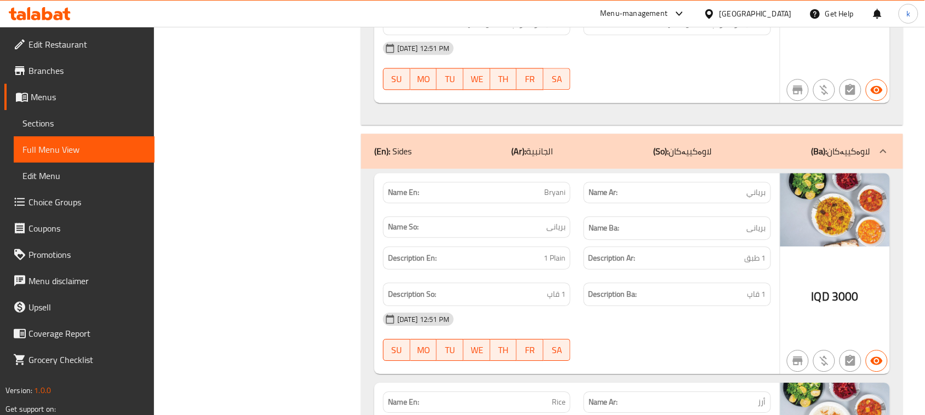
scroll to position [822, 0]
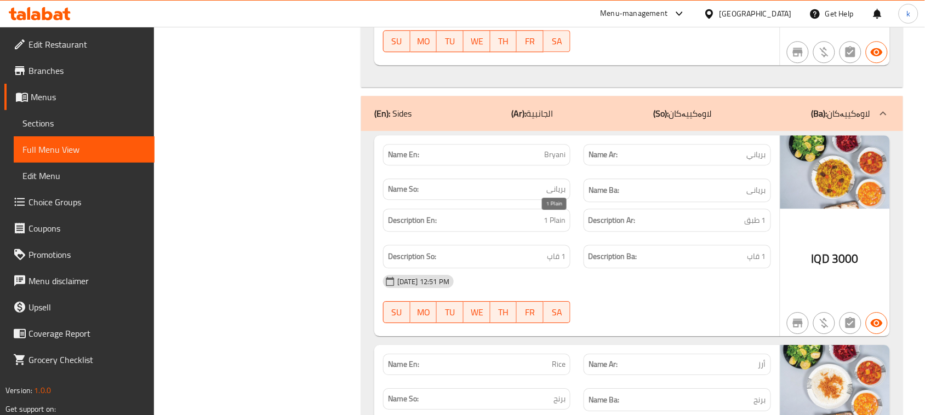
click at [560, 227] on span "1 Plain" at bounding box center [554, 221] width 22 height 14
copy span "Plain"
click at [53, 99] on span "Menus" at bounding box center [88, 96] width 115 height 13
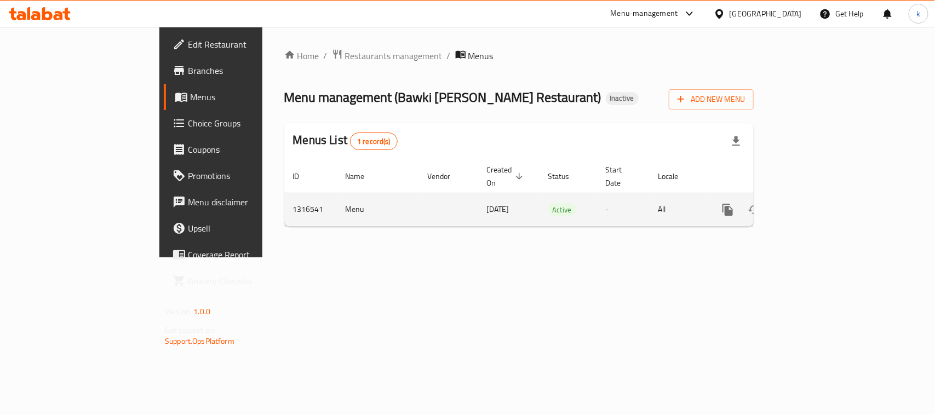
click at [813, 203] on icon "enhanced table" at bounding box center [806, 209] width 13 height 13
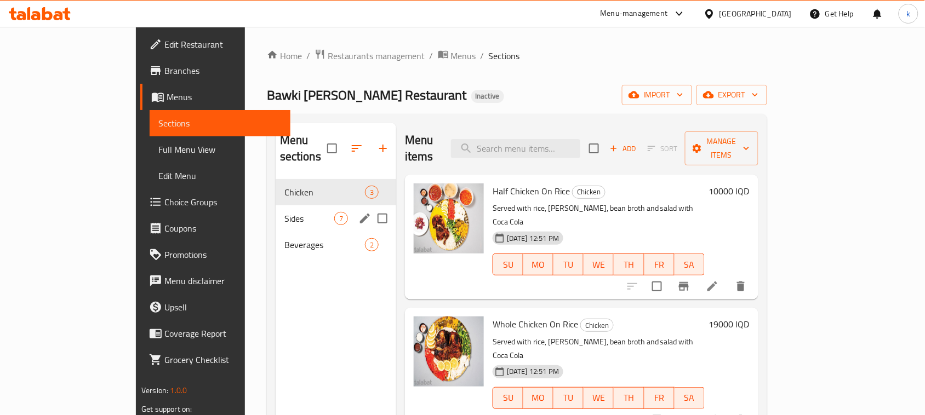
click at [284, 212] on span "Sides" at bounding box center [309, 218] width 50 height 13
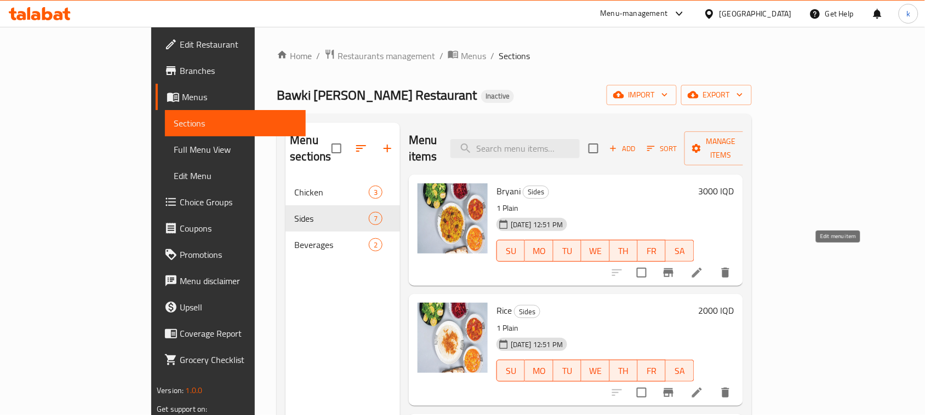
click at [702, 268] on icon at bounding box center [697, 273] width 10 height 10
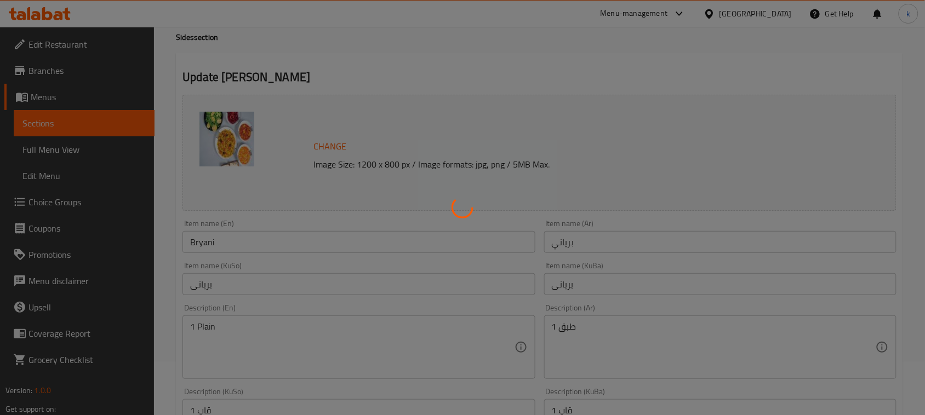
scroll to position [68, 0]
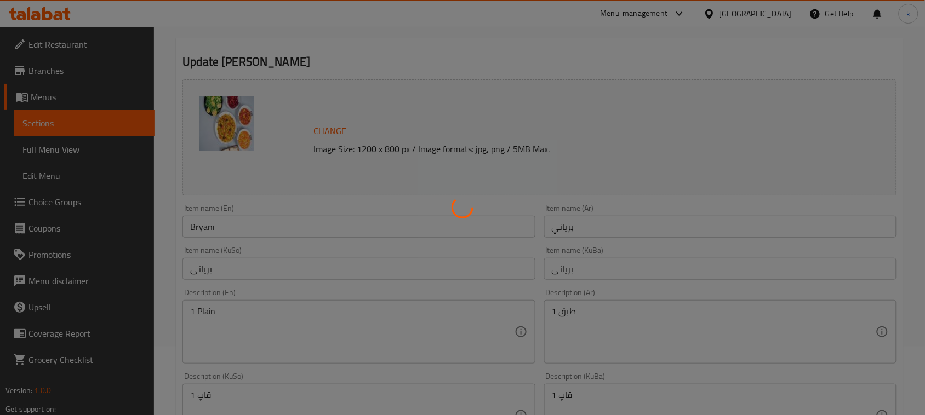
click at [636, 338] on div at bounding box center [462, 207] width 925 height 415
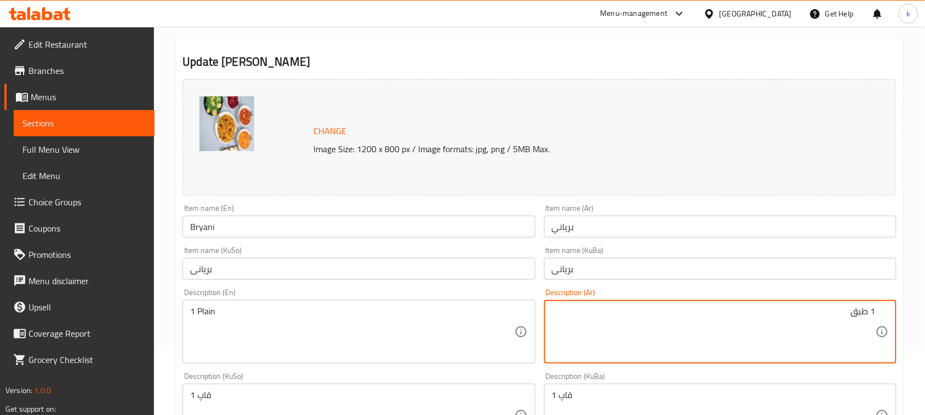
click at [860, 307] on textarea "1 طبق" at bounding box center [714, 332] width 324 height 52
paste textarea "ادة"
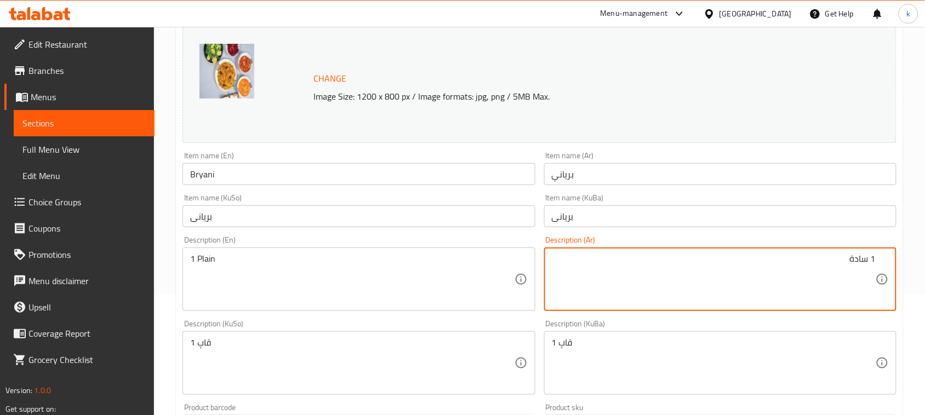
scroll to position [205, 0]
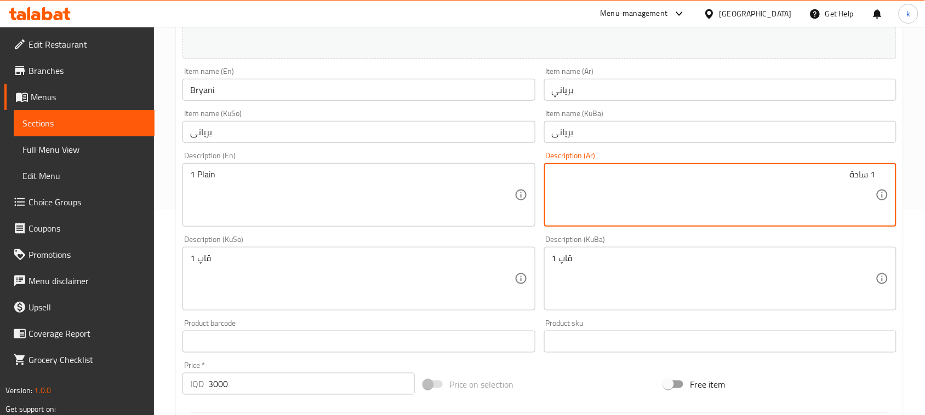
type textarea "1 سادة"
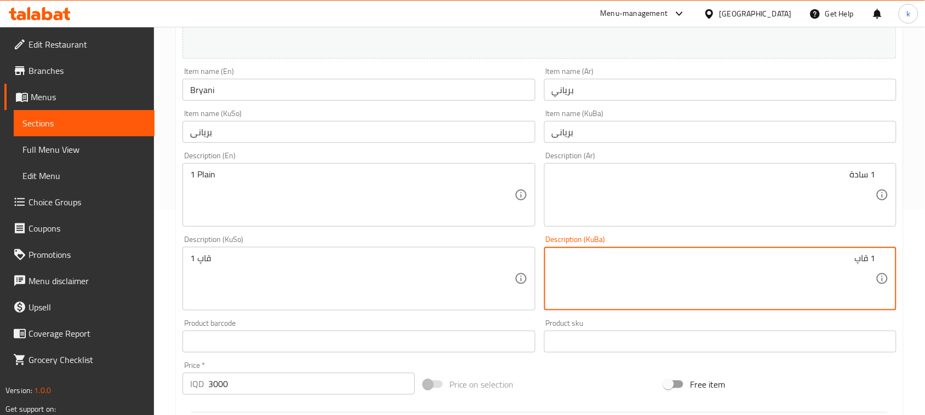
click at [861, 259] on textarea "1 قاپ" at bounding box center [714, 279] width 324 height 52
paste textarea "سادە"
drag, startPoint x: 837, startPoint y: 259, endPoint x: 918, endPoint y: 275, distance: 83.2
click at [918, 275] on div "Home / Restaurants management / Menus / Sections / item / update Sides section …" at bounding box center [539, 265] width 771 height 889
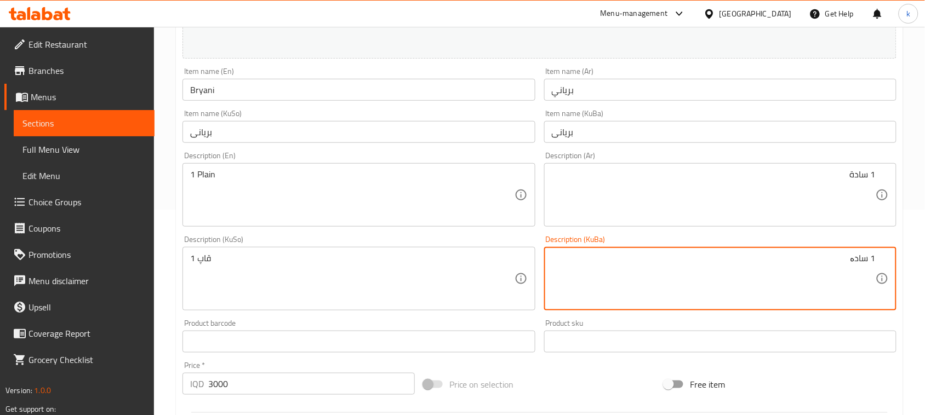
type textarea "1 سادە"
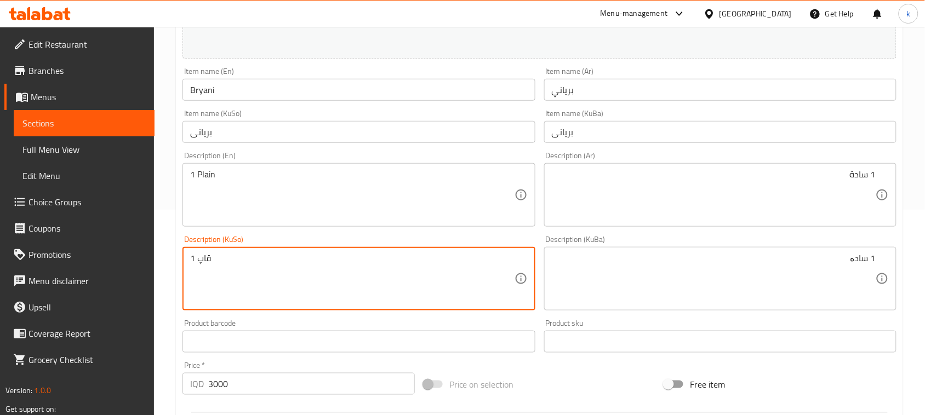
click at [206, 259] on textarea "1 قاپ" at bounding box center [352, 279] width 324 height 52
paste textarea "سادە"
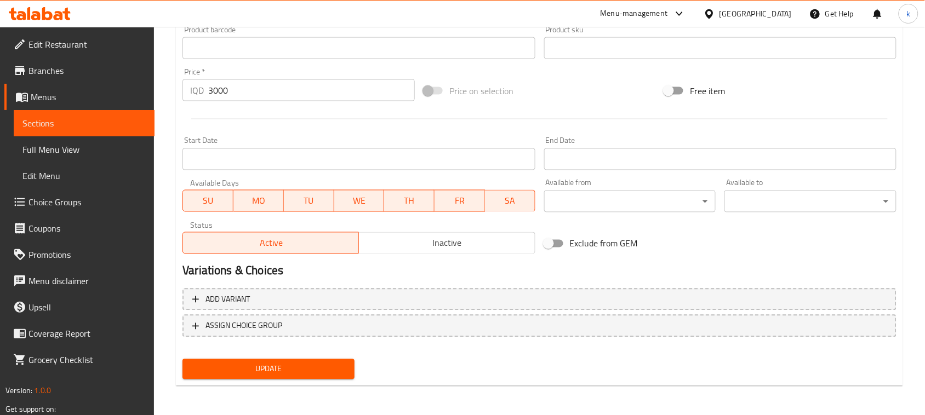
type textarea "1 سادە"
click at [269, 374] on span "Update" at bounding box center [268, 370] width 154 height 14
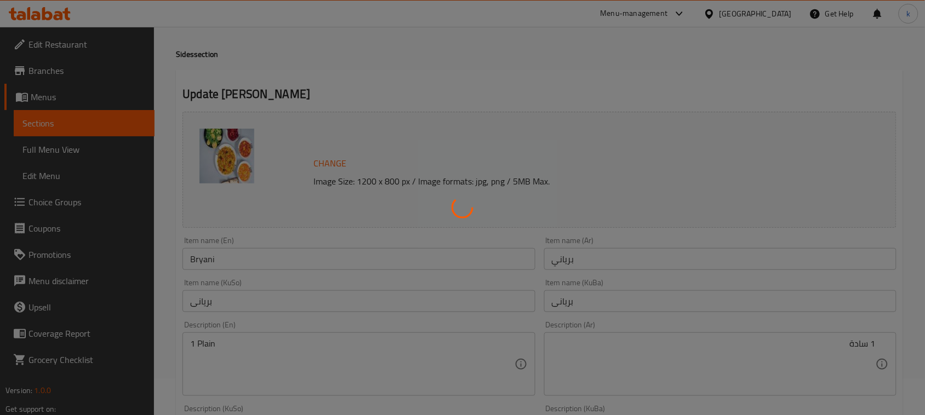
scroll to position [0, 0]
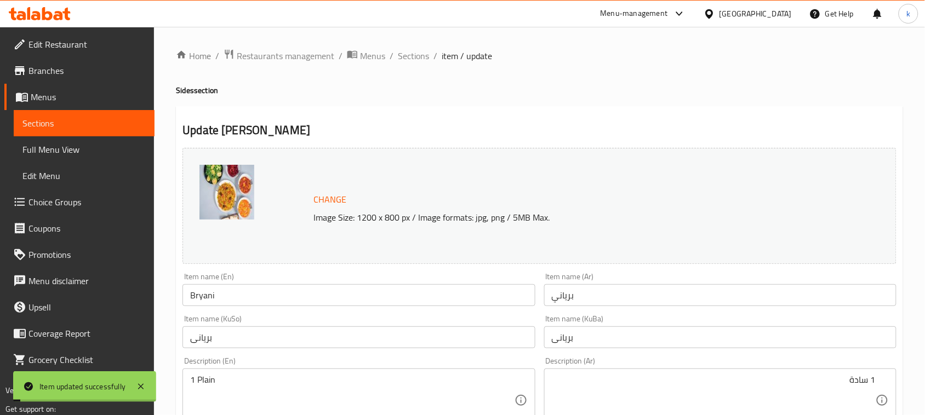
click at [408, 50] on span "Sections" at bounding box center [413, 55] width 31 height 13
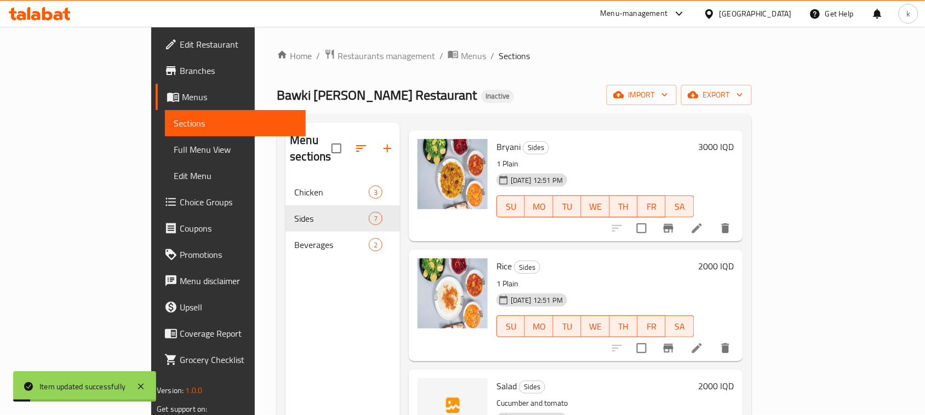
scroll to position [68, 0]
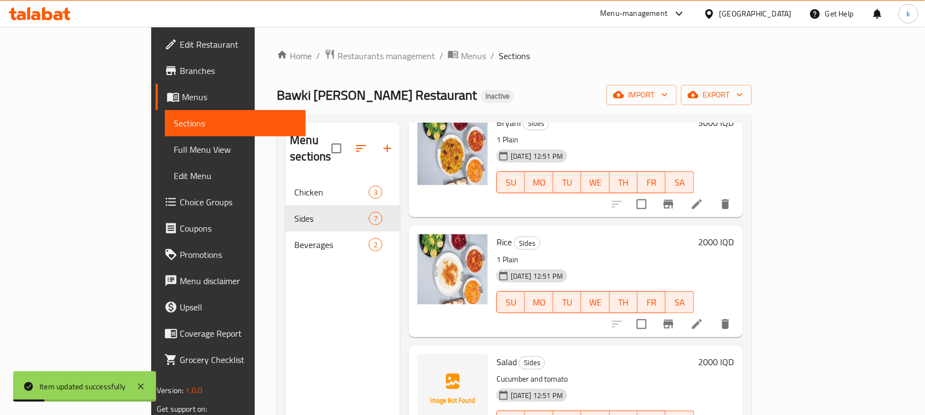
click at [703, 318] on icon at bounding box center [696, 324] width 13 height 13
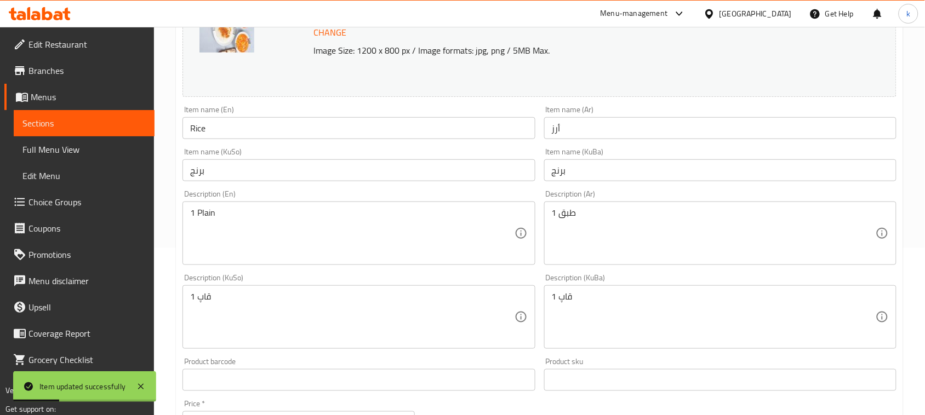
scroll to position [205, 0]
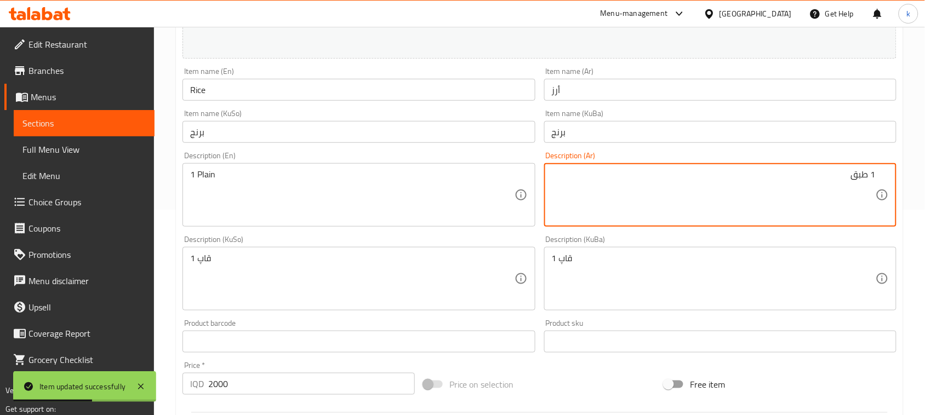
click at [864, 176] on textarea "1 طبق" at bounding box center [714, 195] width 324 height 52
paste textarea "ادة"
type textarea "1 سادة"
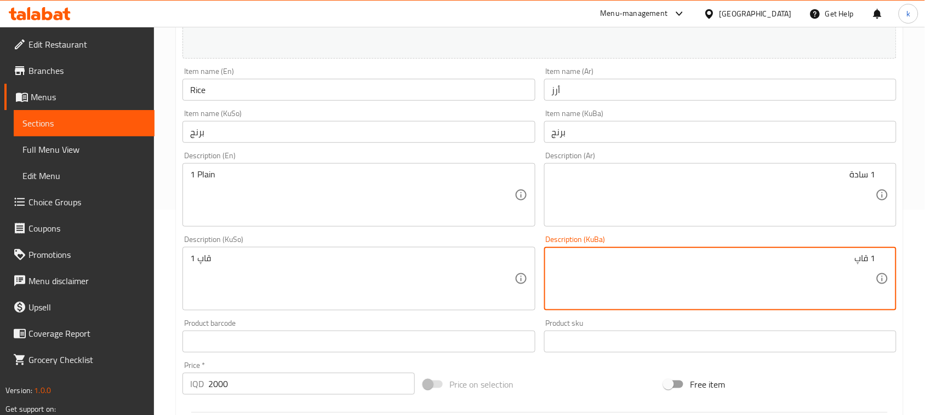
click at [863, 261] on textarea "1 قاپ" at bounding box center [714, 279] width 324 height 52
paste textarea "سادە"
drag, startPoint x: 845, startPoint y: 258, endPoint x: 908, endPoint y: 264, distance: 63.3
click at [908, 264] on div "Home / Restaurants management / Menus / Sections / item / update Sides section …" at bounding box center [539, 265] width 771 height 889
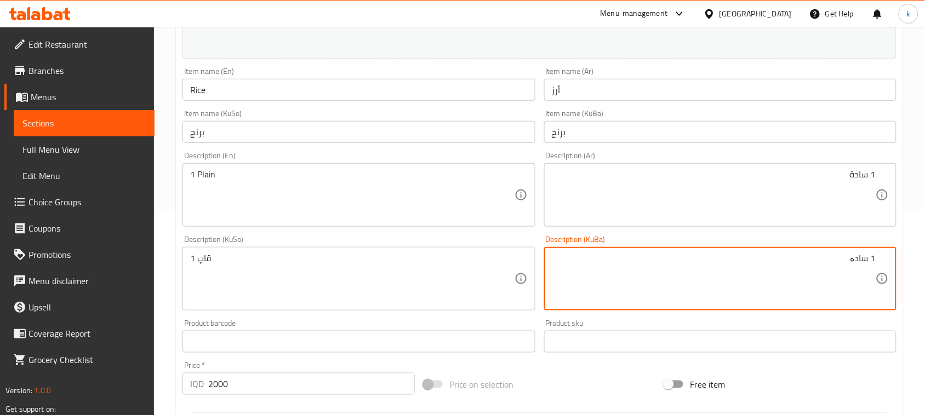
type textarea "1 سادە"
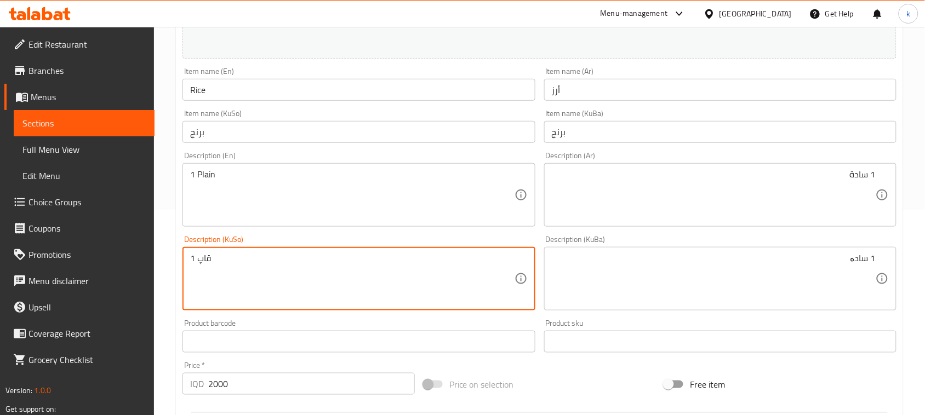
click at [204, 262] on textarea "1 قاپ" at bounding box center [352, 279] width 324 height 52
paste textarea "سادە"
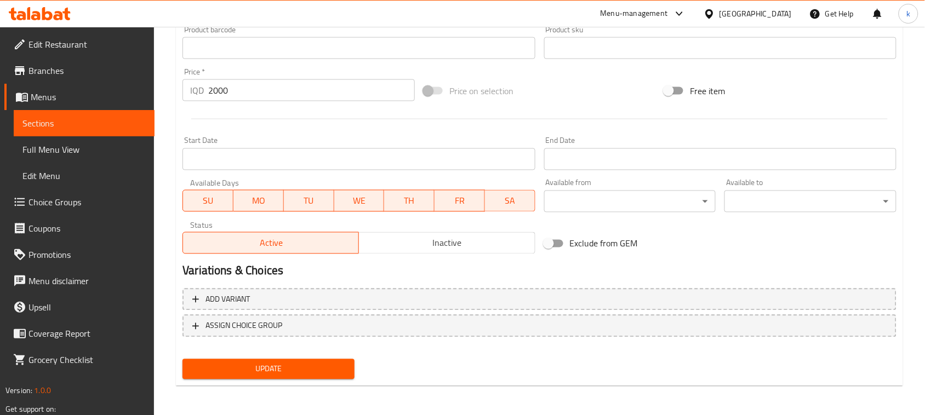
type textarea "1 سادە"
click at [286, 370] on span "Update" at bounding box center [268, 370] width 154 height 14
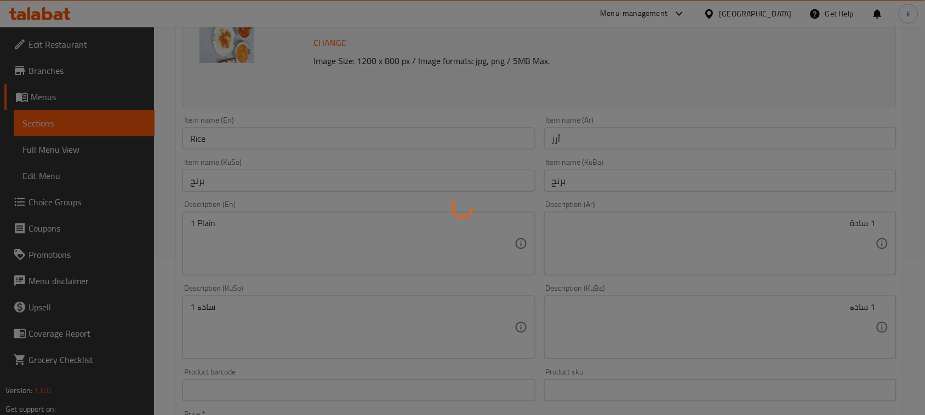
scroll to position [0, 0]
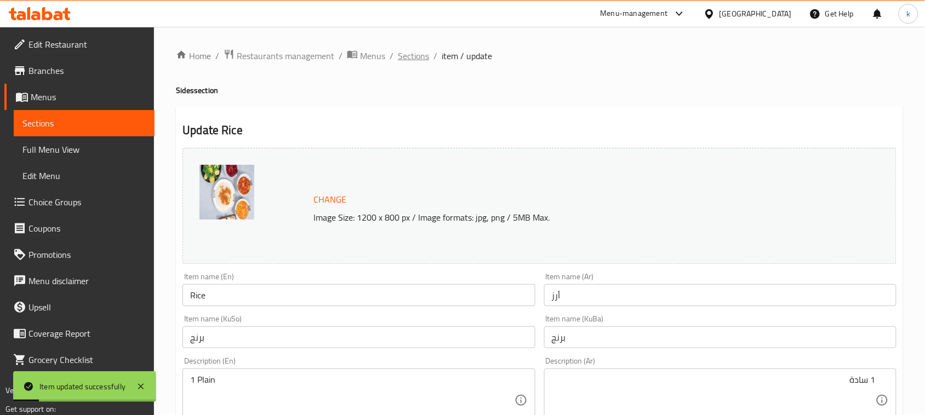
click at [417, 53] on span "Sections" at bounding box center [413, 55] width 31 height 13
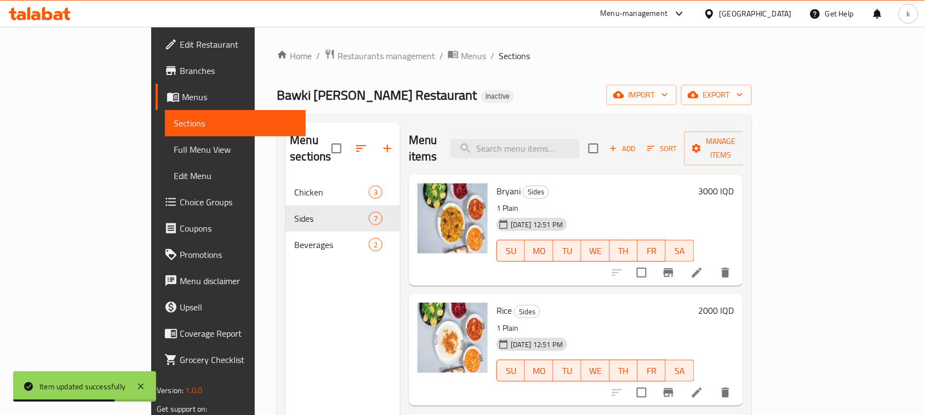
click at [182, 102] on span "Menus" at bounding box center [239, 96] width 115 height 13
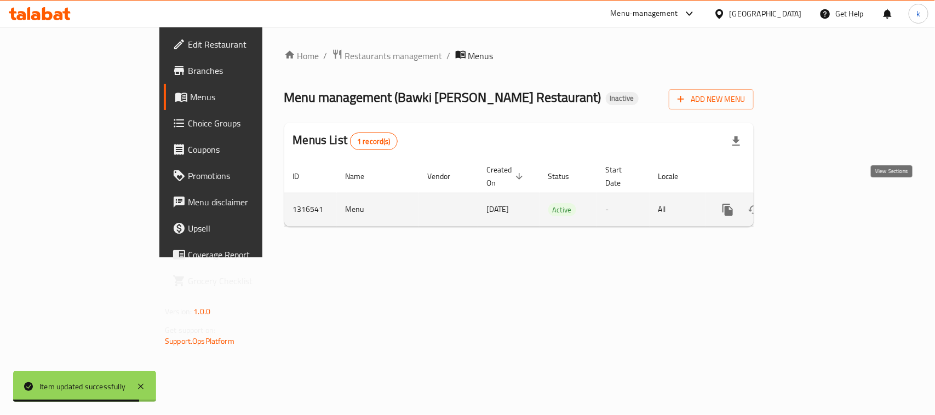
click at [813, 203] on icon "enhanced table" at bounding box center [806, 209] width 13 height 13
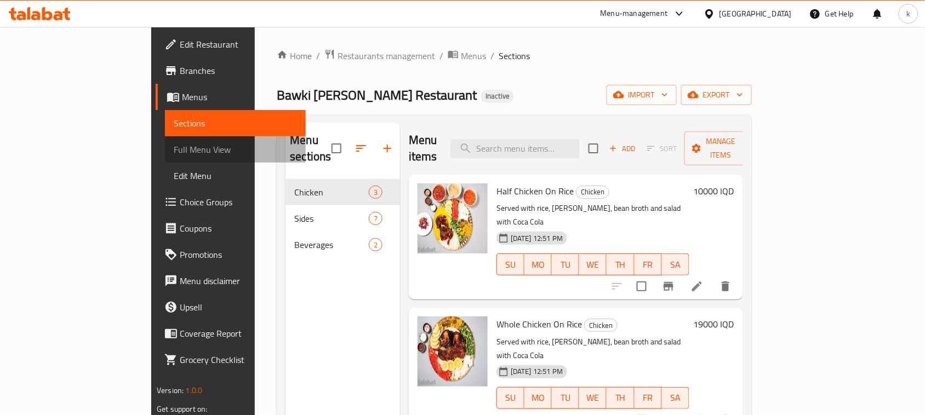
click at [174, 152] on span "Full Menu View" at bounding box center [235, 149] width 123 height 13
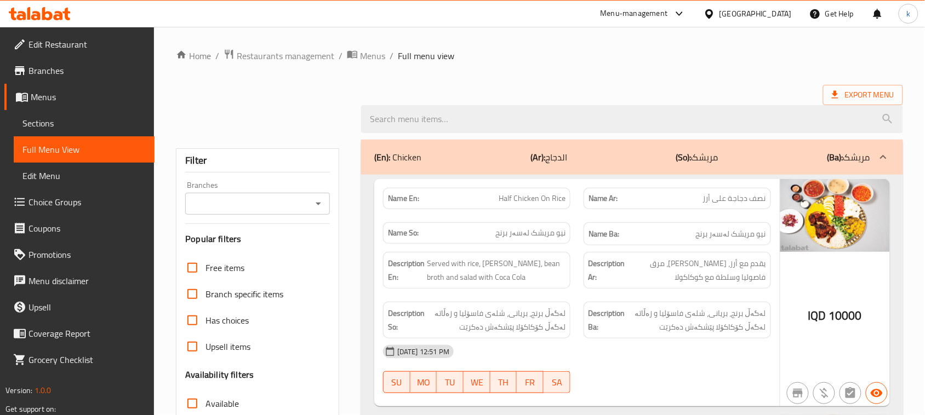
click at [319, 206] on icon "Open" at bounding box center [318, 203] width 13 height 13
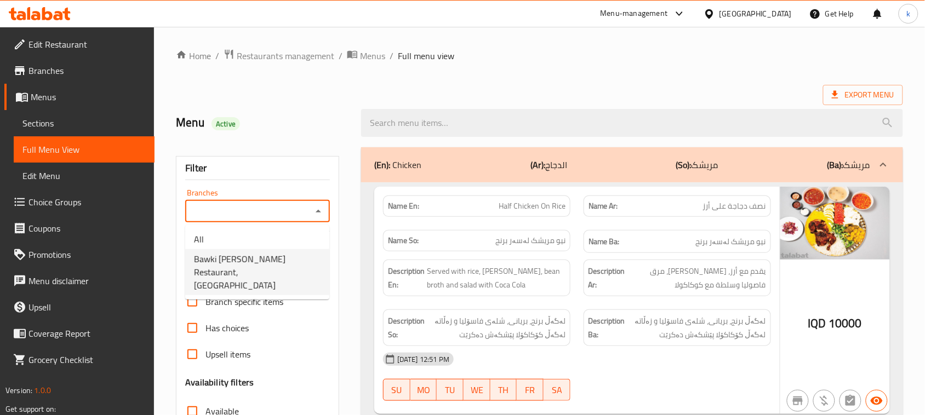
click at [275, 249] on li "Bawki Ella Restaurant, Sarbasti" at bounding box center [257, 272] width 144 height 46
type input "Bawki Ella Restaurant, Sarbasti"
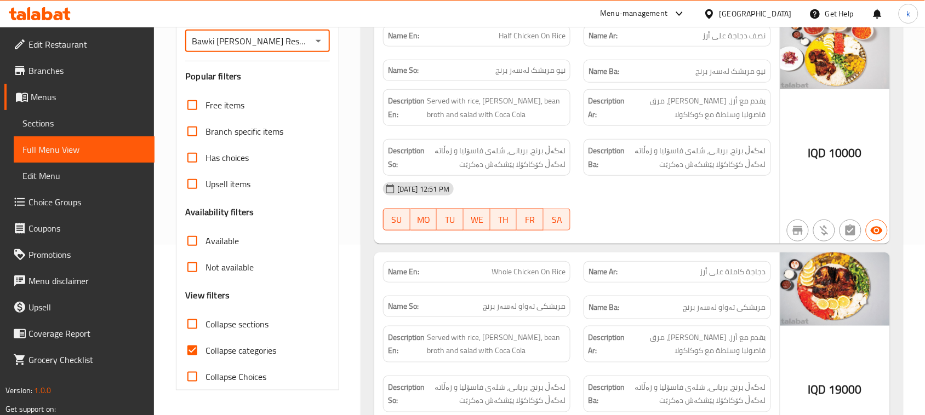
scroll to position [274, 0]
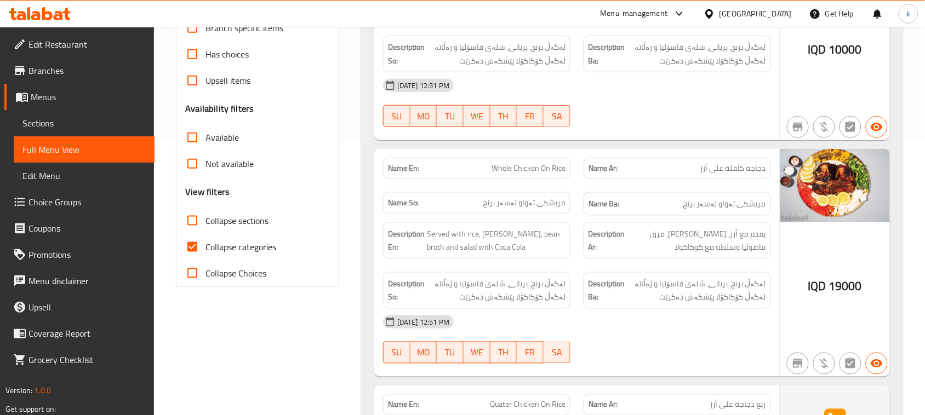
click at [196, 244] on input "Collapse categories" at bounding box center [192, 247] width 26 height 26
checkbox input "false"
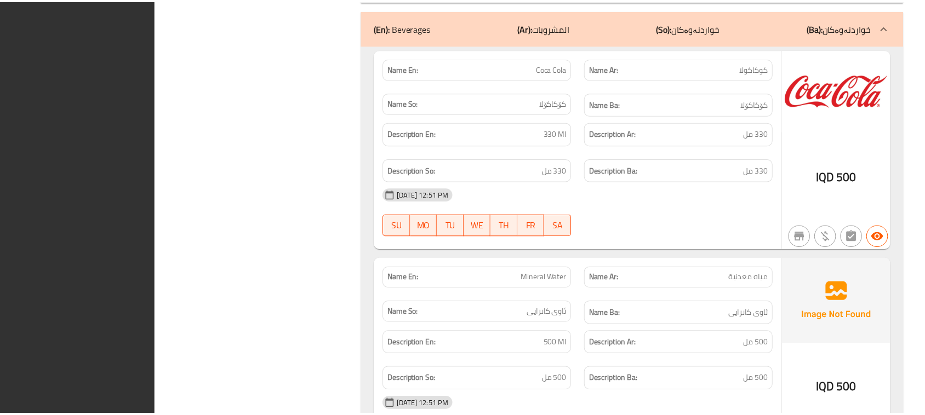
scroll to position [2535, 0]
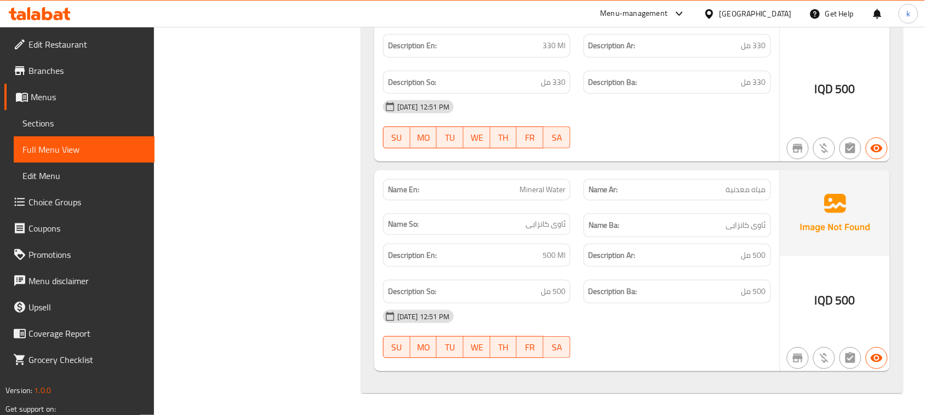
click at [54, 20] on div at bounding box center [39, 14] width 79 height 22
click at [47, 14] on icon at bounding box center [40, 13] width 62 height 13
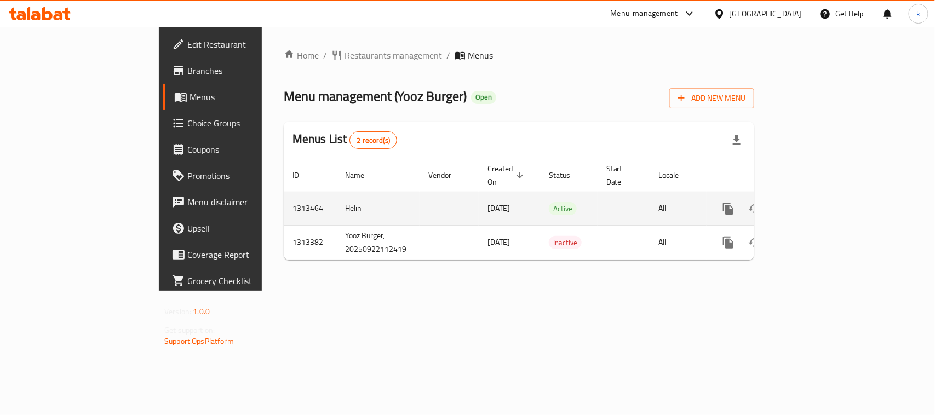
click at [820, 196] on link "enhanced table" at bounding box center [807, 209] width 26 height 26
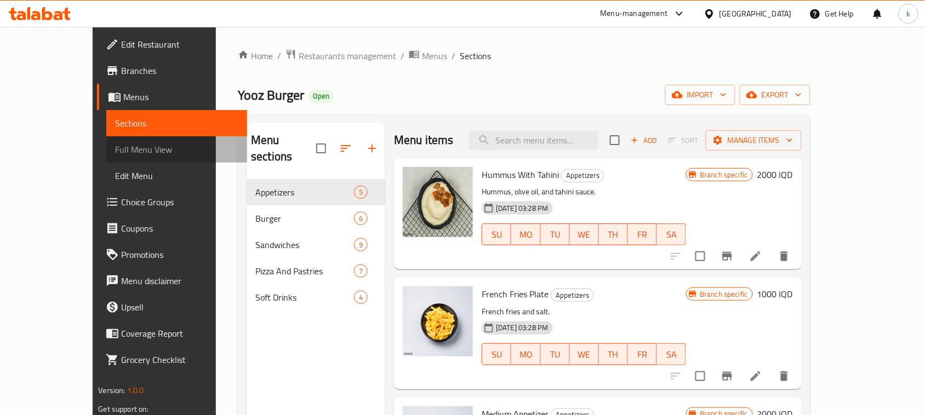
click at [115, 147] on span "Full Menu View" at bounding box center [176, 149] width 123 height 13
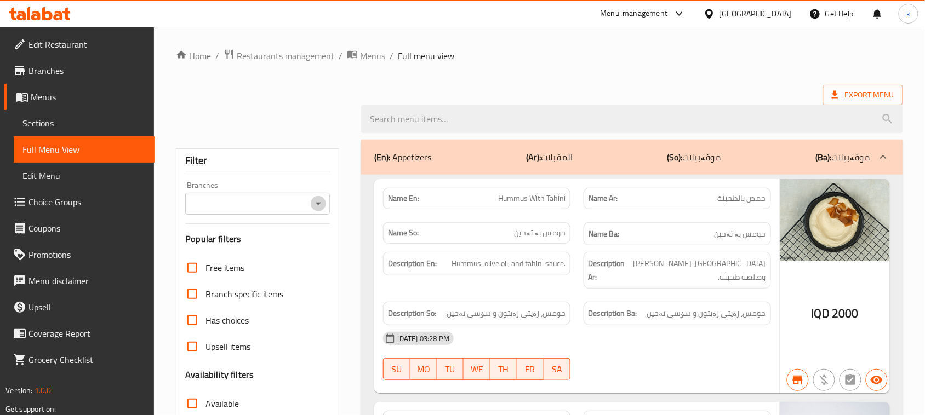
click at [318, 206] on icon "Open" at bounding box center [318, 203] width 13 height 13
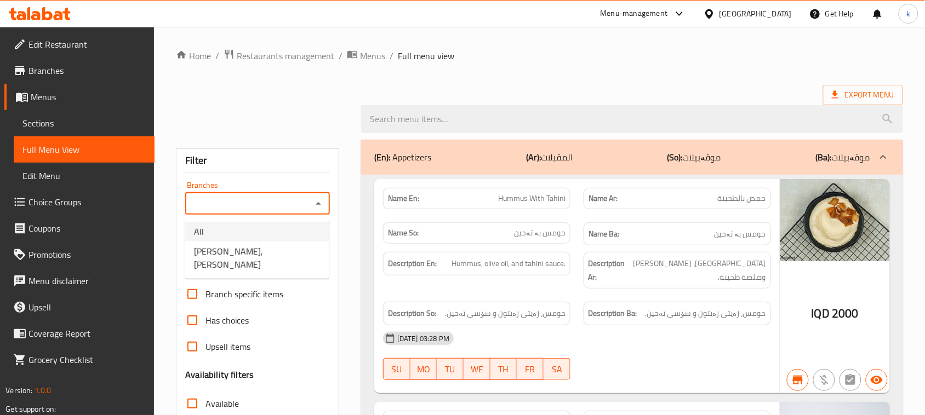
click at [263, 250] on span "[PERSON_NAME], [PERSON_NAME]" at bounding box center [257, 258] width 127 height 26
type input "[PERSON_NAME], [PERSON_NAME]"
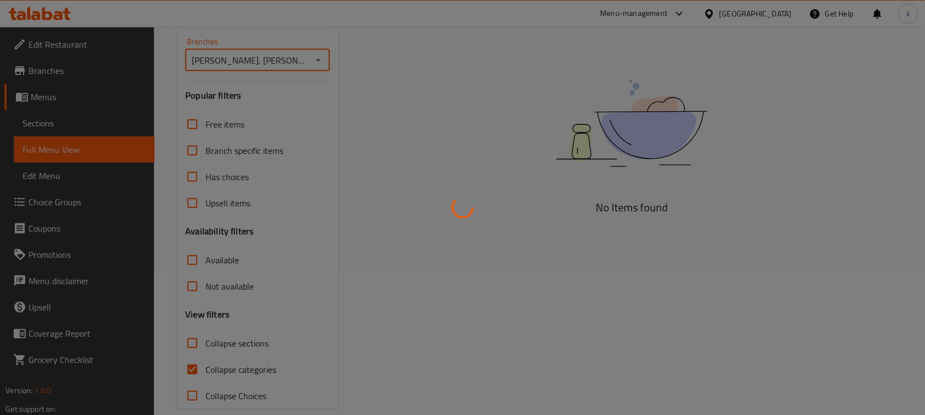
scroll to position [160, 0]
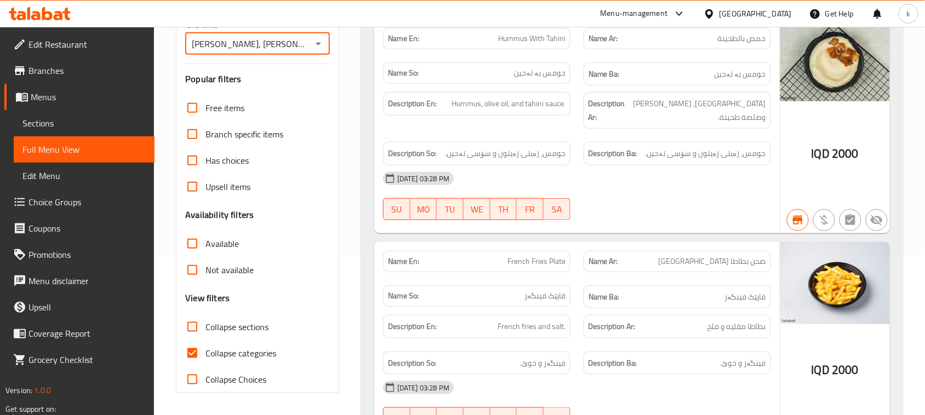
click at [191, 356] on input "Collapse categories" at bounding box center [192, 353] width 26 height 26
checkbox input "false"
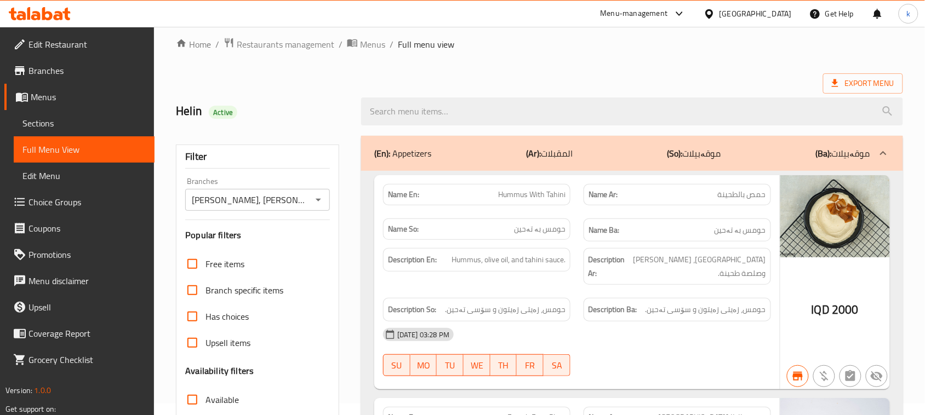
scroll to position [0, 0]
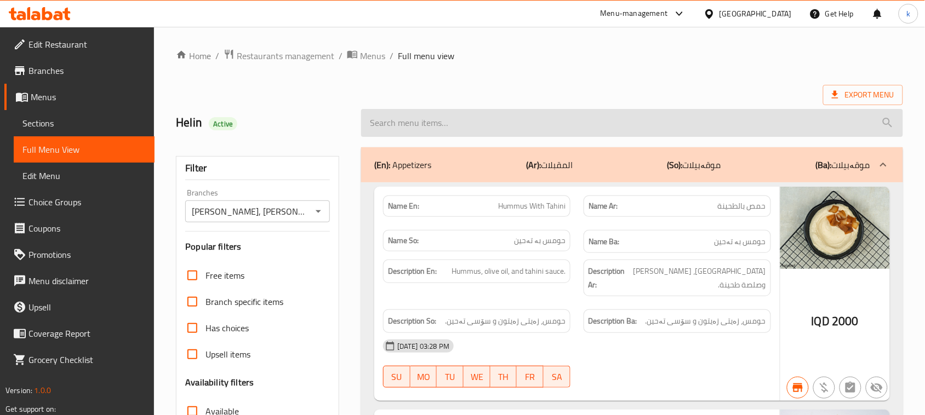
click at [389, 115] on input "search" at bounding box center [632, 123] width 542 height 28
paste input "Chicken Pizza"
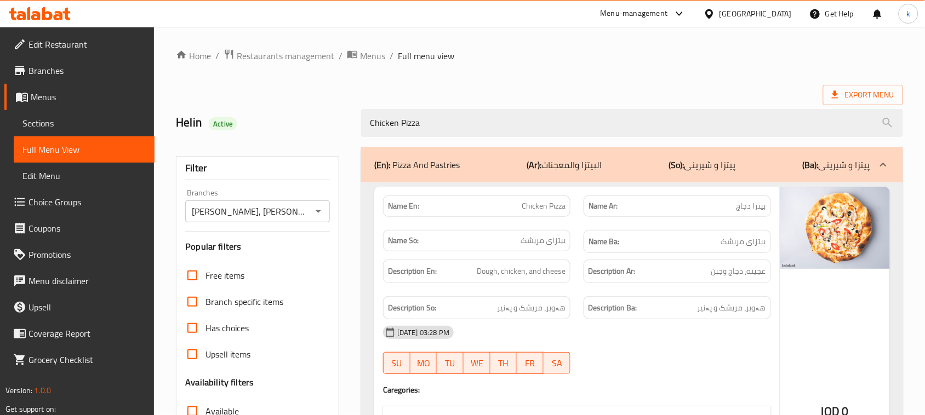
type input "Chicken Pizza"
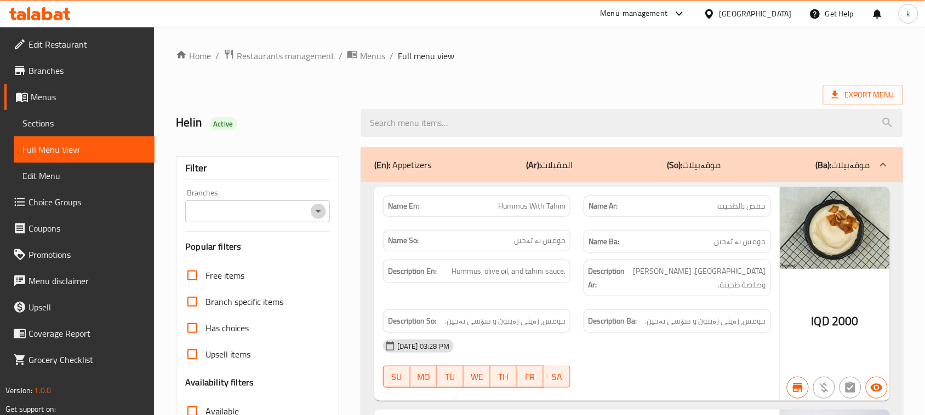
click at [313, 212] on icon "Open" at bounding box center [318, 211] width 13 height 13
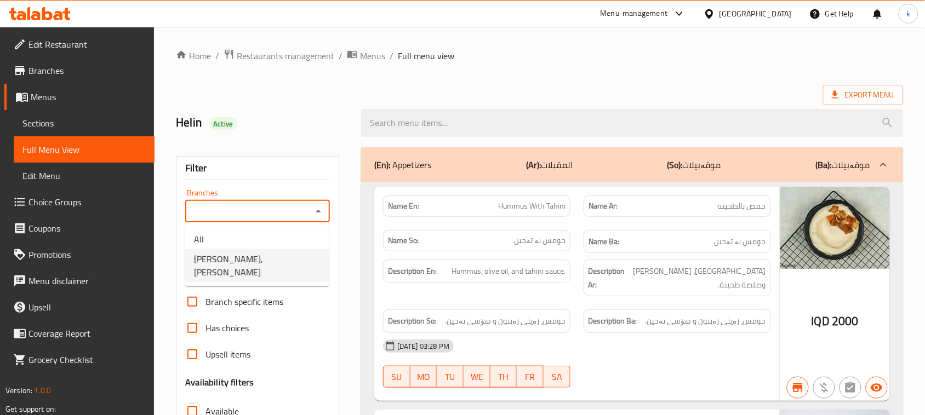
click at [228, 265] on span "Yooz Burger, Al aathameya" at bounding box center [257, 265] width 127 height 26
type input "Yooz Burger, Al aathameya"
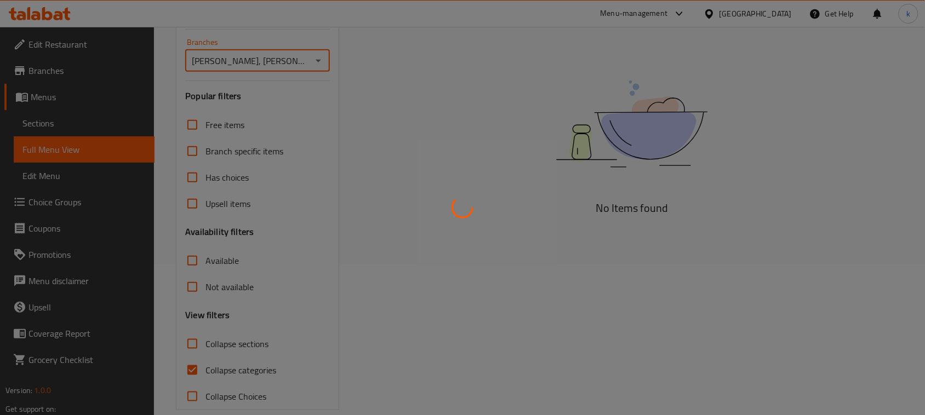
scroll to position [168, 0]
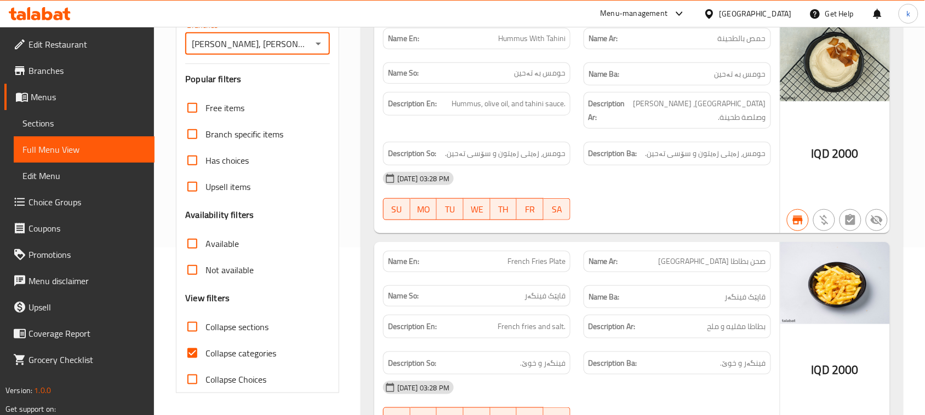
click at [186, 352] on input "Collapse categories" at bounding box center [192, 353] width 26 height 26
checkbox input "false"
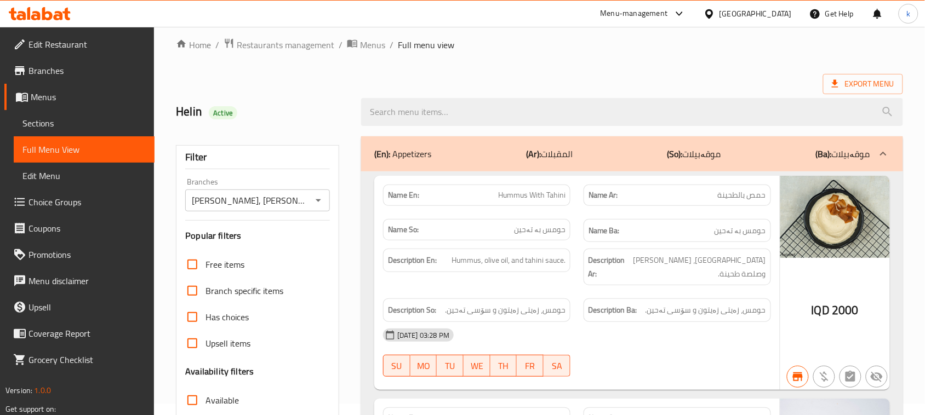
scroll to position [0, 0]
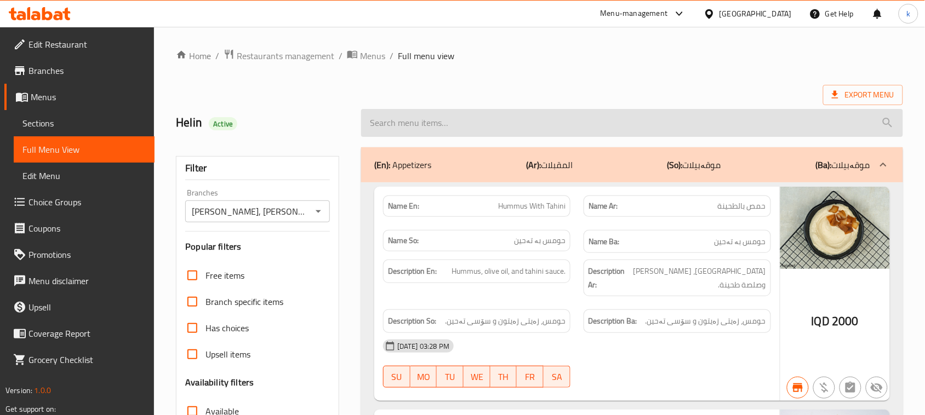
click at [411, 120] on input "search" at bounding box center [632, 123] width 542 height 28
paste input "Chicken Pizza"
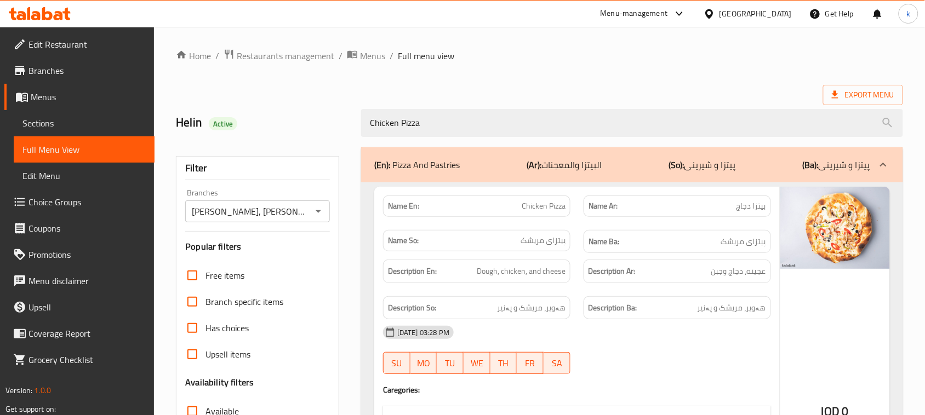
type input "Chicken Pizza"
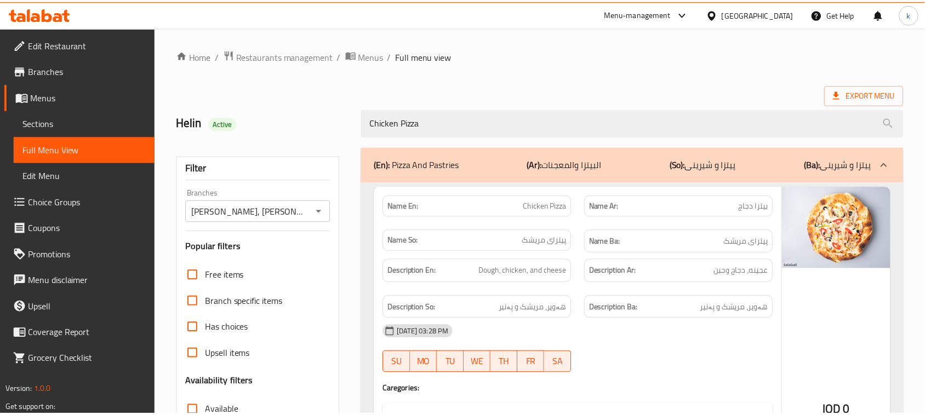
scroll to position [198, 0]
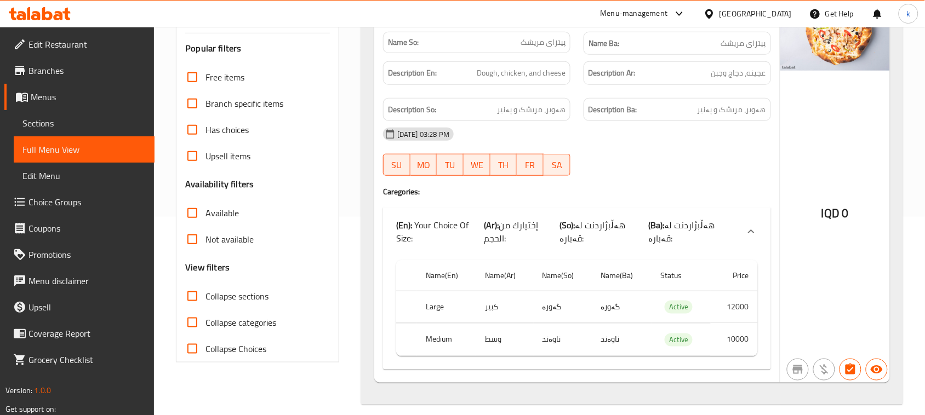
click at [45, 16] on icon at bounding box center [40, 13] width 62 height 13
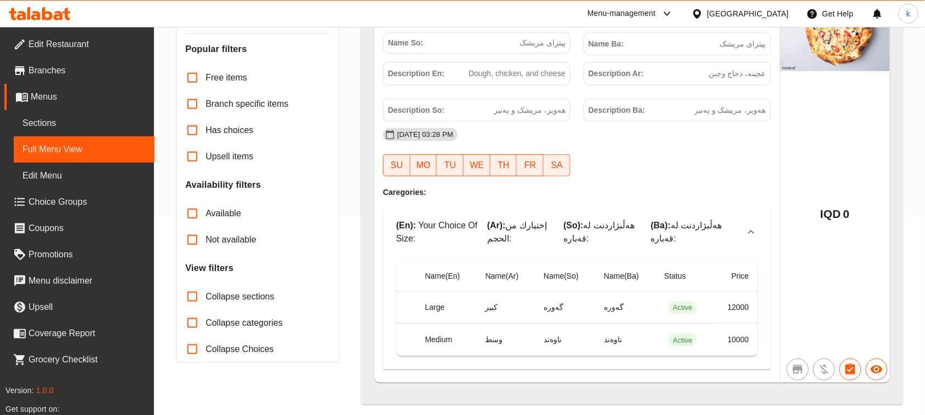
scroll to position [198, 0]
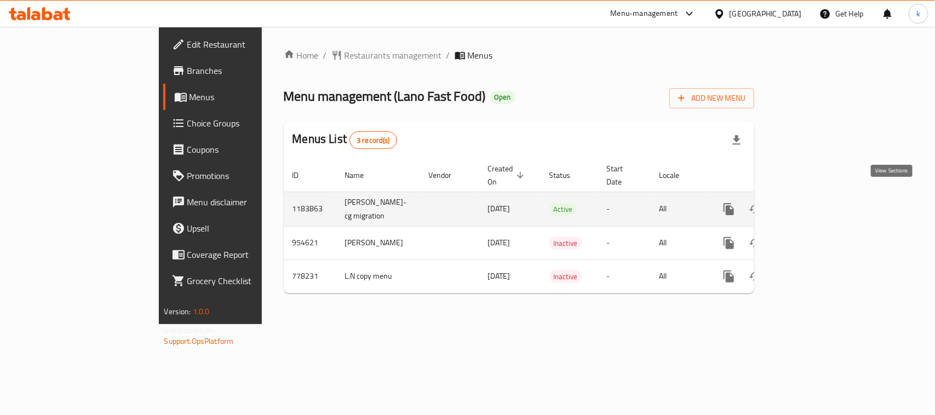
click at [814, 203] on icon "enhanced table" at bounding box center [807, 209] width 13 height 13
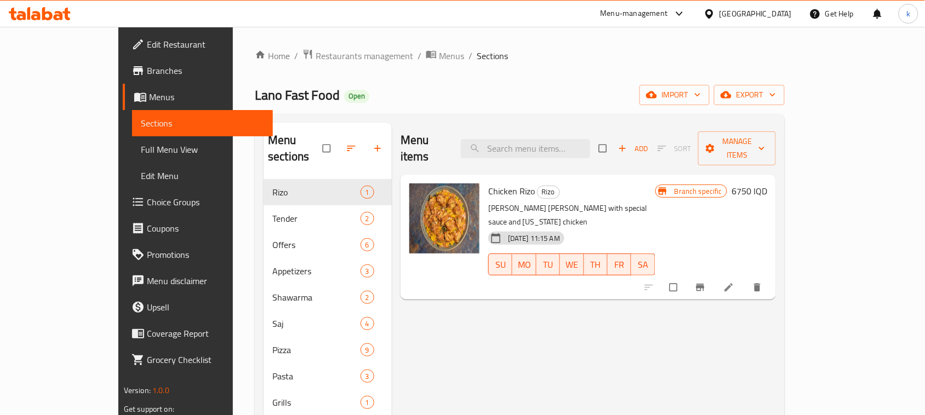
click at [48, 11] on icon at bounding box center [40, 13] width 62 height 13
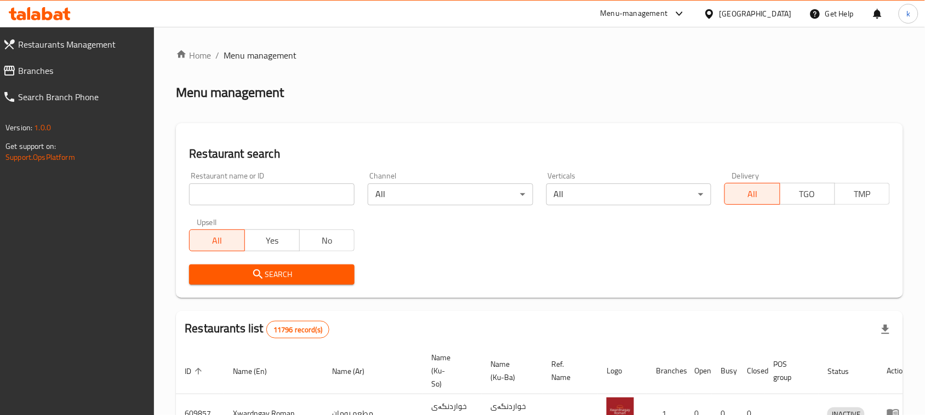
click at [40, 67] on span "Branches" at bounding box center [82, 70] width 128 height 13
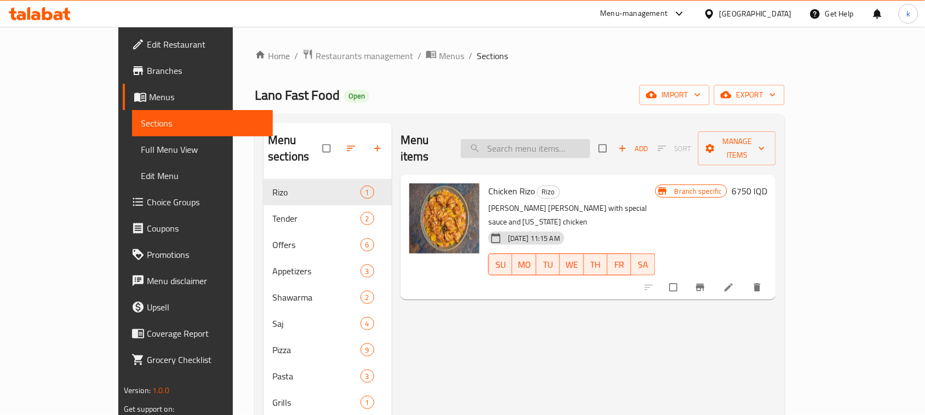
click at [578, 141] on input "search" at bounding box center [525, 148] width 129 height 19
paste input "Buffalo Chicken Burger"
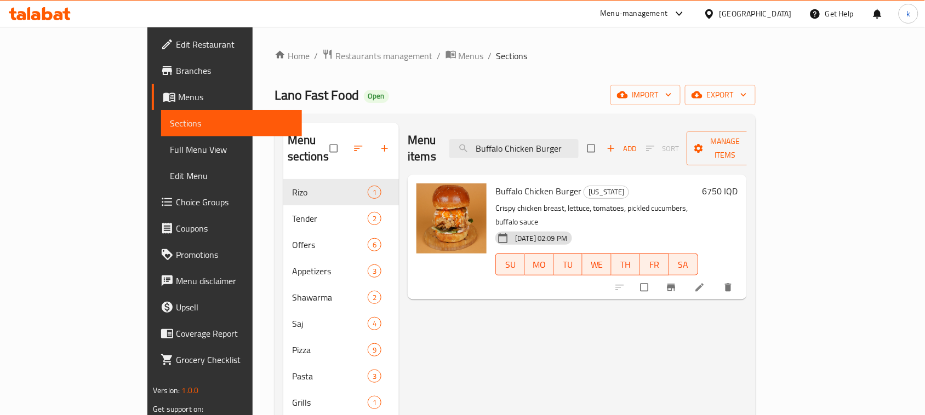
type input "Buffalo Chicken Burger"
click at [705, 282] on icon at bounding box center [699, 287] width 11 height 11
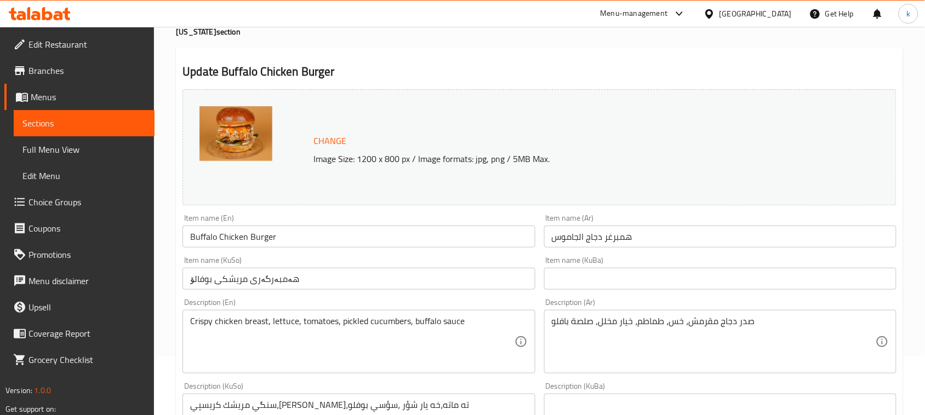
scroll to position [137, 0]
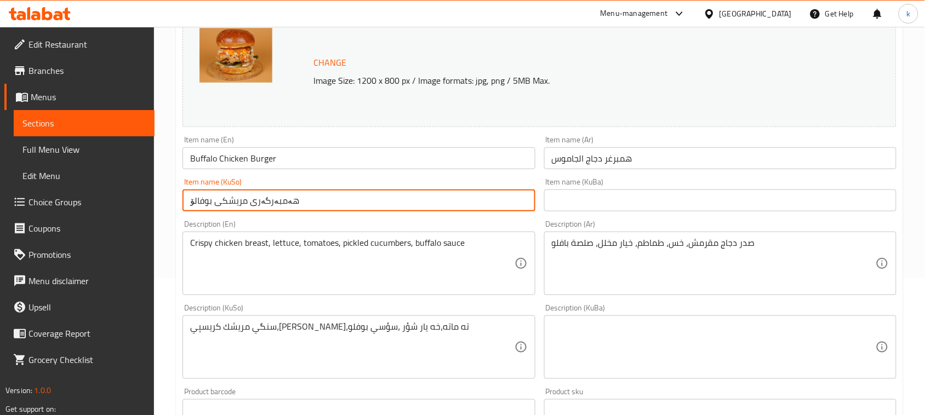
click at [313, 200] on input "هەمبەرگەری مریشکی بوفالۆ" at bounding box center [358, 201] width 352 height 22
click at [652, 162] on input "همبرغر دجاج الجاموس" at bounding box center [720, 158] width 352 height 22
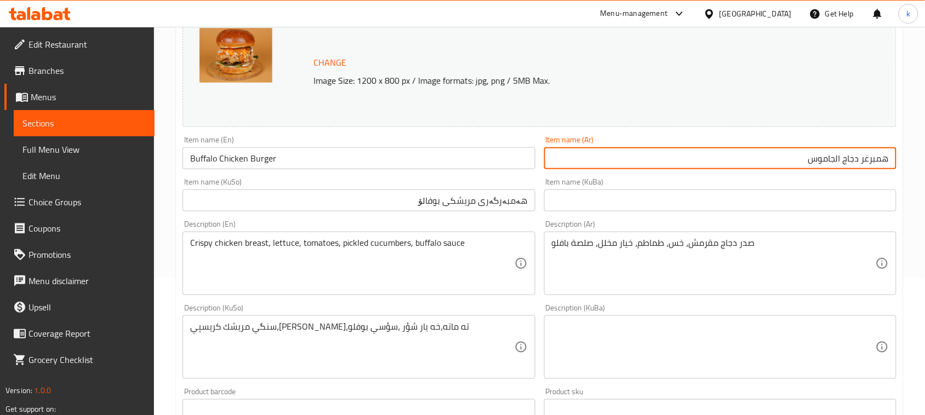
click at [867, 158] on input "همبرغر دجاج الجاموس" at bounding box center [720, 158] width 352 height 22
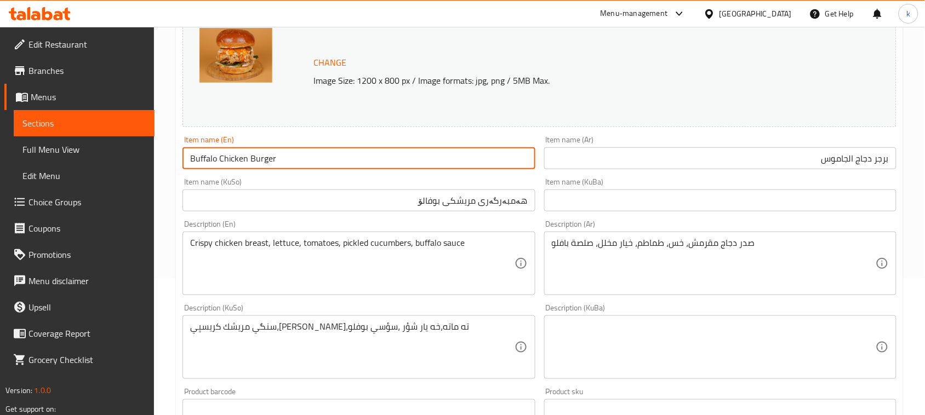
click at [196, 151] on input "Buffalo Chicken Burger" at bounding box center [358, 158] width 352 height 22
click at [831, 157] on input "برجر دجاج الجاموس" at bounding box center [720, 158] width 352 height 22
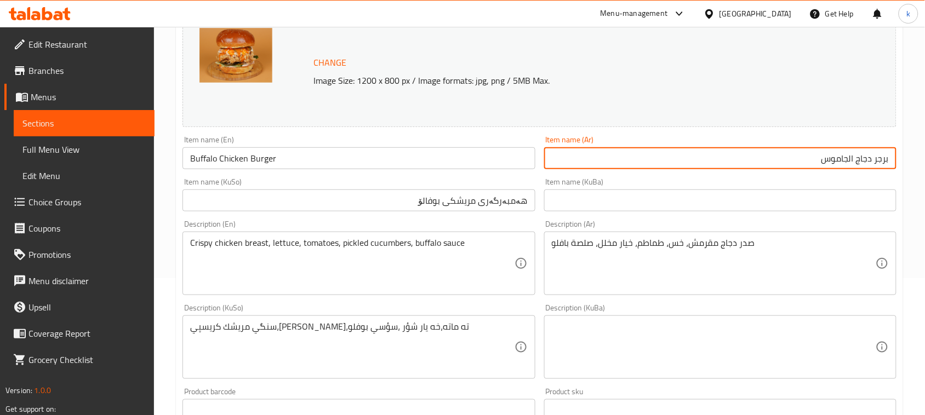
click at [831, 157] on input "برجر دجاج الجاموس" at bounding box center [720, 158] width 352 height 22
paste input "افلو"
type input "برجر دجاج بافلو"
click at [865, 194] on input "text" at bounding box center [720, 201] width 352 height 22
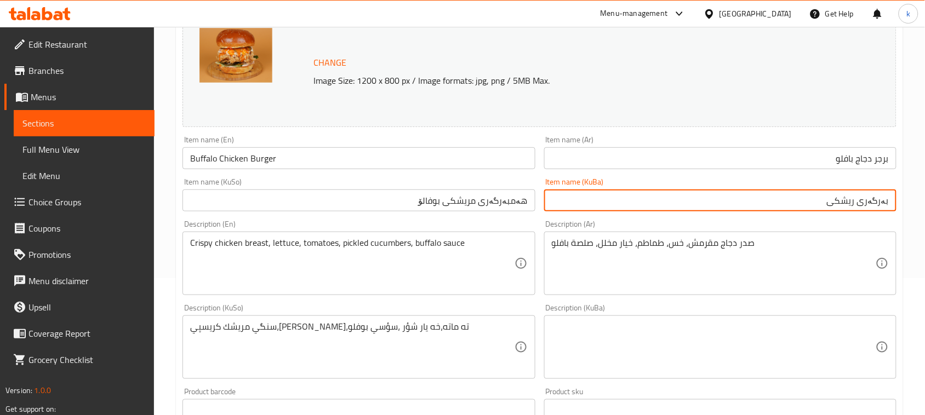
click at [858, 202] on input "بەرگەری ریشکی" at bounding box center [720, 201] width 352 height 22
click at [793, 214] on div "Item name (KuBa) بەرگەری مریشکی Item name (KuBa)" at bounding box center [719, 195] width 361 height 42
click at [802, 202] on input "بەرگەری مریشکی" at bounding box center [720, 201] width 352 height 22
paste input "بەفەڵۆو"
drag, startPoint x: 773, startPoint y: 200, endPoint x: 934, endPoint y: 206, distance: 161.1
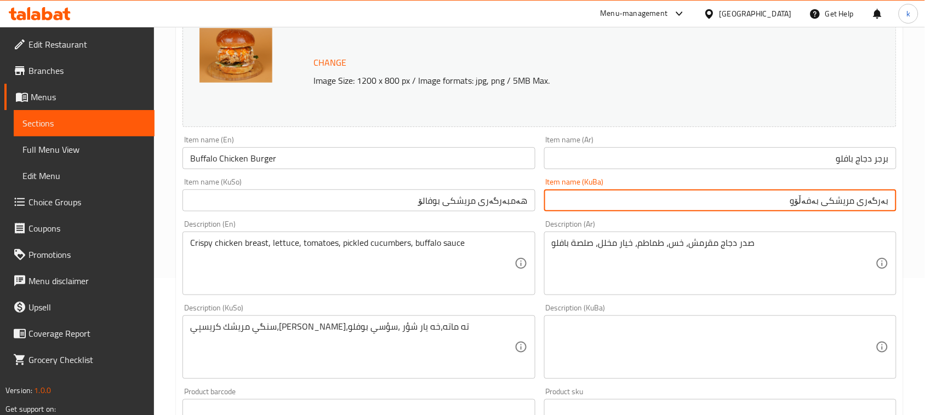
click at [925, 206] on html "​ Menu-management Iraq Get Help k Edit Restaurant Branches Menus Sections Full …" at bounding box center [462, 70] width 925 height 415
type input "بەرگەری مریشکی بەفەڵۆو"
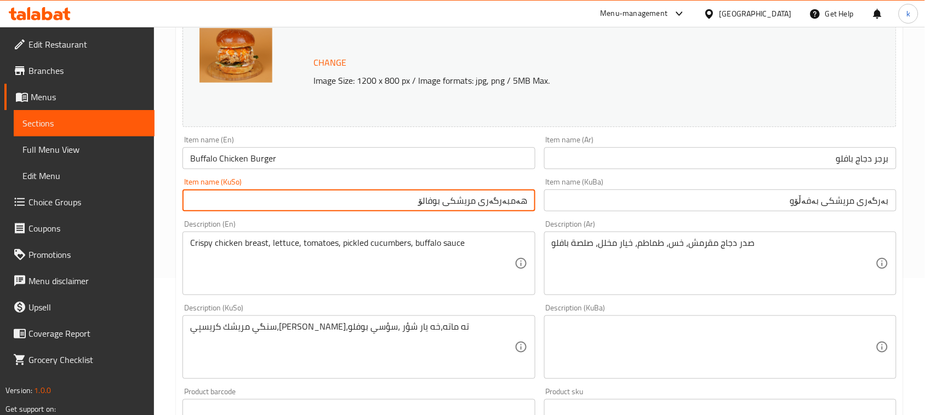
drag, startPoint x: 403, startPoint y: 203, endPoint x: 661, endPoint y: 237, distance: 260.8
click at [659, 237] on div "Change Image Size: 1200 x 800 px / Image formats: jpg, png / 5MB Max. Item name…" at bounding box center [539, 314] width 722 height 614
paste input "بەرگەری مریشکی بەفەڵۆو"
type input "بەرگەری مریشکی بەفەڵۆو"
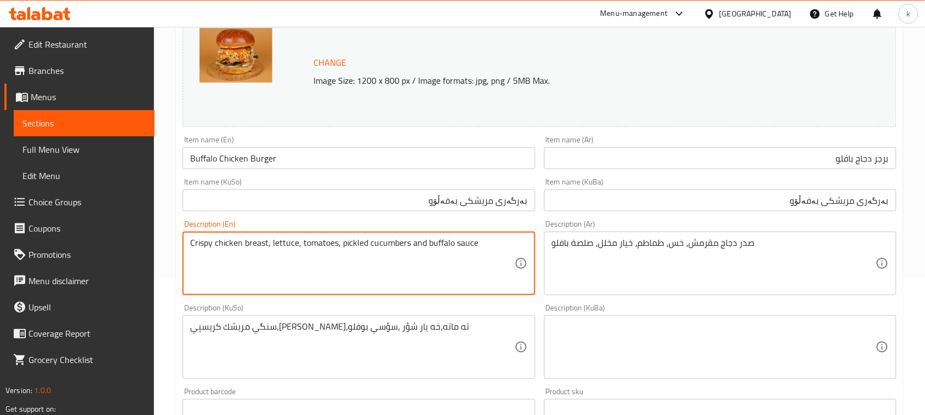
type textarea "Crispy chicken breast, lettuce, tomatoes, pickled cucumbers and buffalo sauce"
drag, startPoint x: 340, startPoint y: 246, endPoint x: 409, endPoint y: 246, distance: 69.0
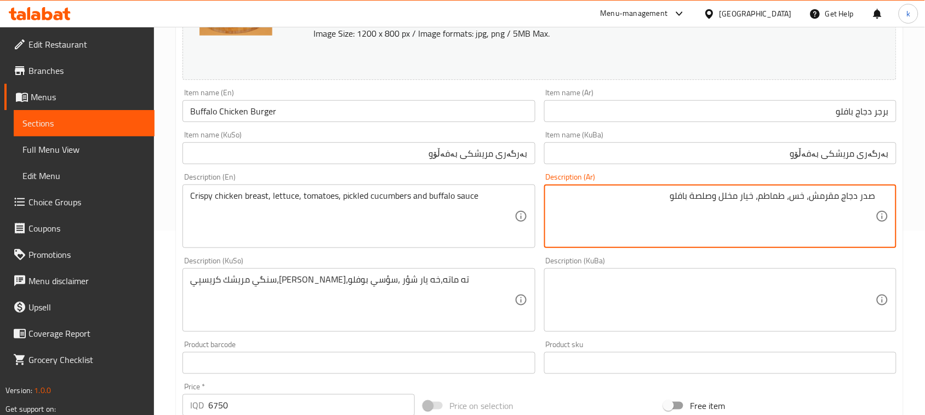
scroll to position [205, 0]
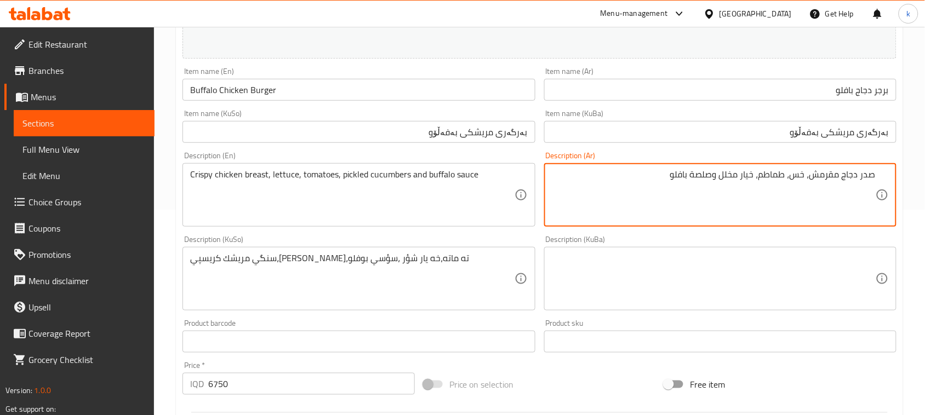
type textarea "صدر دجاج مقرمش، خس، طماطم، خيار مخلل وصلصة بافلو"
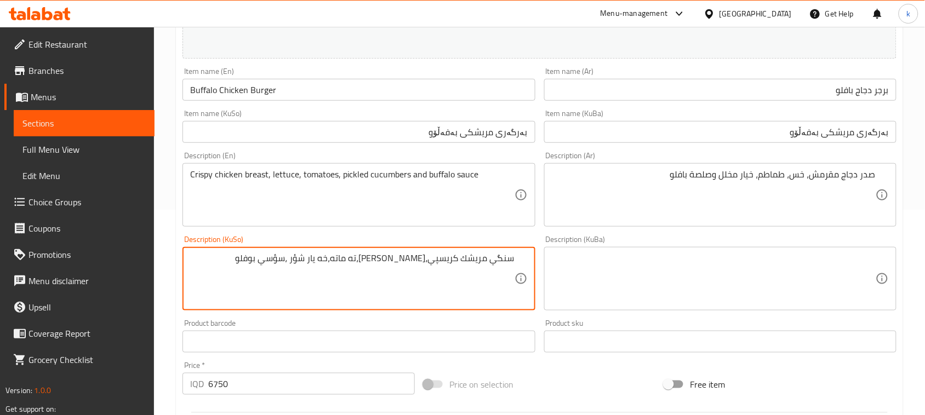
click at [462, 259] on textarea "سنگي مريشك كريسپي،كاهوو،ته ماته،خه يار شؤر ،سؤسي بوفلو" at bounding box center [352, 279] width 324 height 52
click at [419, 260] on textarea "سنگي مريشكی كريسپي،كاهوو،ته ماته،خه يار شؤر ،سؤسي بوفلو" at bounding box center [352, 279] width 324 height 52
click at [353, 265] on textarea "سنگي مريشكی كريسپي، كاهوو، ته ماته، شؤر ،سؤسي بوفلو" at bounding box center [352, 279] width 324 height 52
paste textarea "ورشی خەیار"
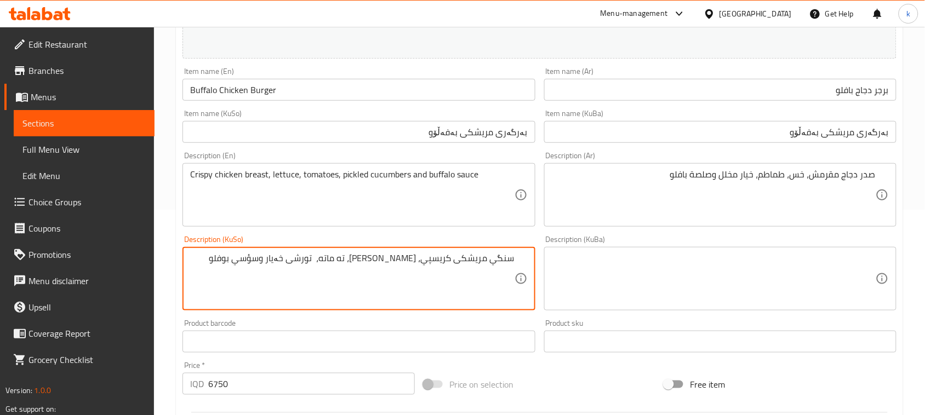
click at [298, 261] on textarea "سنگي مريشكی كريسپي، كاهوو، ته ماته، تورشی خەیار وسؤسي بوفلو" at bounding box center [352, 279] width 324 height 52
click at [268, 257] on textarea "سنگي مريشكی كريسپي، كاهوو، ته ماته، تورشی خەیار وسۆسی بوفلو" at bounding box center [352, 279] width 324 height 52
paste textarea "ەفەڵۆ"
drag, startPoint x: 243, startPoint y: 256, endPoint x: 567, endPoint y: 246, distance: 324.4
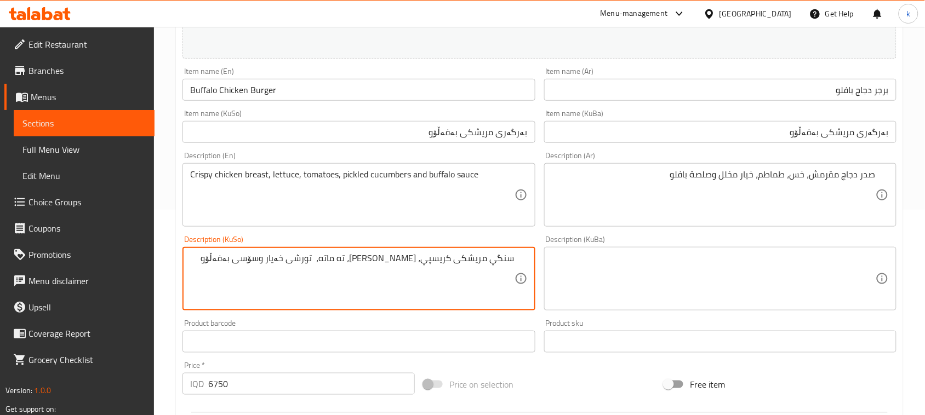
click at [567, 246] on div "Change Image Size: 1200 x 800 px / Image formats: jpg, png / 5MB Max. Item name…" at bounding box center [539, 245] width 722 height 614
type textarea "سنگي مريشكی كريسپي، كاهوو، ته ماته، تورشی خەیار وسۆسی بەفەڵۆو"
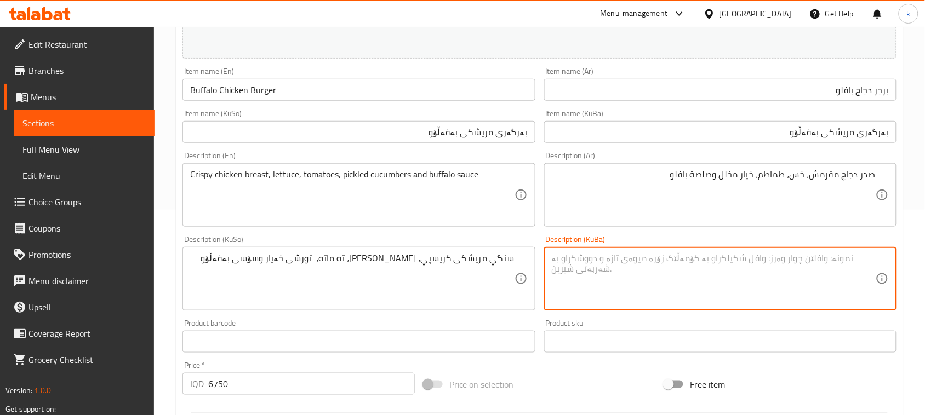
click at [735, 284] on textarea at bounding box center [714, 279] width 324 height 52
paste textarea "سنگي مريشكی كريسپي، كاهوو، ته ماته، تورشی خەیار وسۆسی بەفەڵۆو"
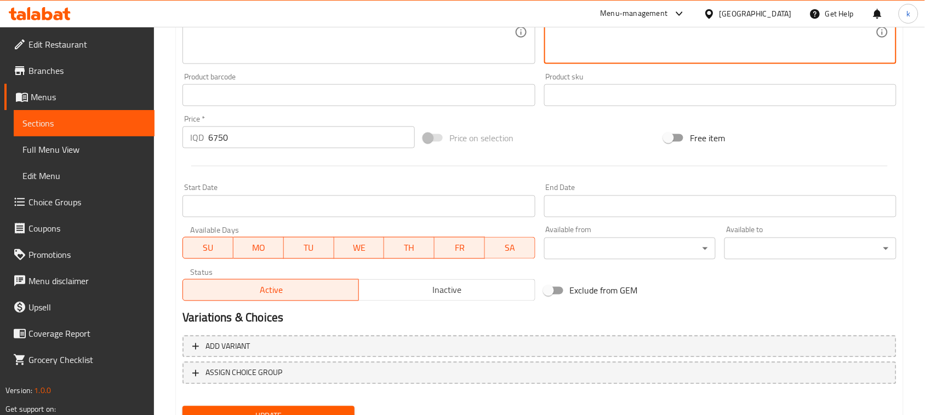
scroll to position [499, 0]
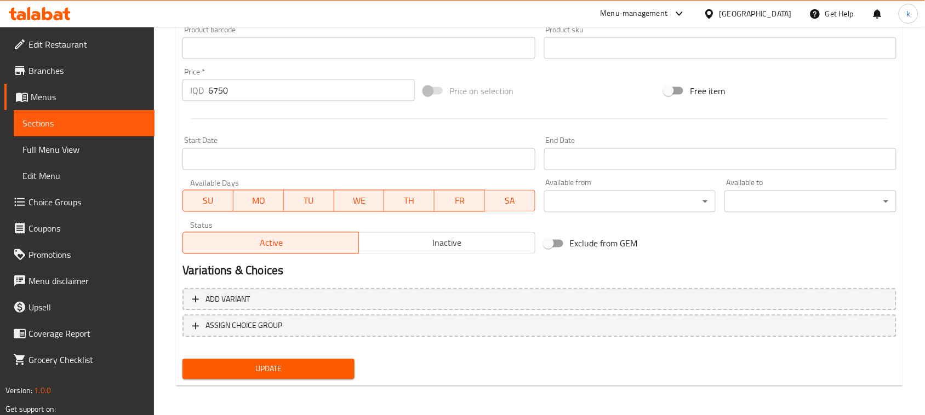
type textarea "سنگي مريشكی كريسپي، كاهوو، ته ماته، تورشی خەیار وسۆسی بەفەڵۆو"
click at [284, 375] on button "Update" at bounding box center [268, 369] width 172 height 20
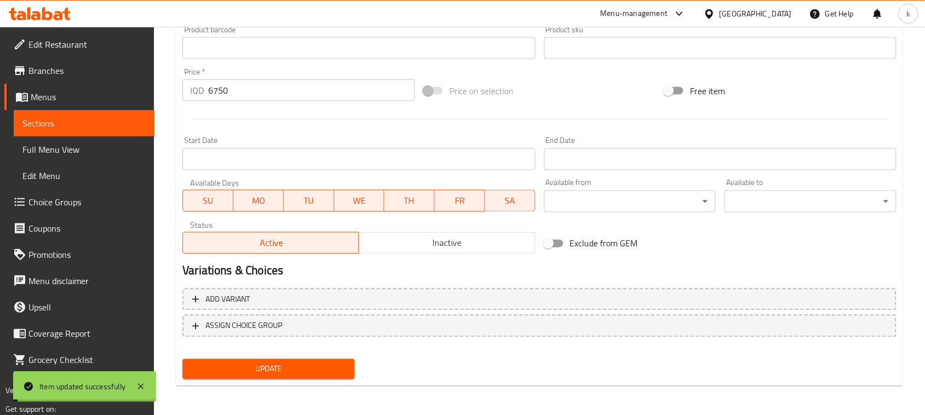
click at [52, 157] on link "Full Menu View" at bounding box center [84, 149] width 141 height 26
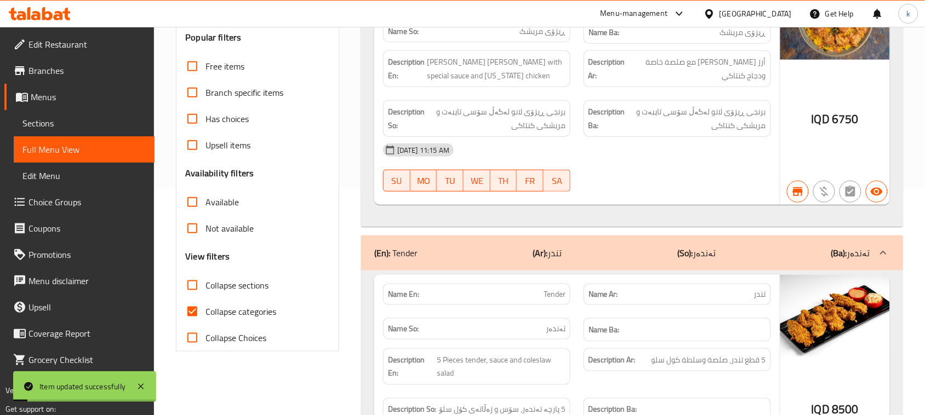
scroll to position [225, 0]
click at [196, 299] on input "Collapse categories" at bounding box center [192, 312] width 26 height 26
checkbox input "false"
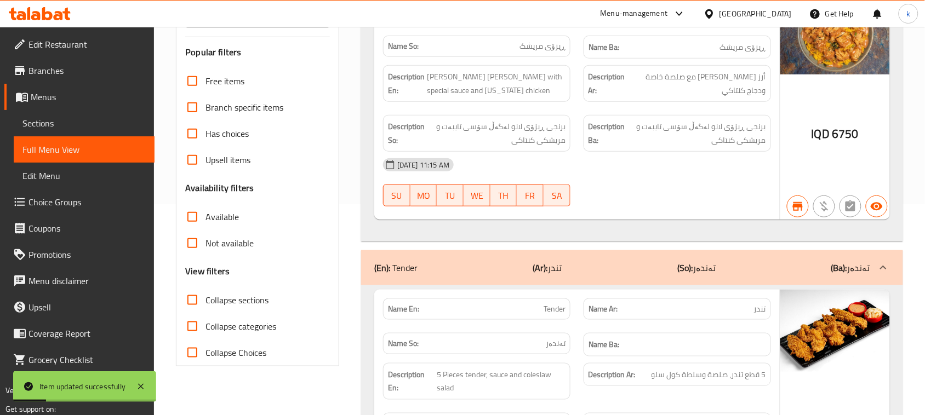
scroll to position [0, 0]
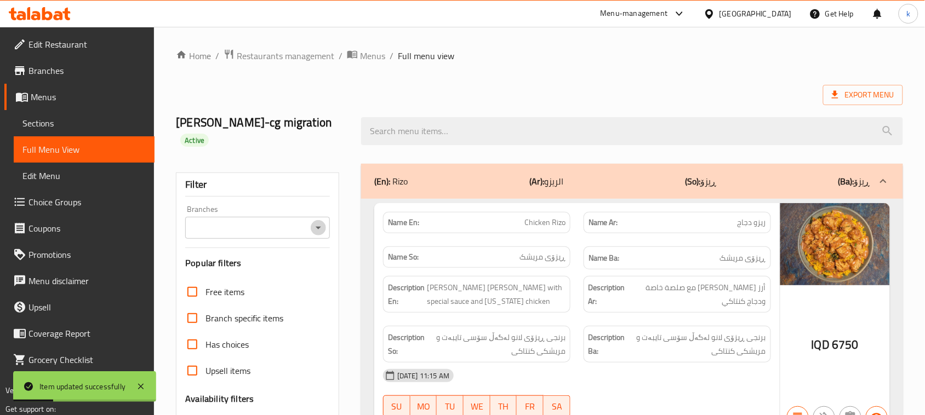
click at [315, 221] on icon "Open" at bounding box center [318, 227] width 13 height 13
click at [266, 259] on span "Lano Fast Food, Chwar Chra" at bounding box center [246, 258] width 104 height 13
type input "Lano Fast Food, Chwar Chra"
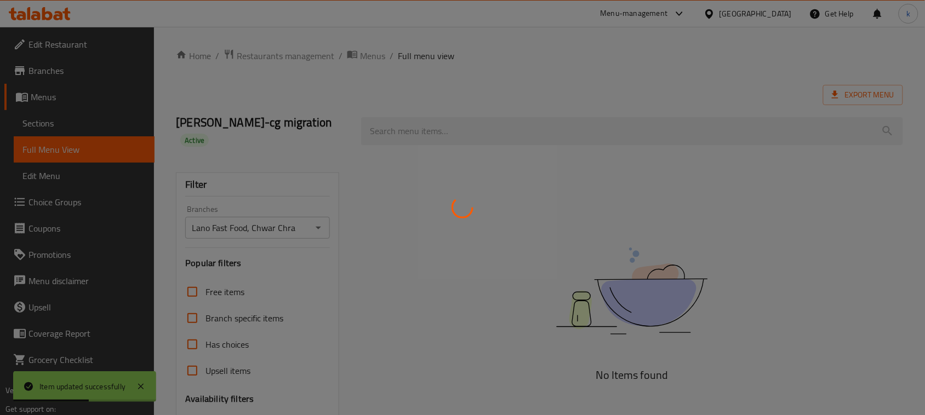
click at [536, 173] on div at bounding box center [462, 207] width 925 height 415
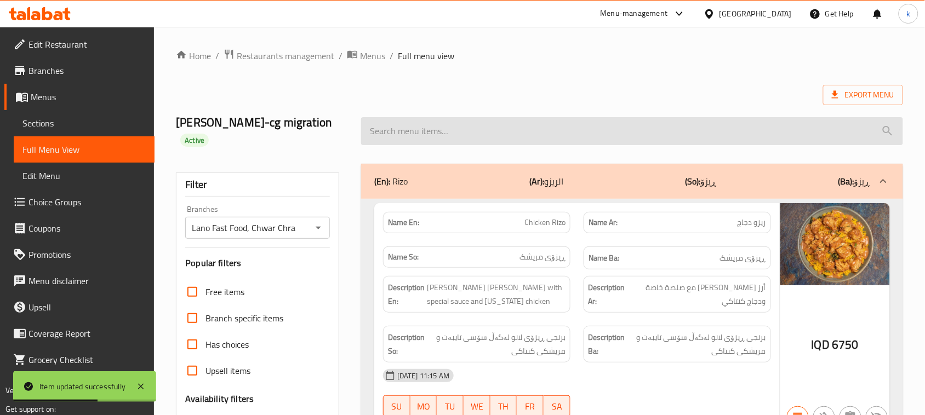
click at [412, 120] on input "search" at bounding box center [632, 131] width 542 height 28
paste input "Buffalo Chicken Burger"
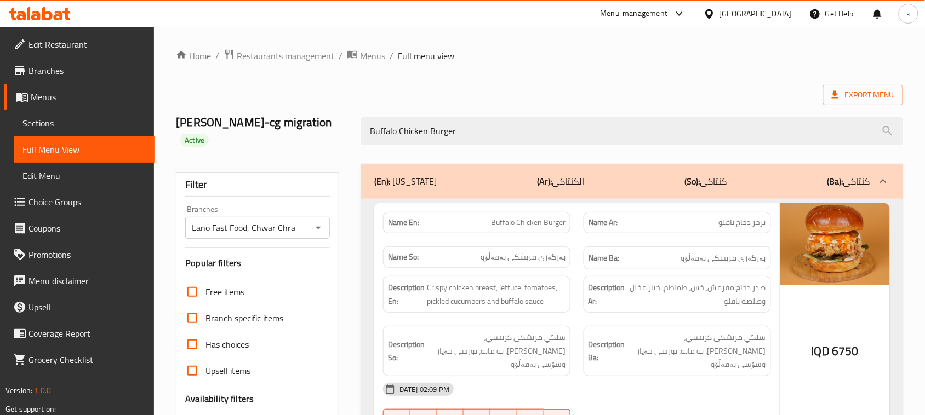
type input "Buffalo Chicken Burger"
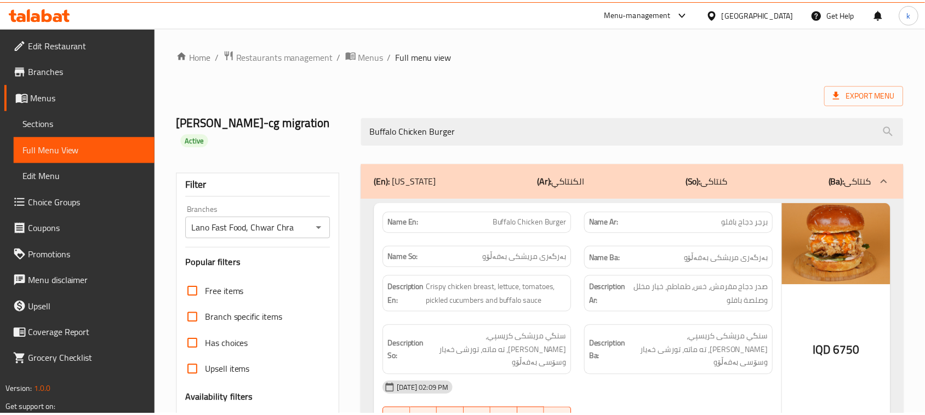
scroll to position [168, 0]
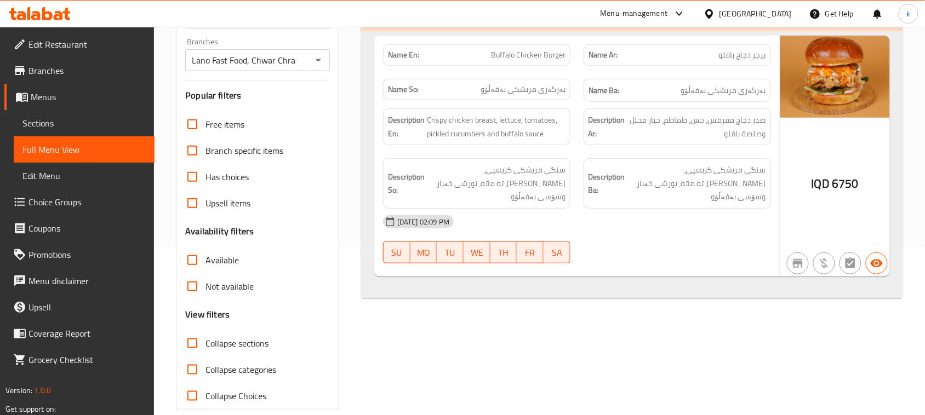
click at [56, 16] on icon at bounding box center [58, 15] width 9 height 9
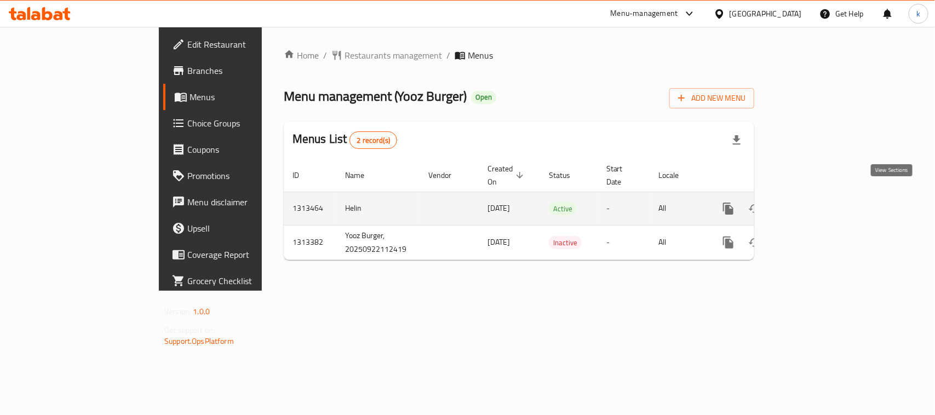
click at [814, 202] on icon "enhanced table" at bounding box center [807, 208] width 13 height 13
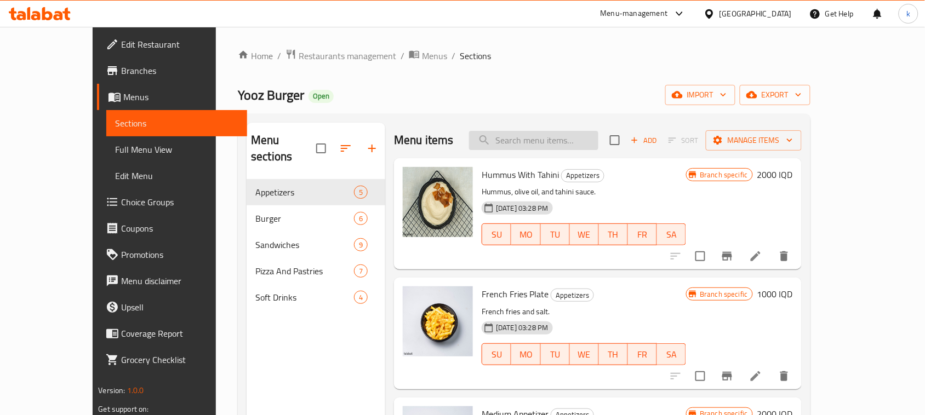
click at [554, 148] on input "search" at bounding box center [533, 140] width 129 height 19
paste input "Four Seasons Pizza"
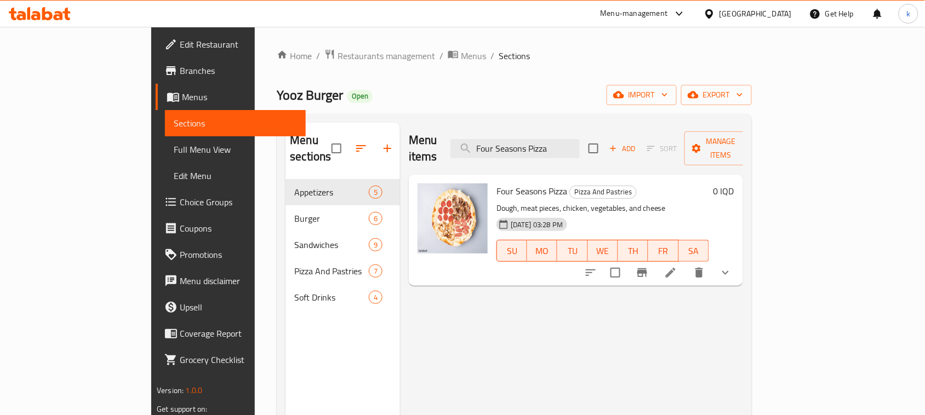
type input "Four Seasons Pizza"
click at [174, 145] on span "Full Menu View" at bounding box center [235, 149] width 123 height 13
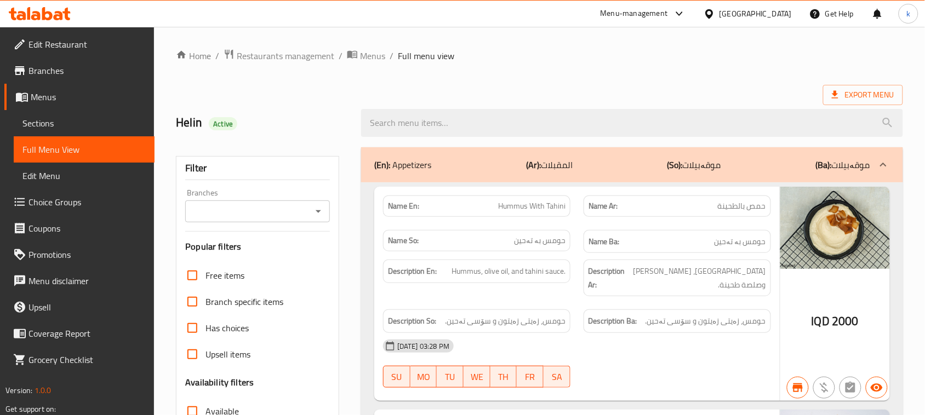
click at [319, 205] on icon "Open" at bounding box center [318, 211] width 13 height 13
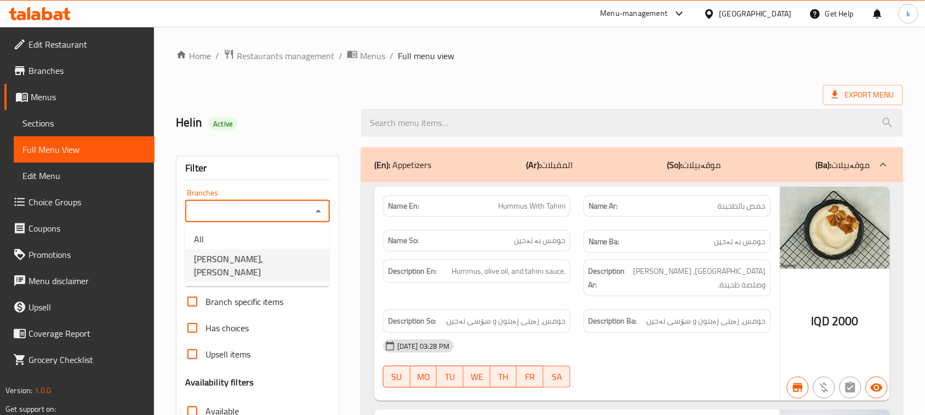
click at [226, 258] on span "[PERSON_NAME], [PERSON_NAME]" at bounding box center [257, 265] width 127 height 26
type input "[PERSON_NAME], [PERSON_NAME]"
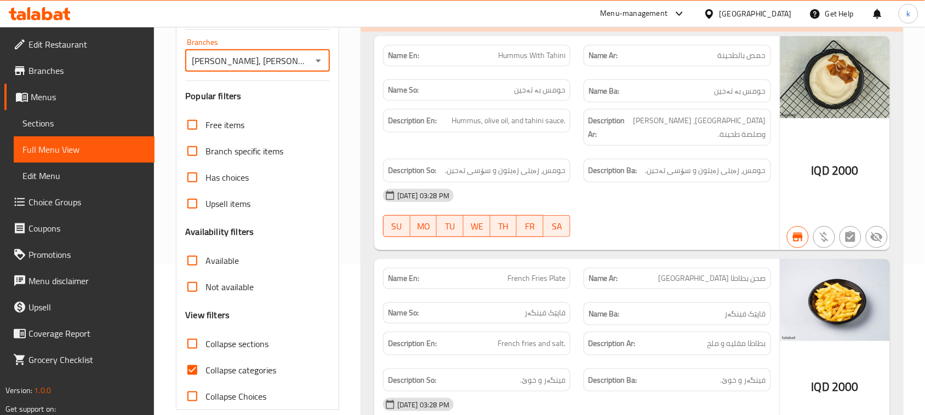
scroll to position [168, 0]
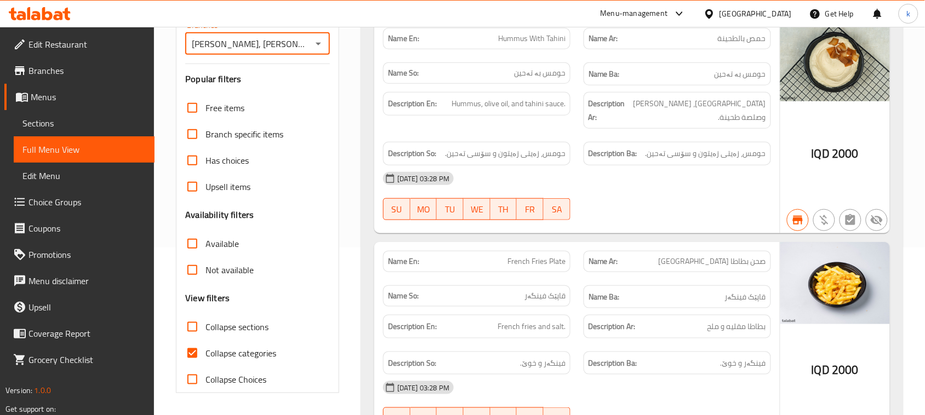
click at [196, 351] on input "Collapse categories" at bounding box center [192, 353] width 26 height 26
checkbox input "false"
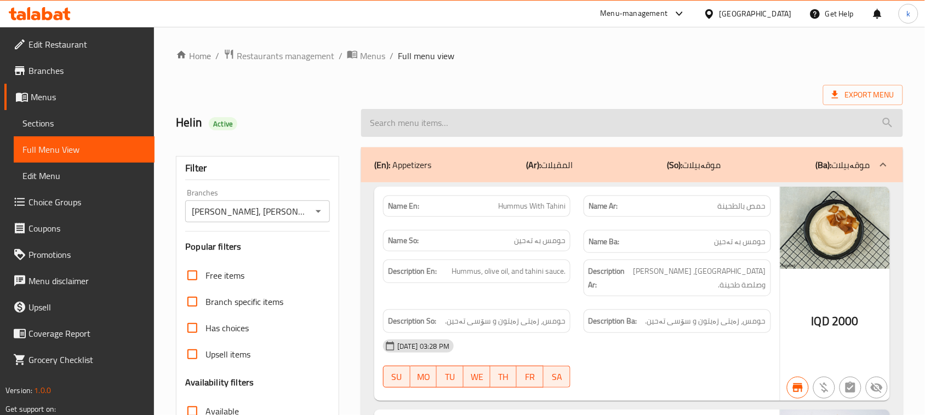
click at [415, 121] on input "search" at bounding box center [632, 123] width 542 height 28
paste input "Four Seasons Pizza"
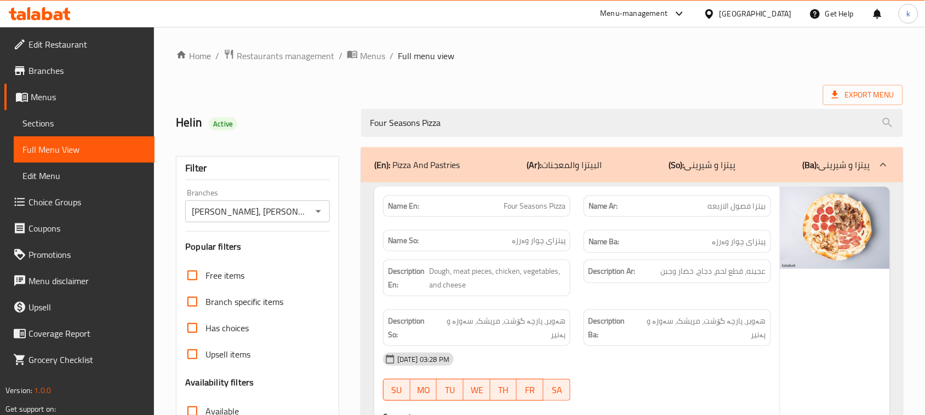
type input "Four Seasons Pizza"
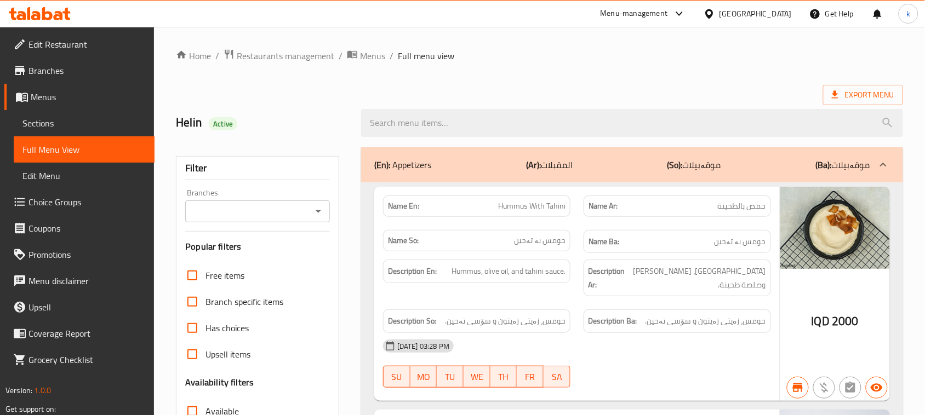
click at [275, 226] on div "Filter Branches Branches Popular filters Free items Branch specific items Has c…" at bounding box center [257, 358] width 163 height 405
click at [288, 217] on input "Branches" at bounding box center [248, 211] width 120 height 15
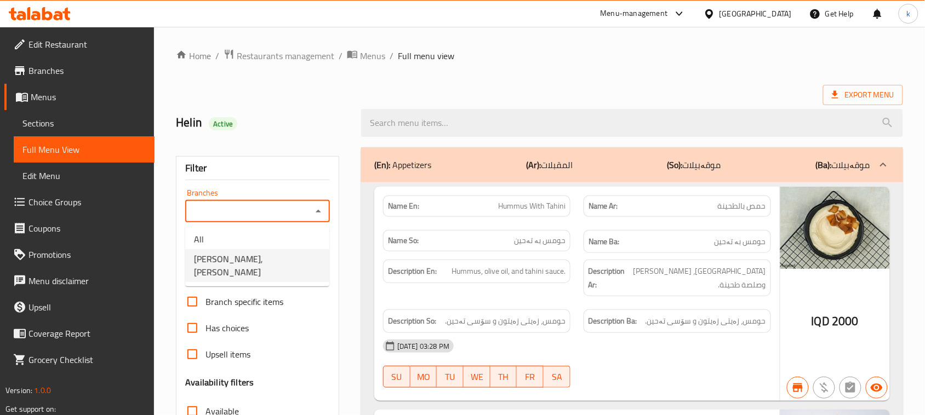
click at [242, 255] on span "[PERSON_NAME], [PERSON_NAME]" at bounding box center [257, 265] width 127 height 26
type input "[PERSON_NAME], [PERSON_NAME]"
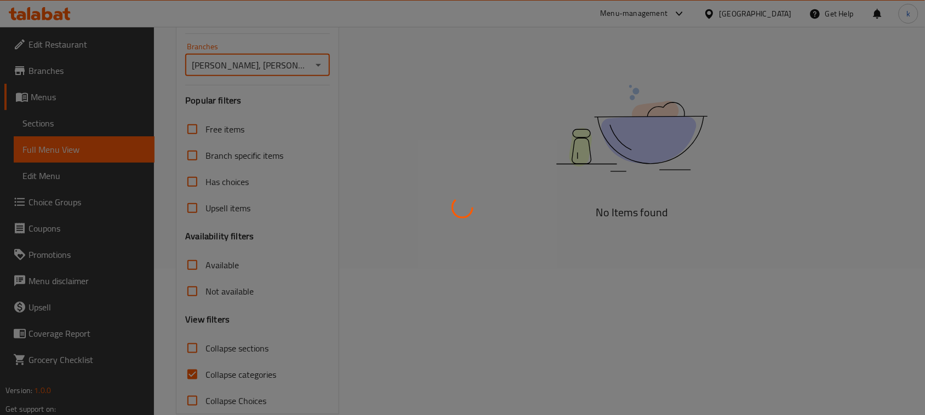
scroll to position [168, 0]
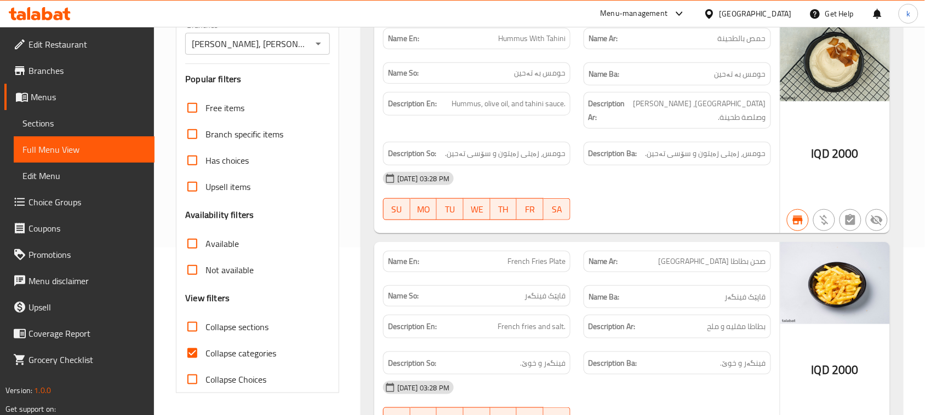
click at [195, 353] on input "Collapse categories" at bounding box center [192, 353] width 26 height 26
checkbox input "false"
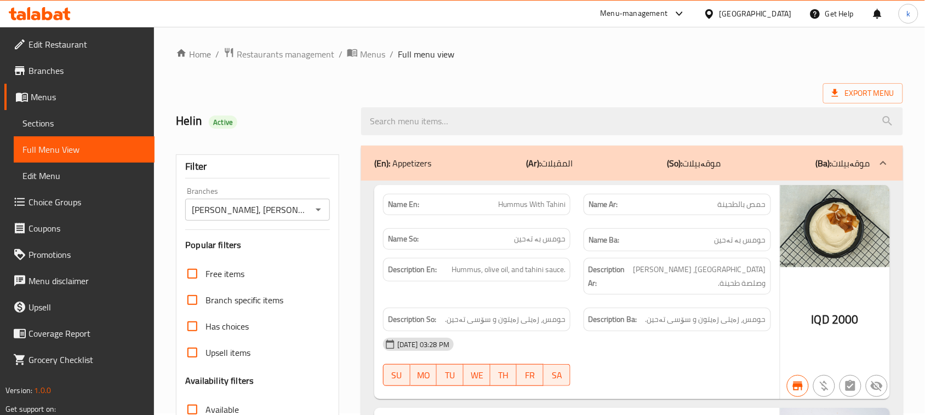
scroll to position [0, 0]
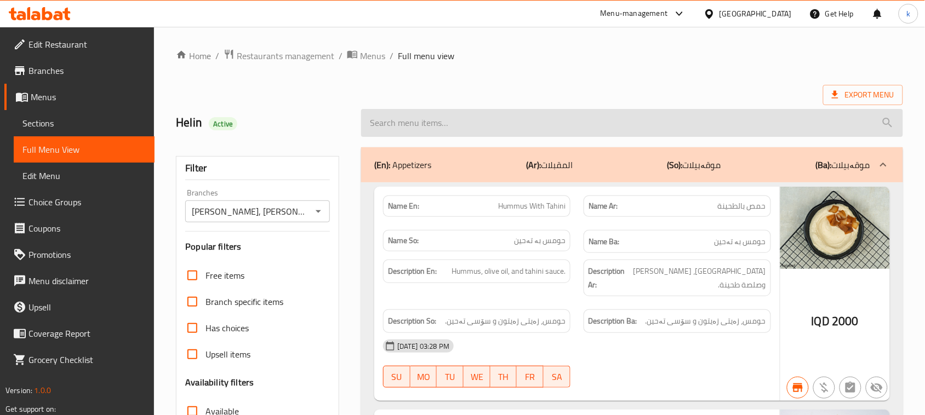
click at [420, 116] on input "search" at bounding box center [632, 123] width 542 height 28
paste input "Four Seasons Pizza"
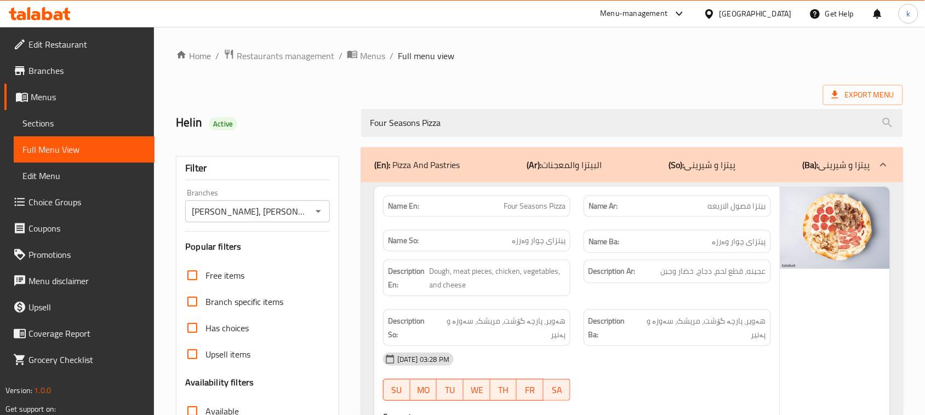
type input "Four Seasons Pizza"
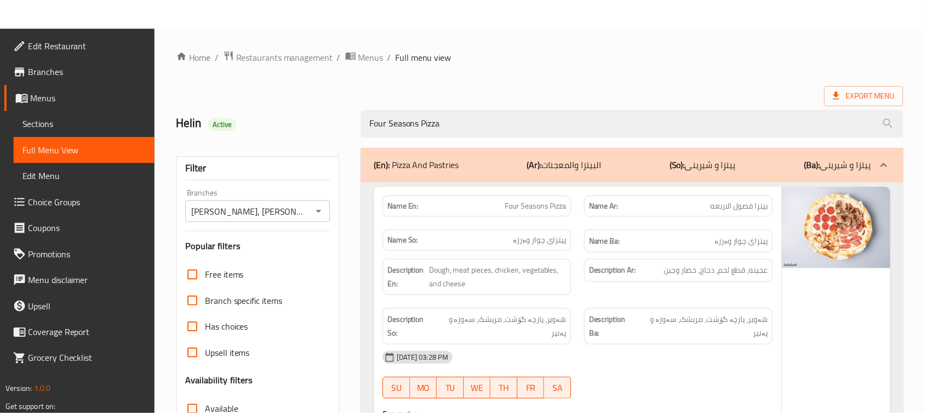
scroll to position [212, 0]
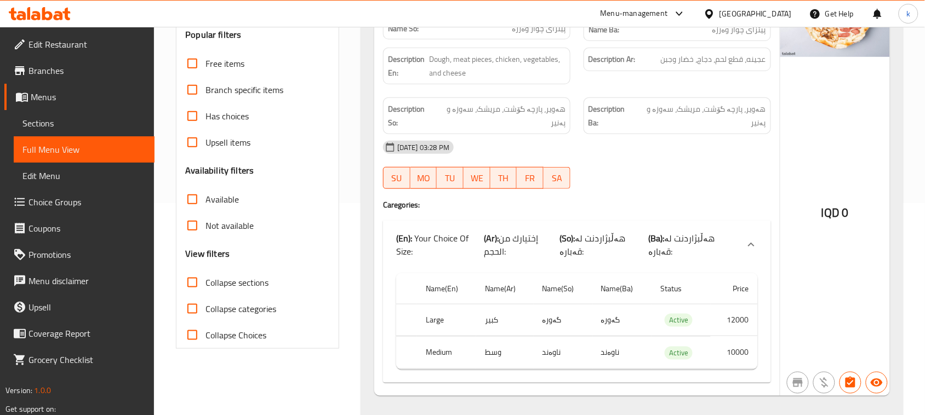
click at [41, 8] on icon at bounding box center [40, 13] width 62 height 13
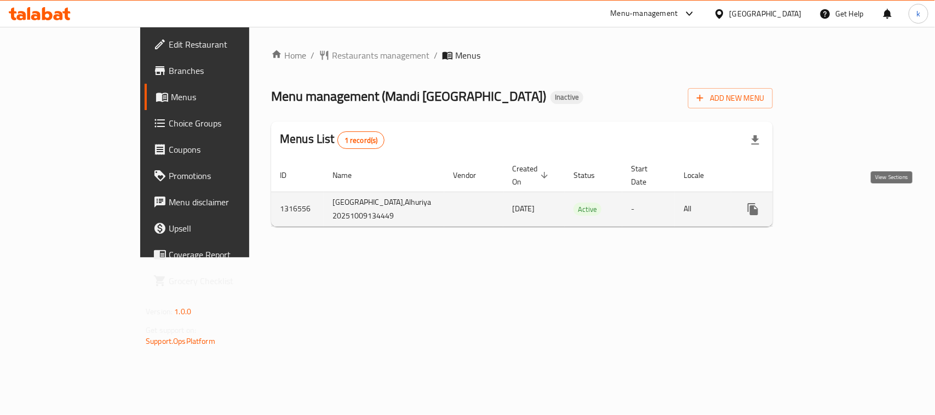
click at [845, 212] on link "enhanced table" at bounding box center [832, 209] width 26 height 26
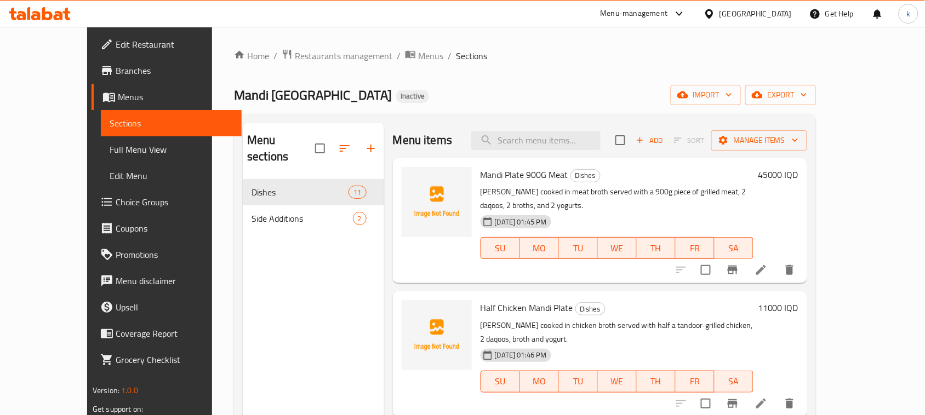
click at [118, 99] on span "Menus" at bounding box center [175, 96] width 115 height 13
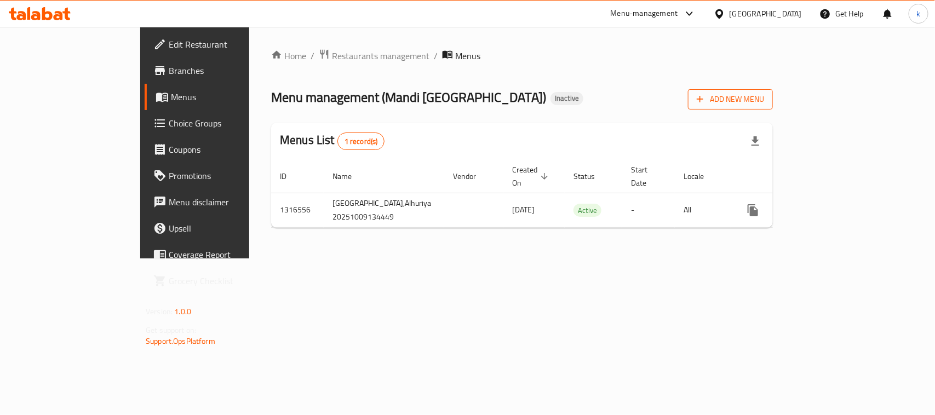
click at [773, 108] on button "Add New Menu" at bounding box center [730, 99] width 85 height 20
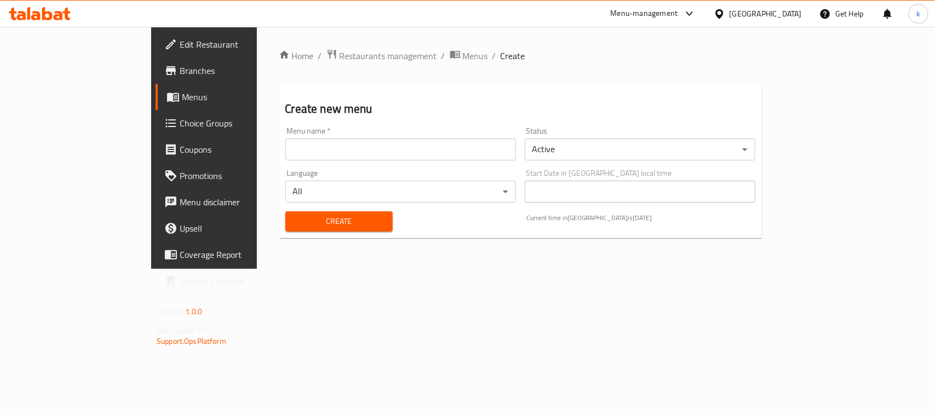
click at [342, 152] on input "text" at bounding box center [400, 150] width 231 height 22
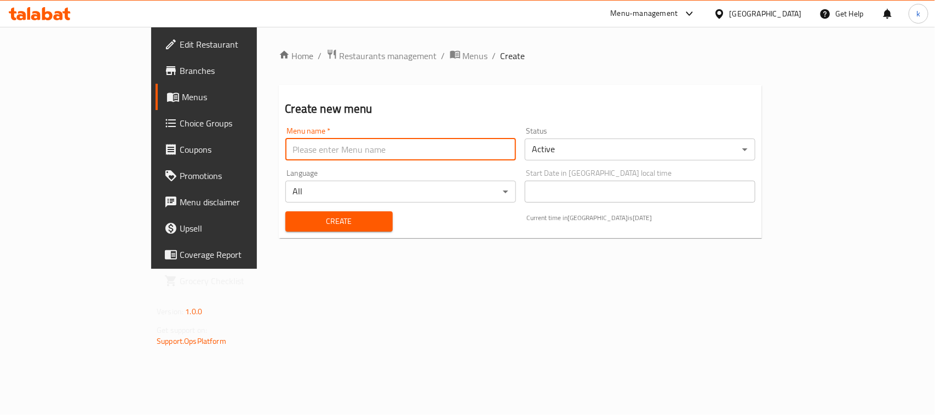
type input "Menu"
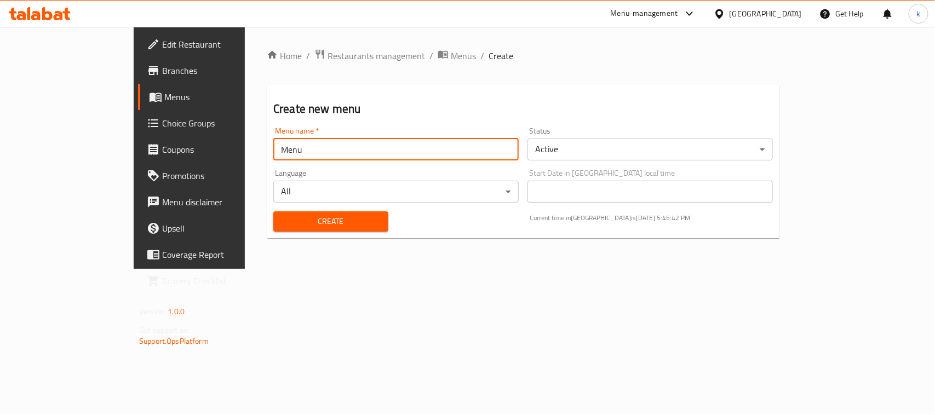
click at [282, 217] on span "Create" at bounding box center [330, 222] width 97 height 14
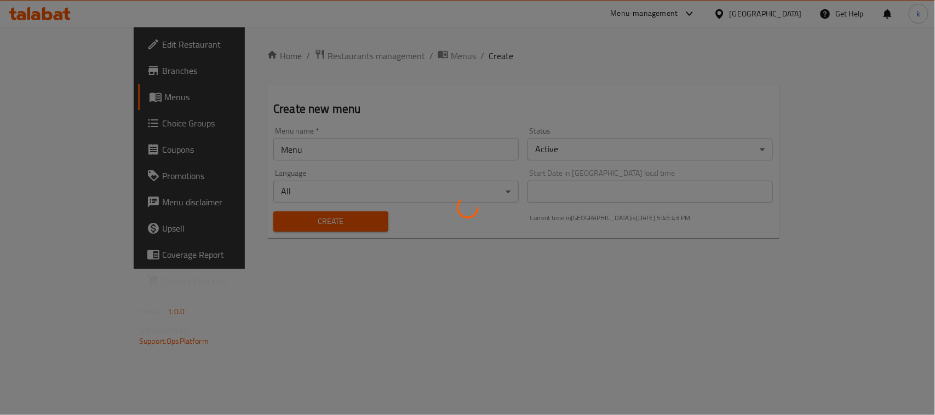
click at [36, 96] on div at bounding box center [467, 207] width 935 height 415
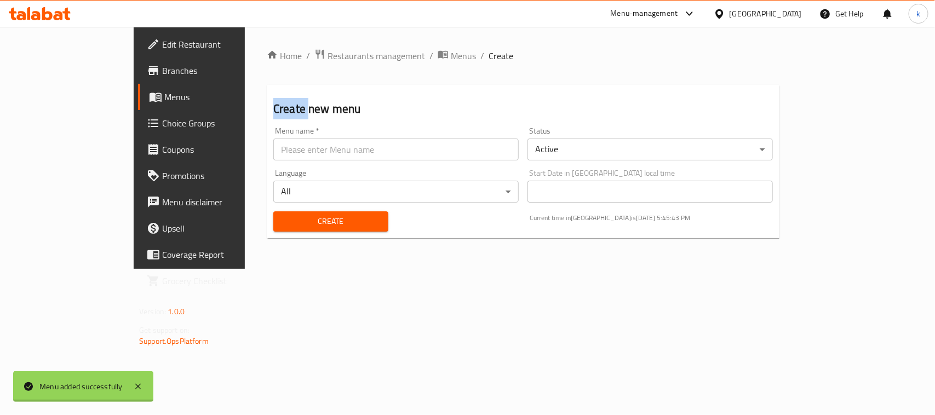
click at [36, 96] on div at bounding box center [467, 207] width 935 height 415
click at [164, 96] on span "Menus" at bounding box center [222, 96] width 117 height 13
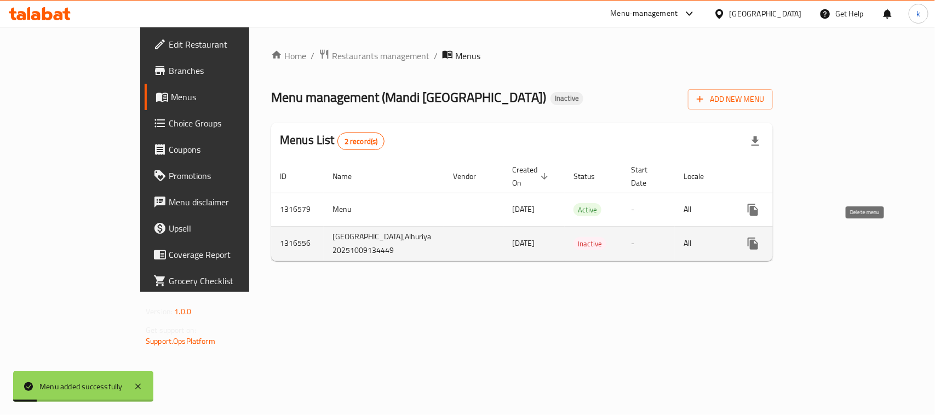
click at [809, 239] on icon "enhanced table" at bounding box center [806, 244] width 8 height 10
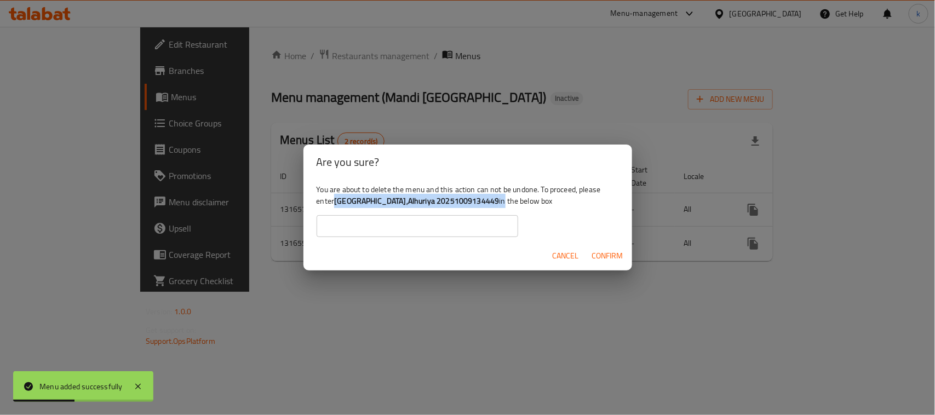
drag, startPoint x: 332, startPoint y: 200, endPoint x: 508, endPoint y: 200, distance: 175.3
click at [508, 200] on div "You are about to delete the menu and this action can not be undone. To proceed,…" at bounding box center [467, 210] width 329 height 61
copy div "[GEOGRAPHIC_DATA],Alhuriya 20251009134449 i"
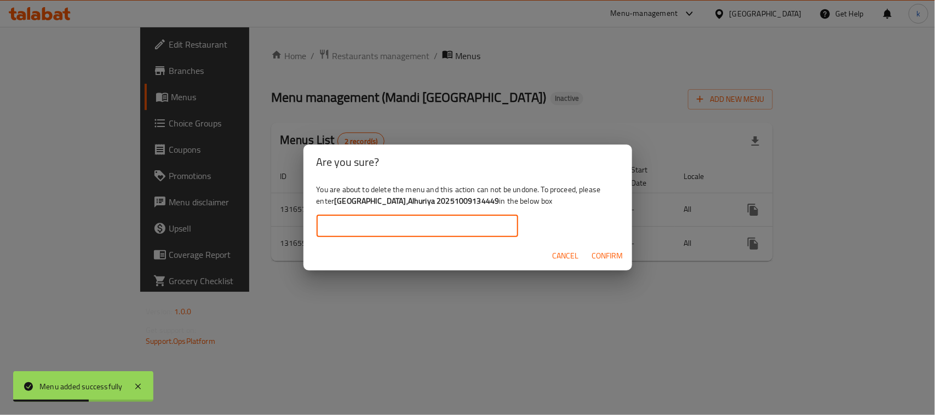
click at [349, 220] on input "text" at bounding box center [418, 226] width 202 height 22
paste input "[GEOGRAPHIC_DATA],Alhuriya 20251009134449 i"
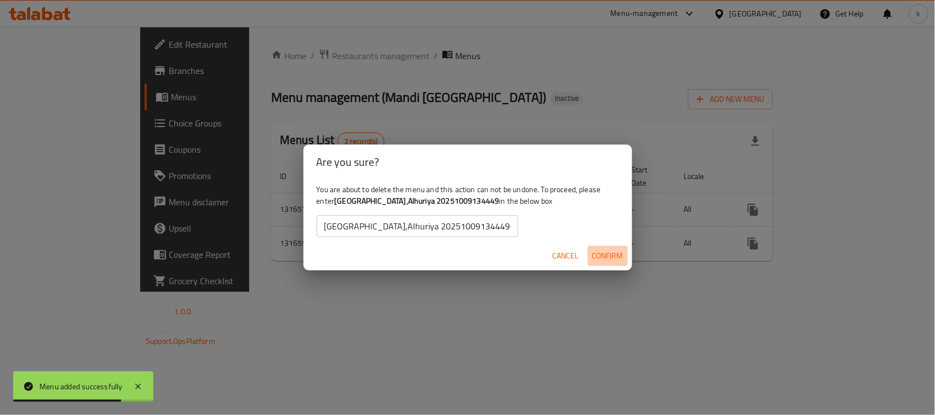
click at [620, 259] on span "Confirm" at bounding box center [607, 256] width 31 height 14
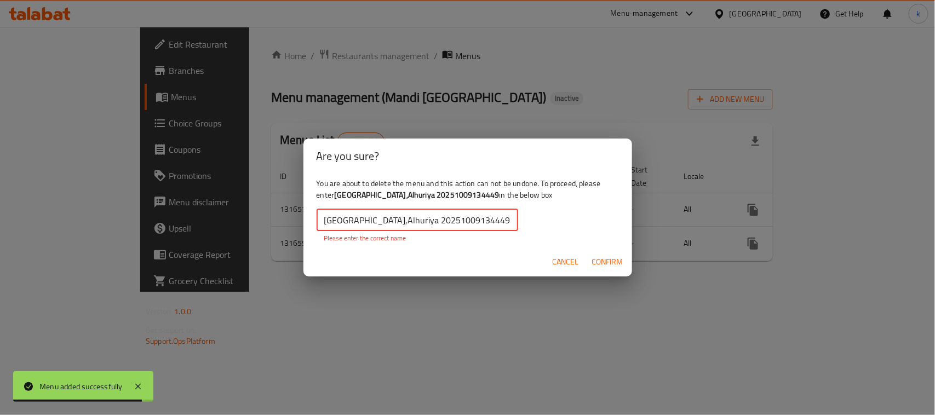
click at [327, 223] on input "[GEOGRAPHIC_DATA],Alhuriya 20251009134449" at bounding box center [418, 220] width 202 height 22
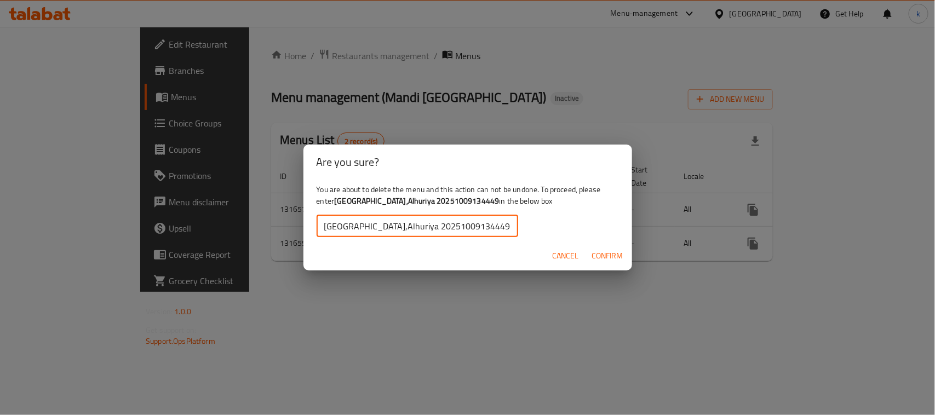
type input "[GEOGRAPHIC_DATA],Alhuriya 20251009134449"
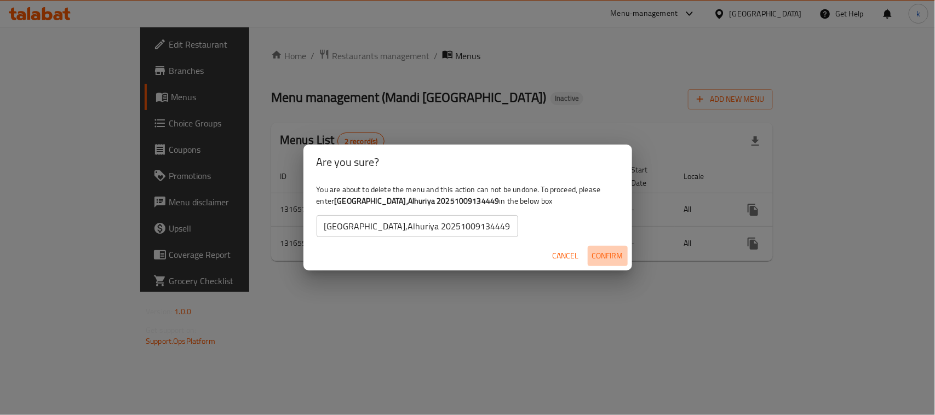
click at [600, 256] on span "Confirm" at bounding box center [607, 256] width 31 height 14
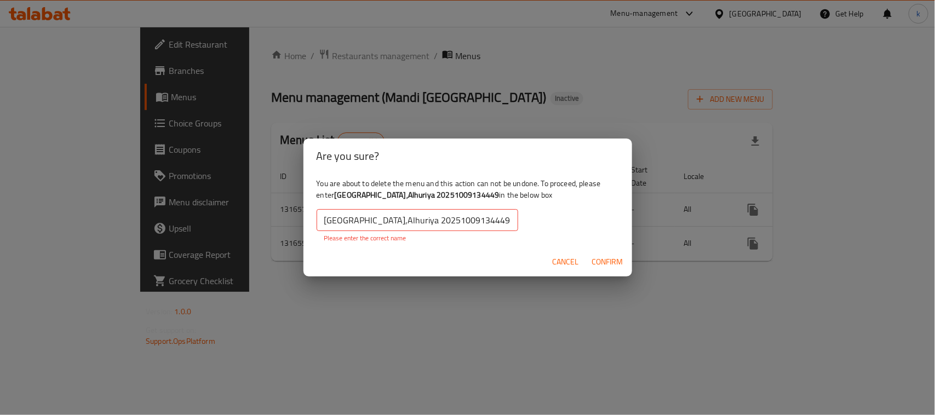
click at [514, 215] on input "[GEOGRAPHIC_DATA],Alhuriya 20251009134449" at bounding box center [418, 220] width 202 height 22
drag, startPoint x: 337, startPoint y: 195, endPoint x: 507, endPoint y: 192, distance: 169.3
click at [507, 192] on div "You are about to delete the menu and this action can not be undone. To proceed,…" at bounding box center [467, 210] width 329 height 73
copy div "[GEOGRAPHIC_DATA],Alhuriya 20251009134449"
click at [383, 227] on input "[GEOGRAPHIC_DATA],Alhuriya 20251009134449" at bounding box center [418, 220] width 202 height 22
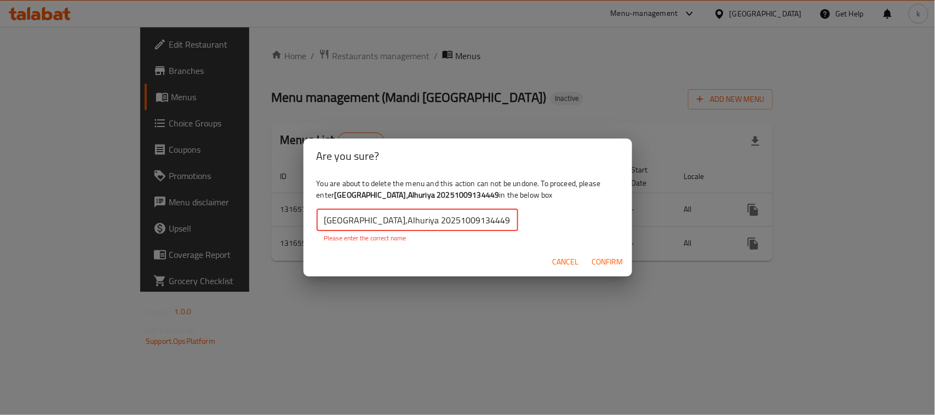
click at [383, 227] on input "[GEOGRAPHIC_DATA],Alhuriya 20251009134449" at bounding box center [418, 220] width 202 height 22
click at [600, 261] on span "Confirm" at bounding box center [607, 262] width 31 height 14
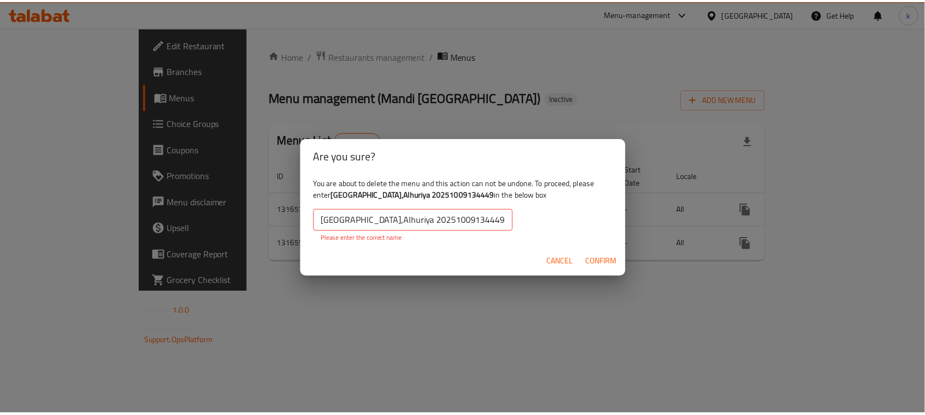
scroll to position [0, 0]
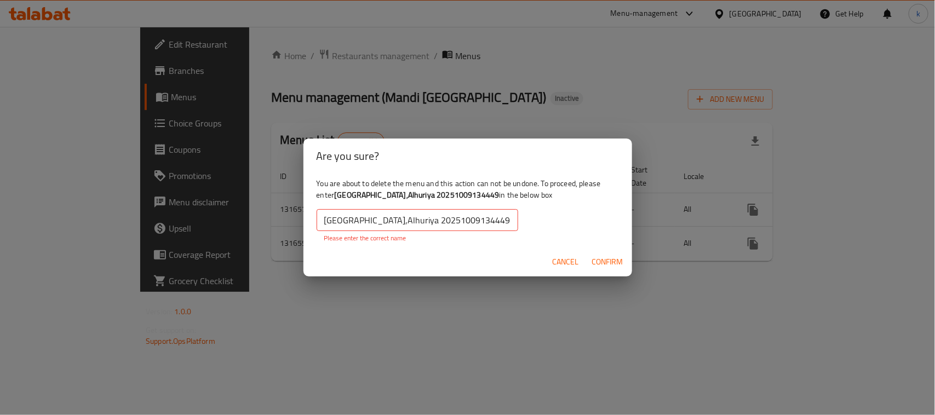
click at [605, 263] on span "Confirm" at bounding box center [607, 262] width 31 height 14
drag, startPoint x: 565, startPoint y: 261, endPoint x: 673, endPoint y: 245, distance: 109.1
click at [565, 261] on span "Cancel" at bounding box center [566, 262] width 26 height 14
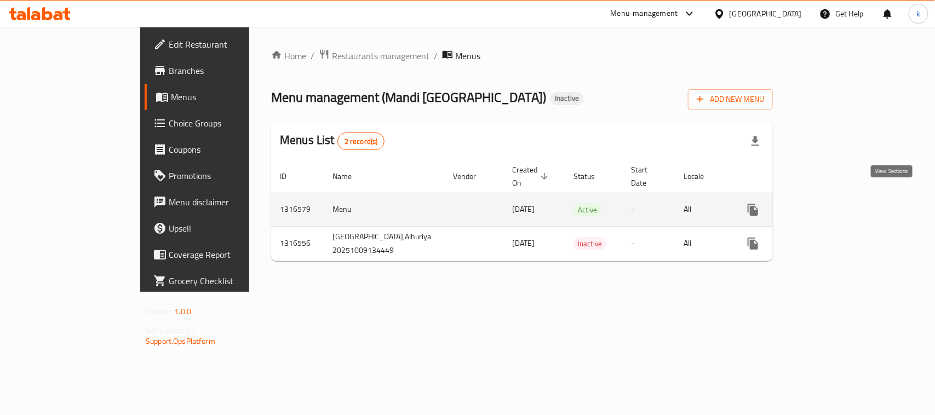
click at [845, 197] on link "enhanced table" at bounding box center [832, 210] width 26 height 26
